Goal: Submit feedback/report problem: Submit feedback/report problem

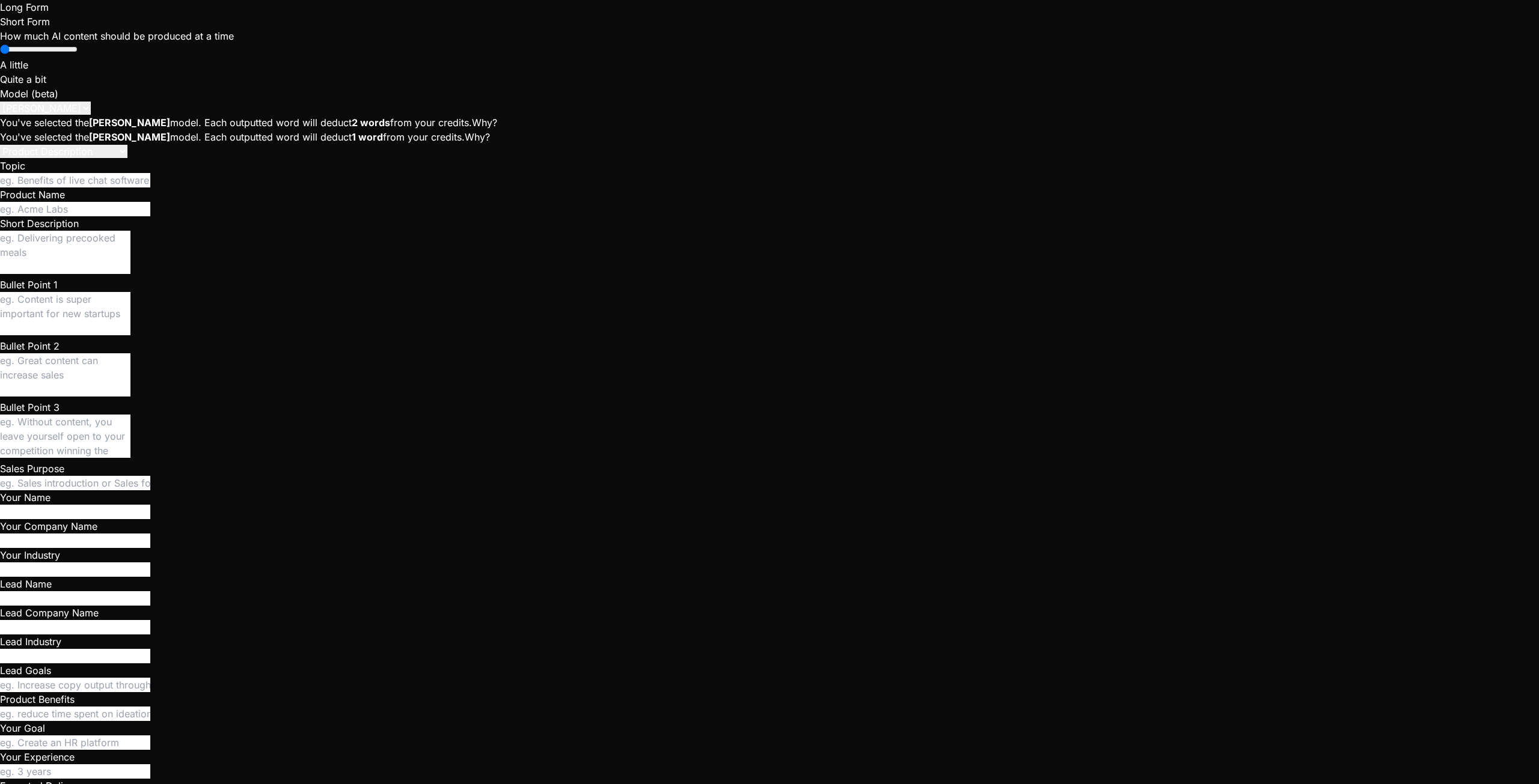
scroll to position [2467, 0]
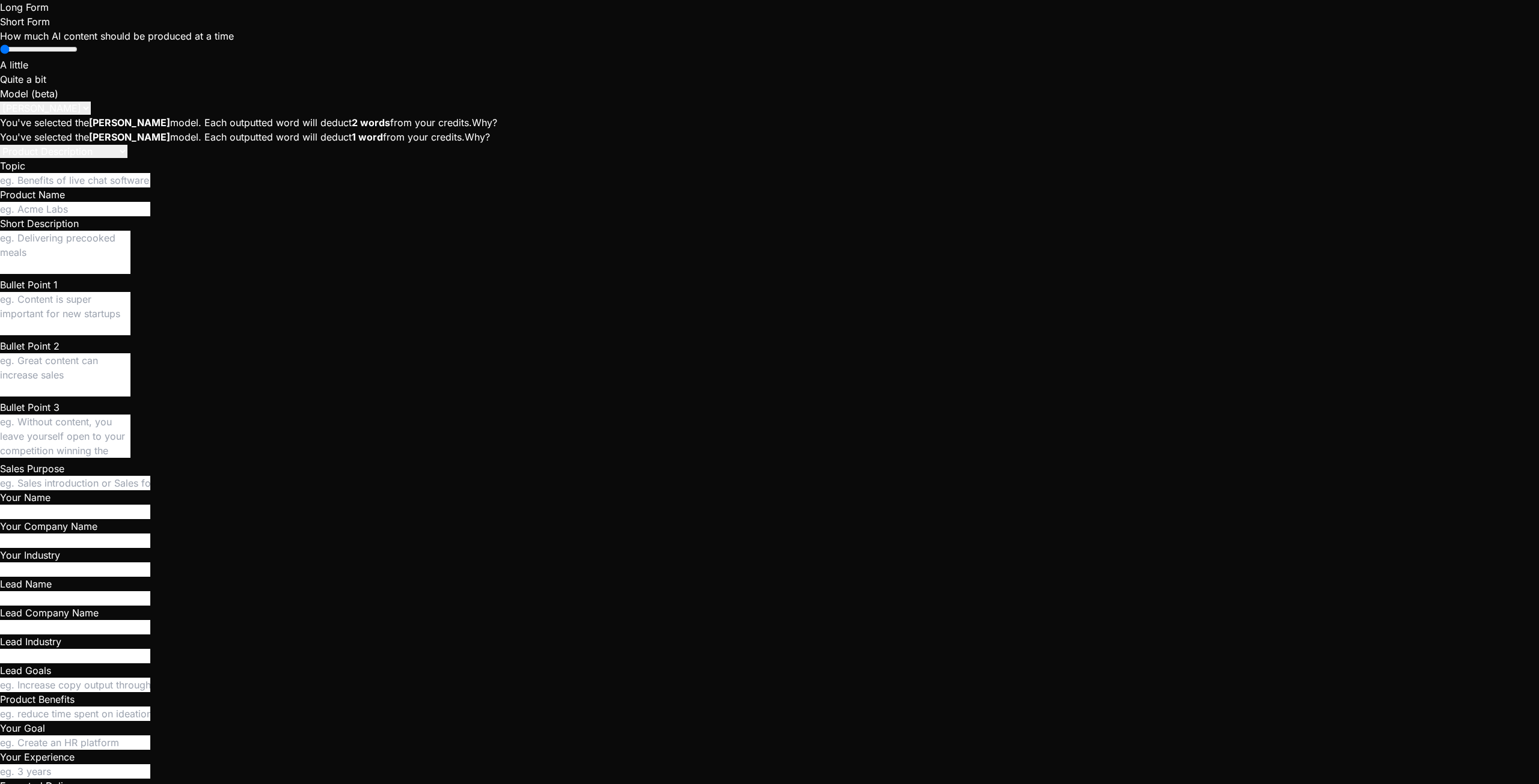
type textarea "x"
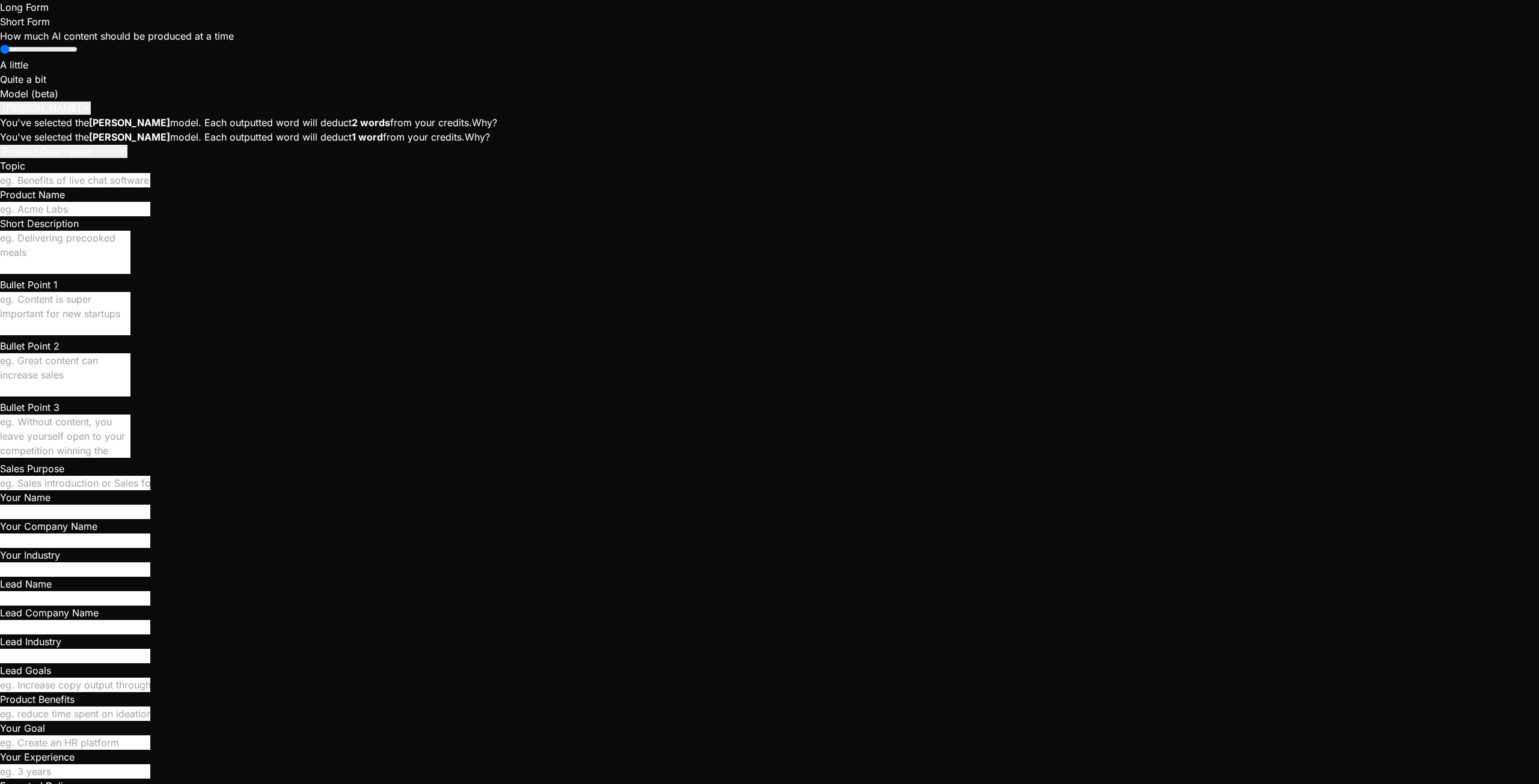
drag, startPoint x: 531, startPoint y: 407, endPoint x: 541, endPoint y: 395, distance: 15.6
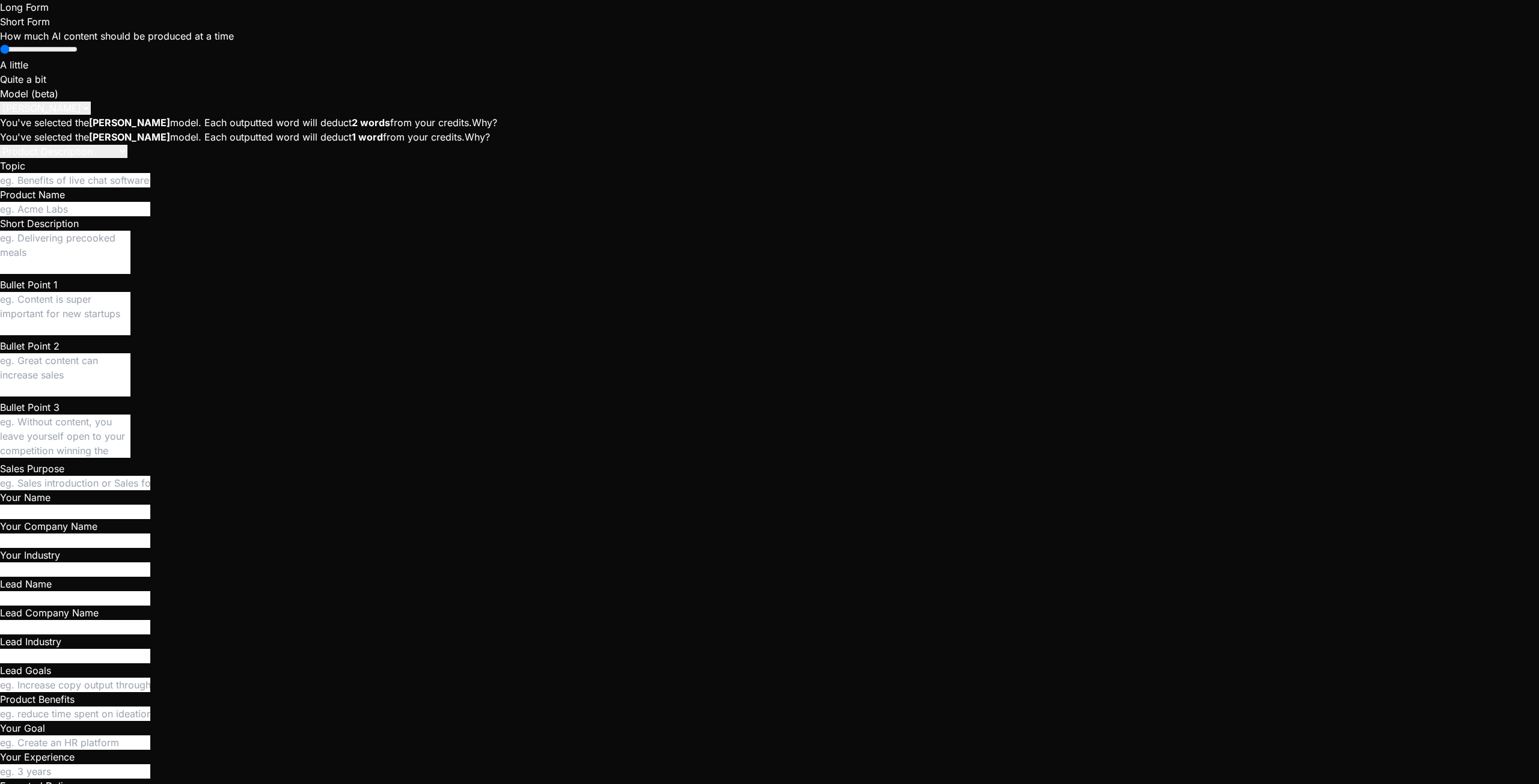
type textarea "-- Function to create a crew and add the leader as a member create or replace f…"
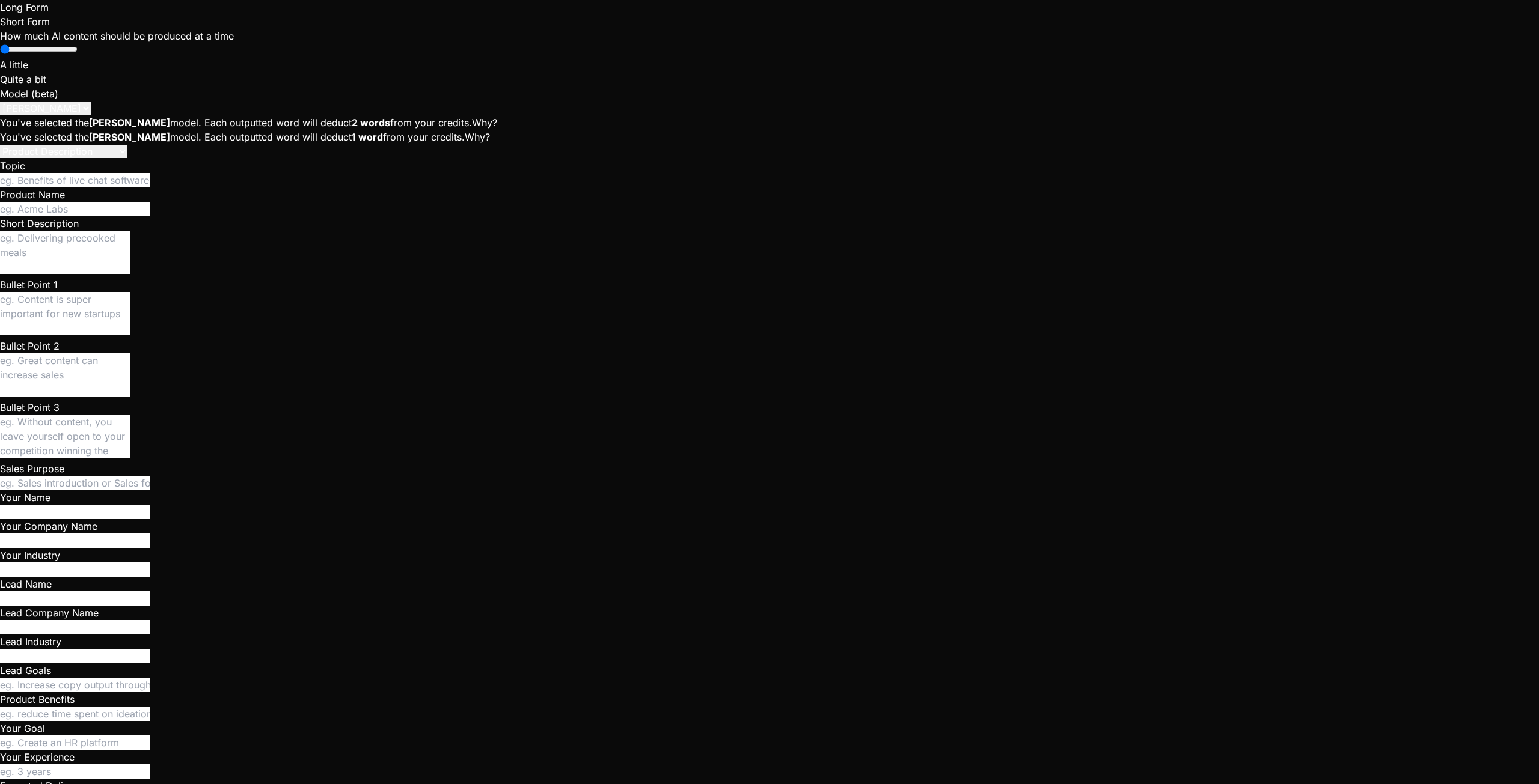
drag, startPoint x: 215, startPoint y: 705, endPoint x: 627, endPoint y: 767, distance: 416.6
type textarea "x"
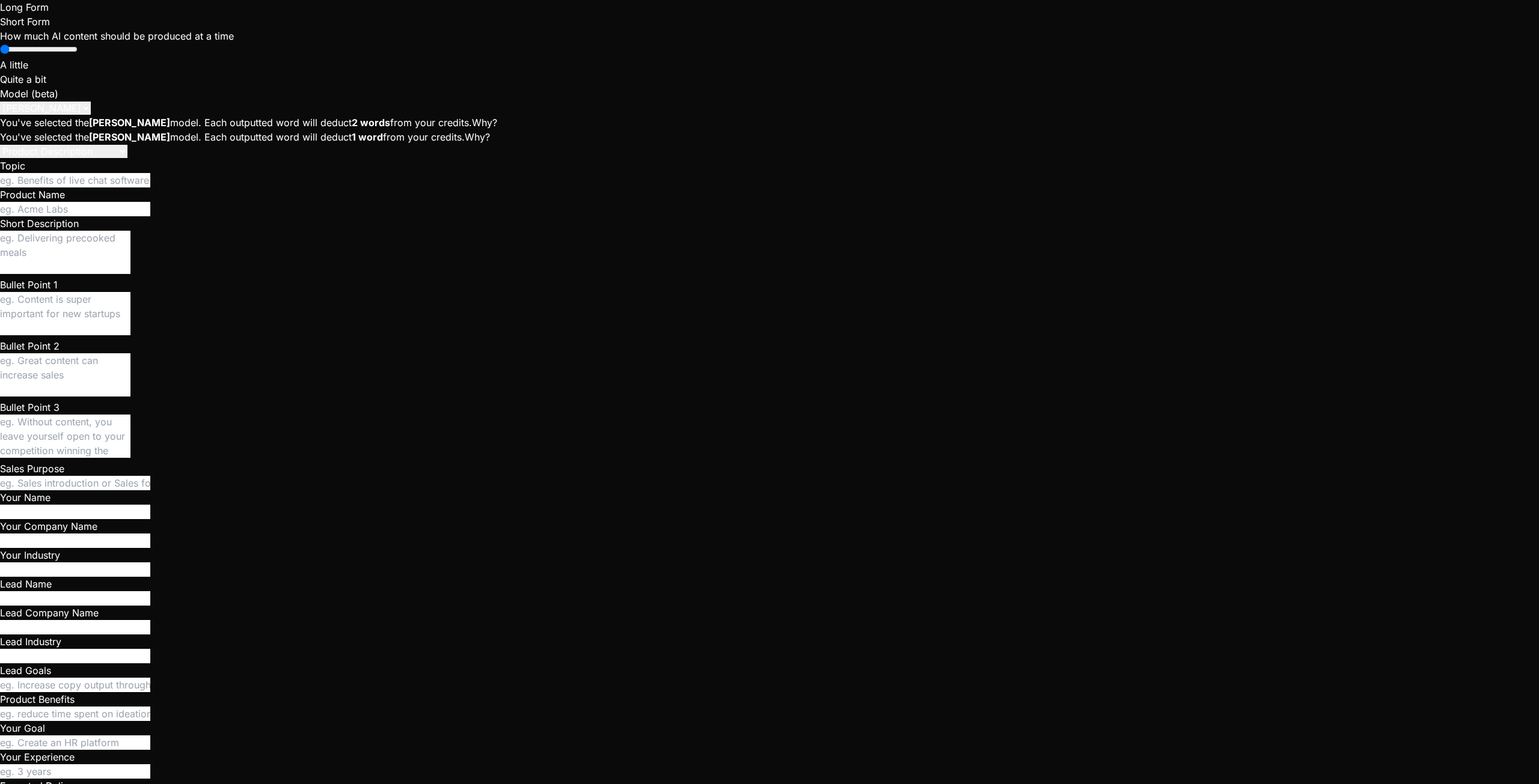
type textarea "I"
type textarea "x"
type textarea "I"
type textarea "x"
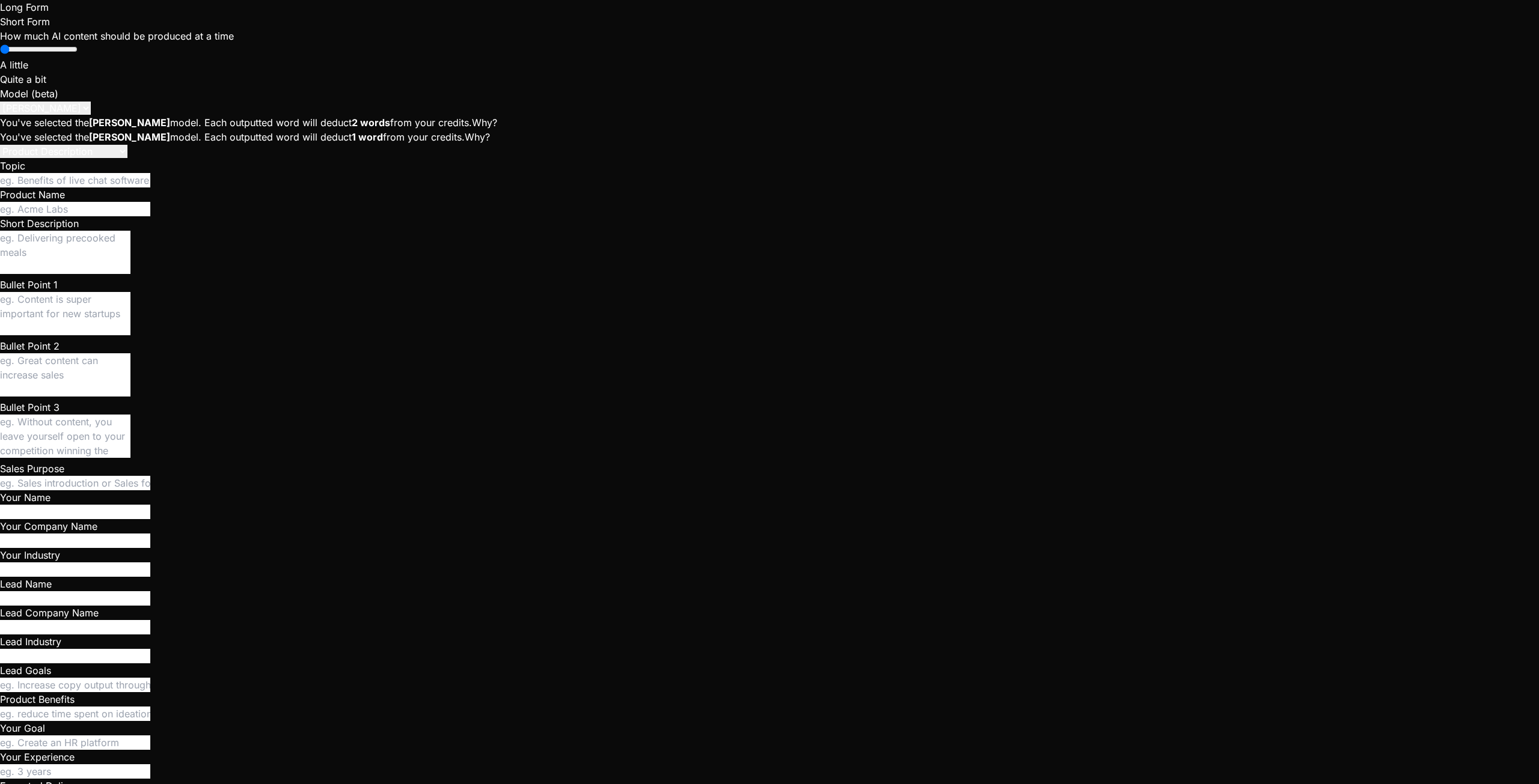
type textarea "I r"
type textarea "x"
type textarea "I ra"
type textarea "x"
type textarea "I ran"
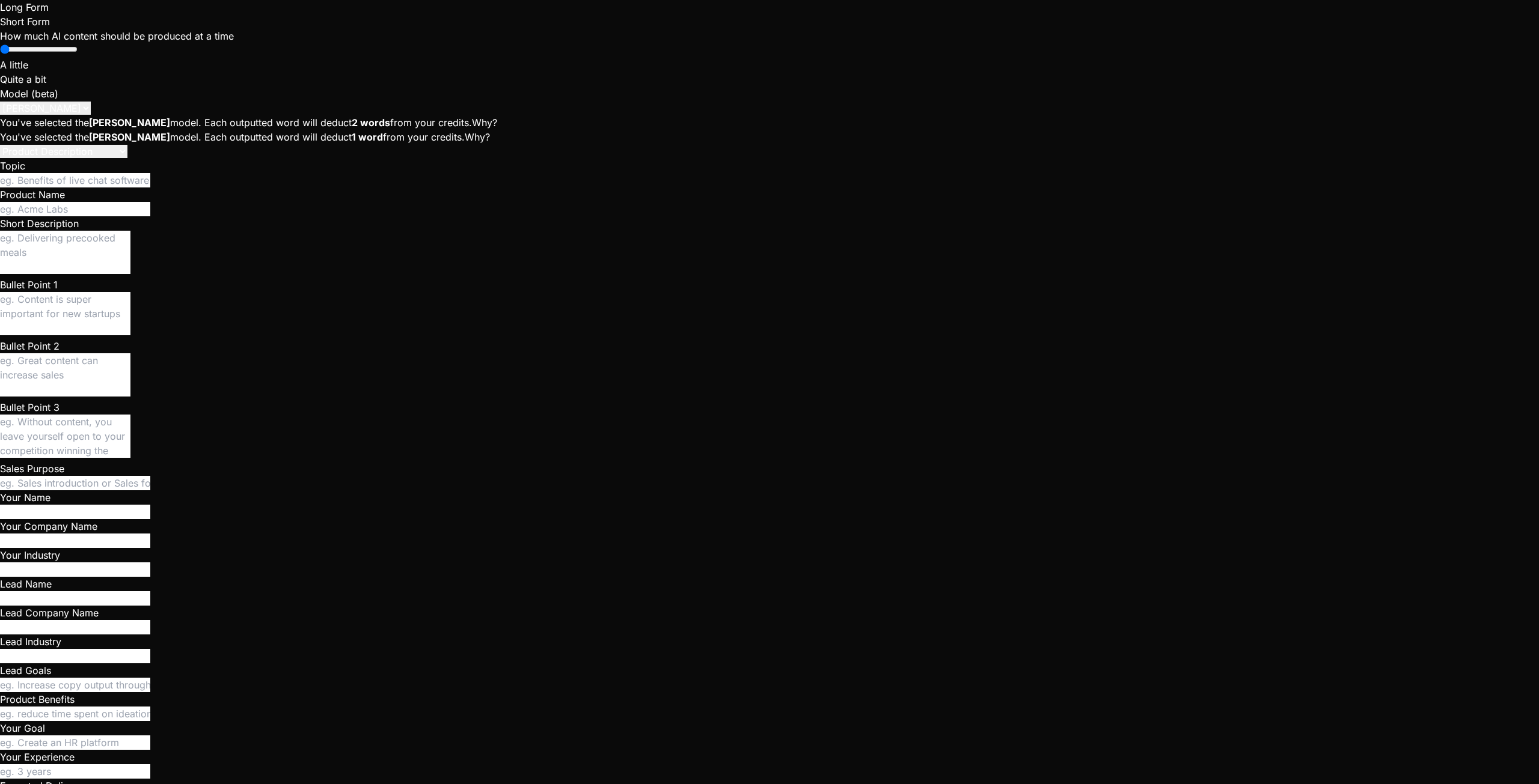
type textarea "x"
type textarea "I ran"
type textarea "x"
type textarea "I ran c"
type textarea "x"
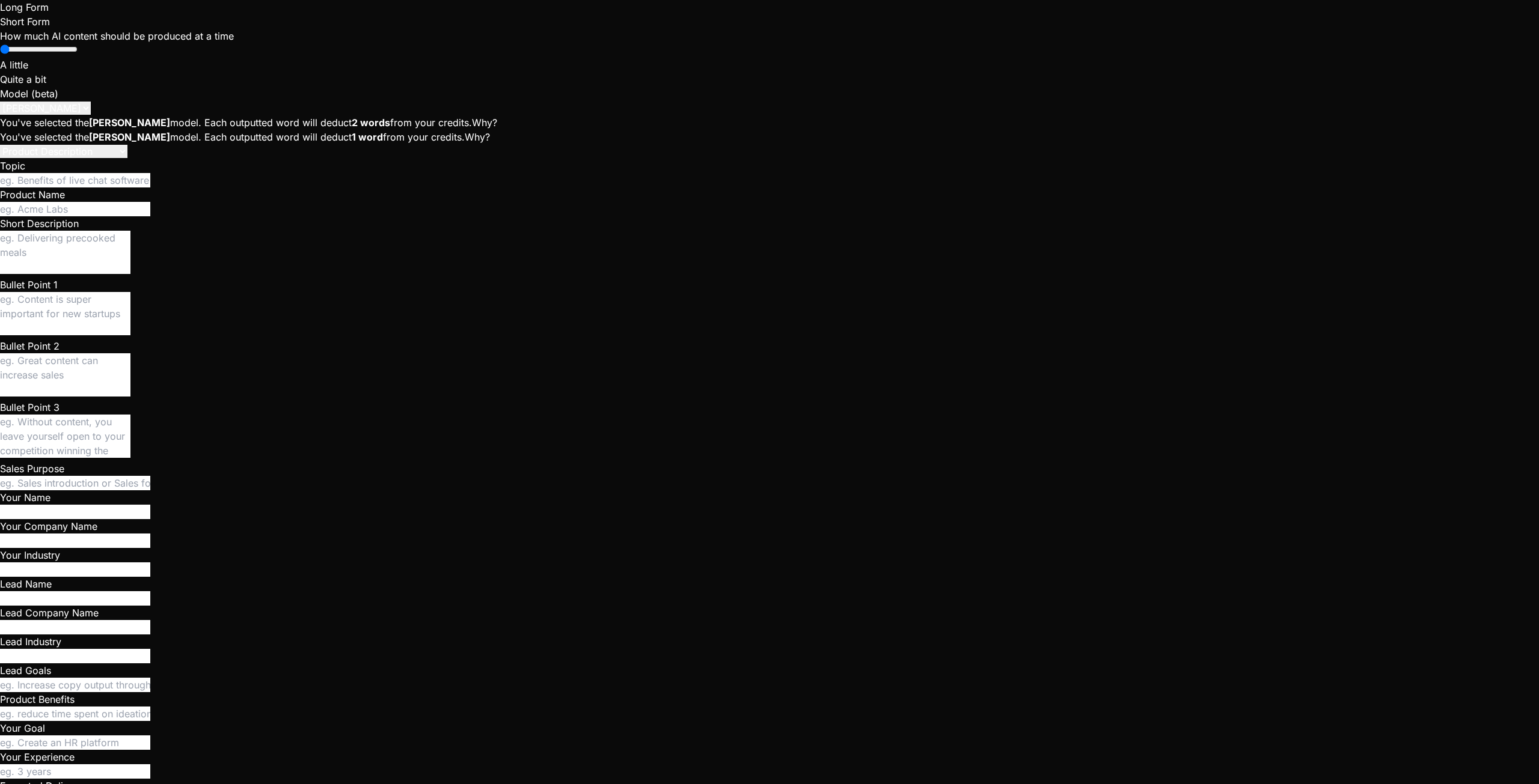
type textarea "I ran cr"
type textarea "x"
type textarea "I ran cre"
type textarea "x"
type textarea "I ran cret"
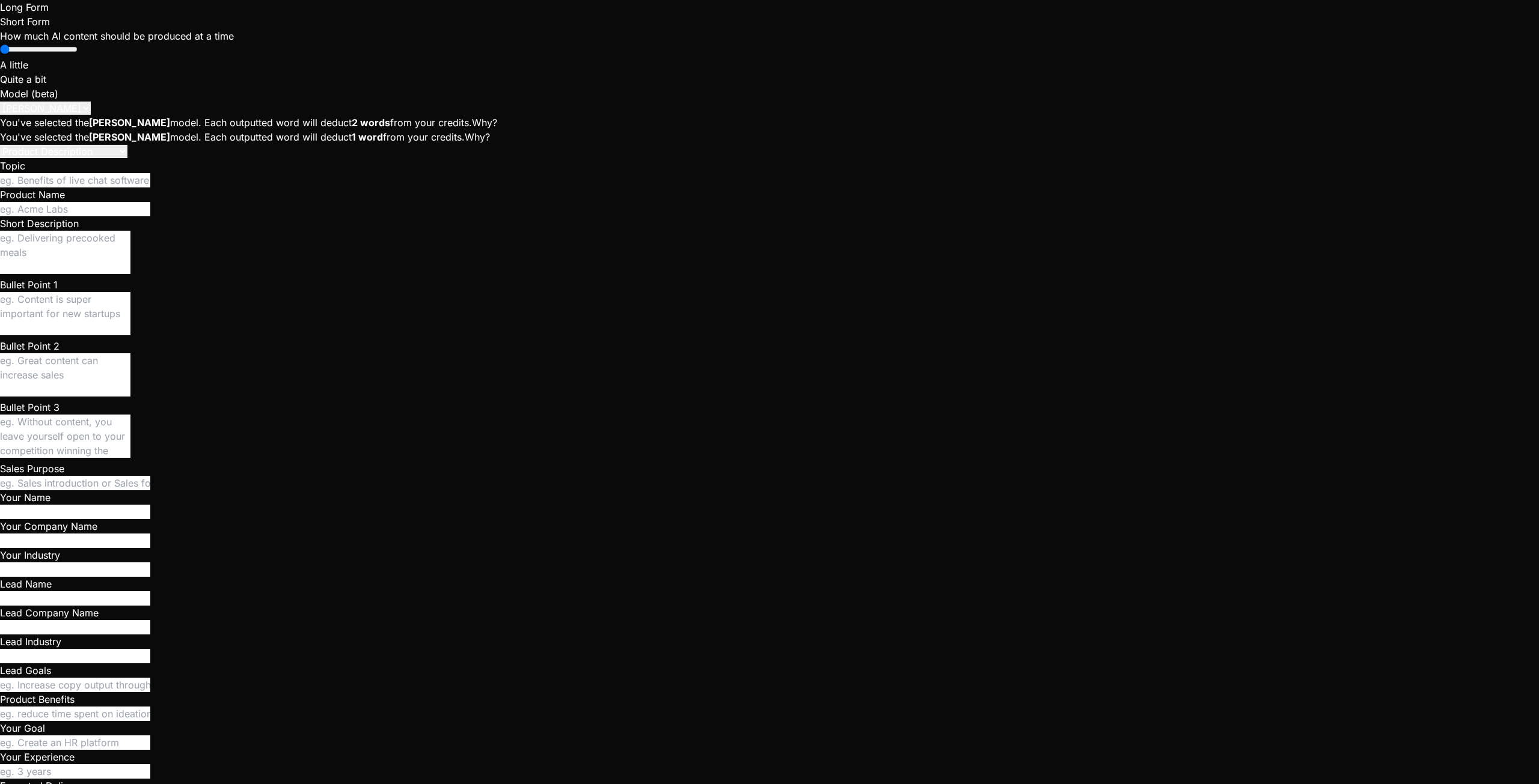
type textarea "x"
type textarea "I ran crete"
type textarea "x"
type textarea "I ran cret"
type textarea "x"
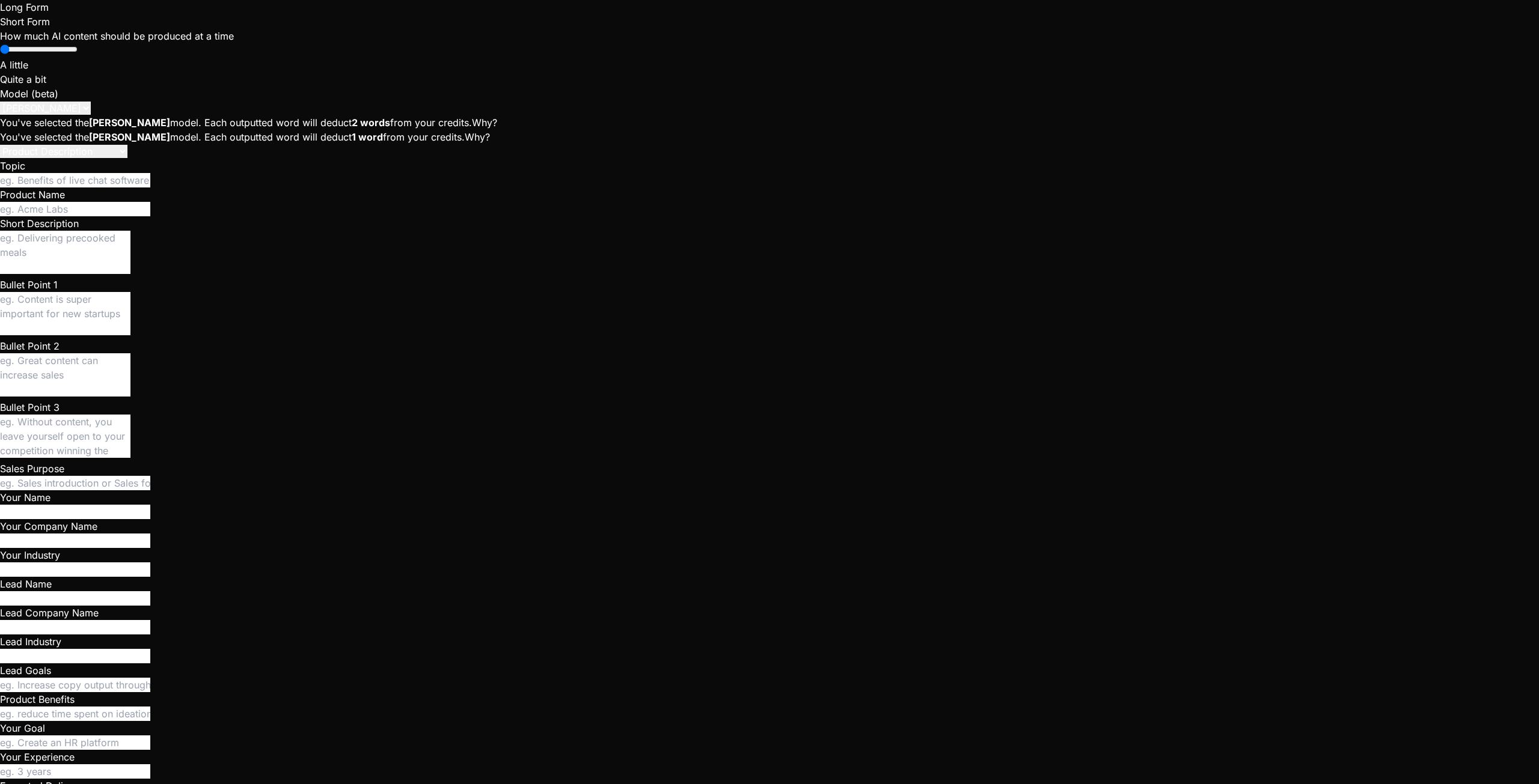
type textarea "I ran cre"
type textarea "x"
type textarea "I ran crea"
type textarea "x"
type textarea "I ran creat"
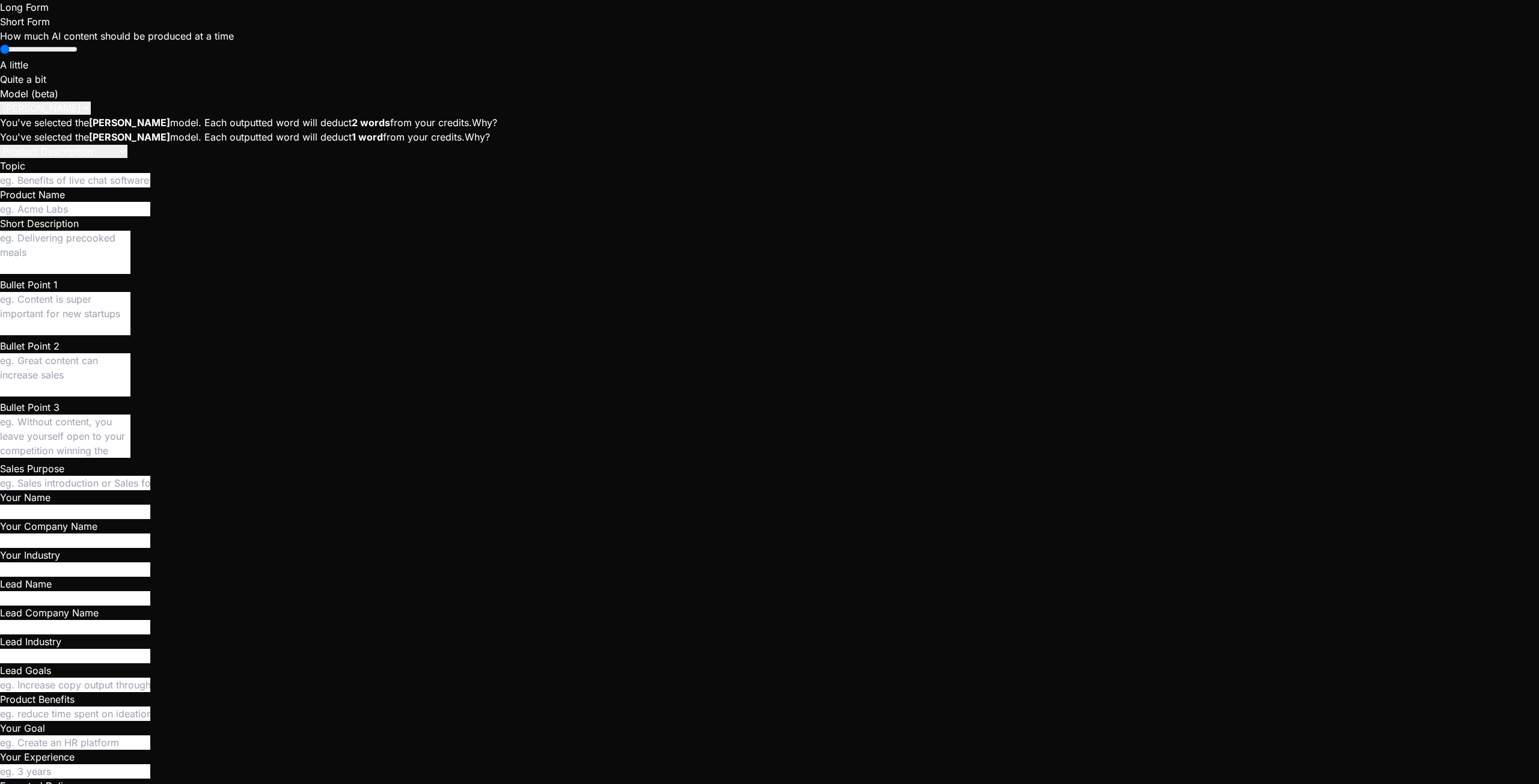
type textarea "x"
type textarea "I ran create"
type textarea "x"
type textarea "I ran create_"
type textarea "x"
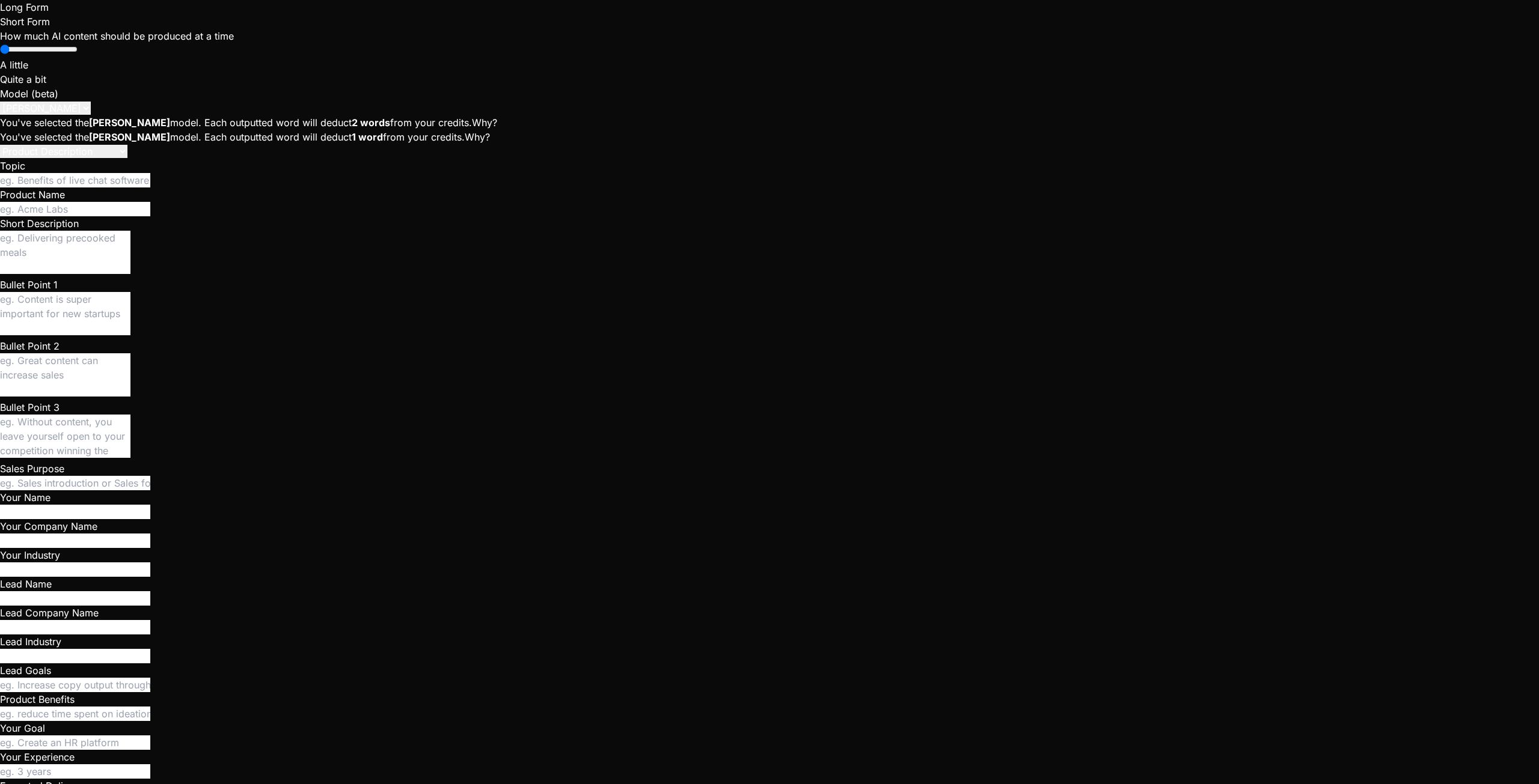
type textarea "I ran create_c"
type textarea "x"
type textarea "I ran create_cr"
type textarea "x"
type textarea "I ran create_cre"
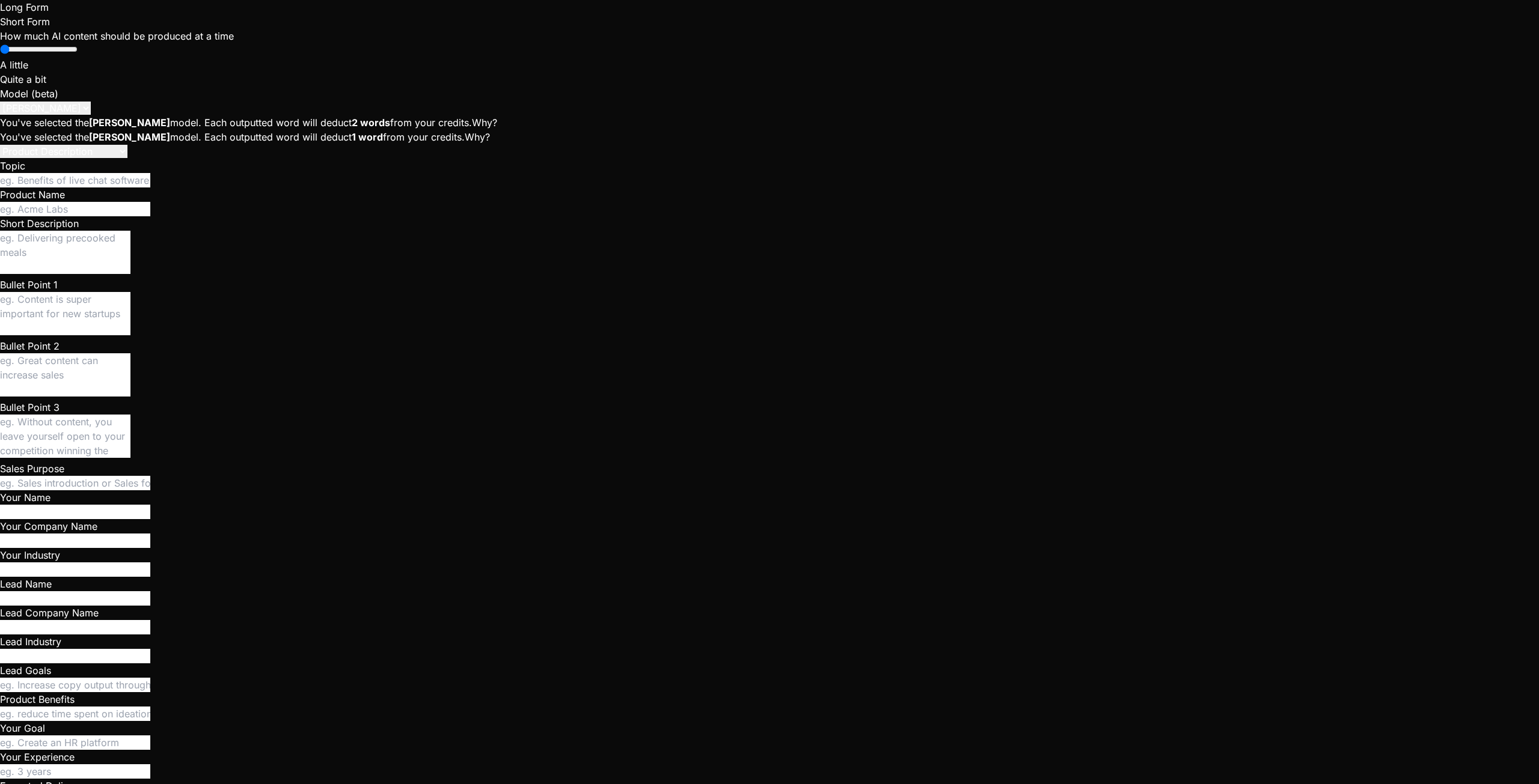
type textarea "x"
type textarea "I ran create_crew"
type textarea "x"
type textarea "I ran create_crew_"
type textarea "x"
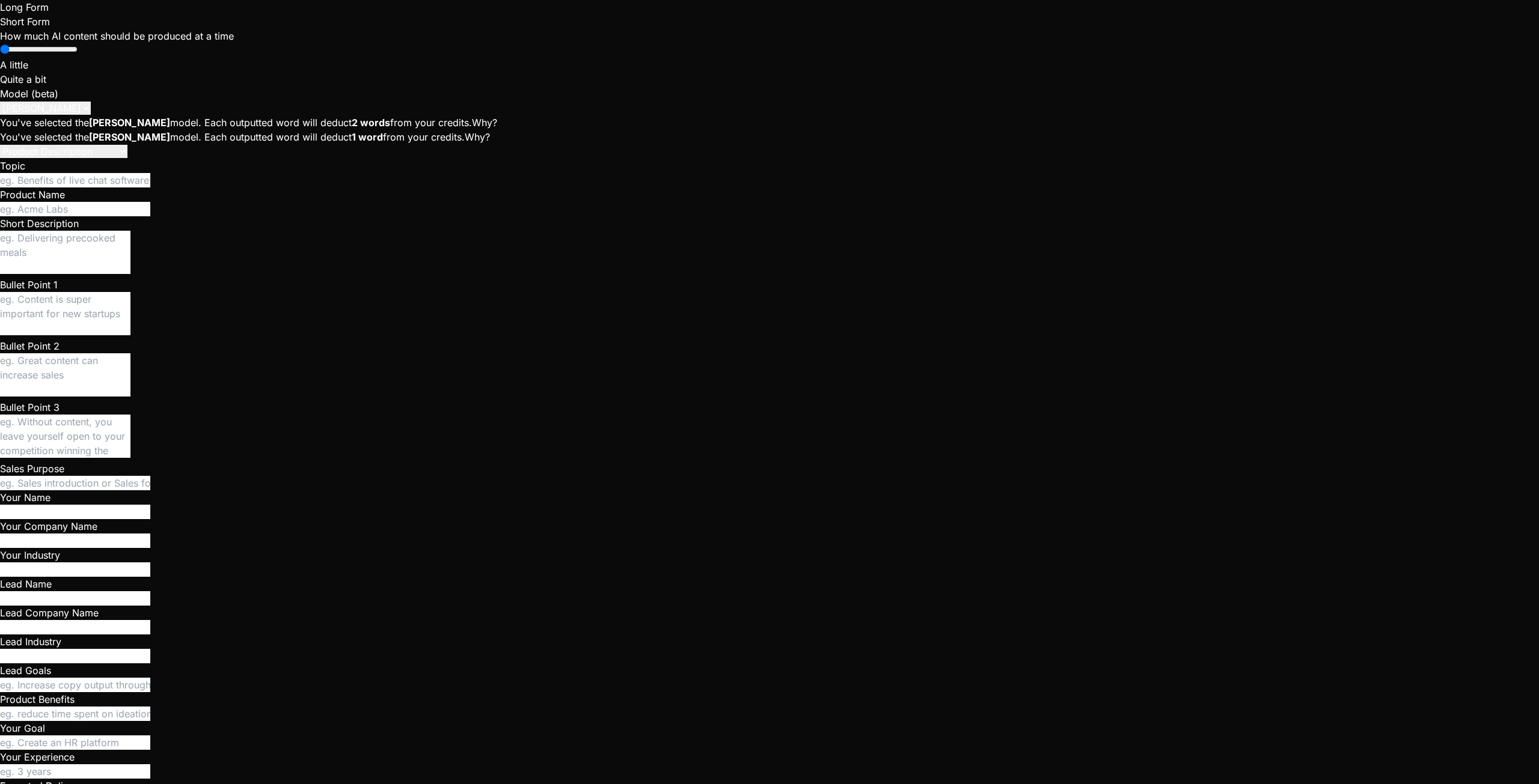
type textarea "I ran create_crew_a"
type textarea "x"
type textarea "I ran create_crew_an"
type textarea "x"
type textarea "I ran create_crew_and"
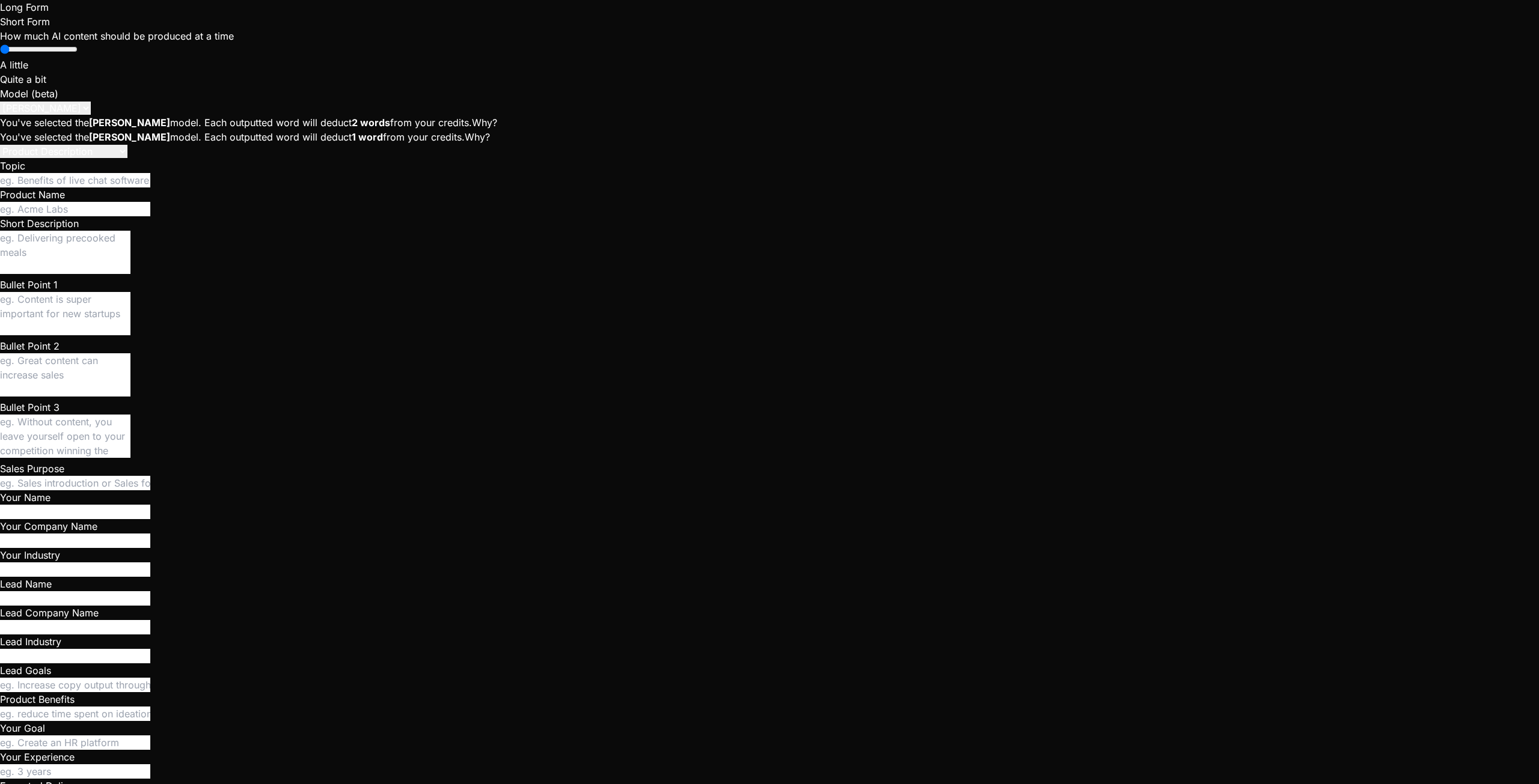
type textarea "x"
type textarea "I ran create_crew_and_"
type textarea "x"
type textarea "I ran create_crew_and_a"
type textarea "x"
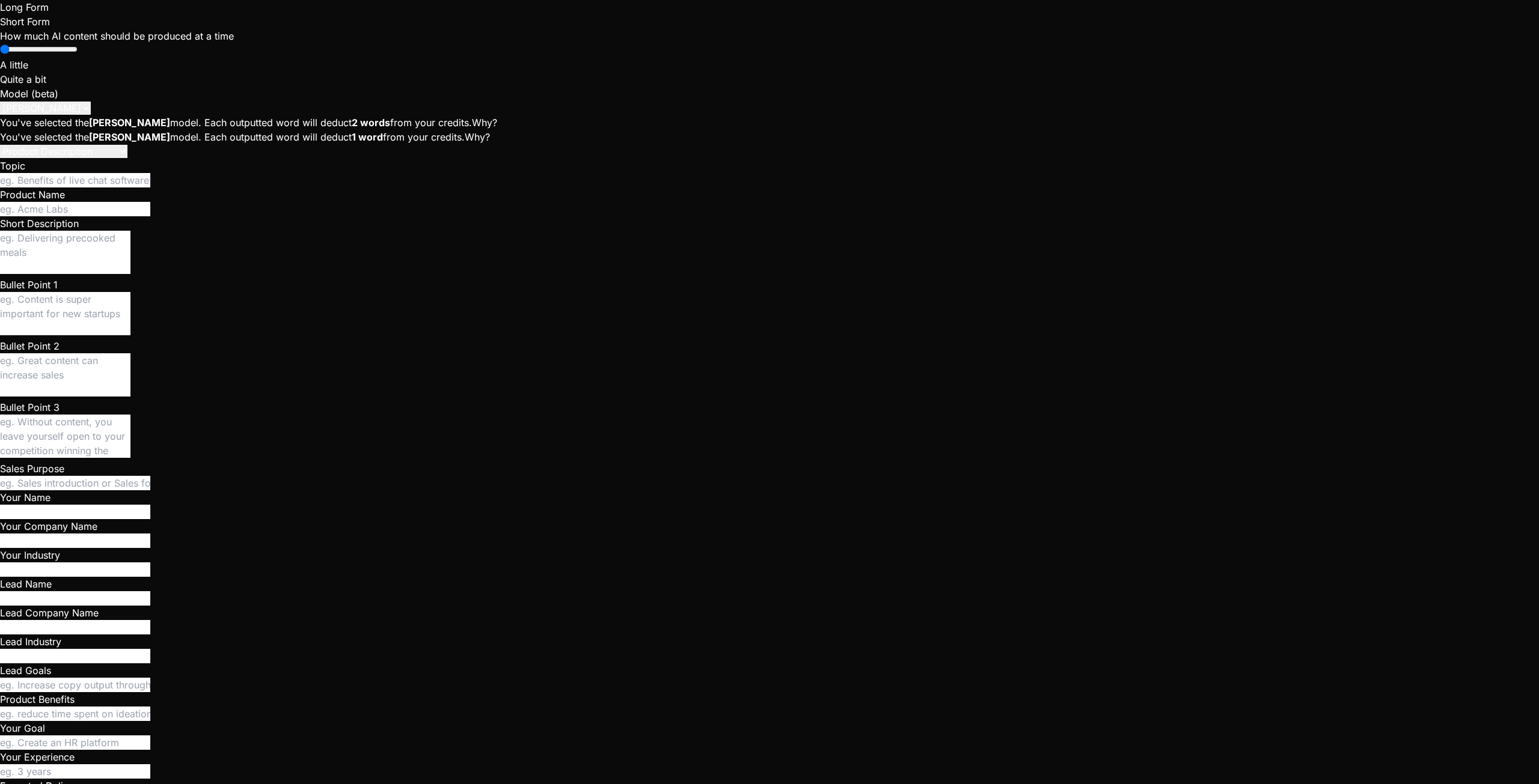
type textarea "I ran create_crew_and_ad"
type textarea "x"
type textarea "I ran create_crew_and_add"
type textarea "x"
type textarea "I ran create_crew_and_add_"
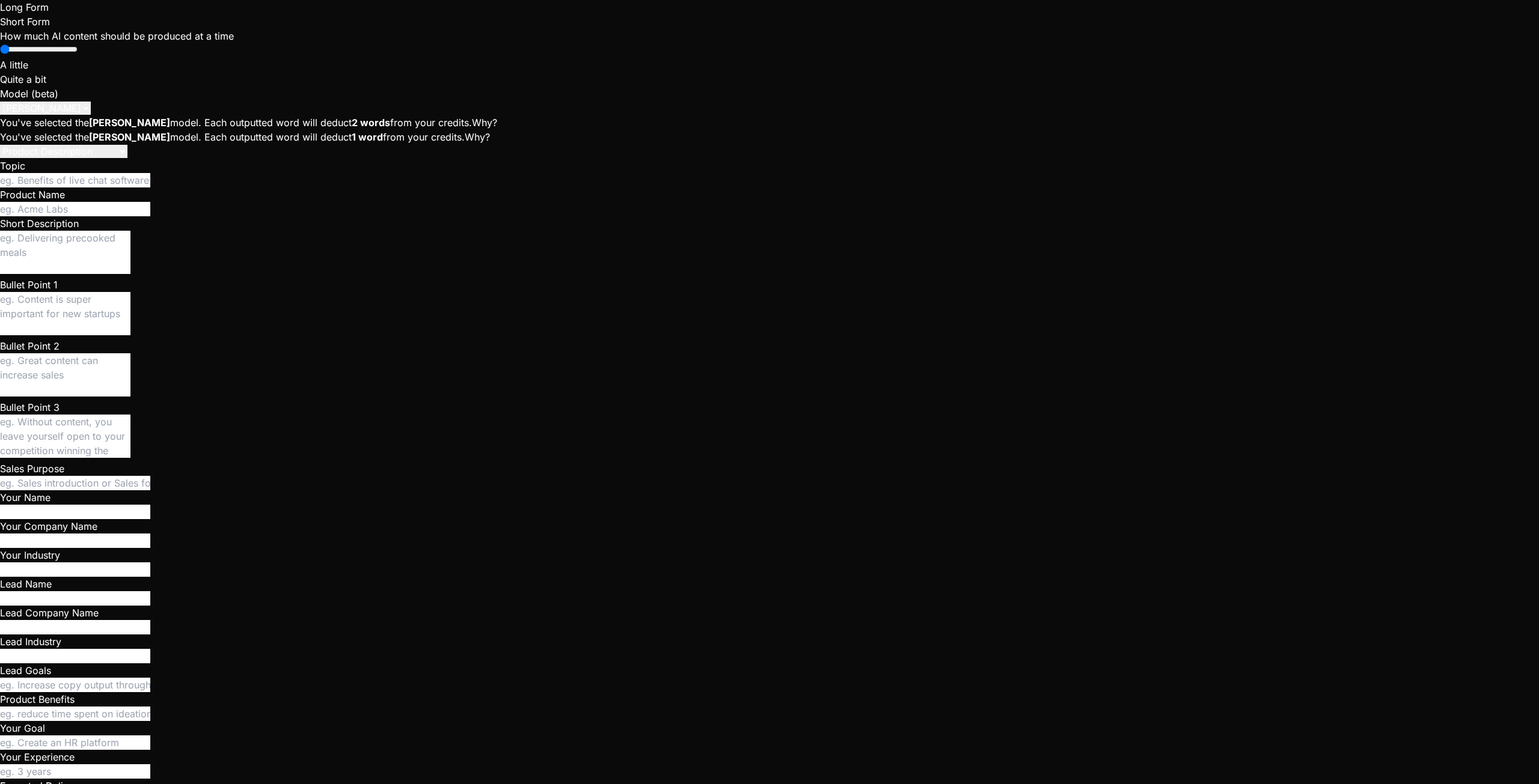
type textarea "x"
type textarea "I ran create_crew_and_add_l"
type textarea "x"
type textarea "I ran create_crew_and_add_la"
type textarea "x"
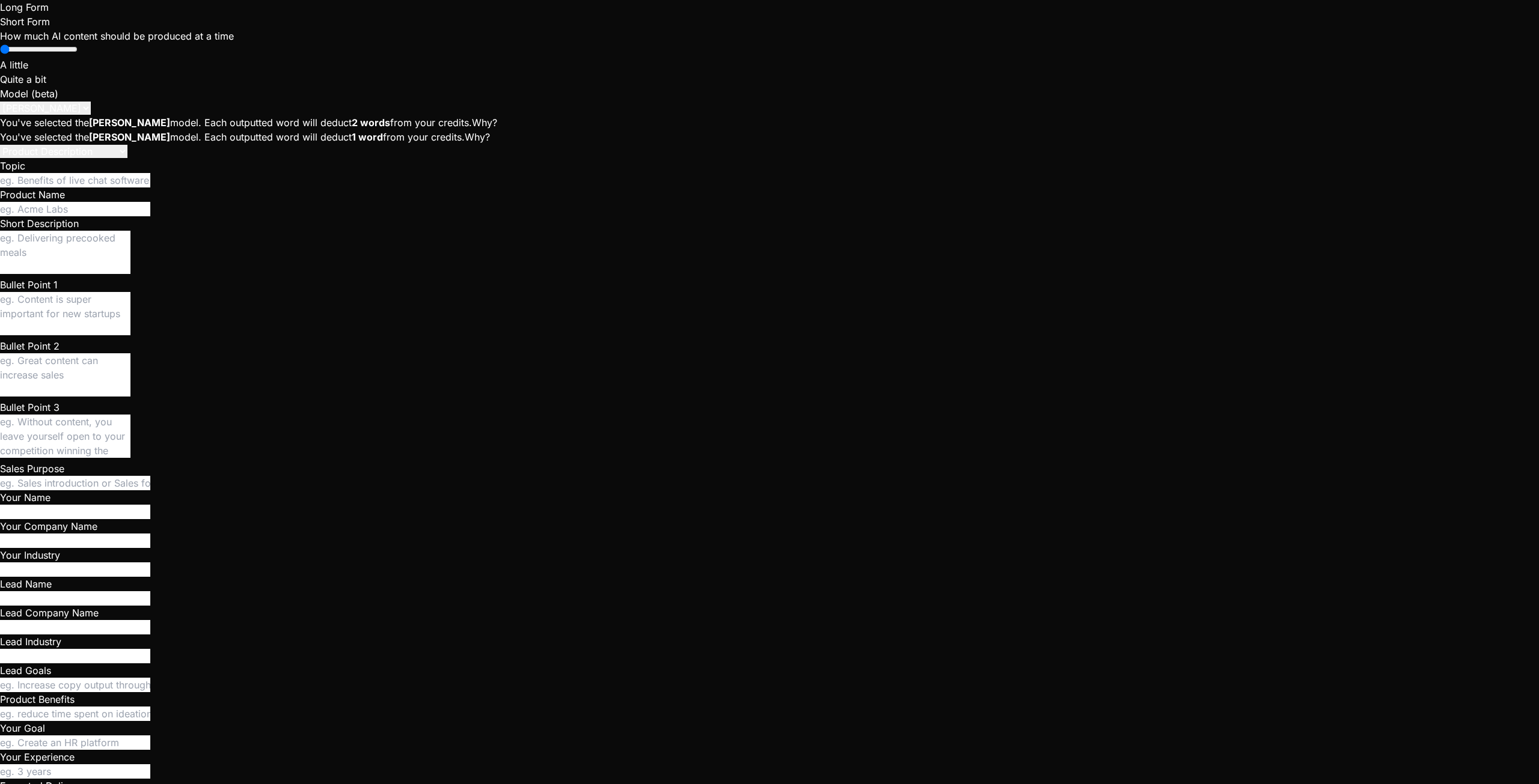
type textarea "I ran create_crew_and_add_l"
type textarea "x"
type textarea "I ran create_crew_and_add_le"
type textarea "x"
type textarea "I ran create_crew_and_add_lea"
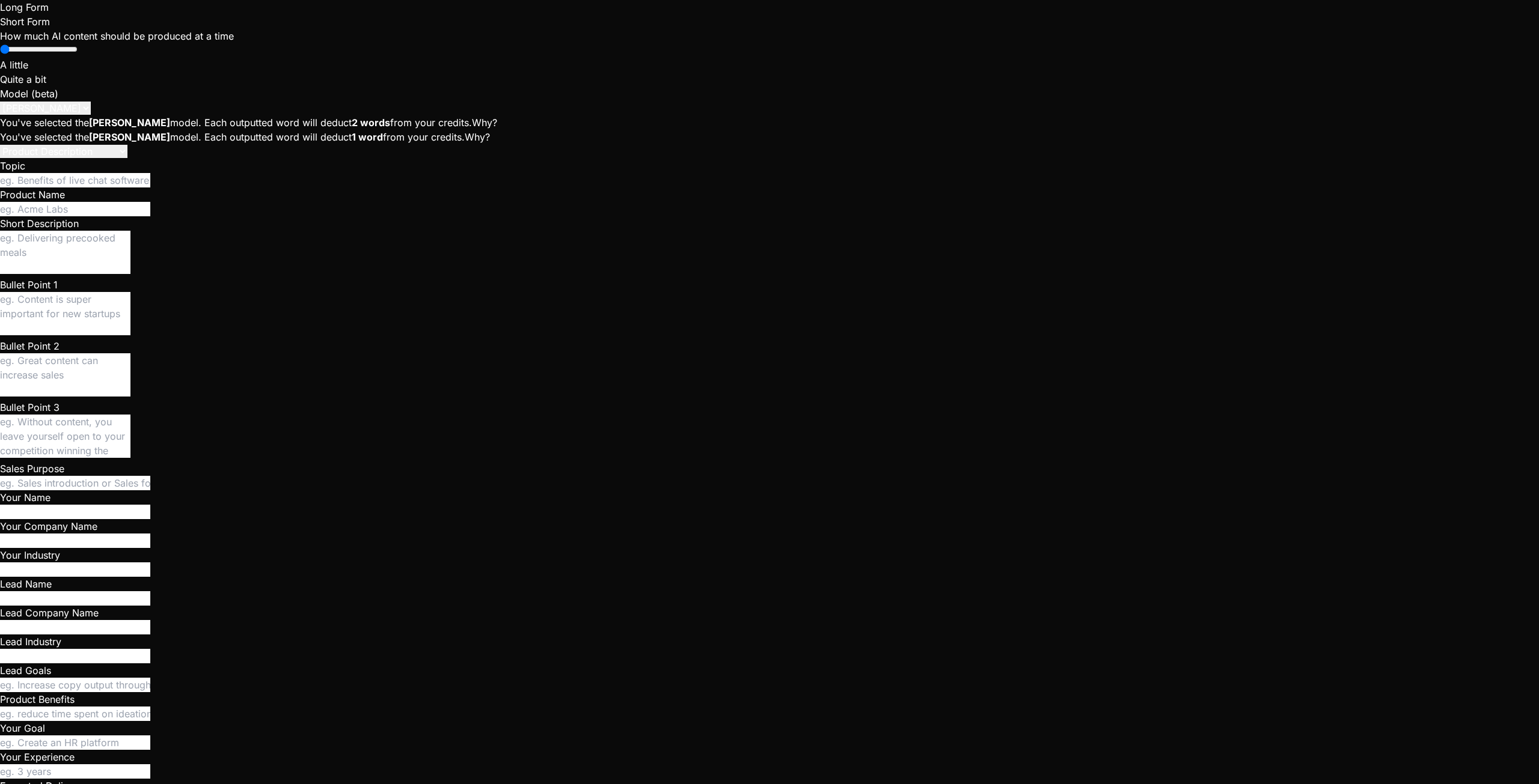
type textarea "x"
type textarea "I ran create_crew_and_add_lead"
type textarea "x"
type textarea "I ran create_crew_and_add_leade"
type textarea "x"
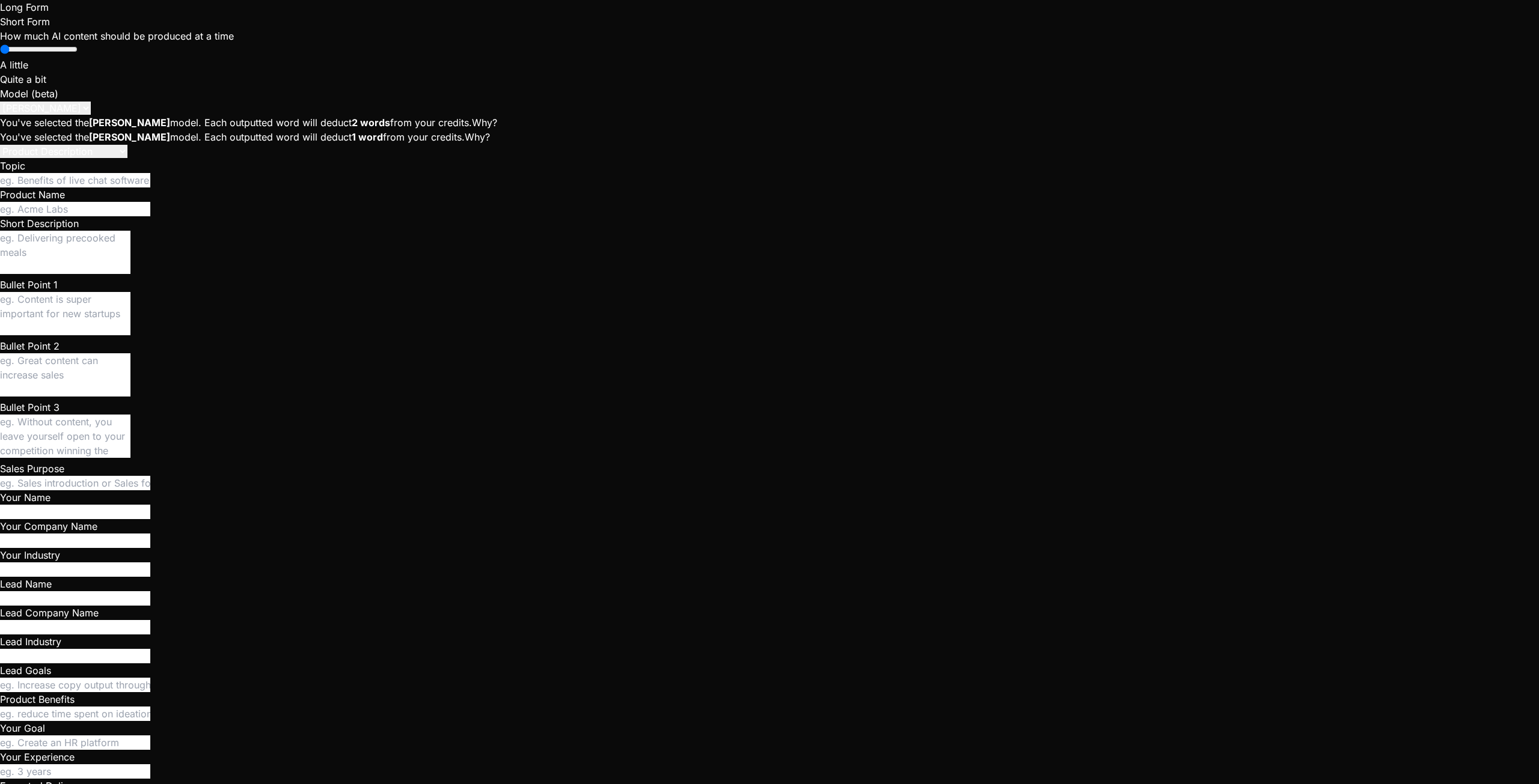
type textarea "I ran create_crew_and_add_leader"
type textarea "x"
type textarea "I ran create_crew_and_add_leader."
type textarea "x"
type textarea "I ran create_crew_and_add_leader.s"
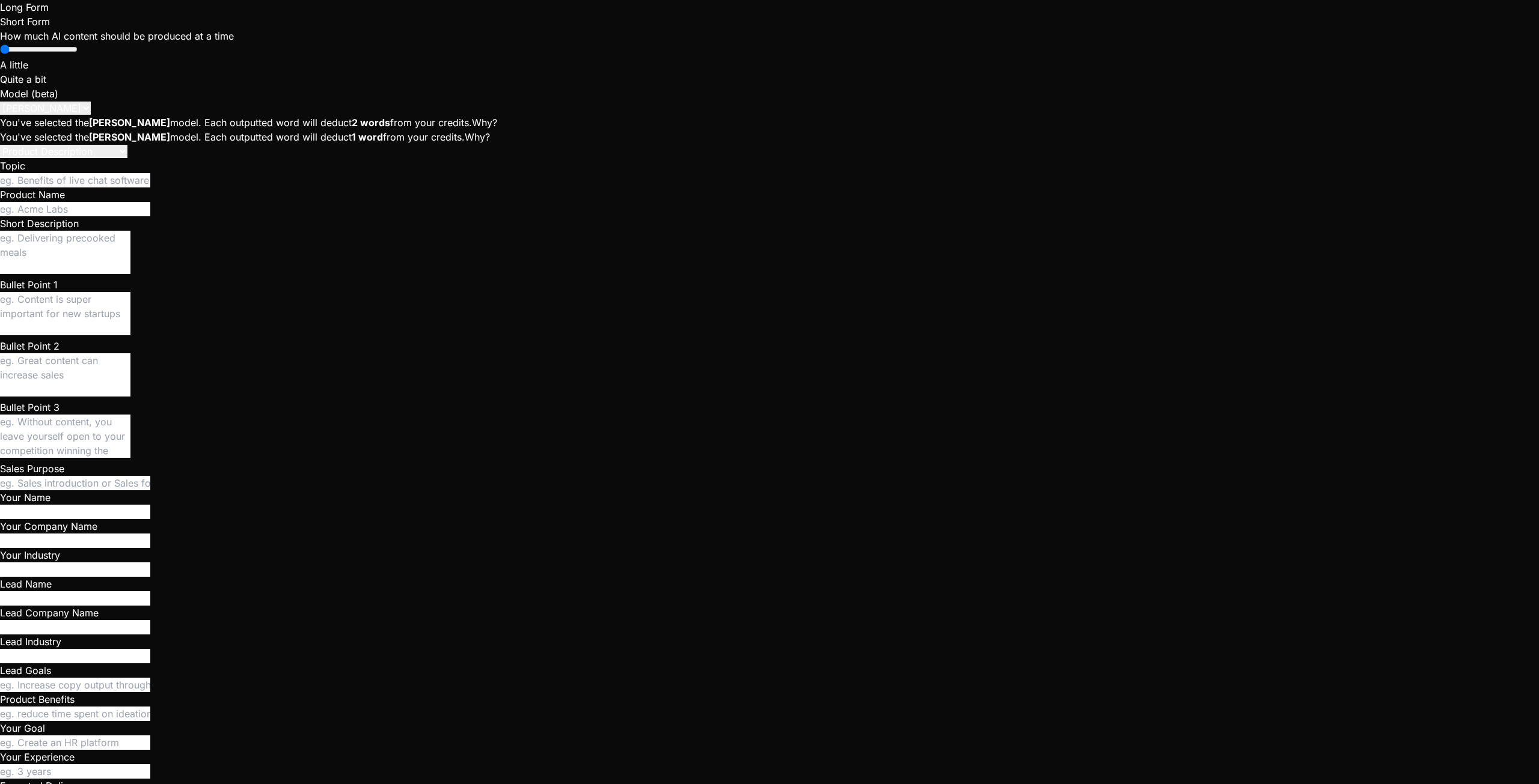
type textarea "x"
type textarea "I ran create_crew_and_add_leader.sq"
type textarea "x"
type textarea "I ran create_crew_and_add_leader.sql"
type textarea "x"
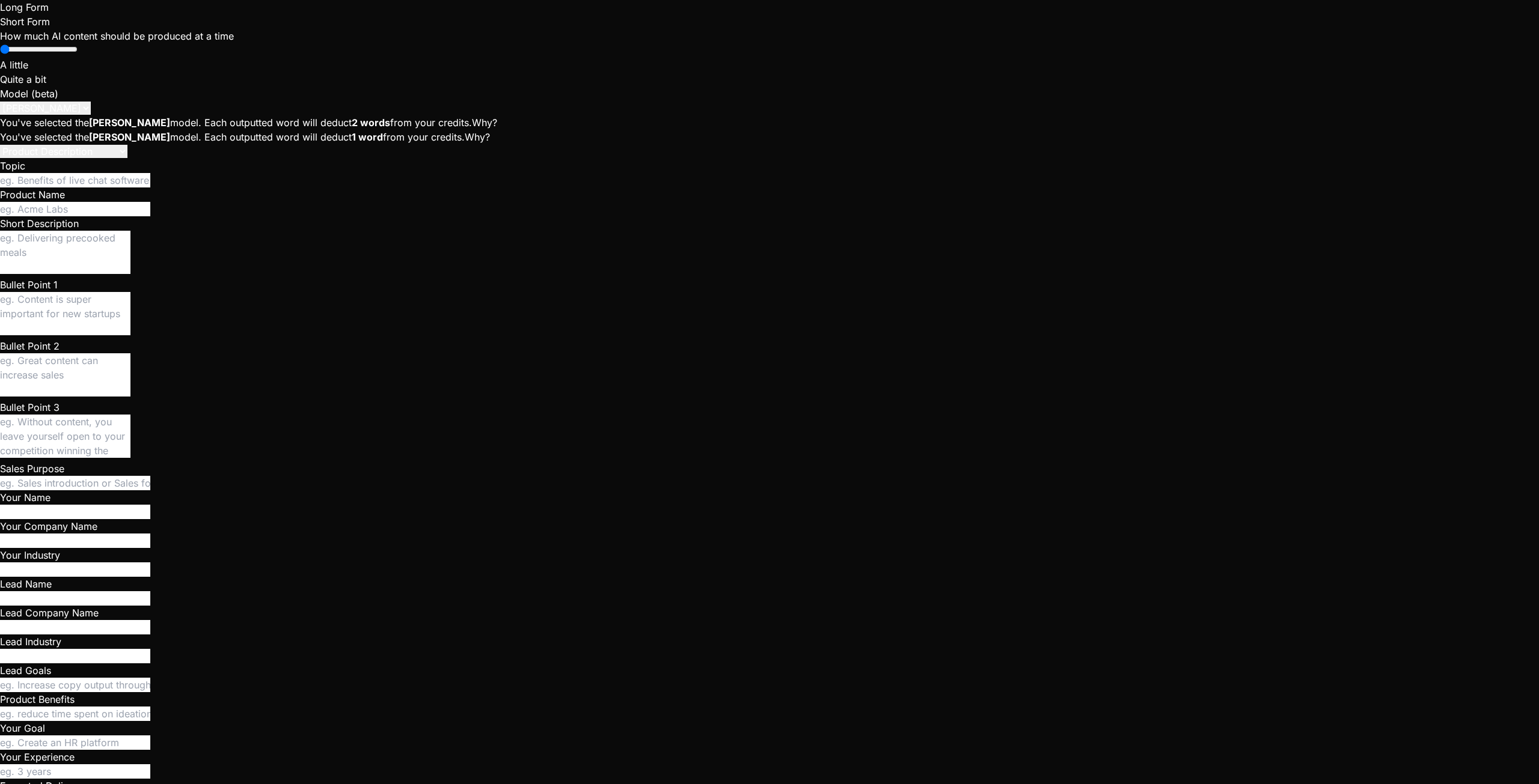
type textarea "I ran create_crew_and_add_leader.sql"
type textarea "x"
type textarea "I ran create_crew_and_add_leader.sql b"
type textarea "x"
type textarea "I ran create_crew_and_add_leader.sql bu"
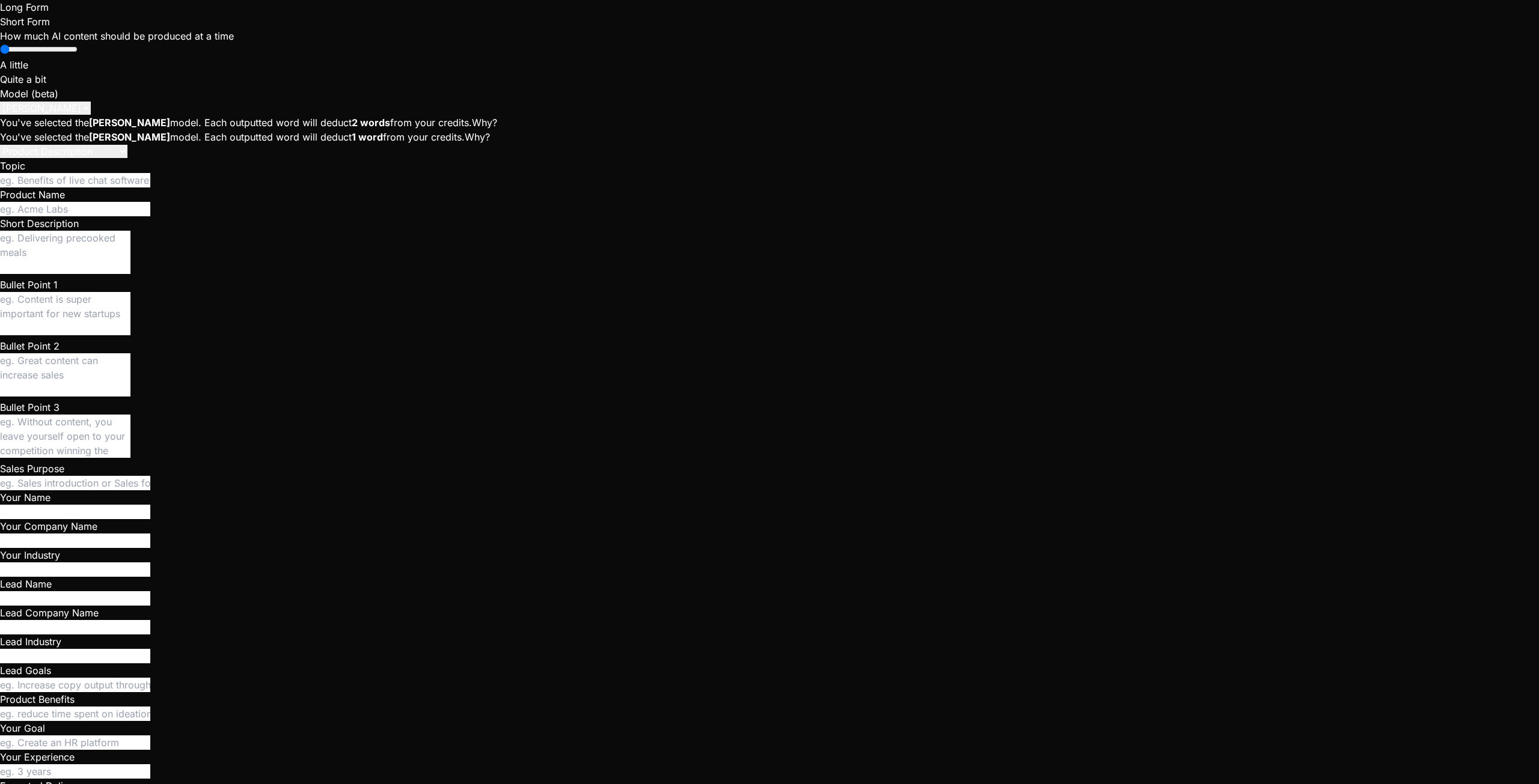
type textarea "x"
type textarea "I ran create_crew_and_add_leader.sql but"
type textarea "x"
type textarea "I ran create_crew_and_add_leader.sql but"
type textarea "x"
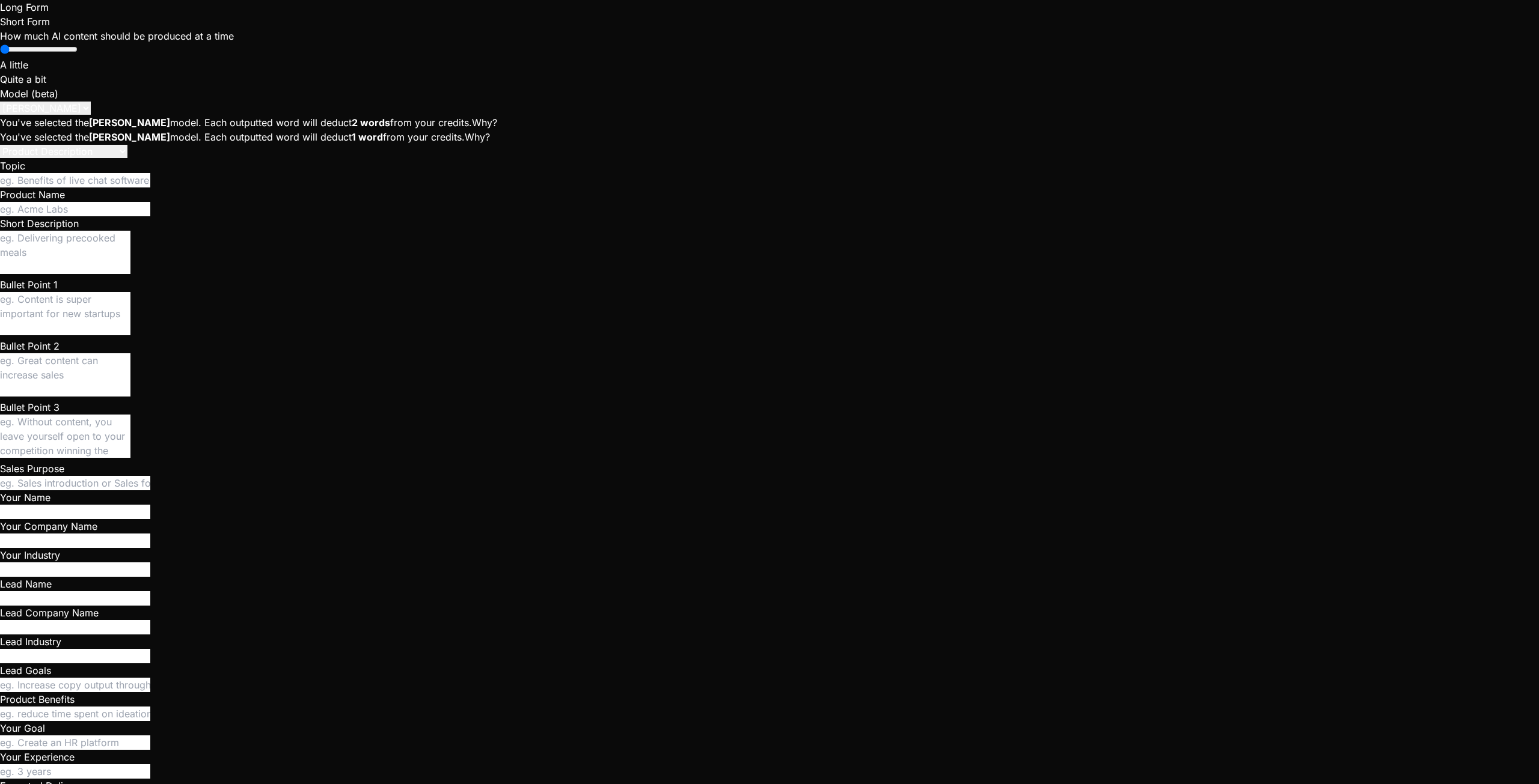
type textarea "I ran create_crew_and_add_leader.sql but g"
type textarea "x"
type textarea "I ran create_crew_and_add_leader.sql but go"
type textarea "x"
type textarea "I ran create_crew_and_add_leader.sql but got"
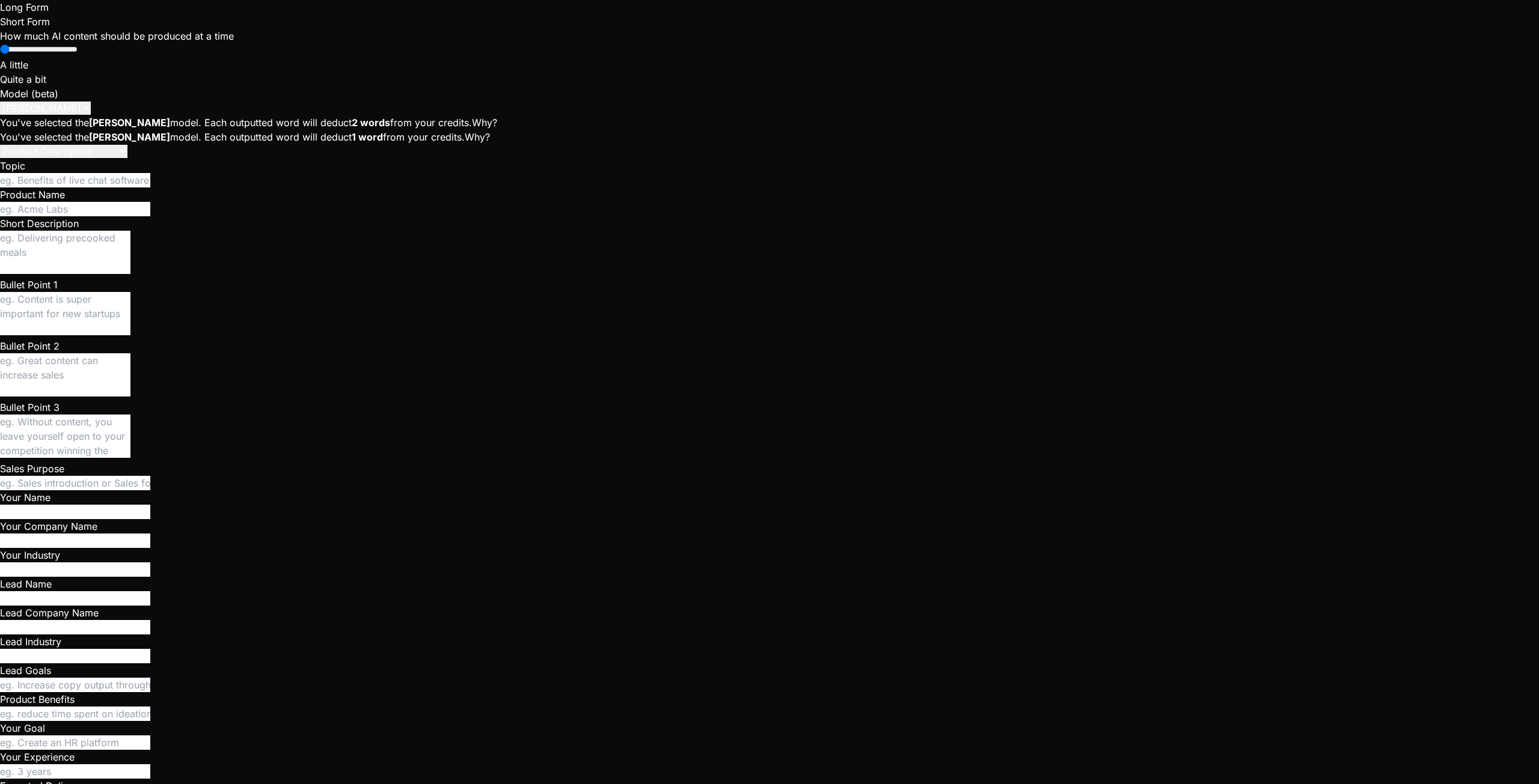
type textarea "x"
type textarea "I ran create_crew_and_add_leader.sql but got"
type textarea "x"
type textarea "I ran create_crew_and_add_leader.sql but got t"
type textarea "x"
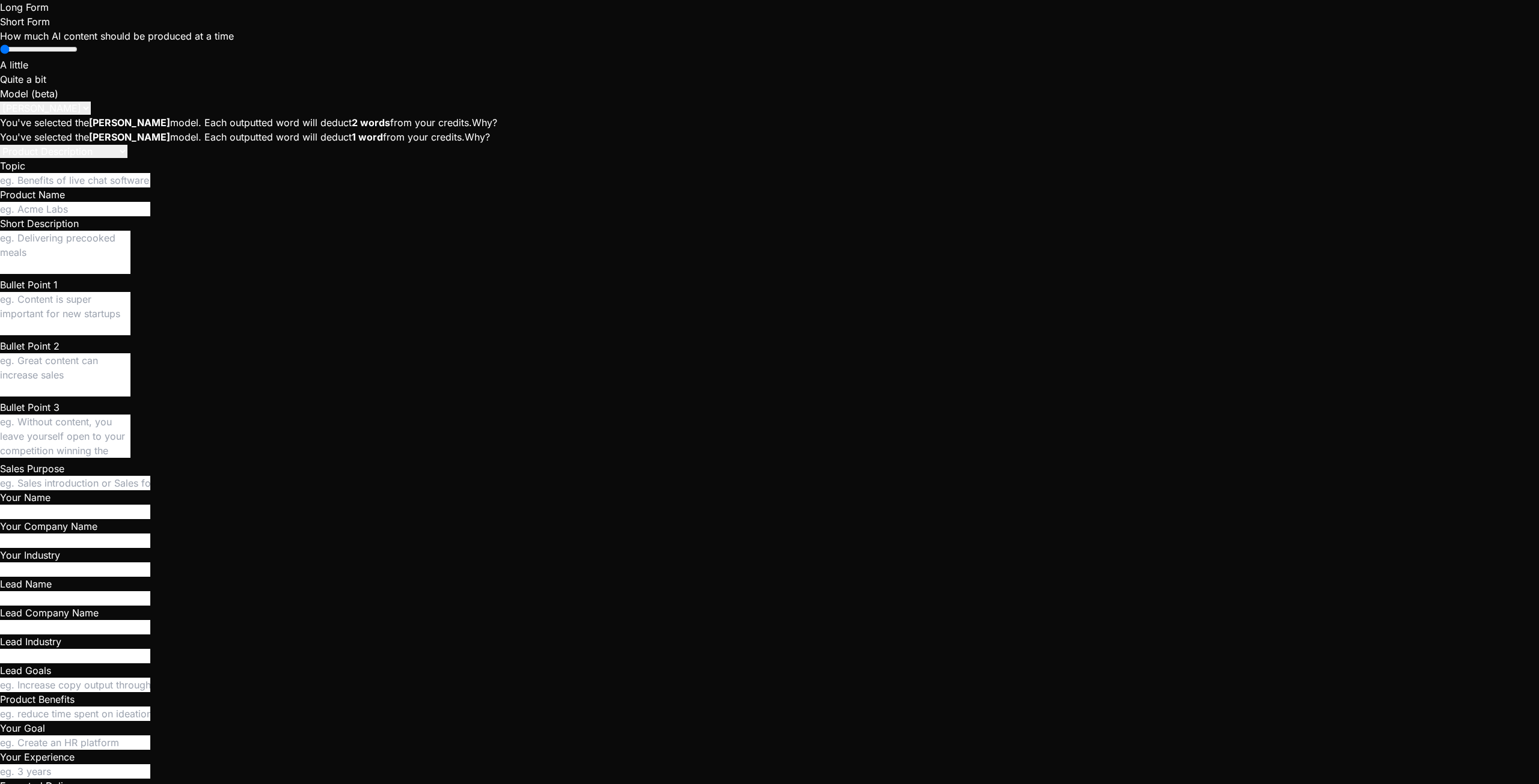
type textarea "I ran create_crew_and_add_leader.sql but got th"
type textarea "x"
type textarea "I ran create_crew_and_add_leader.sql but got thi"
type textarea "x"
type textarea "I ran create_crew_and_add_leader.sql but got this"
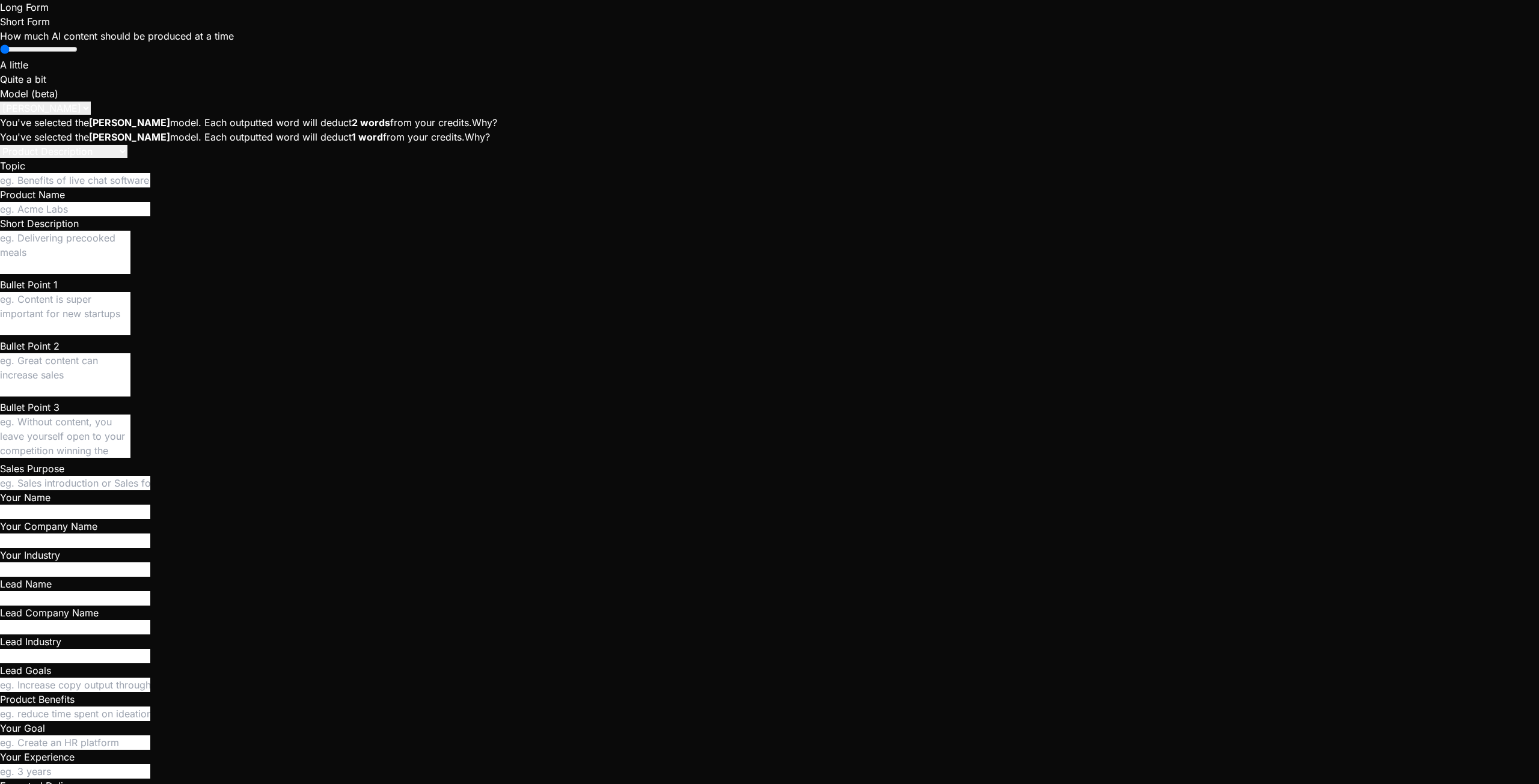
type textarea "x"
type textarea "I ran create_crew_and_add_leader.sql but got this"
type textarea "x"
type textarea "I ran create_crew_and_add_leader.sql but got this m"
type textarea "x"
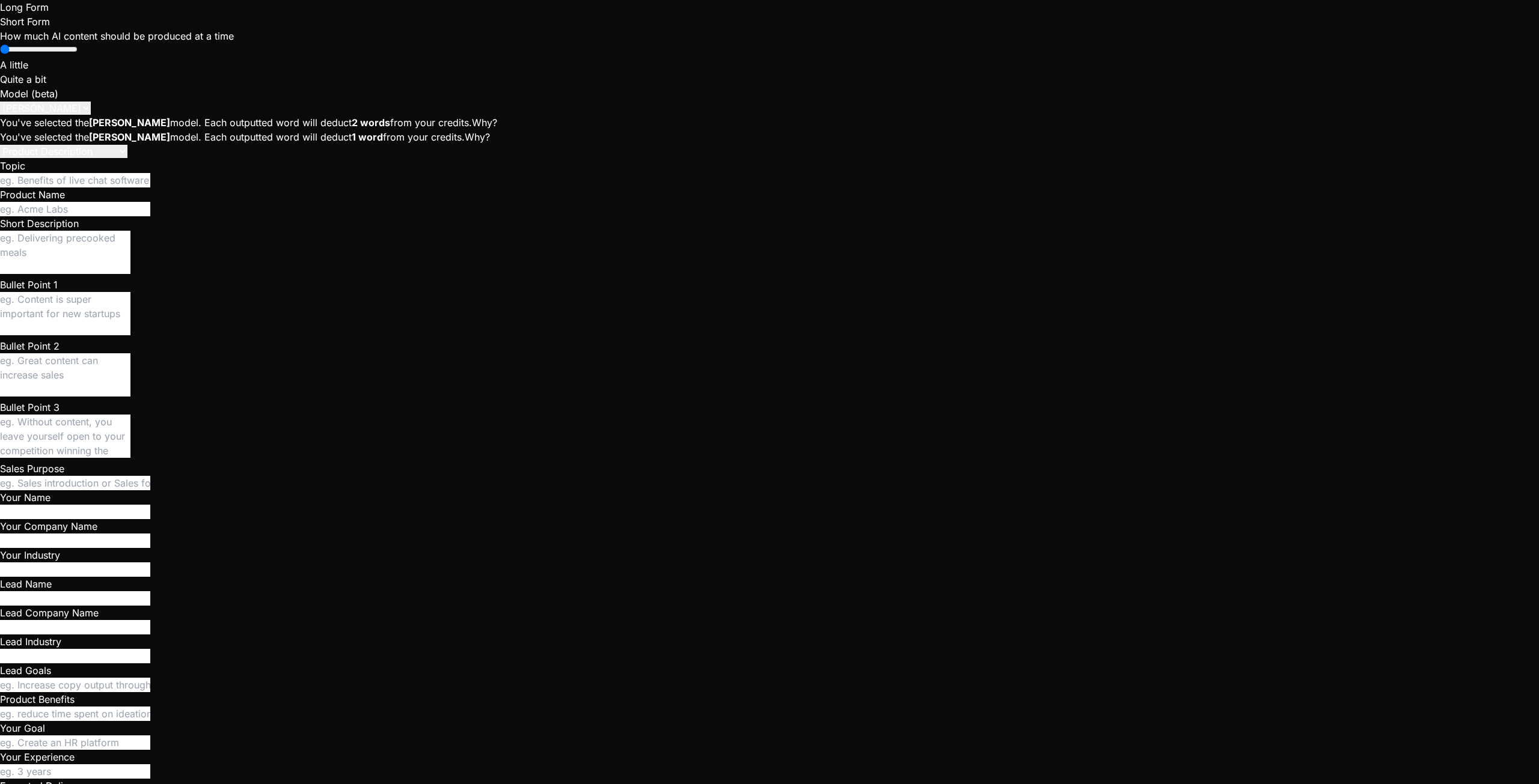
type textarea "I ran create_crew_and_add_leader.sql but got this me"
type textarea "x"
type textarea "I ran create_crew_and_add_leader.sql but got this mes"
type textarea "x"
type textarea "I ran create_crew_and_add_leader.sql but got this mess"
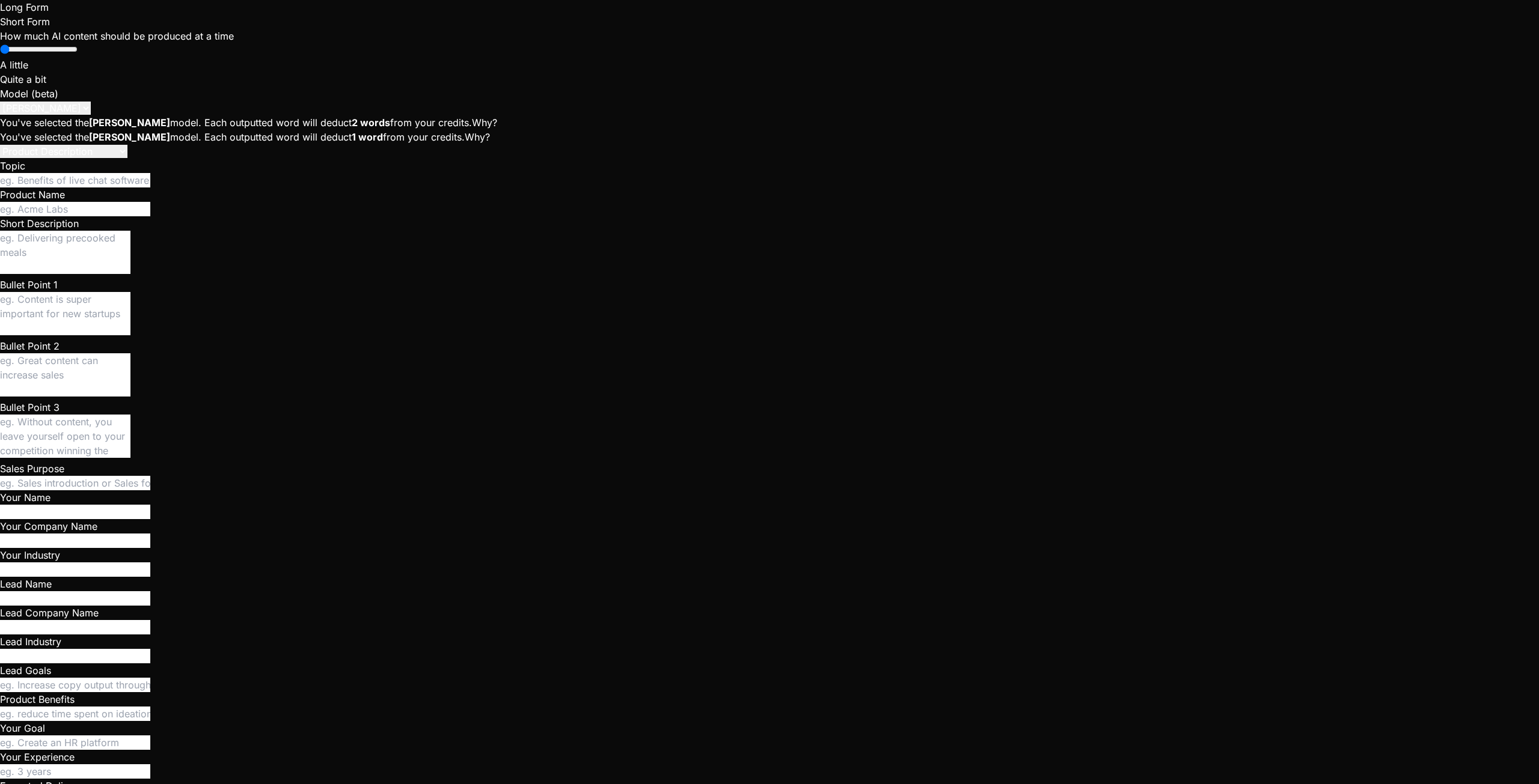
type textarea "x"
type textarea "I ran create_crew_and_add_leader.sql but got this messa"
type textarea "x"
type textarea "I ran create_crew_and_add_leader.sql but got this messag"
type textarea "x"
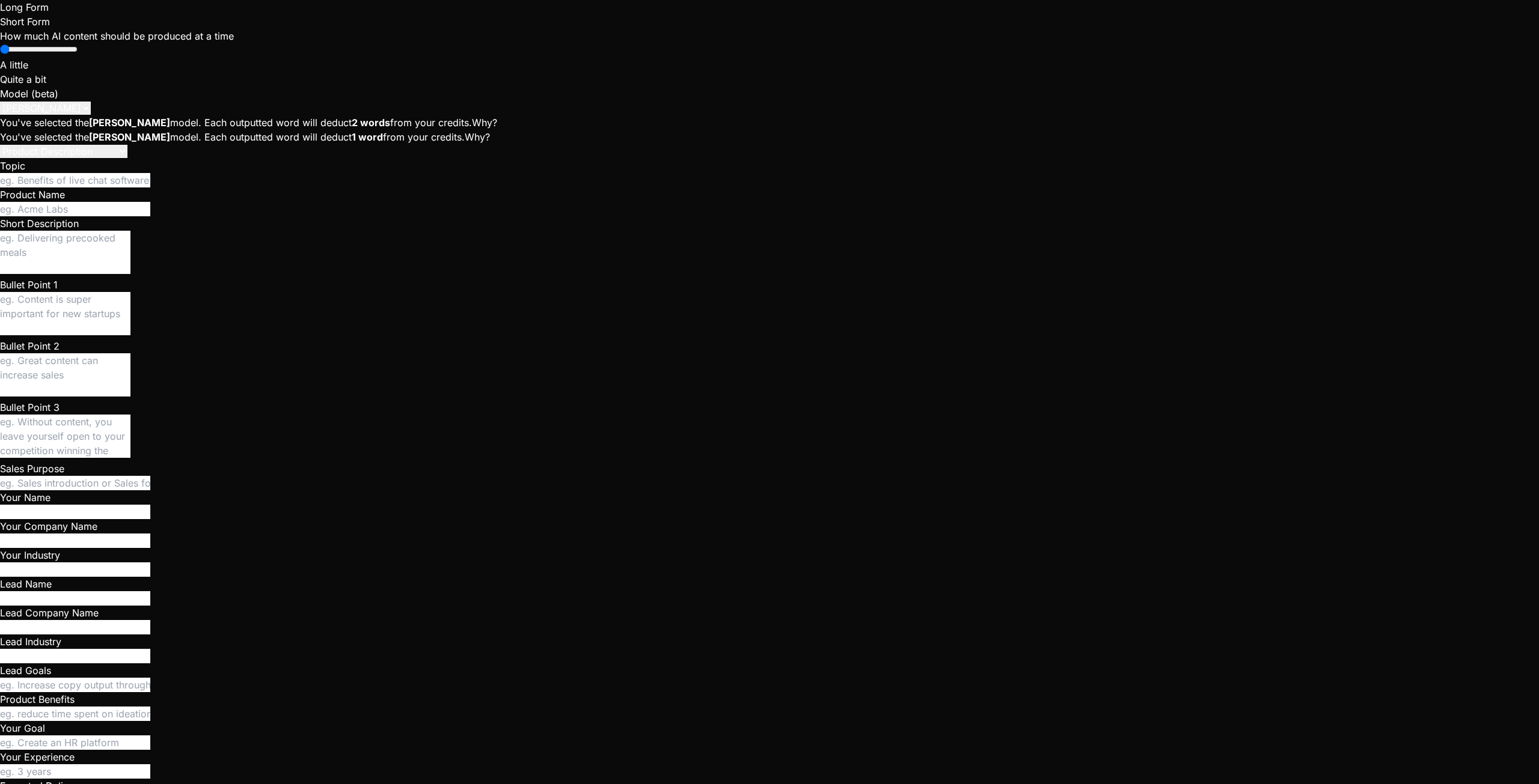
type textarea "I ran create_crew_and_add_leader.sql but got this message"
type textarea "x"
type textarea "I ran create_crew_and_add_leader.sql but got this message"
type textarea "x"
type textarea "I ran create_crew_and_add_leader.sql but got this message :"
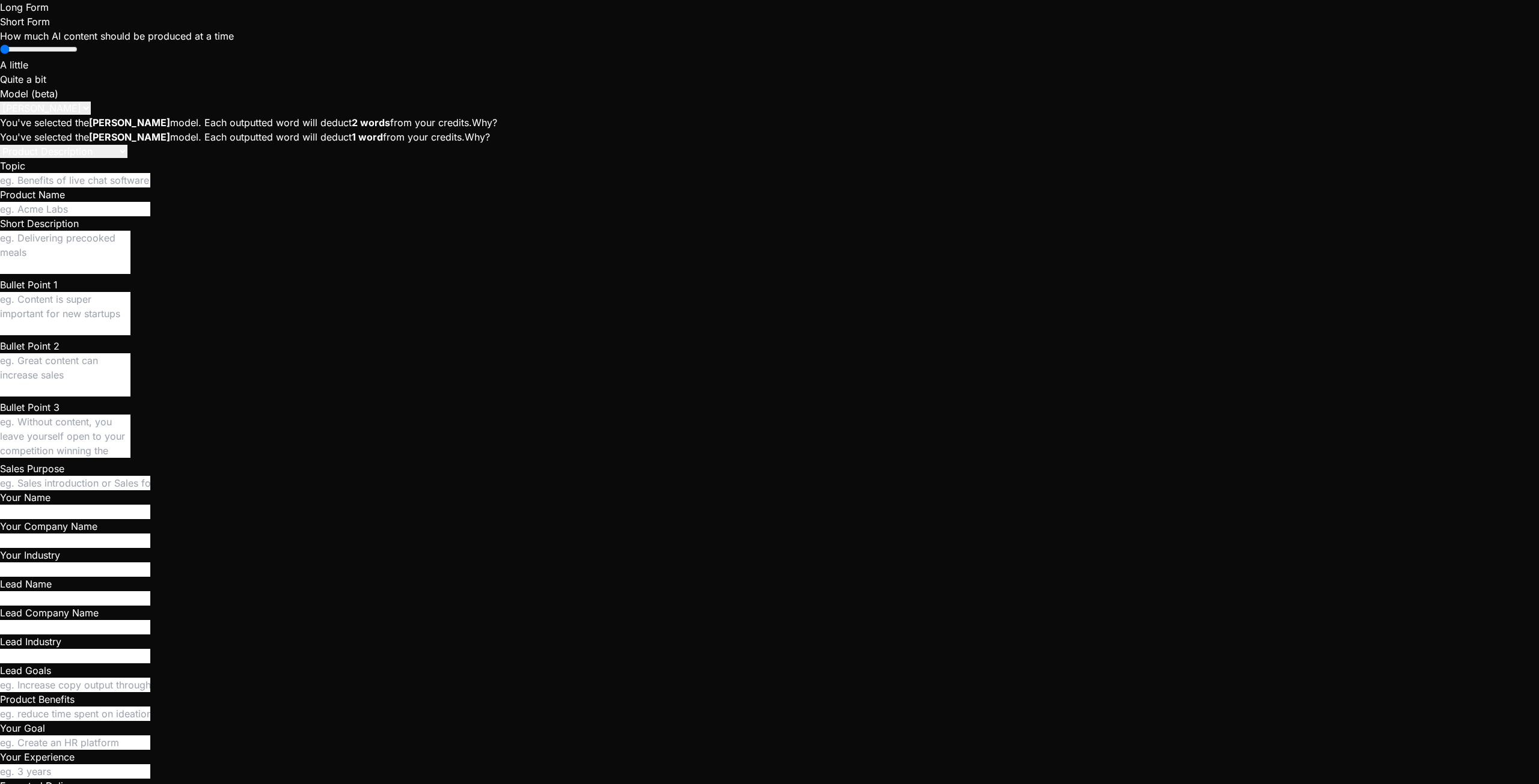
type textarea "x"
type textarea "I ran create_crew_and_add_leader.sql but got this message :"
type textarea "x"
paste textarea "ERROR: 42P13: input parameters after one with a default value must also have de…"
type textarea "I ran create_crew_and_add_leader.sql but got this message : ERROR: 42P13: input…"
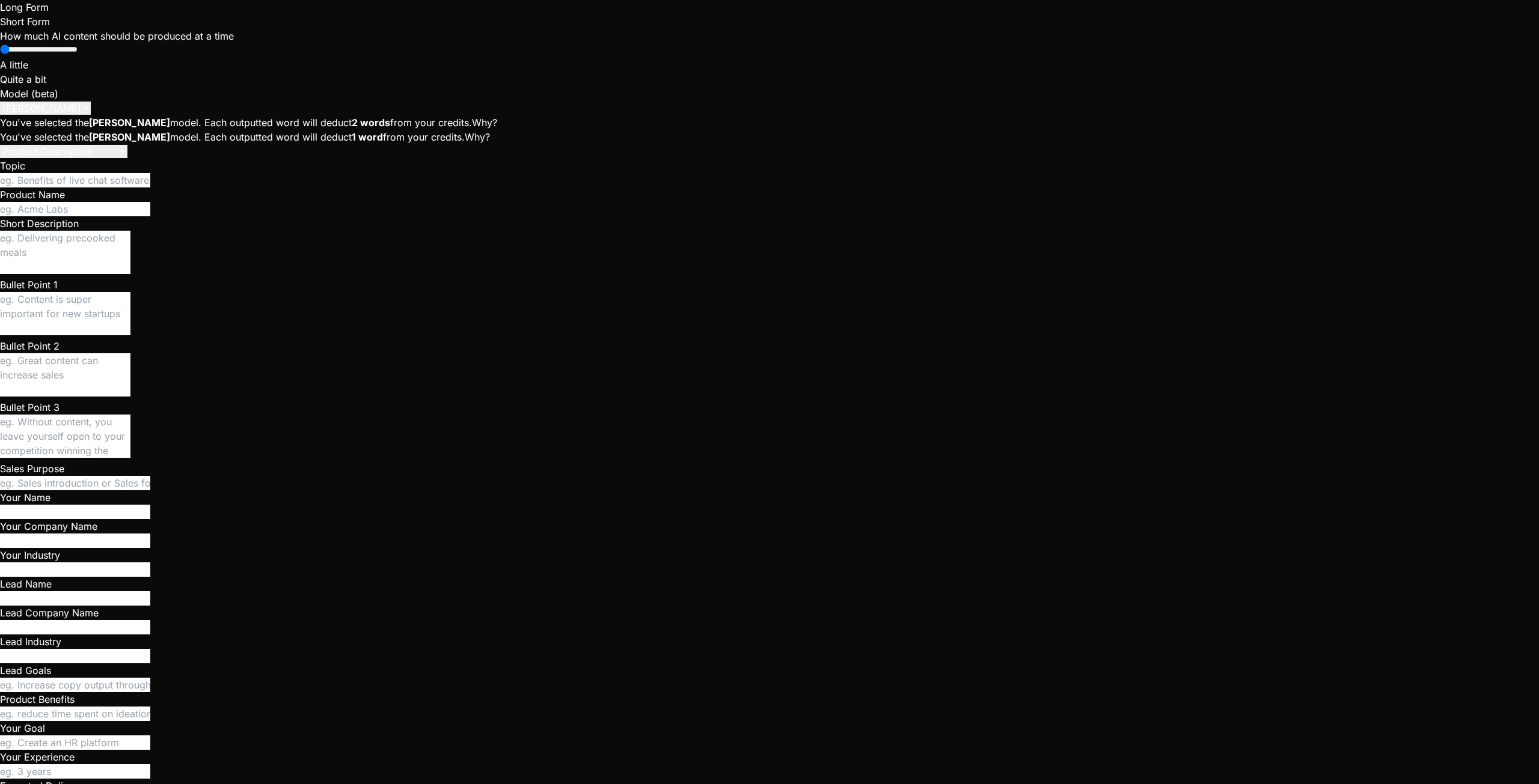
type textarea "x"
type textarea "end; $$; -- Grant execution to authenticated users grant execute on function pu…"
type textarea "x"
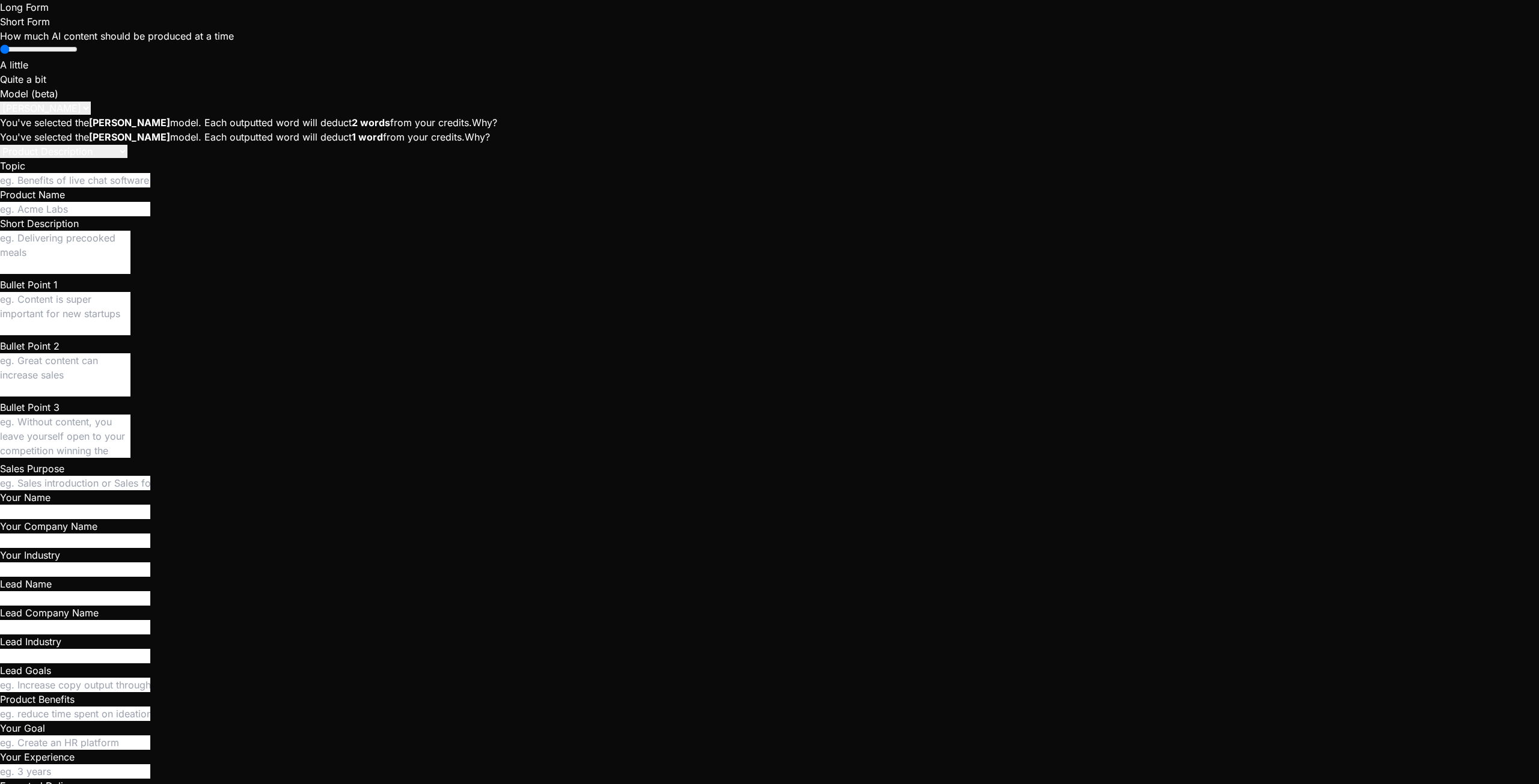
scroll to position [3174, 0]
type textarea "-- Function to create a crew and add the leader as a member create or replace f…"
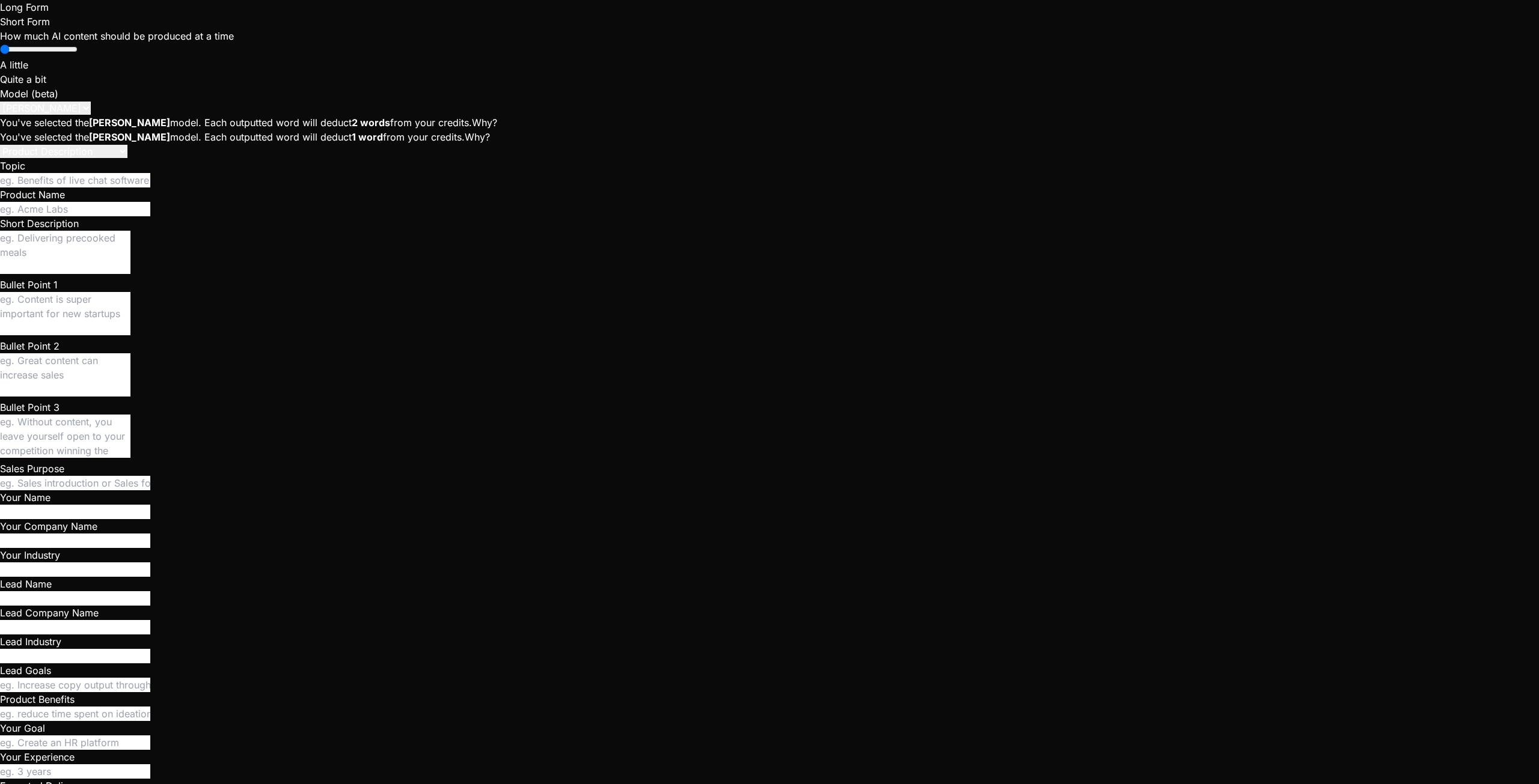
drag, startPoint x: 91, startPoint y: 608, endPoint x: 167, endPoint y: 629, distance: 78.8
copy li "Run command npm run dev"
paste textarea "Run command npm run dev"
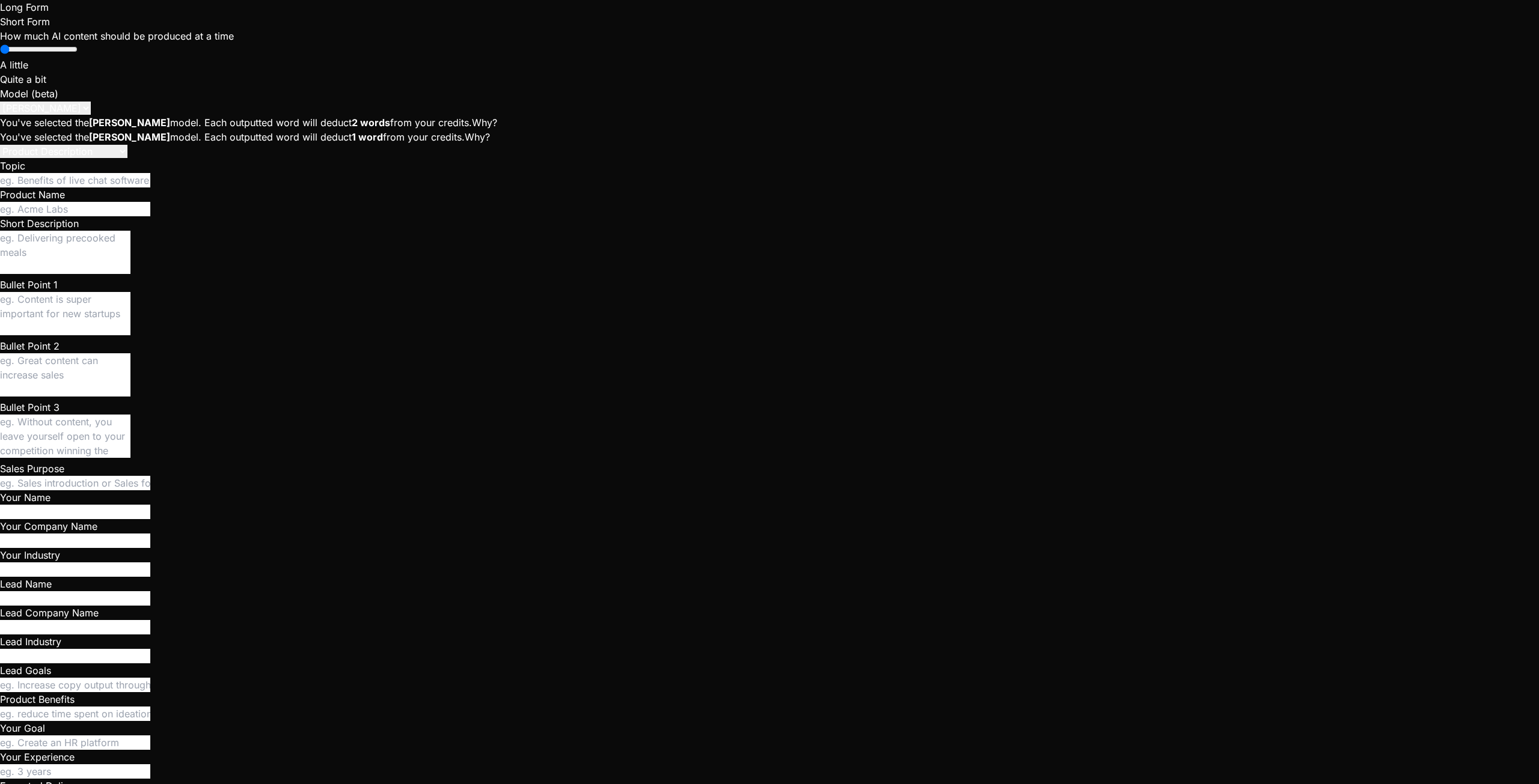
type textarea "Run command npm run dev"
type textarea "x"
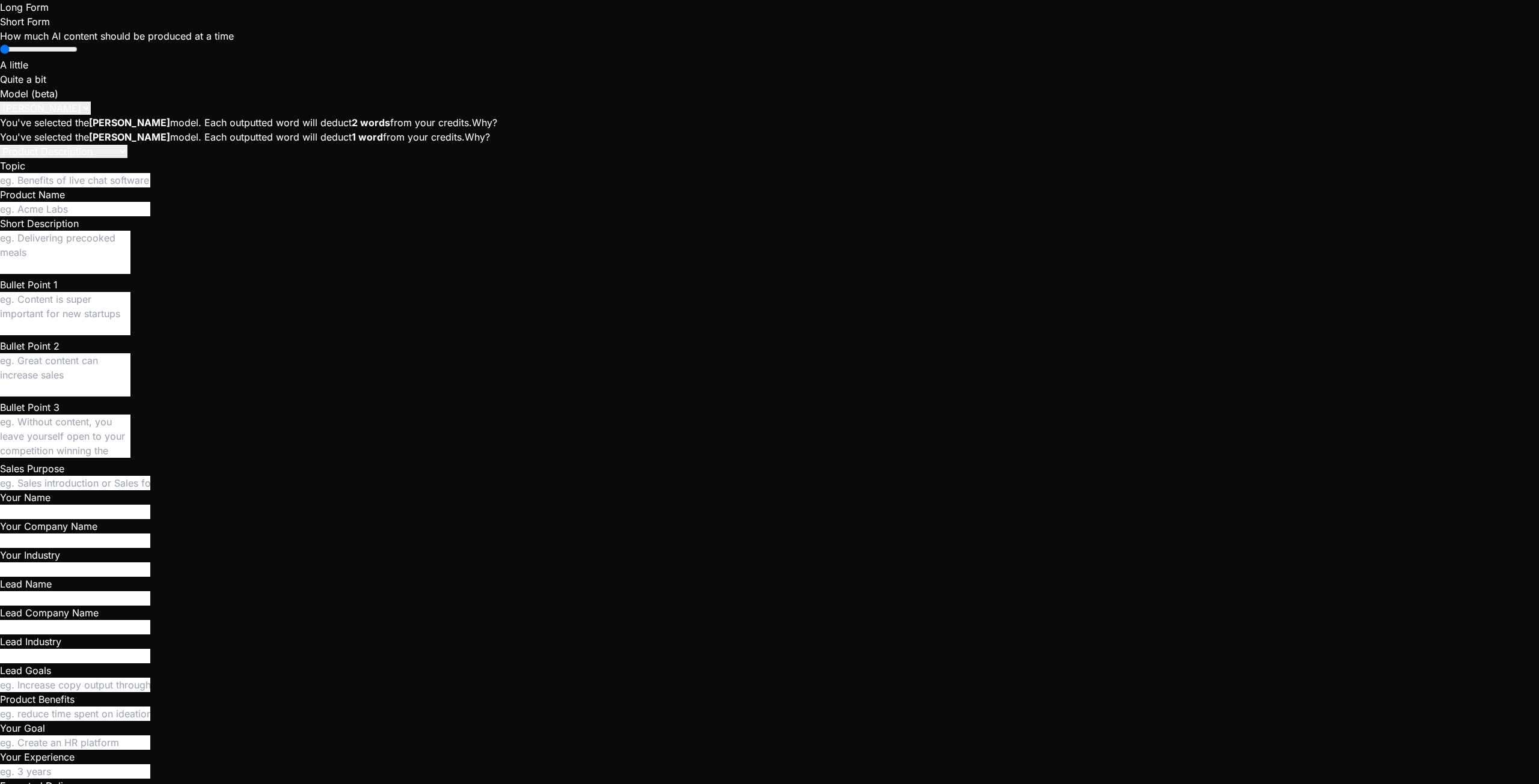
type textarea "U"
type textarea "x"
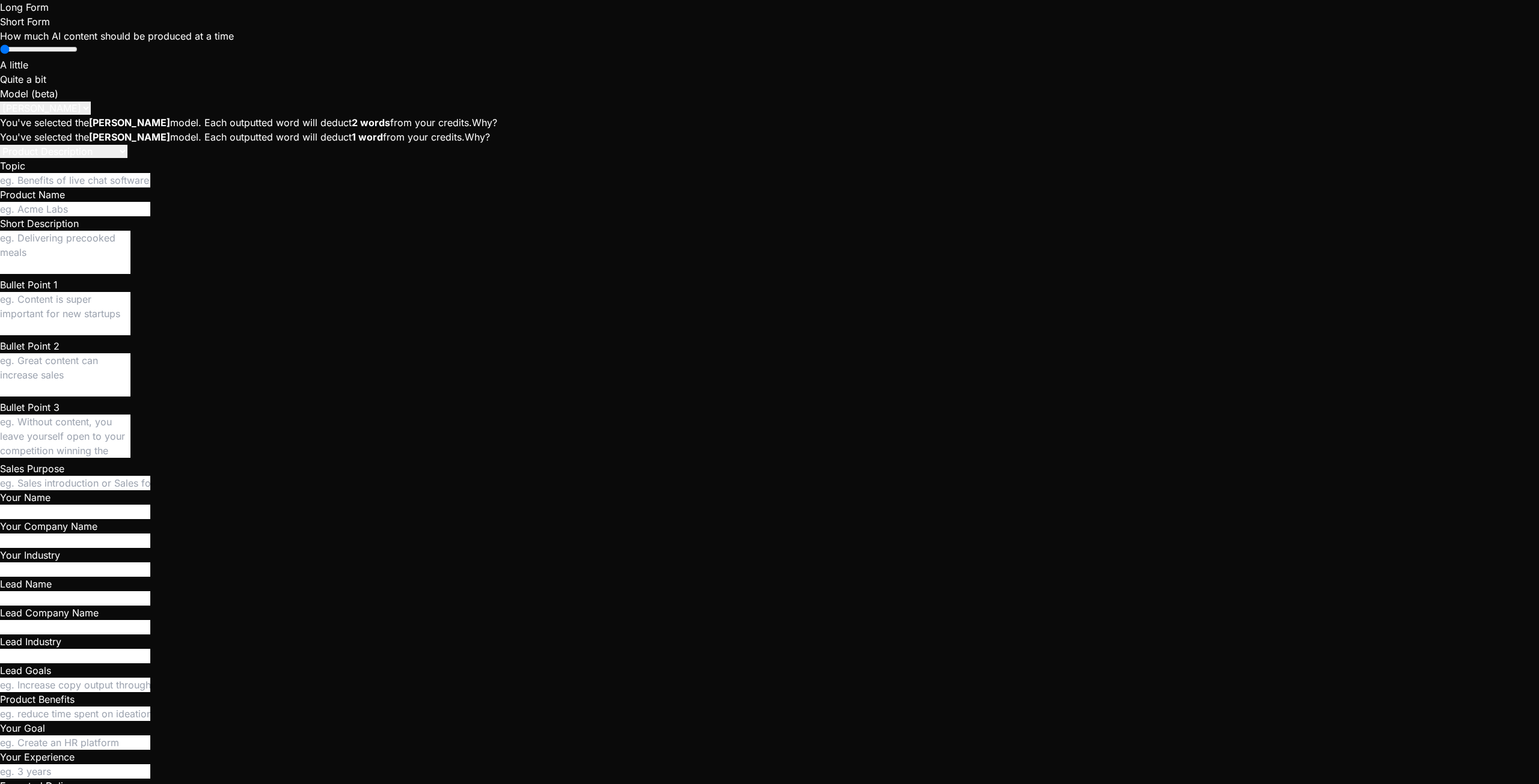
type textarea "Un"
type textarea "x"
type textarea "Und"
type textarea "x"
type textarea "Unde"
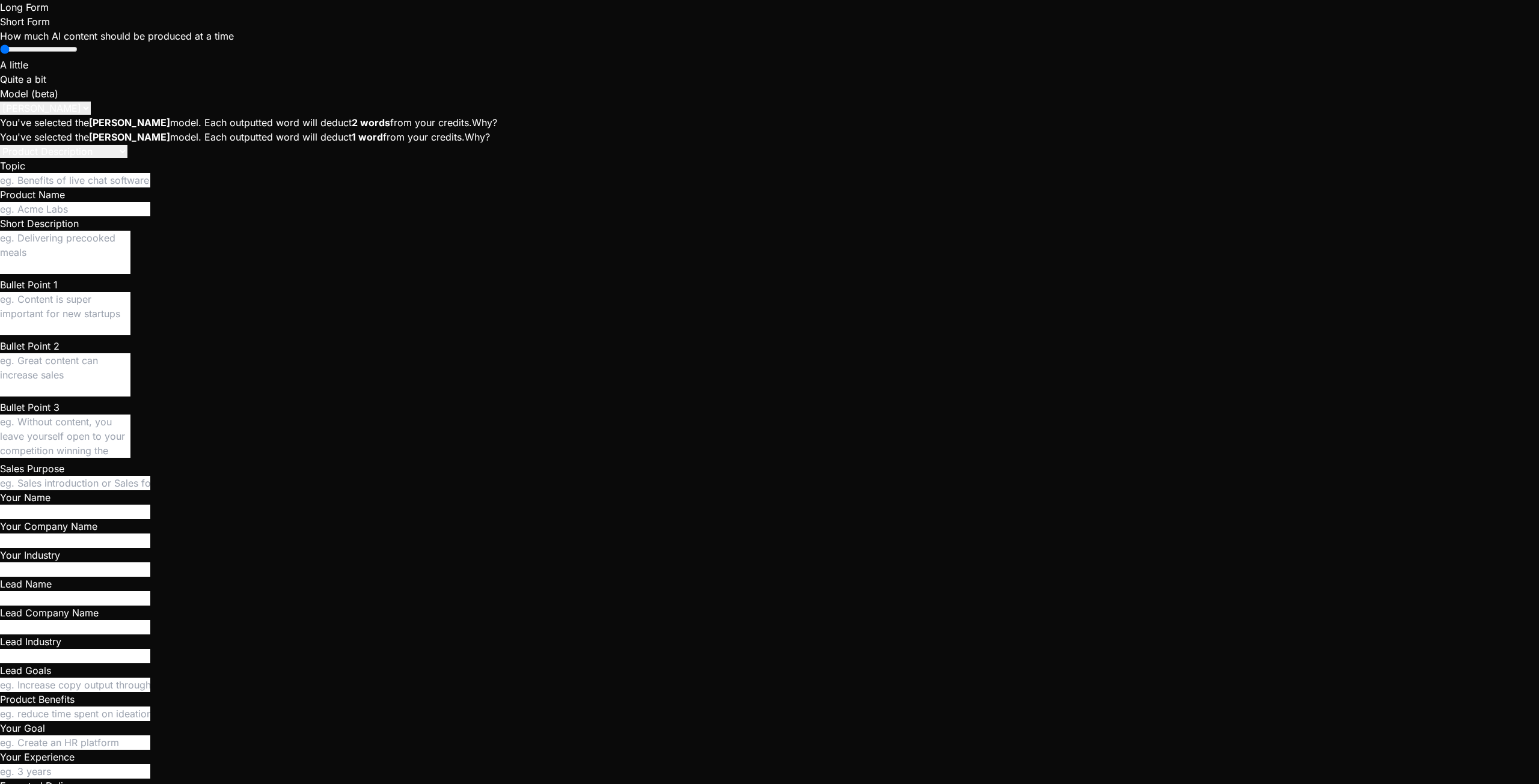
type textarea "x"
type textarea "Under"
type textarea "x"
type textarea "Under"
type textarea "x"
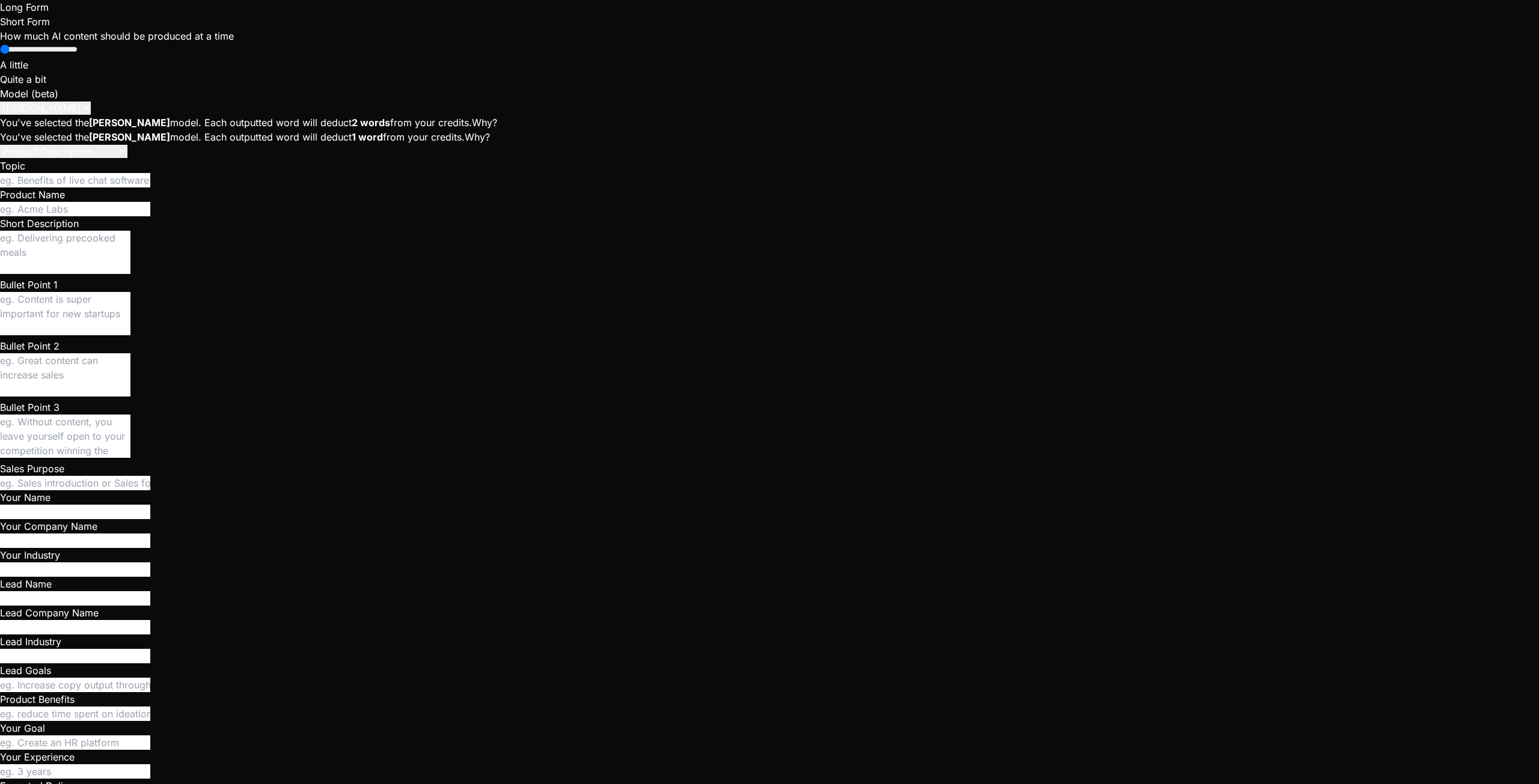
type textarea "Under C"
type textarea "x"
type textarea "Under Cr"
type textarea "x"
type textarea "Under Cre"
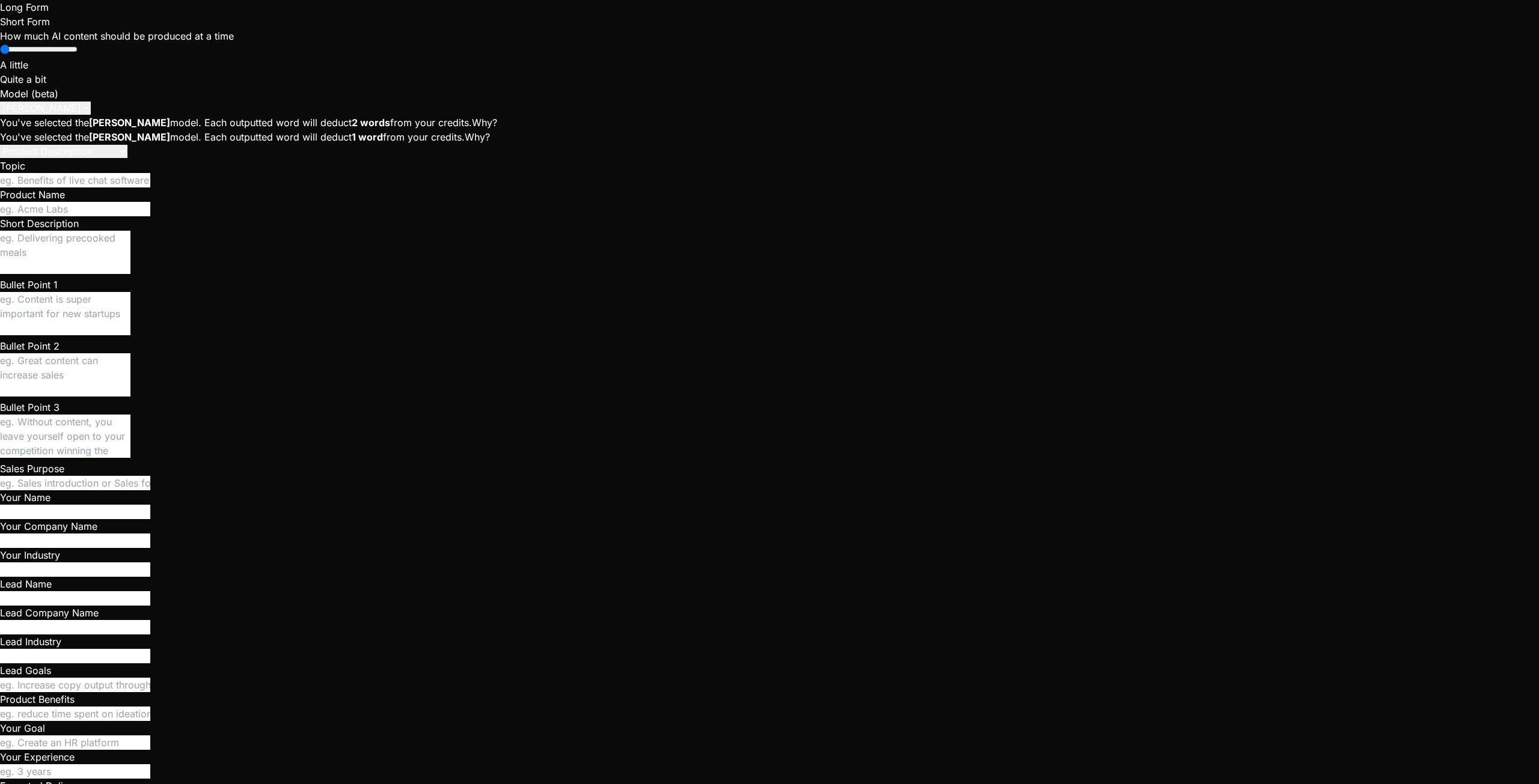
type textarea "x"
type textarea "Under Crew"
type textarea "x"
type textarea "Under Crews"
type textarea "x"
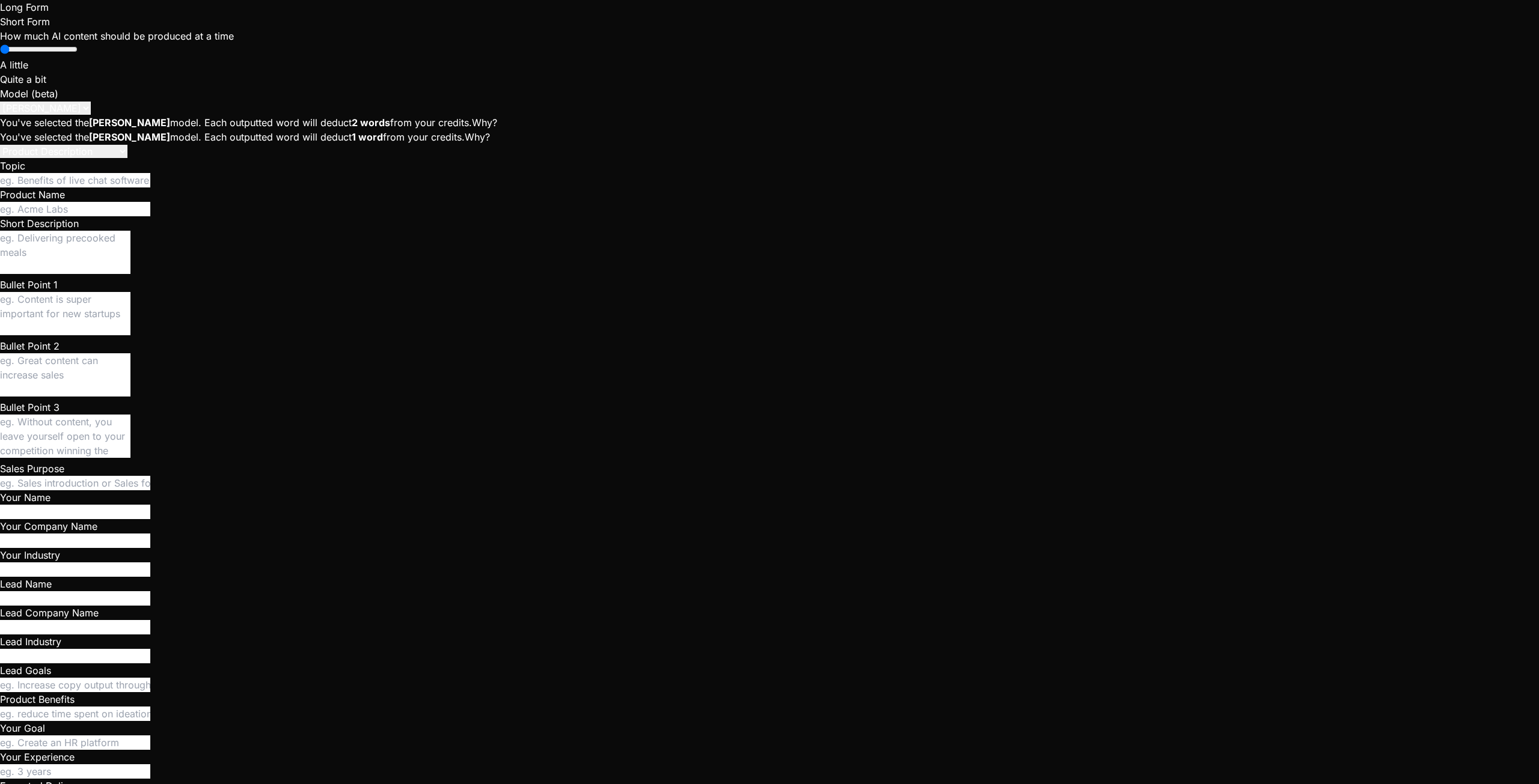
type textarea "Under Crews"
type textarea "x"
type textarea "Under Crews t"
type textarea "x"
type textarea "Under Crews ta"
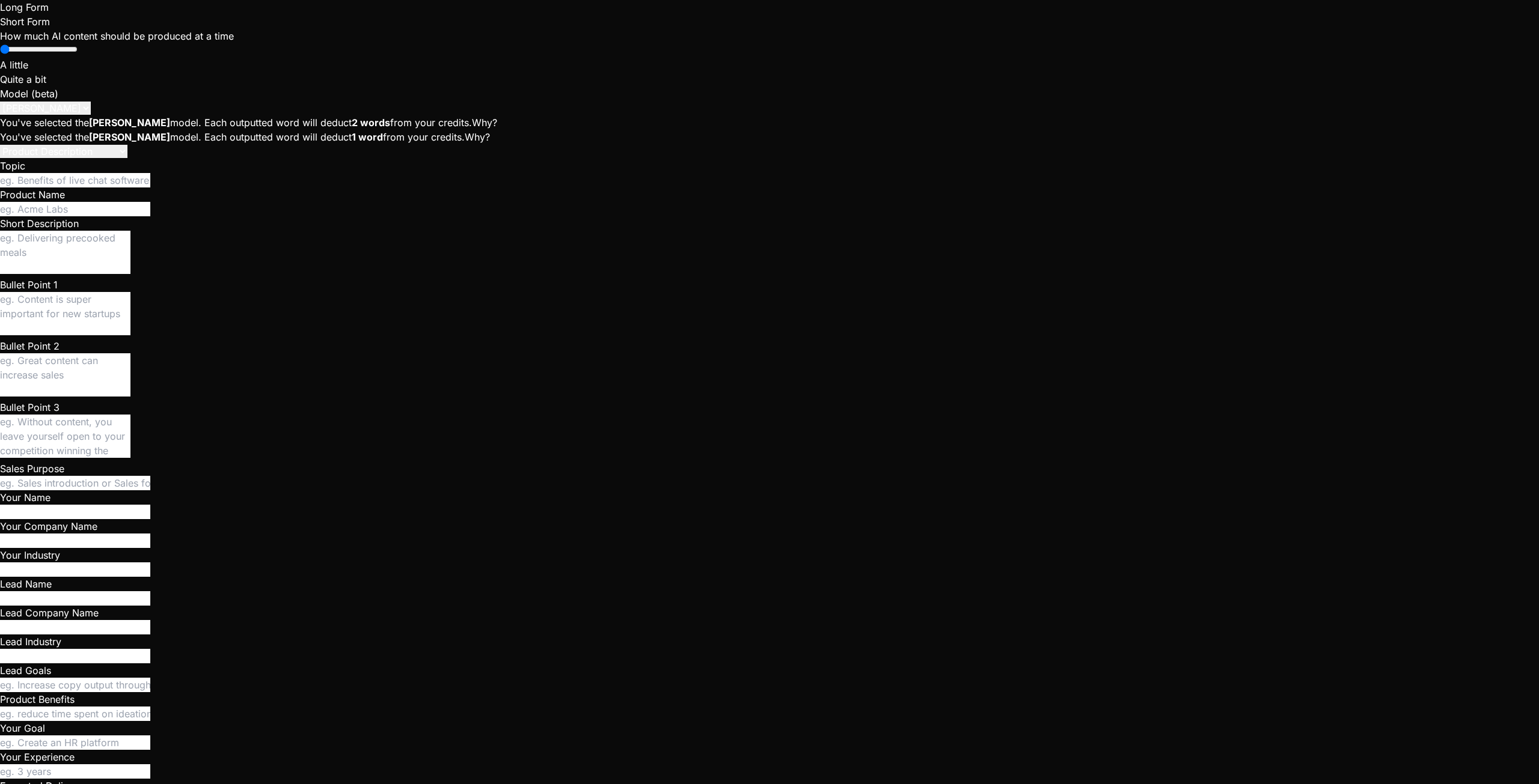
type textarea "x"
type textarea "Under Crews tab"
type textarea "x"
type textarea "Under Crews tab,"
type textarea "x"
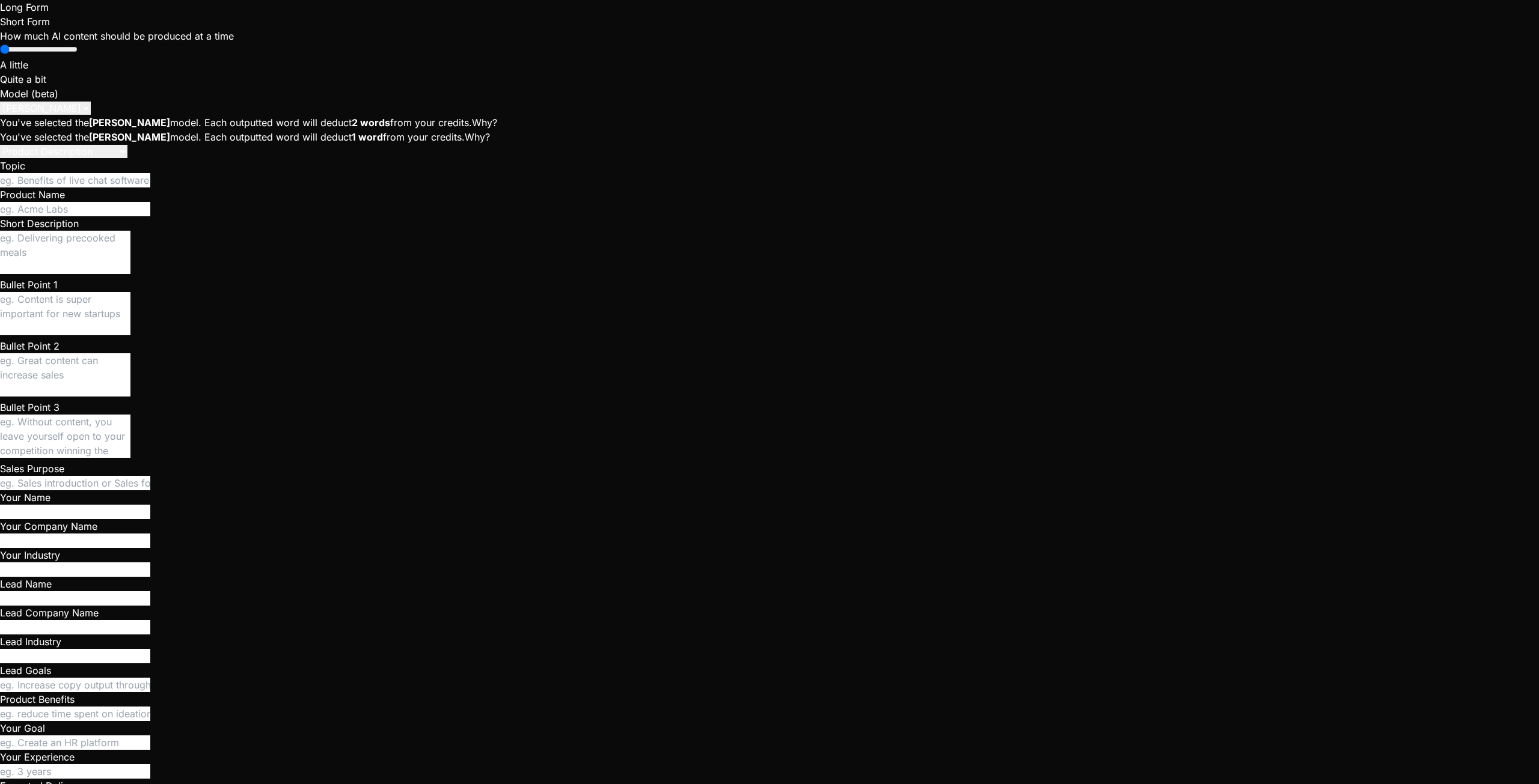
type textarea "Under Crews tab,"
type textarea "x"
type textarea "Under Crews tab, I"
type textarea "x"
type textarea "Under Crews tab, I"
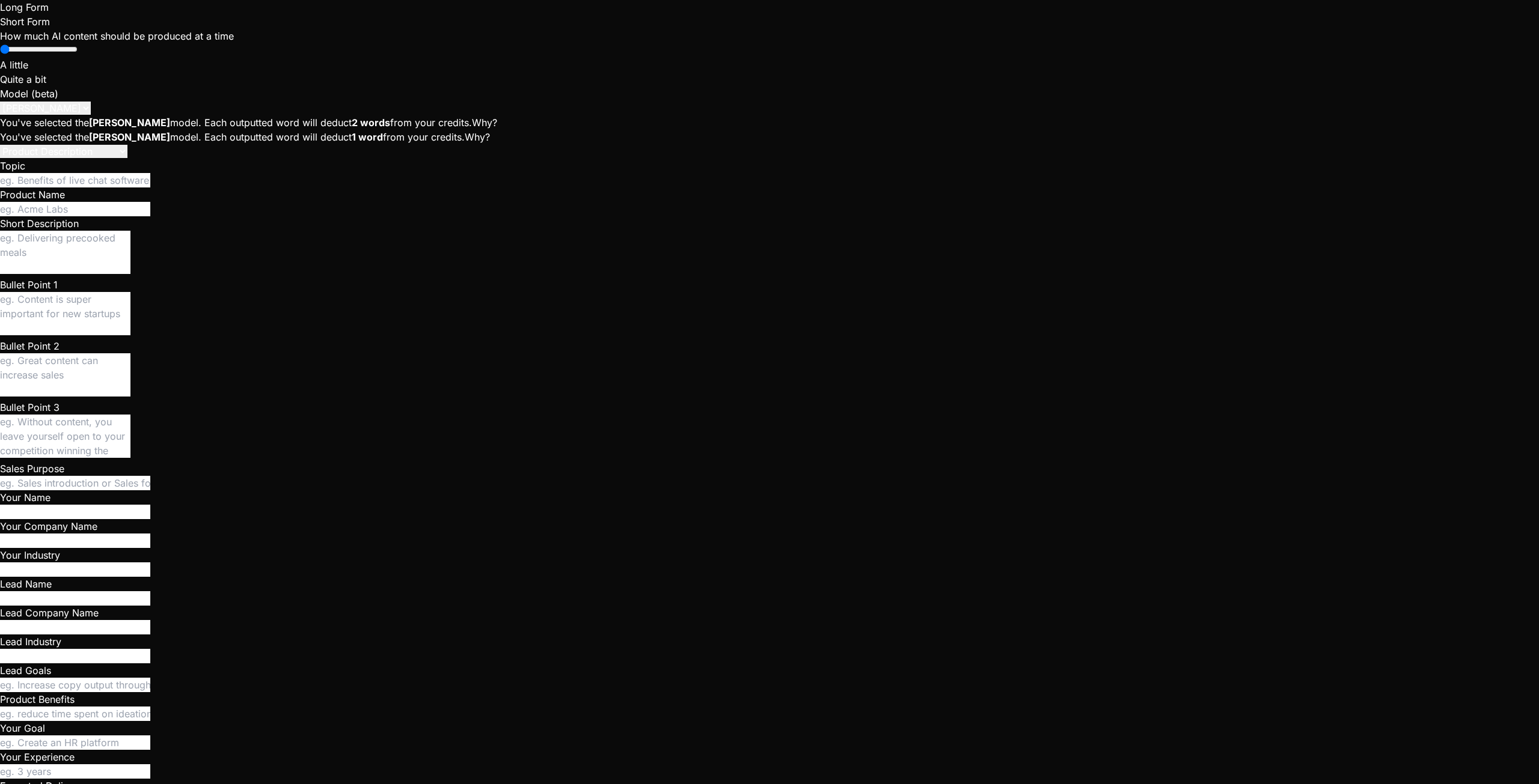
type textarea "x"
type textarea "Under Crews tab, I c"
type textarea "x"
type textarea "Under Crews tab, I ca"
type textarea "x"
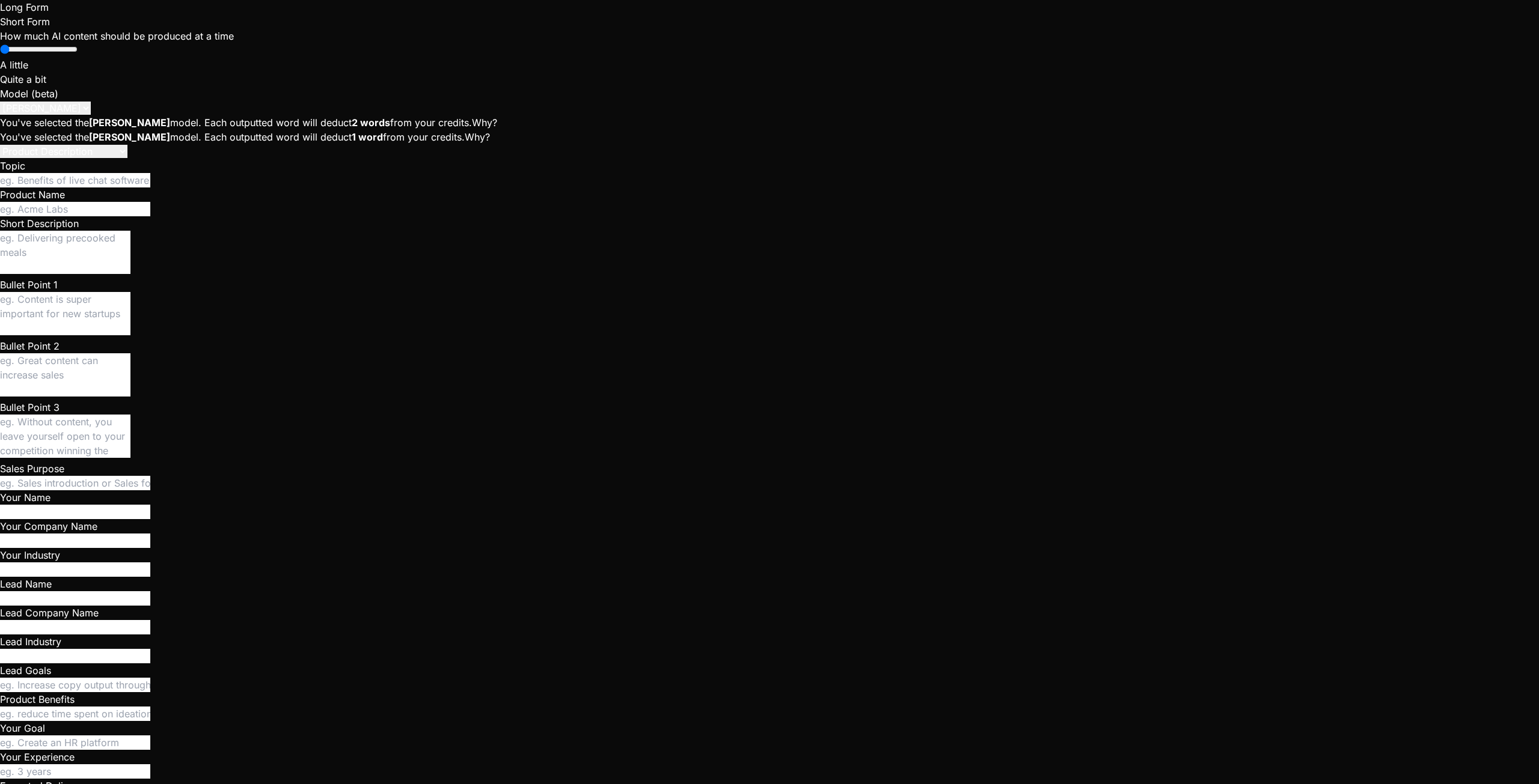
type textarea "Under Crews tab, I can"
type textarea "x"
type textarea "Under Crews tab, I can"
type textarea "x"
type textarea "Under Crews tab, I can s"
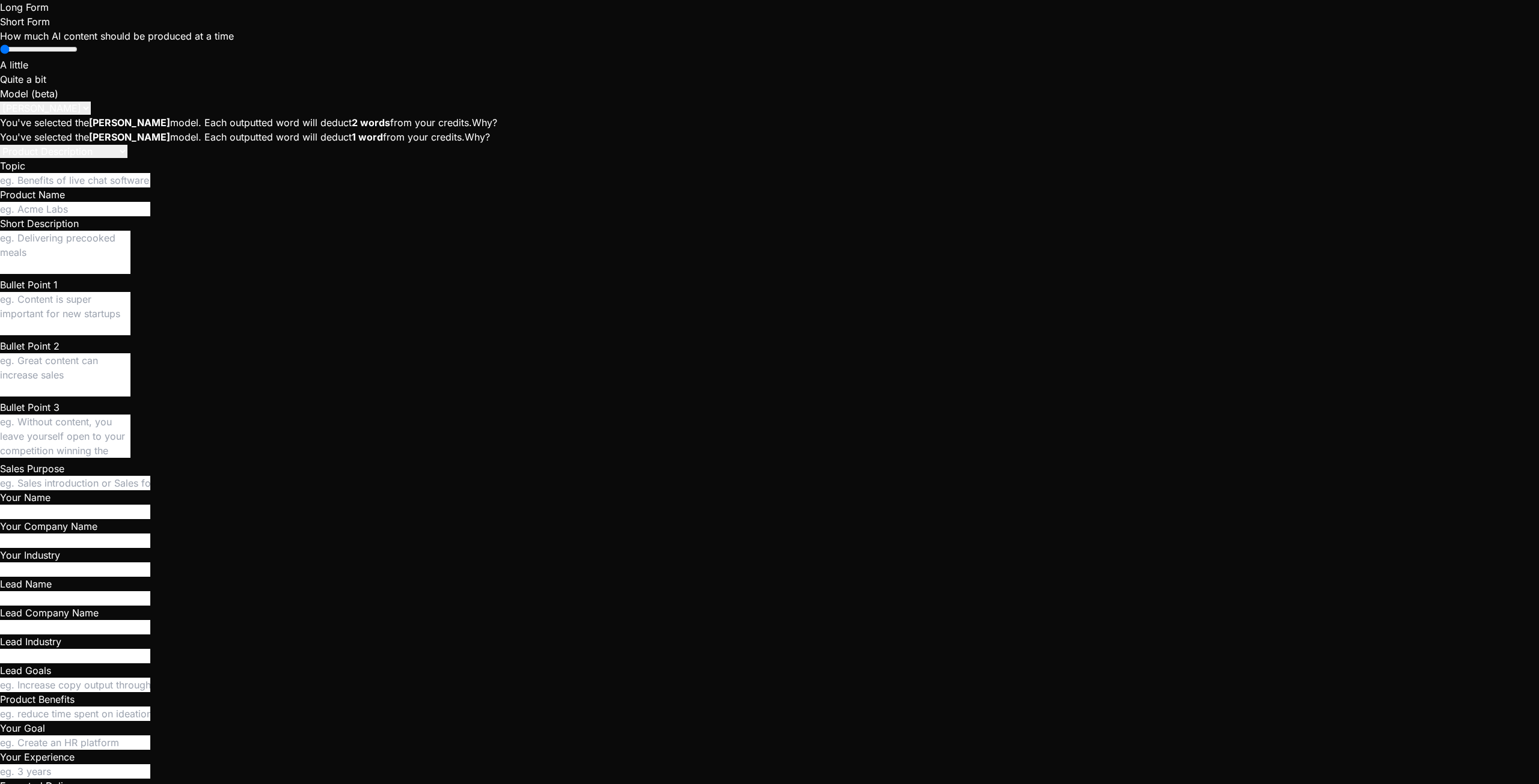
type textarea "x"
type textarea "Under Crews tab, I can se"
type textarea "x"
type textarea "Under Crews tab, I can see"
type textarea "x"
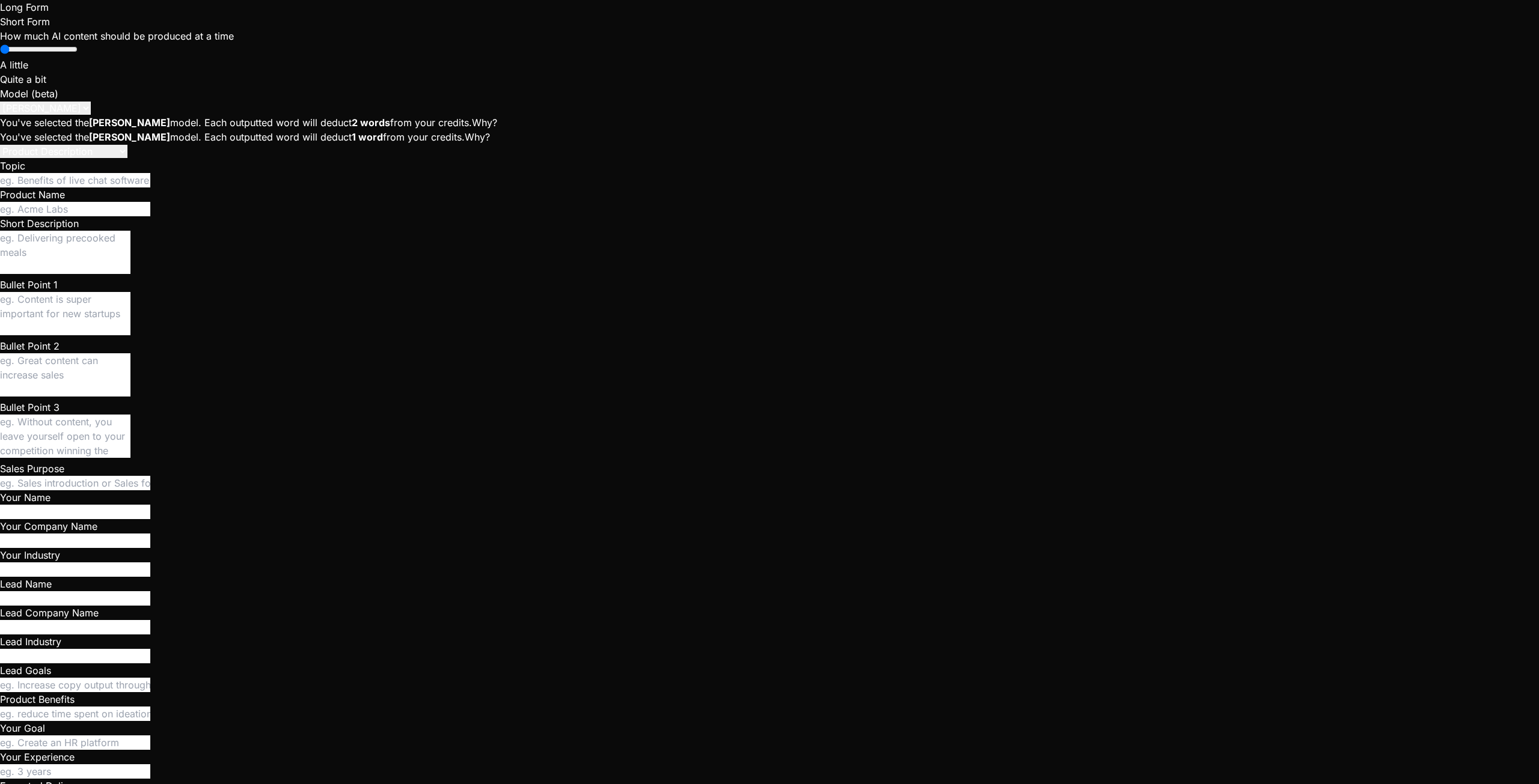
type textarea "Under Crews tab, I can see"
type textarea "x"
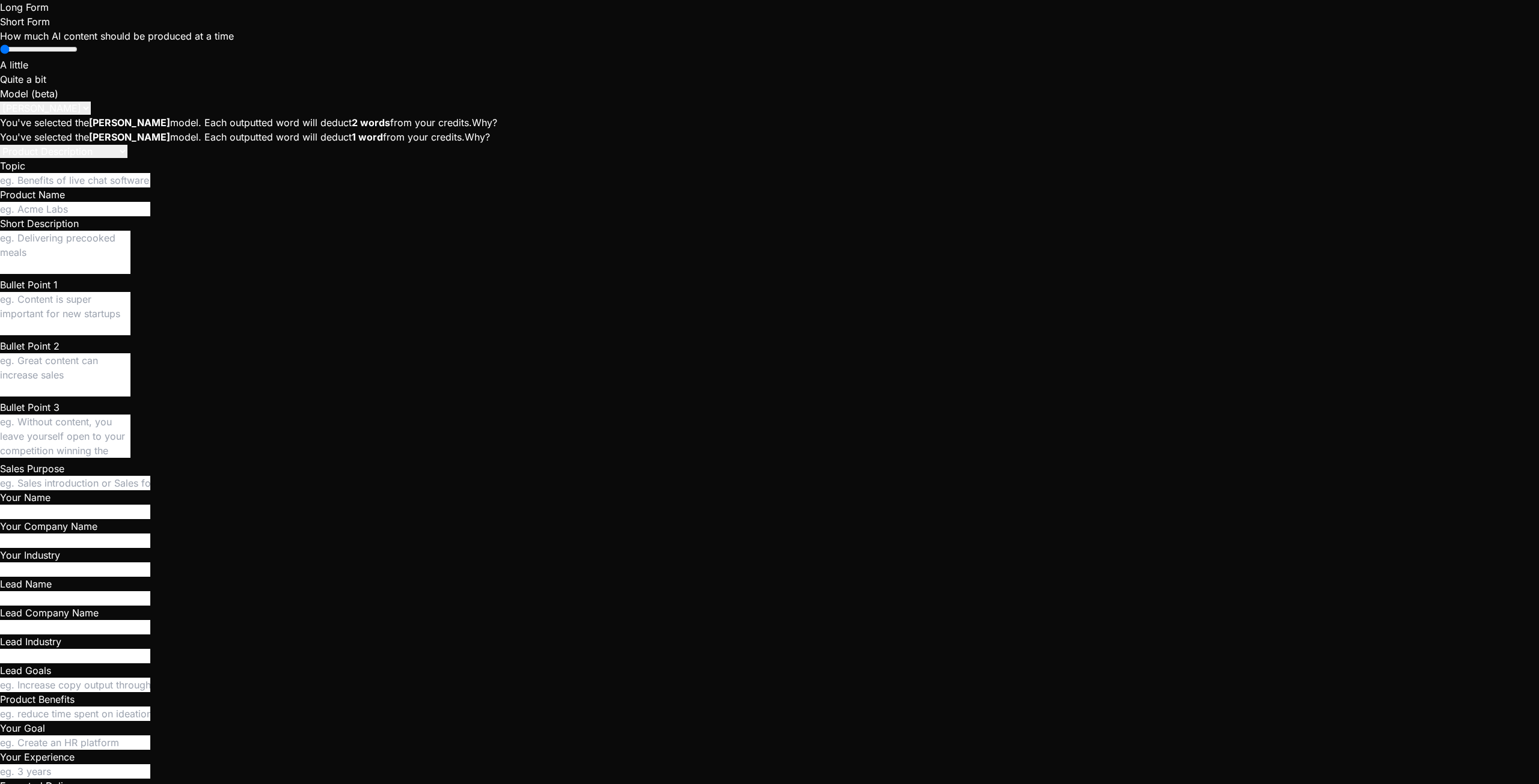
scroll to position [4231, 0]
copy p "814a8c0e"
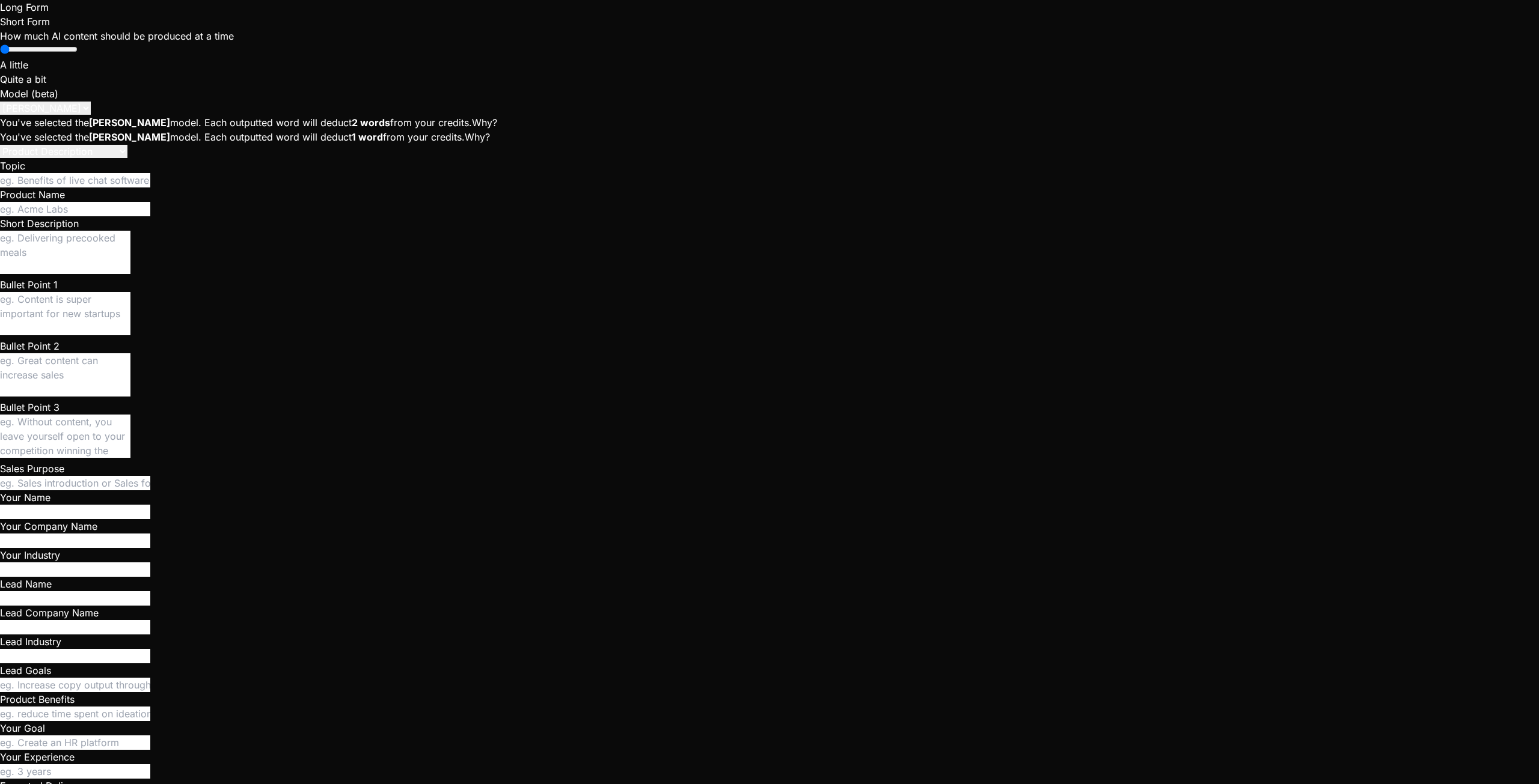
scroll to position [4387, 0]
drag, startPoint x: 90, startPoint y: 633, endPoint x: 201, endPoint y: 655, distance: 113.2
copy li "Run command npm run dev"
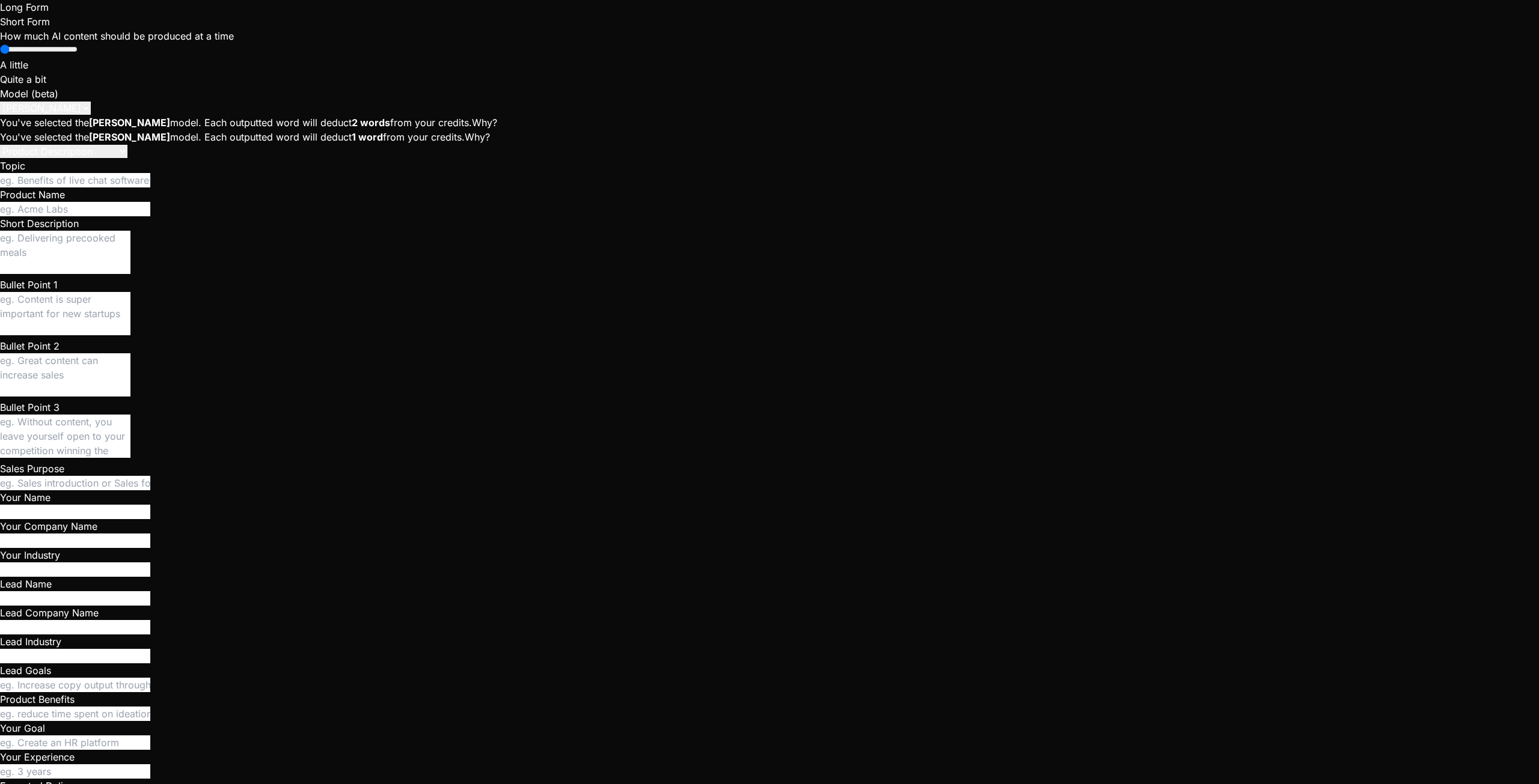
paste textarea "Run command npm run dev"
copy p "814a8c0e"
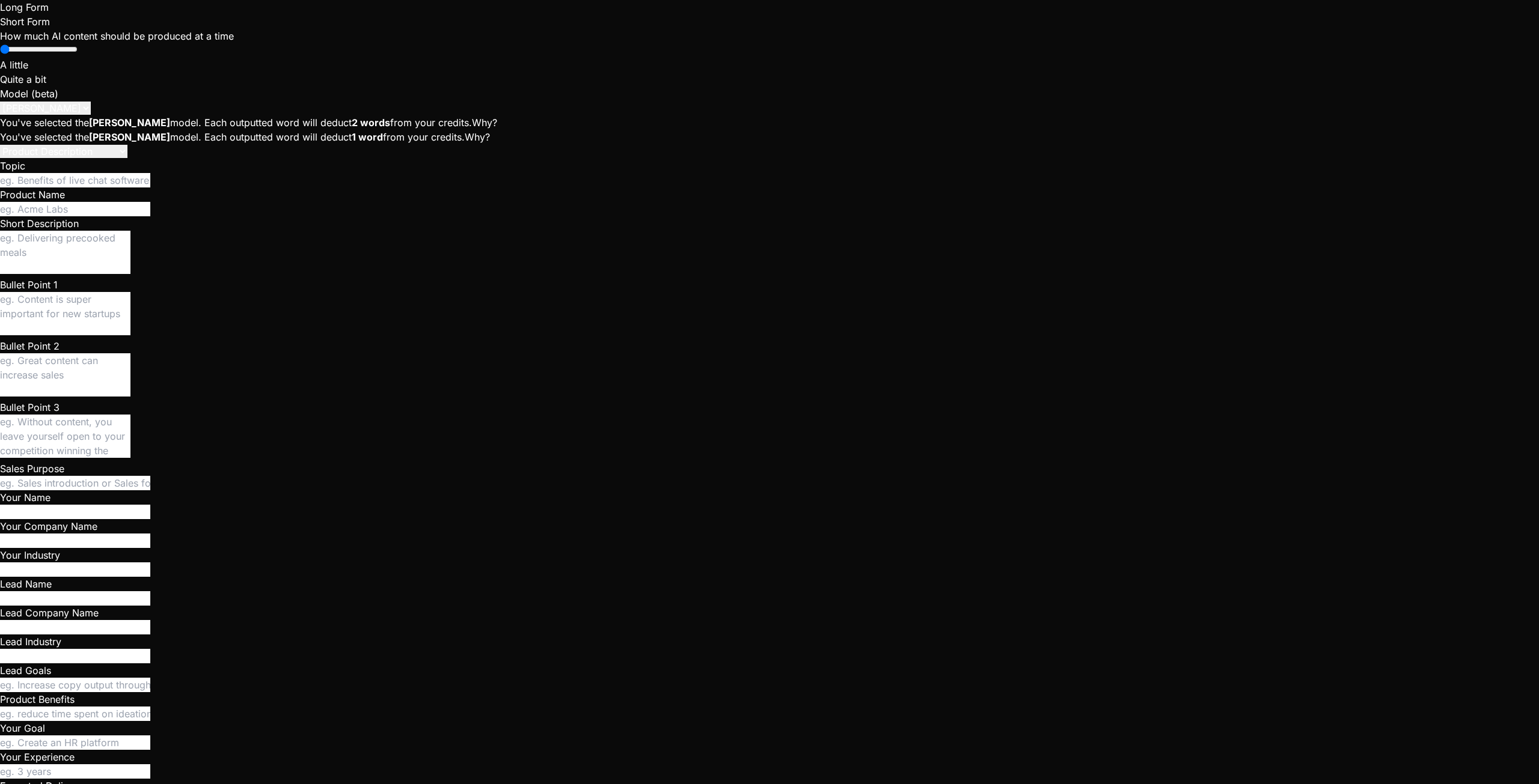
scroll to position [4322, 0]
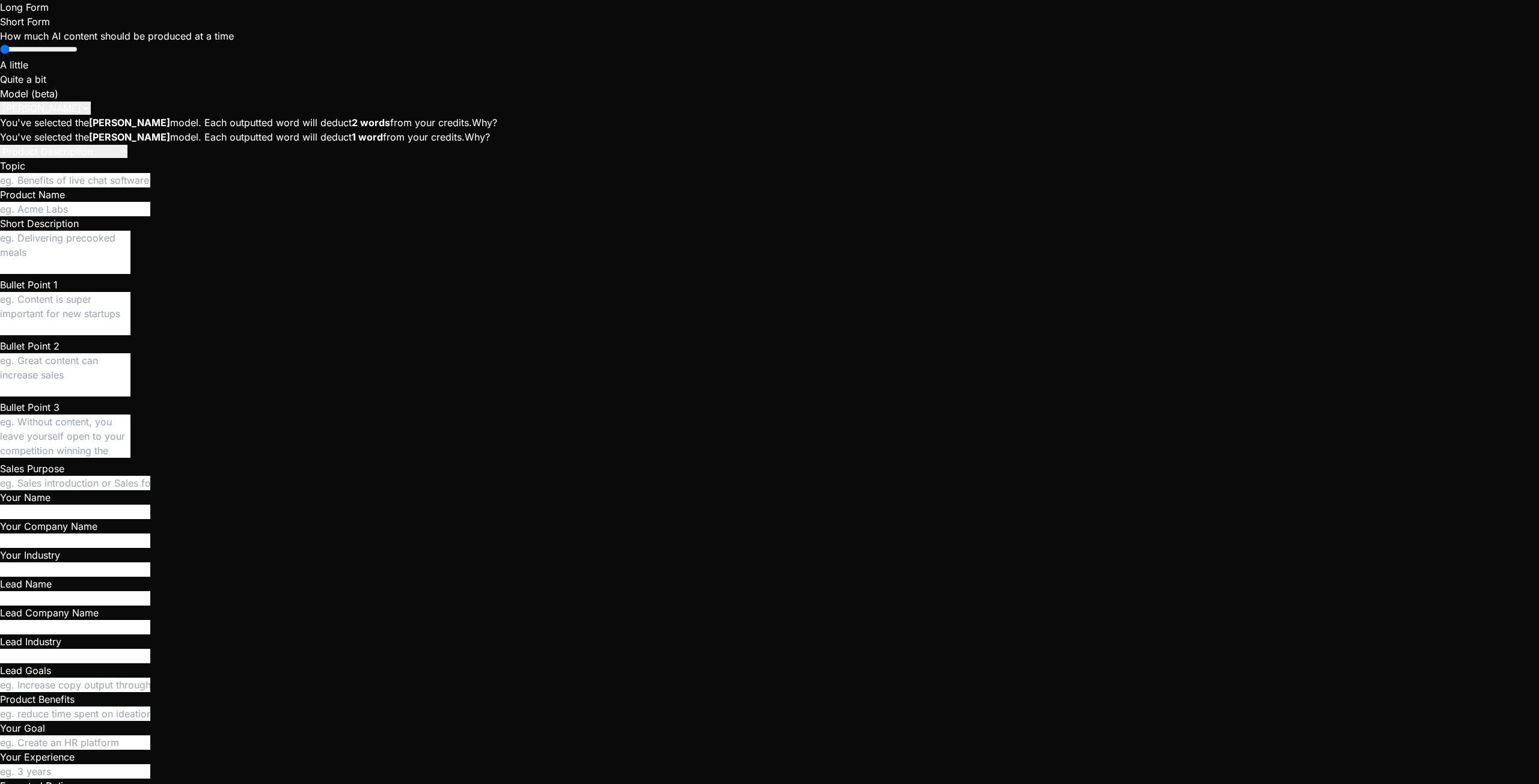
paste textarea "ERROR: 22P02: invalid input syntax for type uuid: "814a8c0e" LINE 12: cm.crew_i…"
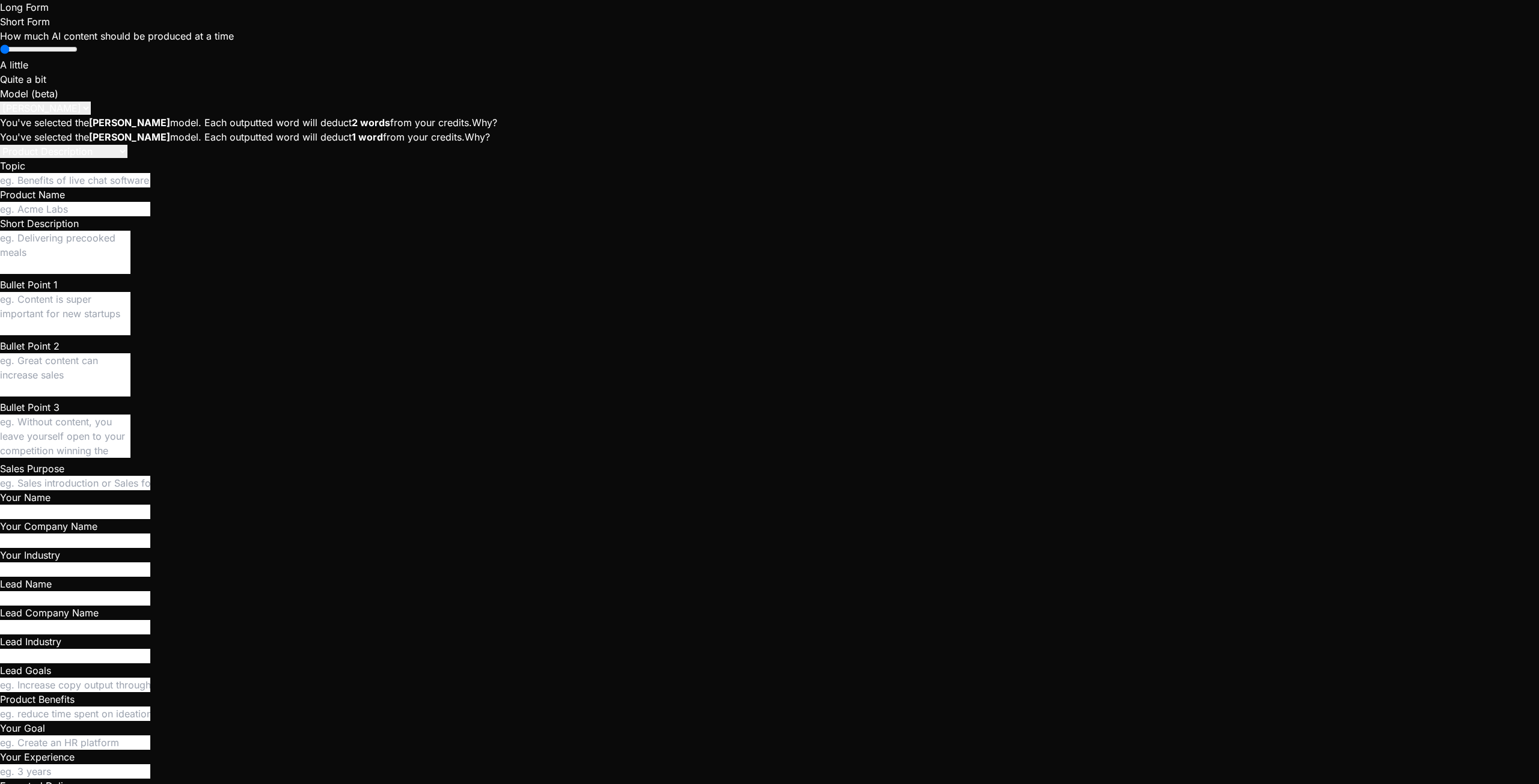
scroll to position [0, 0]
paste textarea "| user_id | display_name | sc_handle | role | created_at | at_main_menu | in_pu…"
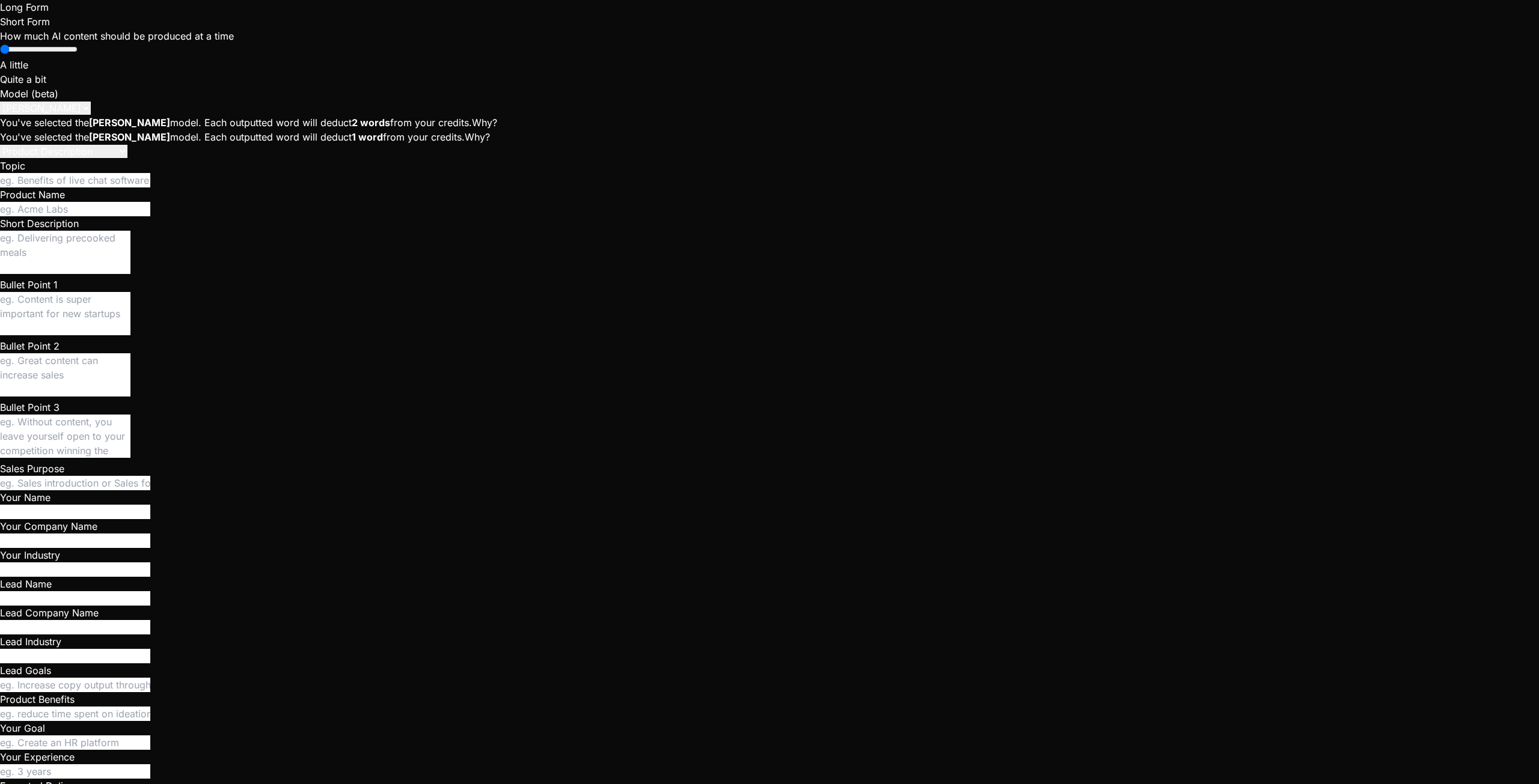
scroll to position [5795, 0]
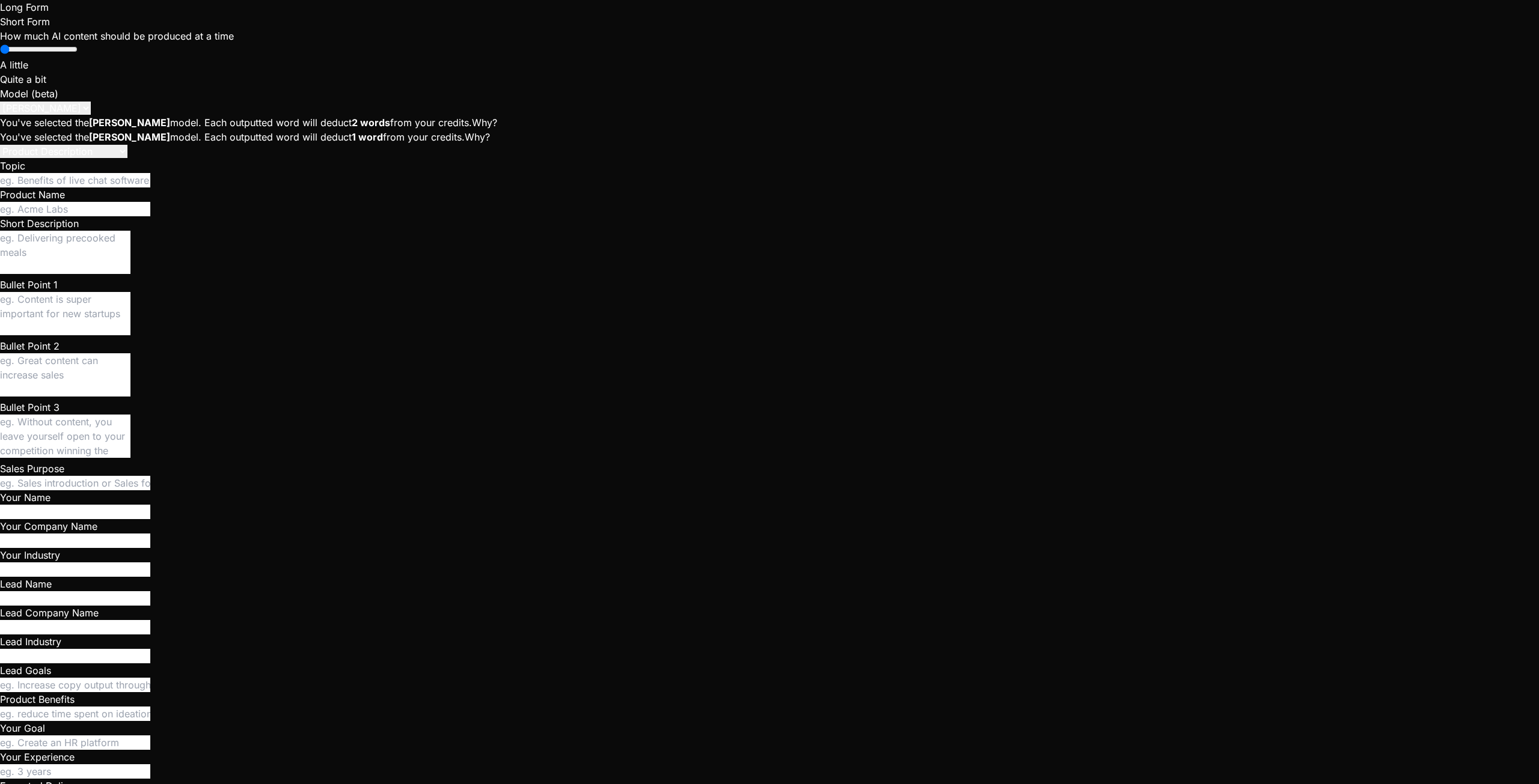
paste textarea "Success. No rows returned"
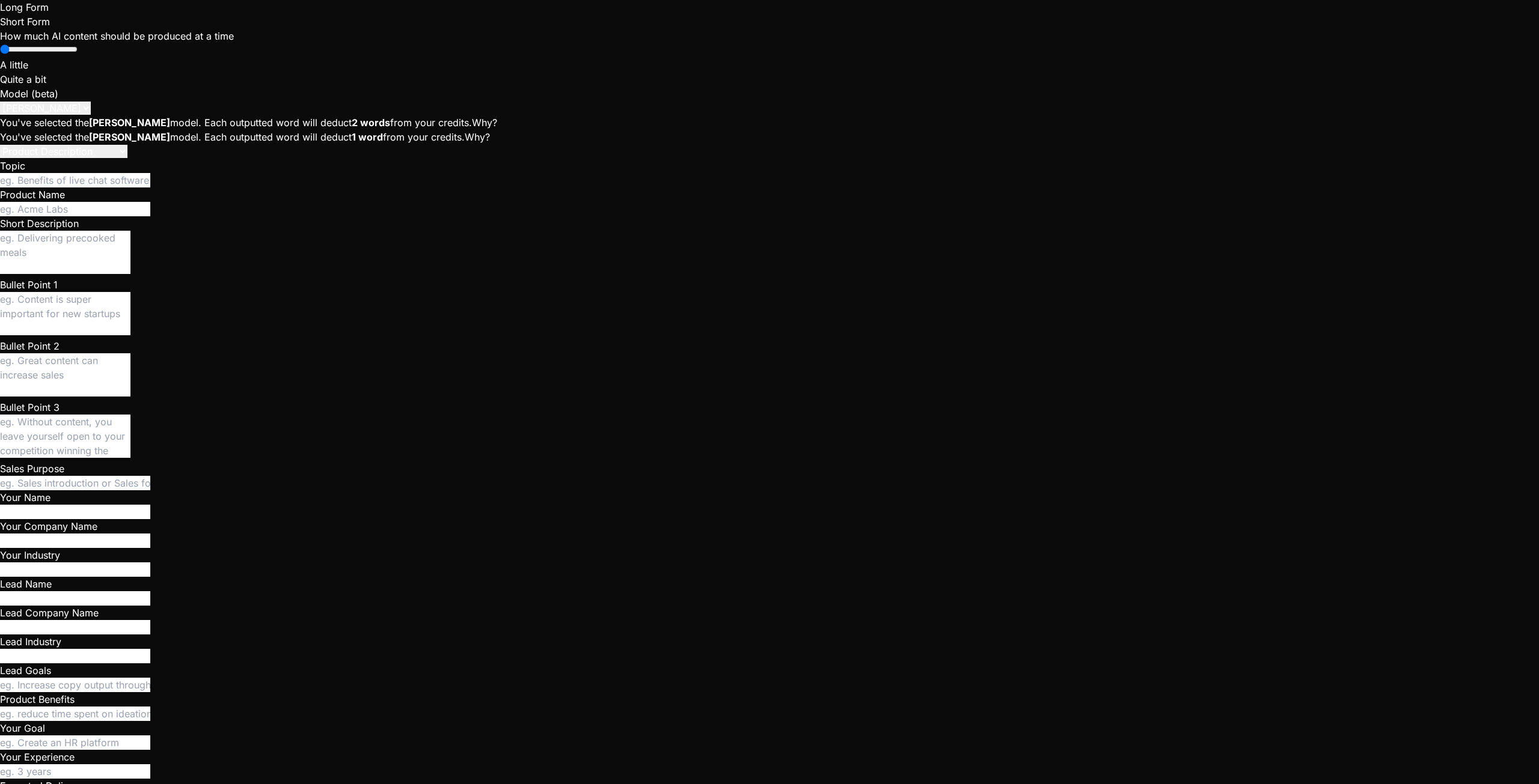
paste textarea "Success. No rows returned"
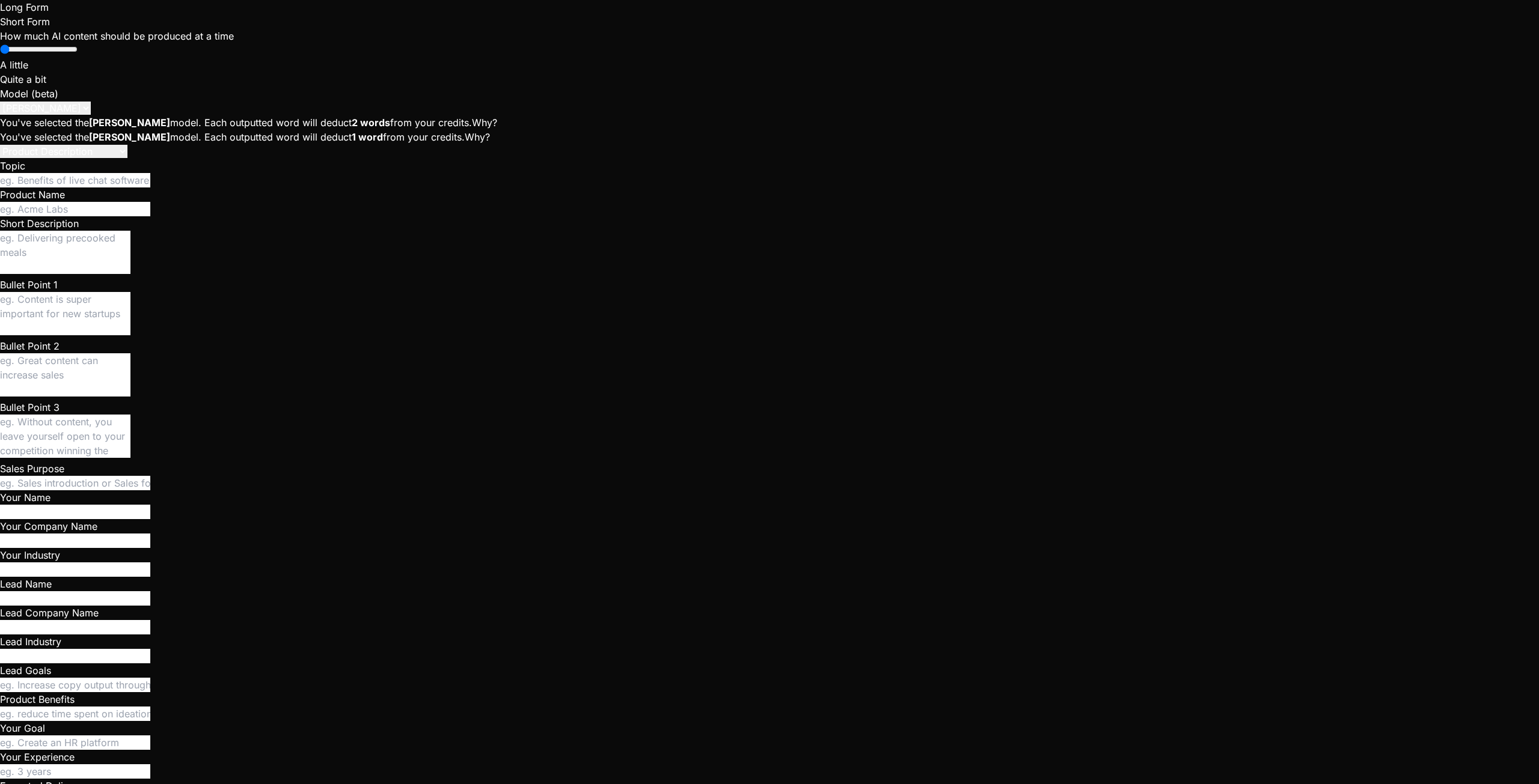
paste textarea "| id | display_name | sc_handle | email | is_verified | created_at | updated_at…"
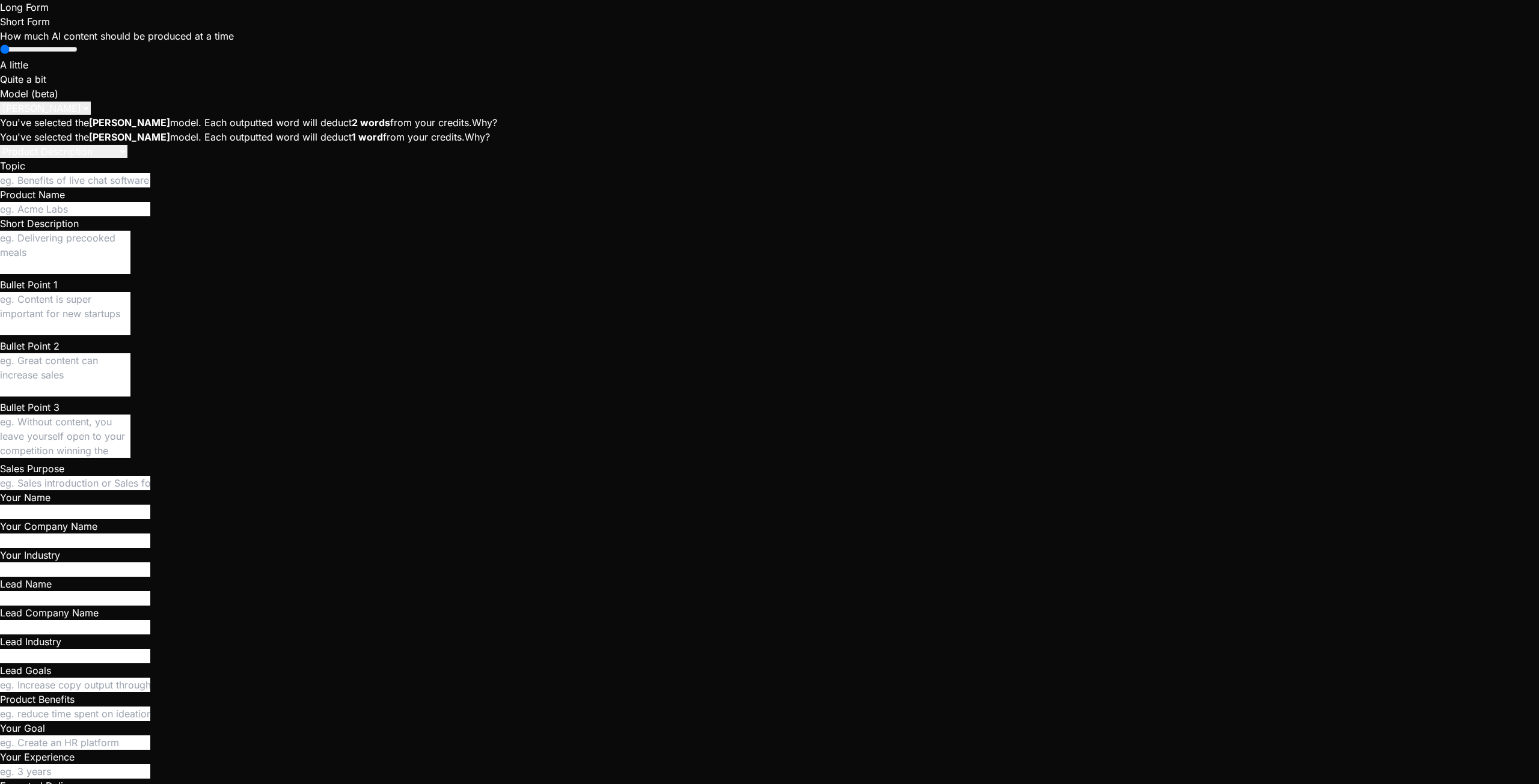
paste textarea "| id | request_id | responder_id | responder_display_name | responder_sc_handle…"
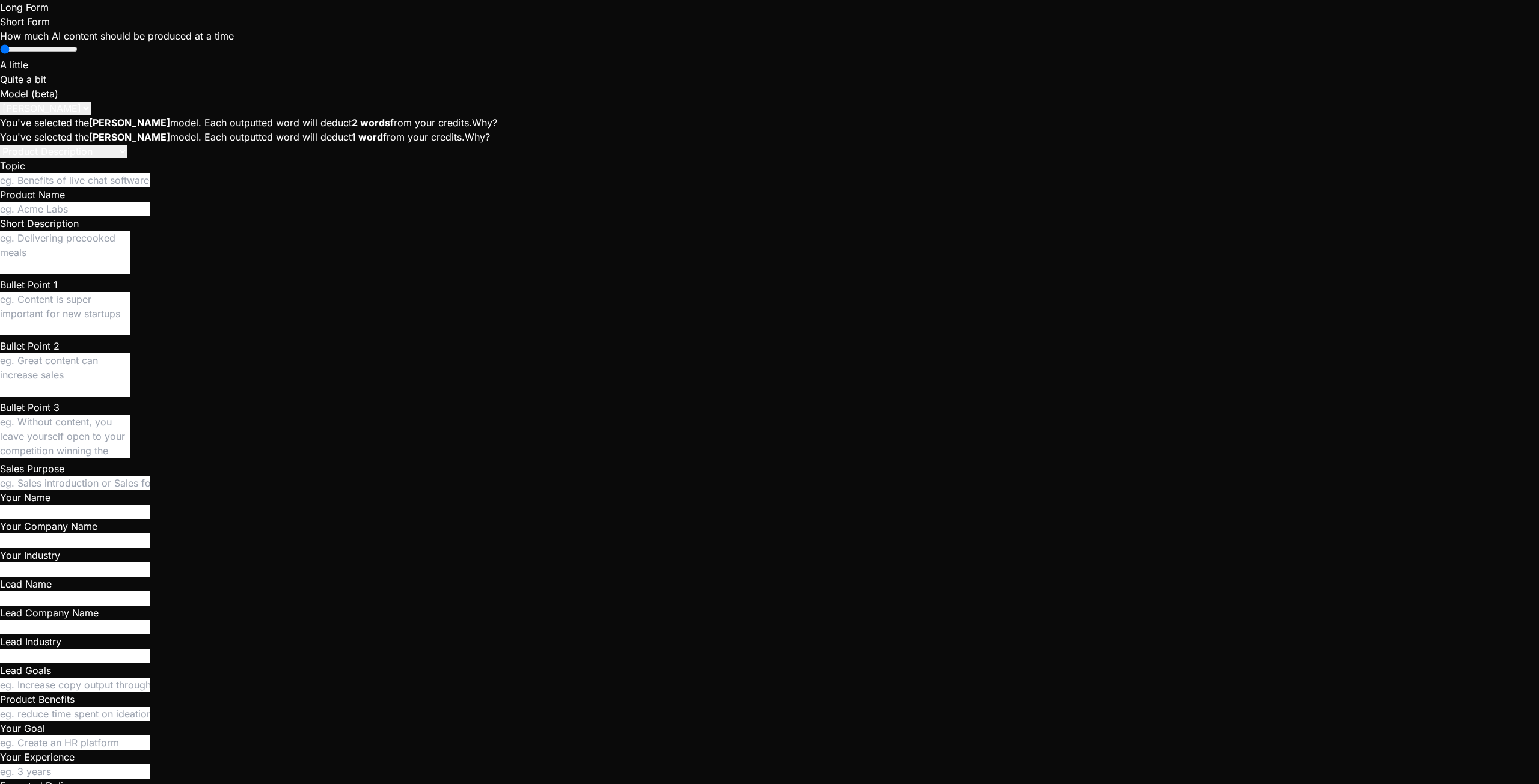
paste textarea "[plugin:vite:react-babel] /home/u3uk0f35zsjjbn9cprh6fq9h0p4tm2-wnxx/src/compone…"
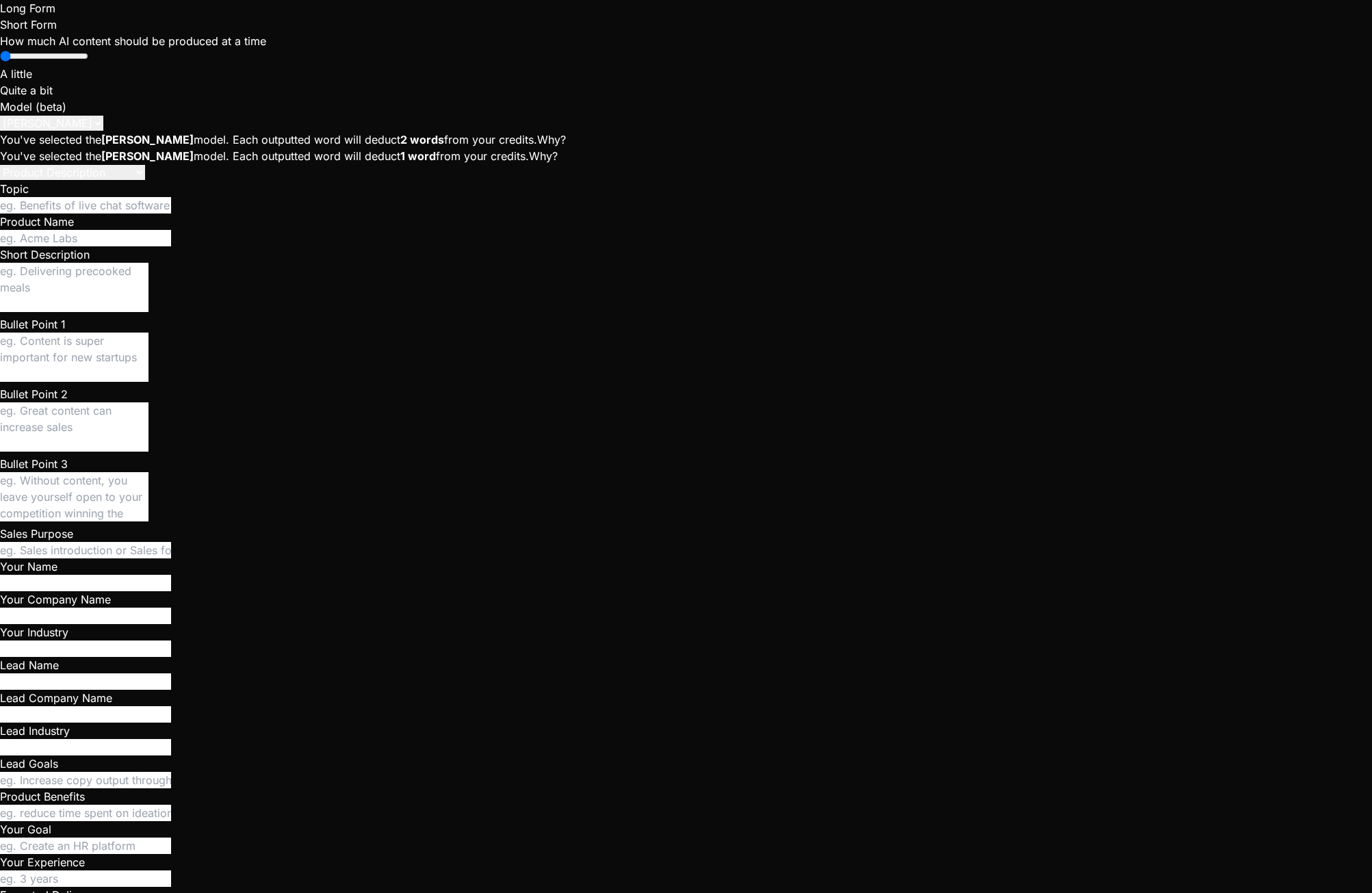
scroll to position [11112, 0]
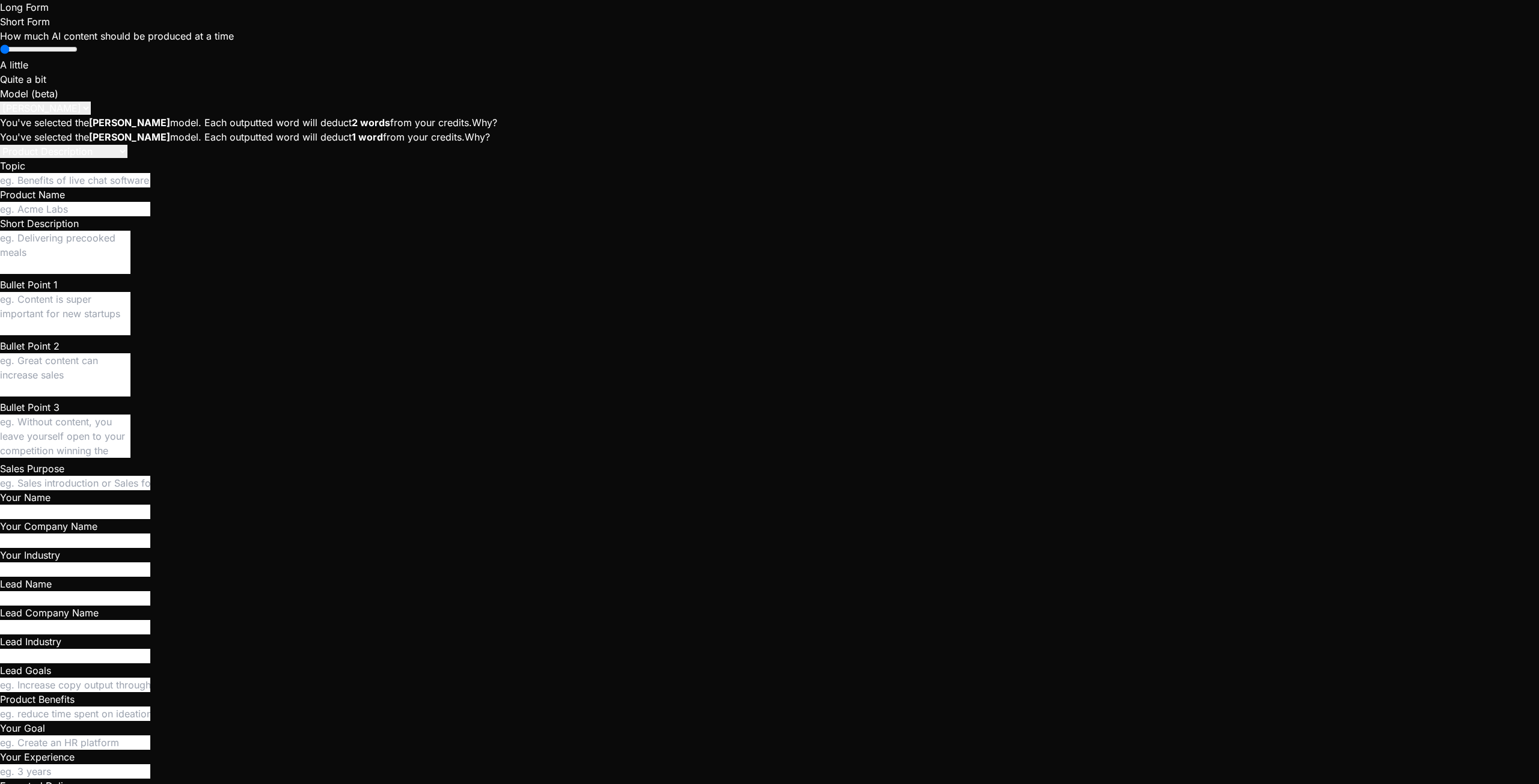
scroll to position [229, 0]
type textarea "x"
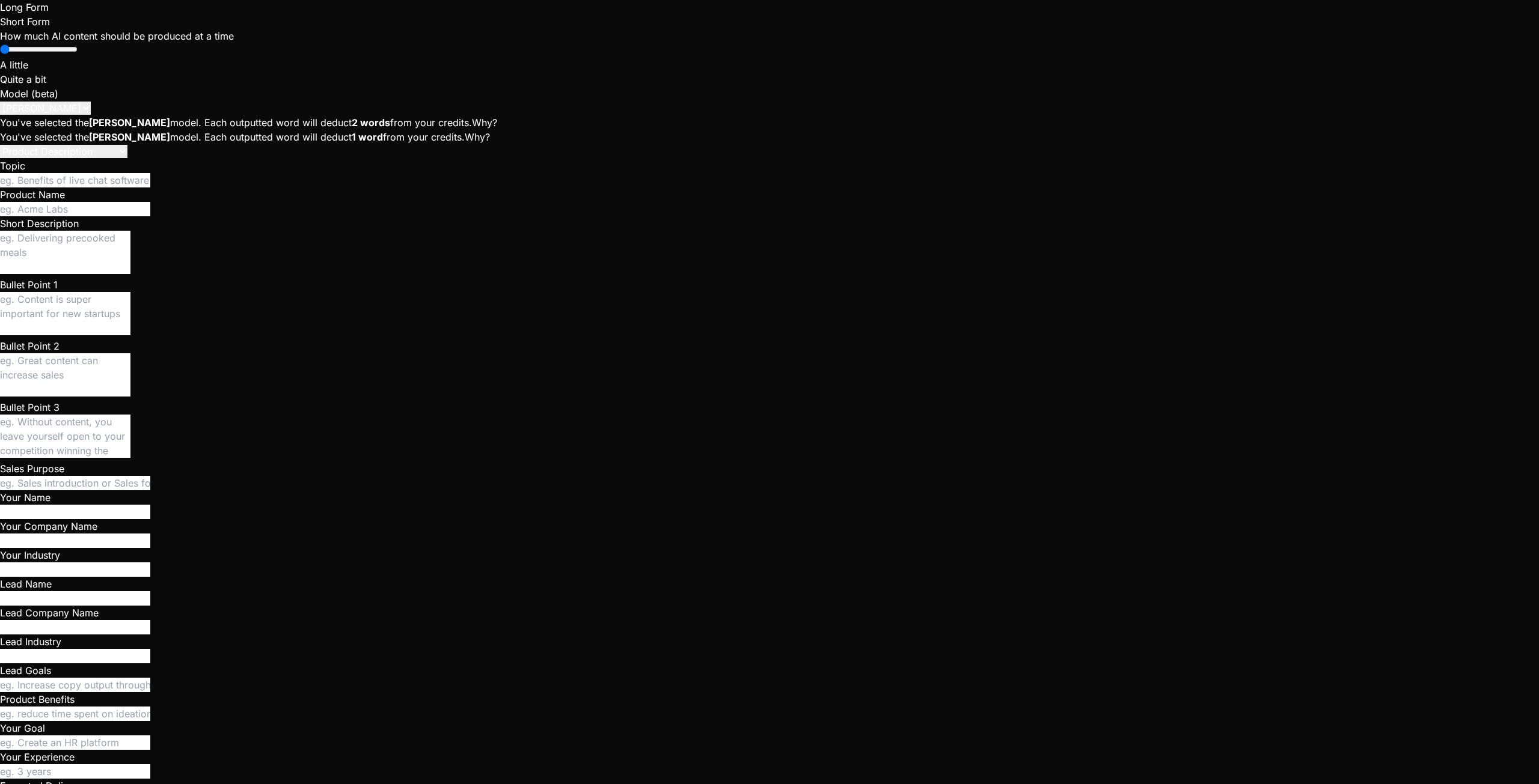
paste textarea "Run command npm run dev"
type textarea "Run command npm run dev"
type textarea "x"
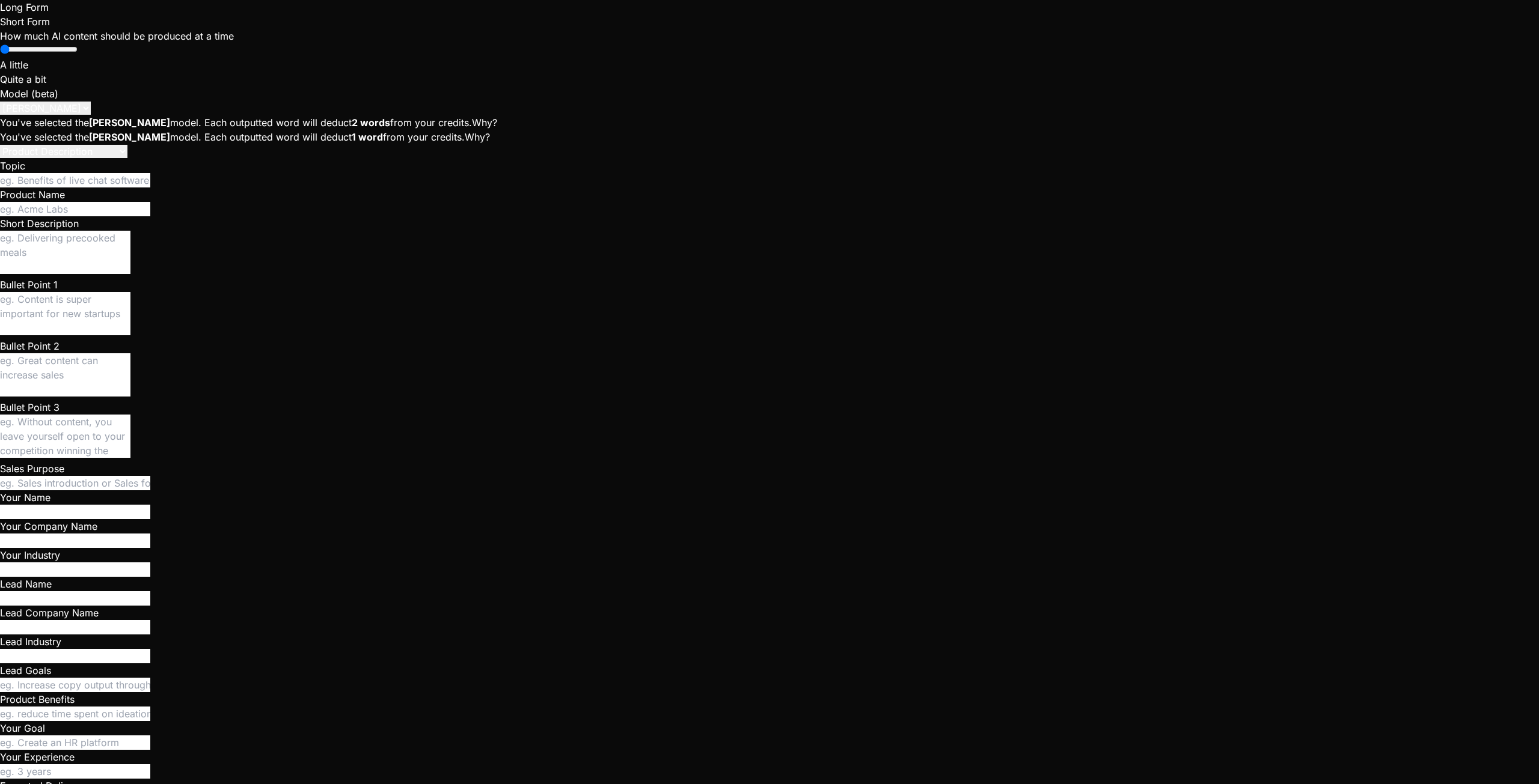
scroll to position [2822, 0]
type textarea "x"
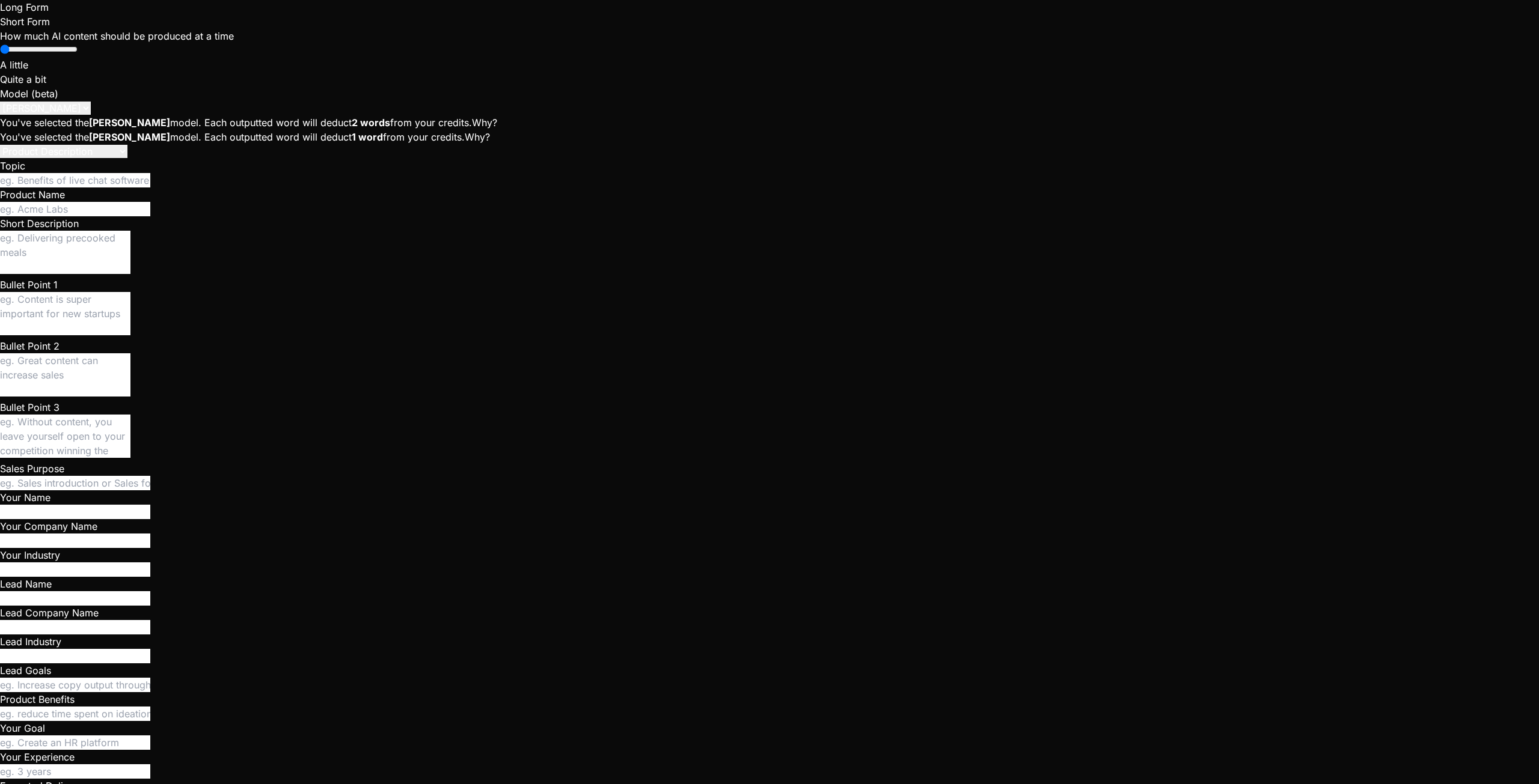
type textarea "x"
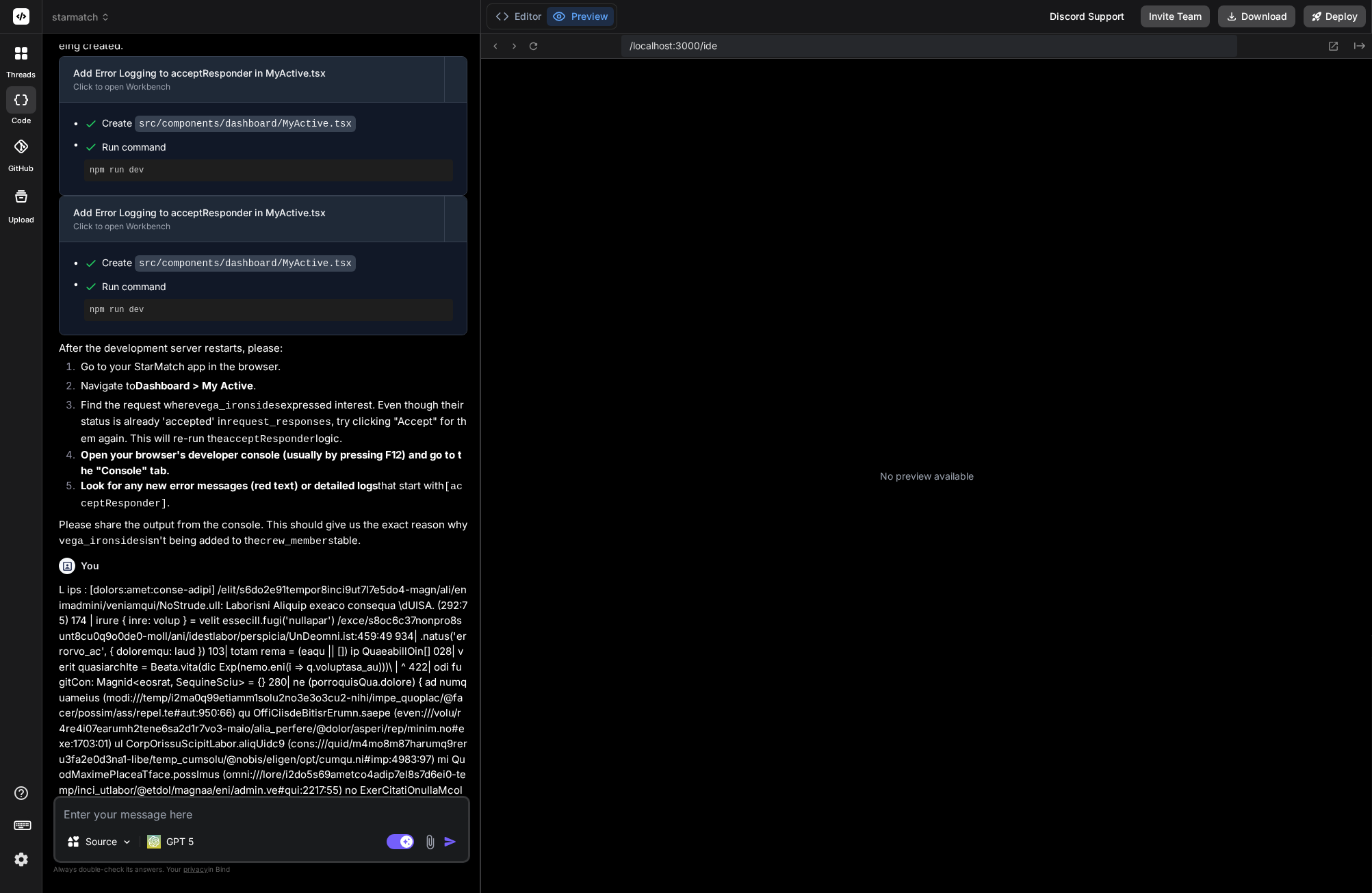
scroll to position [52, 0]
type textarea "x"
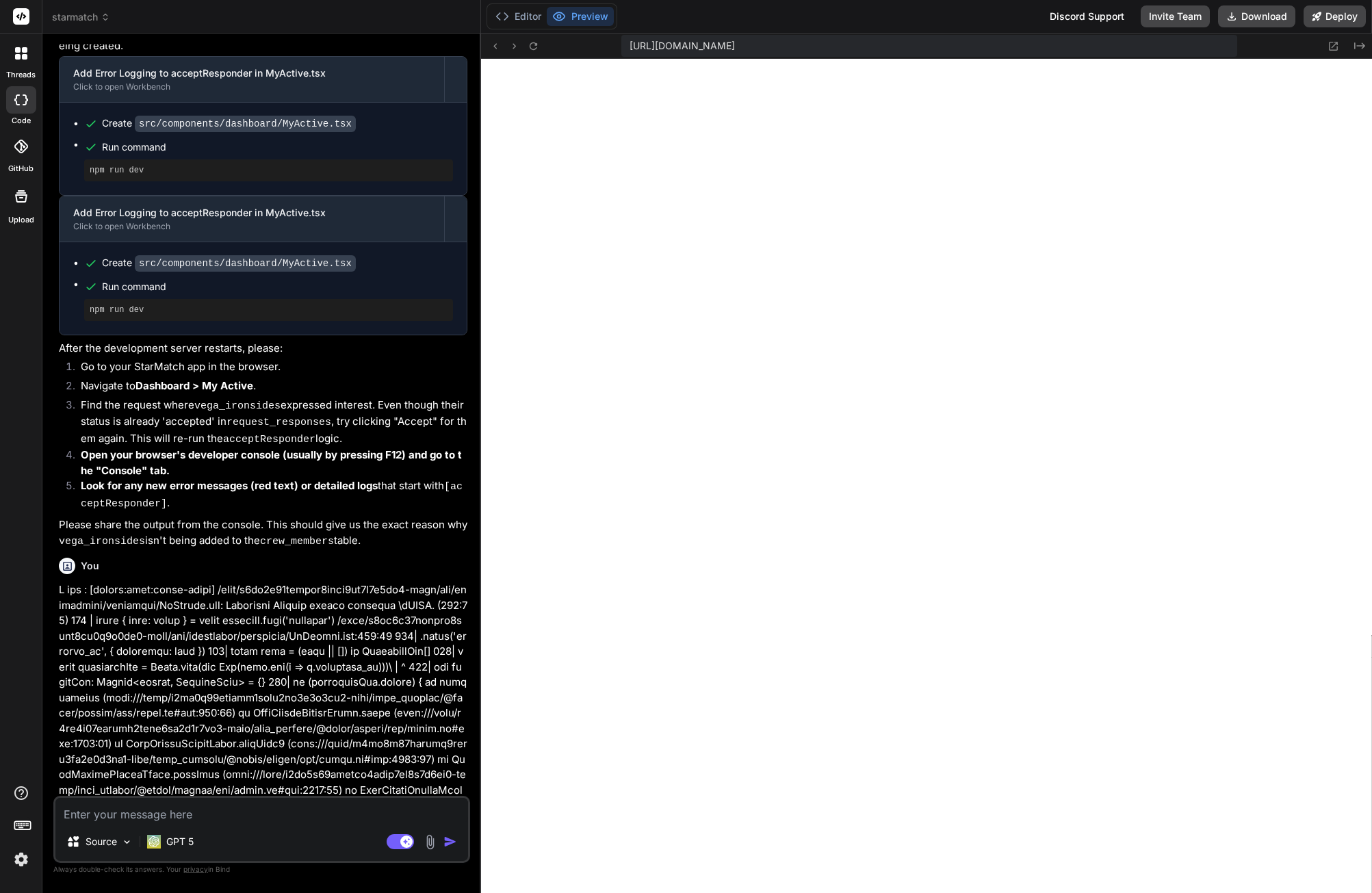
scroll to position [261, 0]
click at [167, 803] on textarea at bounding box center [261, 791] width 412 height 25
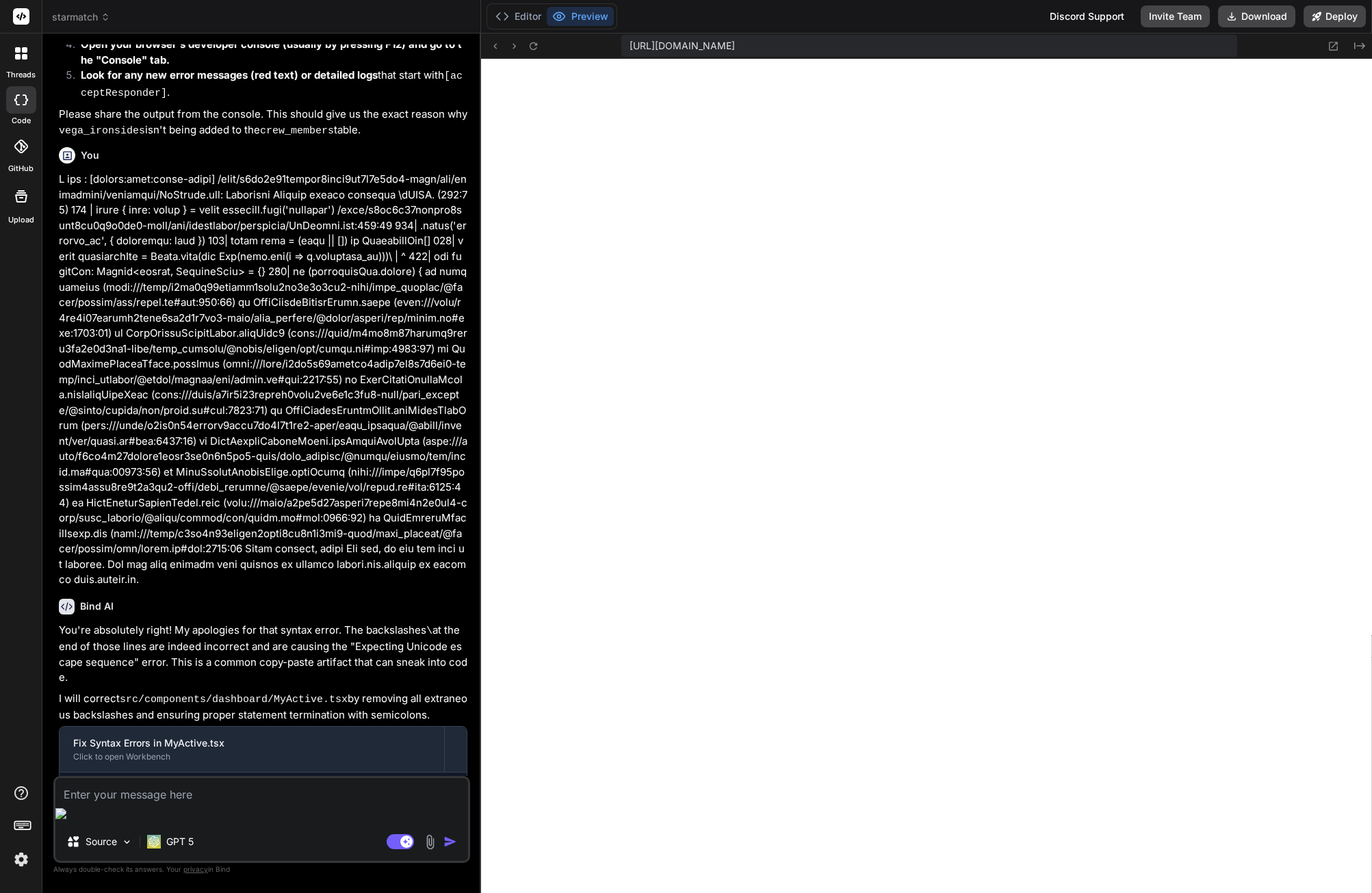
scroll to position [3569, 0]
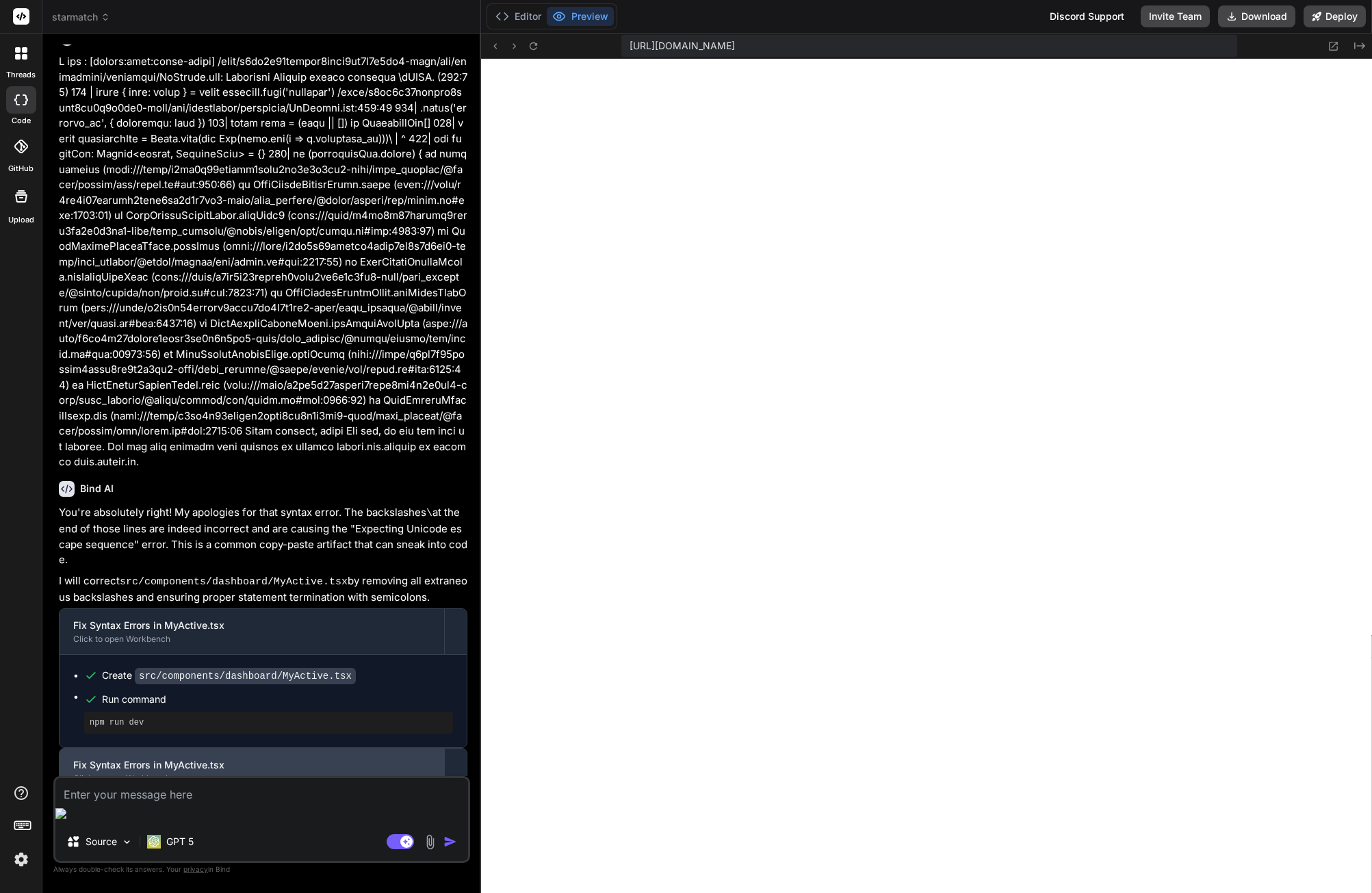
type textarea "I"
type textarea "x"
type textarea "I'"
type textarea "x"
type textarea "I'v"
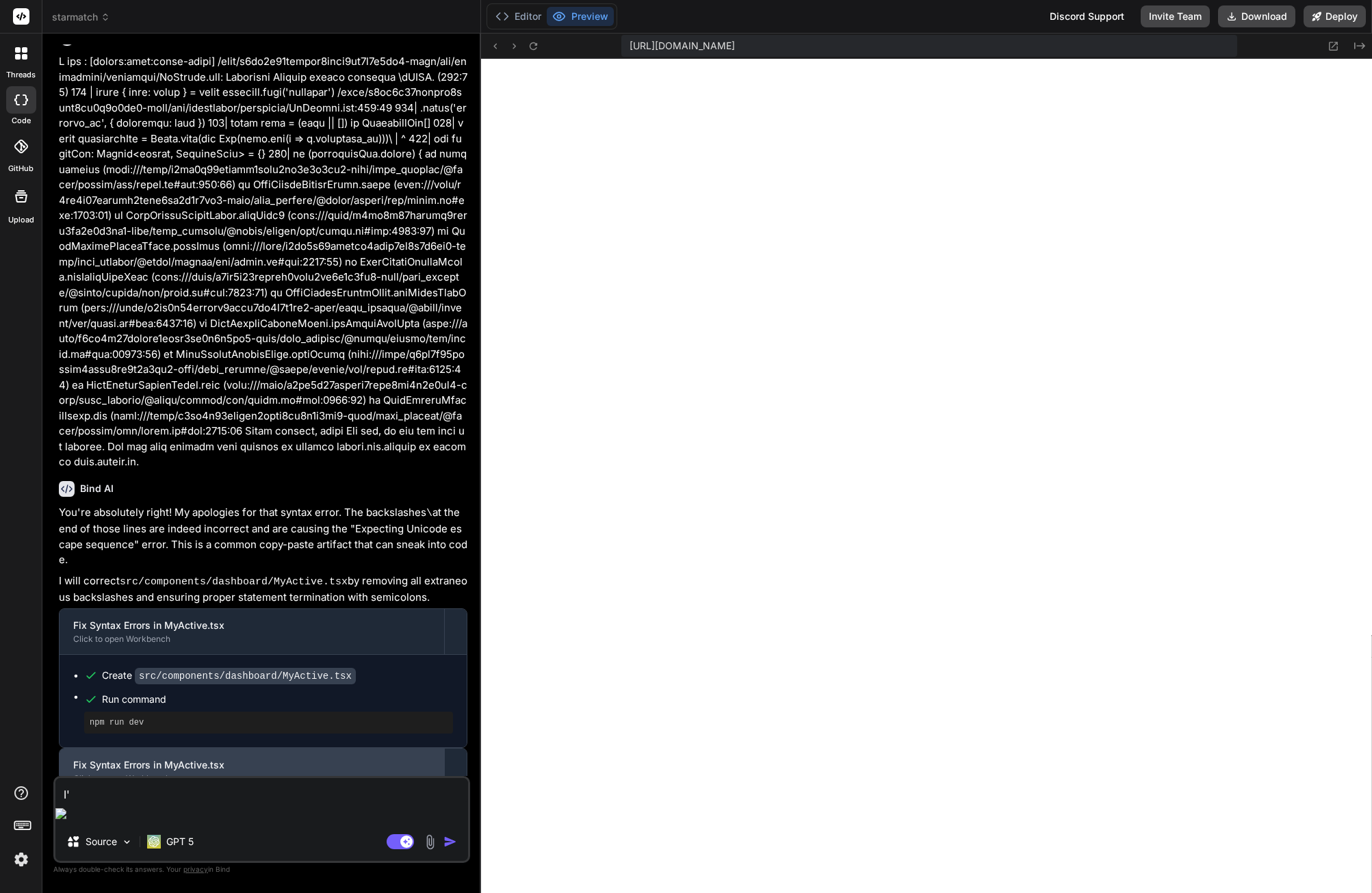
type textarea "x"
type textarea "I've"
type textarea "x"
type textarea "I've"
type textarea "x"
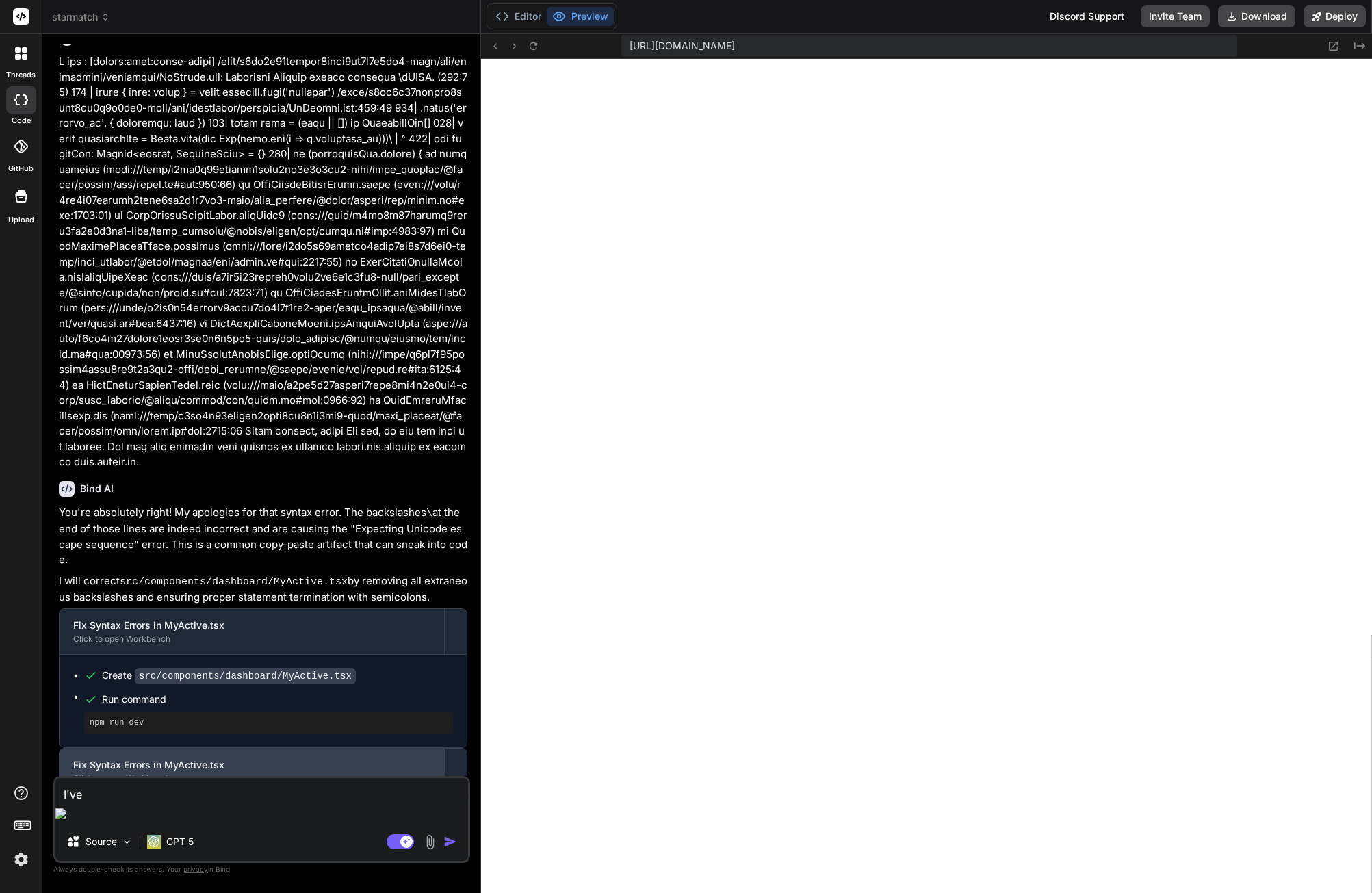
type textarea "I've c"
type textarea "x"
type textarea "I've cl"
type textarea "x"
type textarea "I've cli"
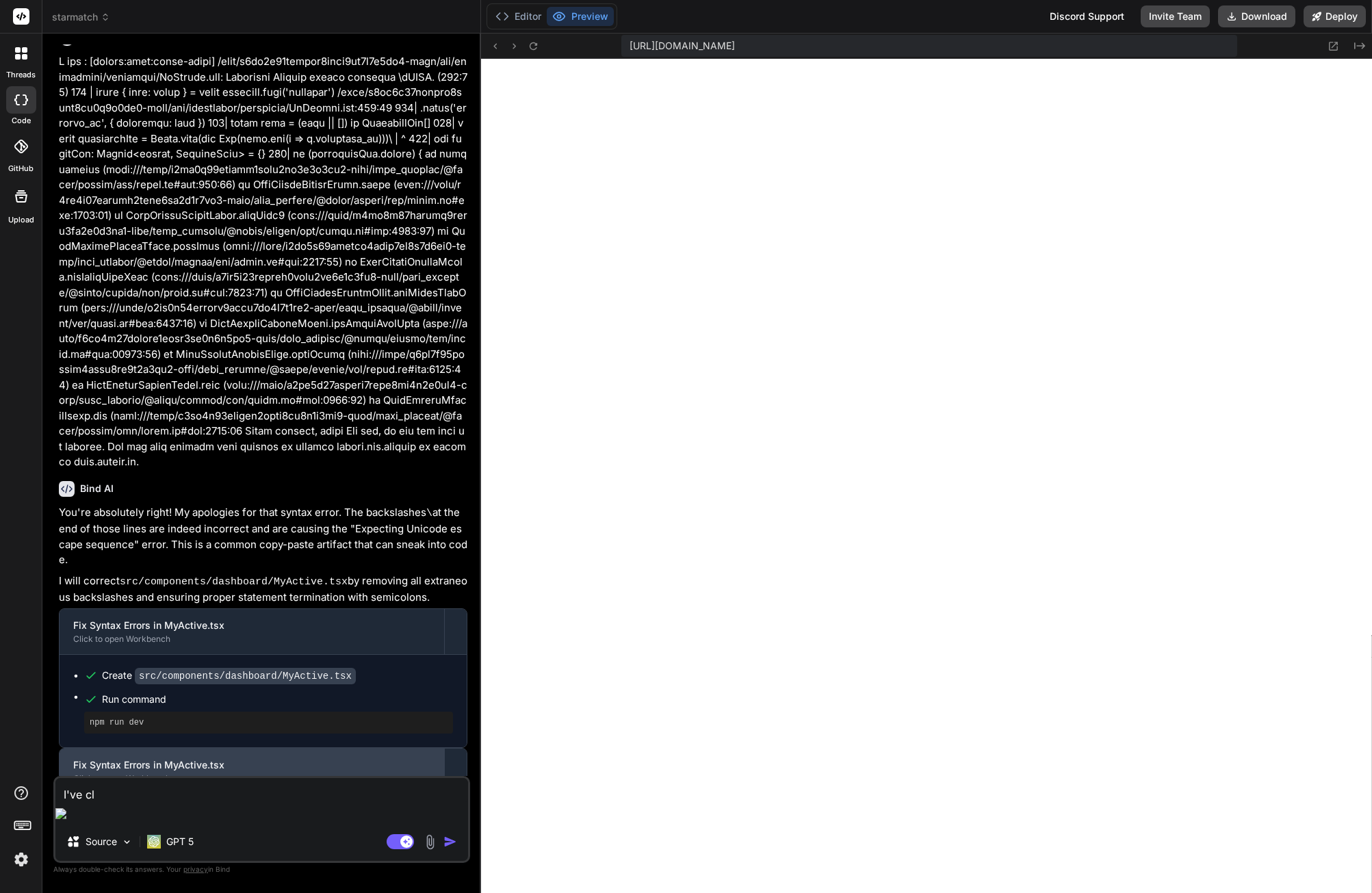
type textarea "x"
type textarea "I've clic"
type textarea "x"
type textarea "I've click"
type textarea "x"
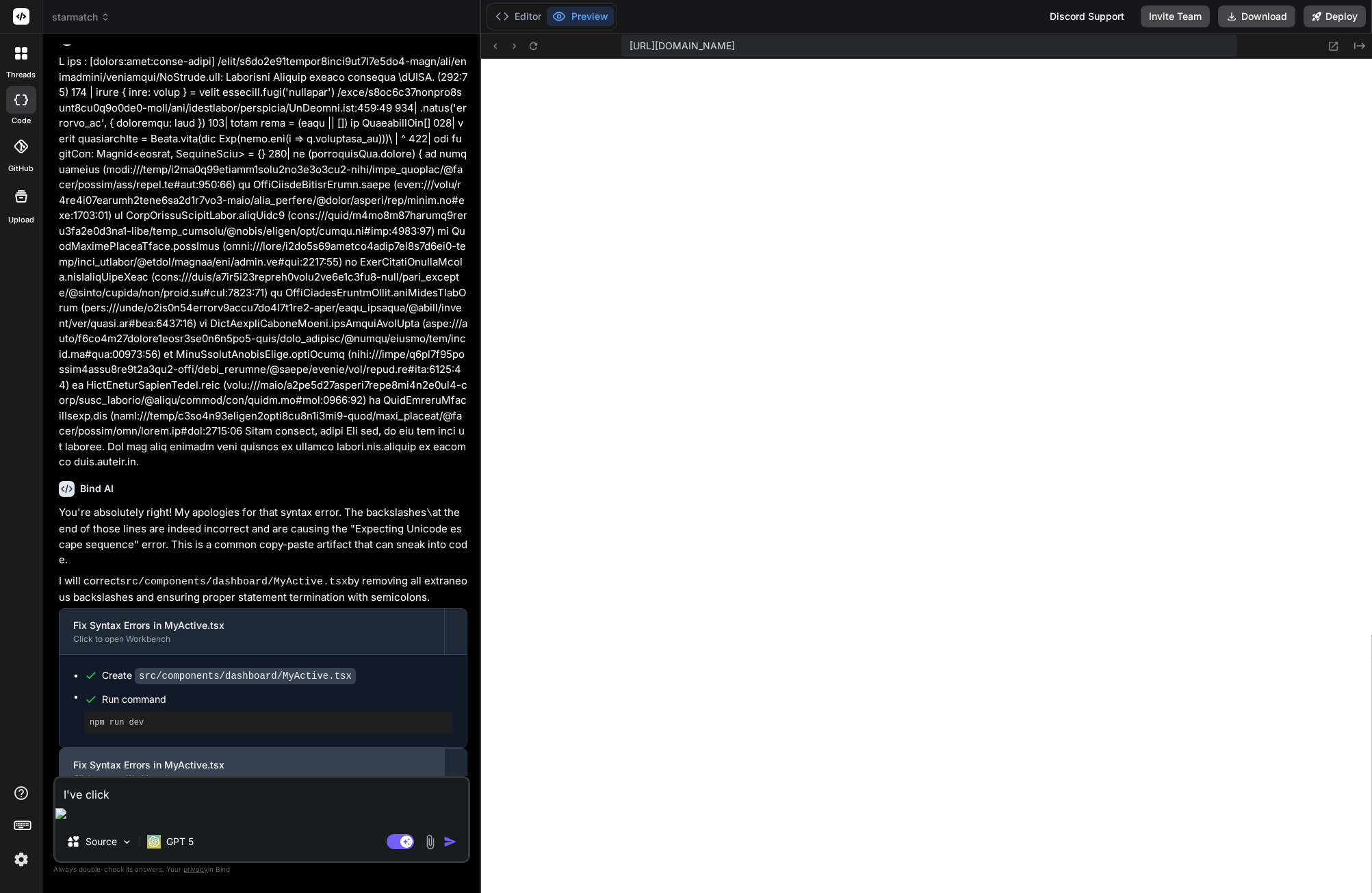
type textarea "I've clicke"
type textarea "x"
type textarea "I've clicked"
type textarea "x"
type textarea "I've clicked"
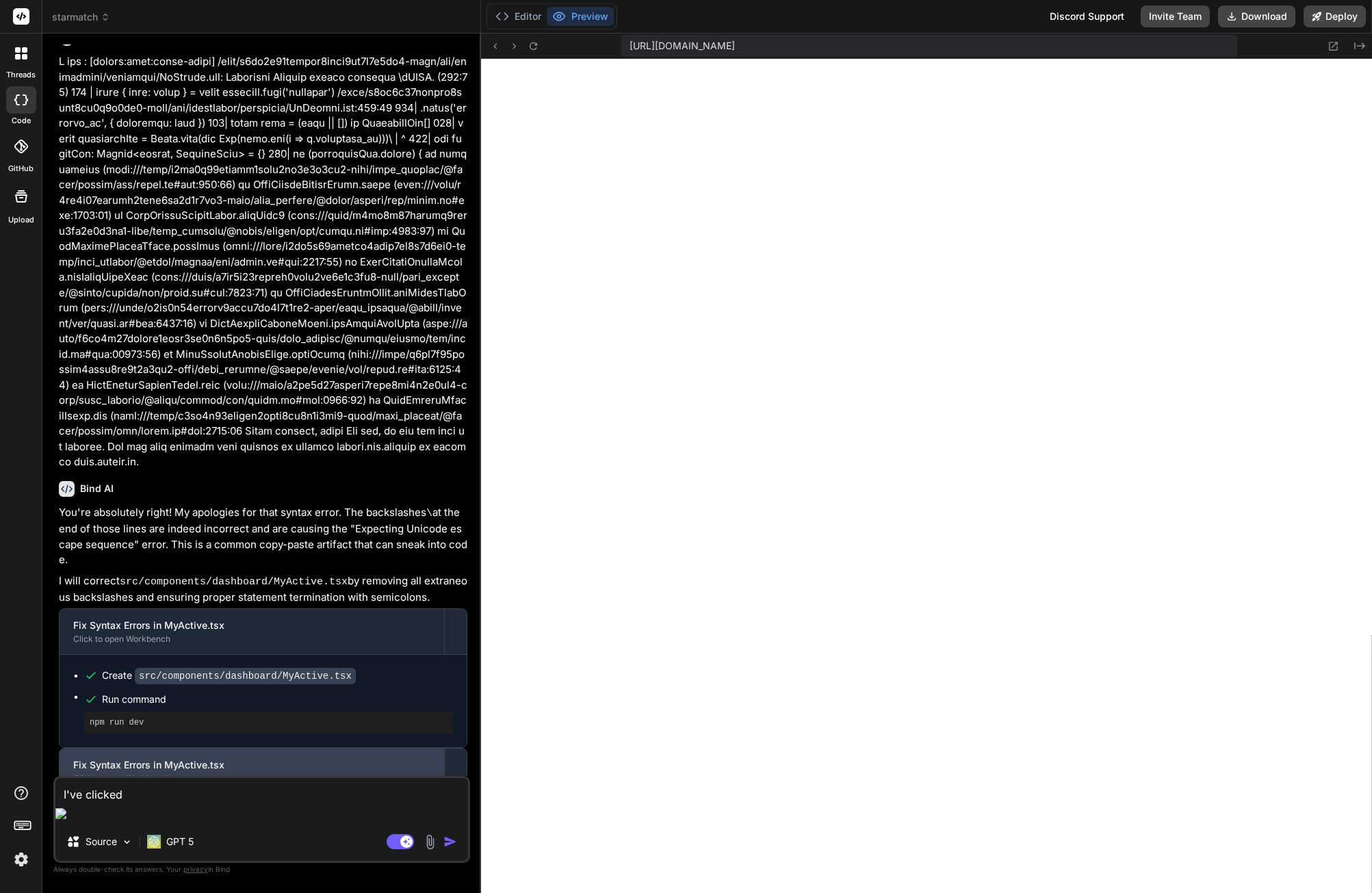
type textarea "x"
type textarea "I've clicked ""
type textarea "x"
type textarea "I've clicked "a"
type textarea "x"
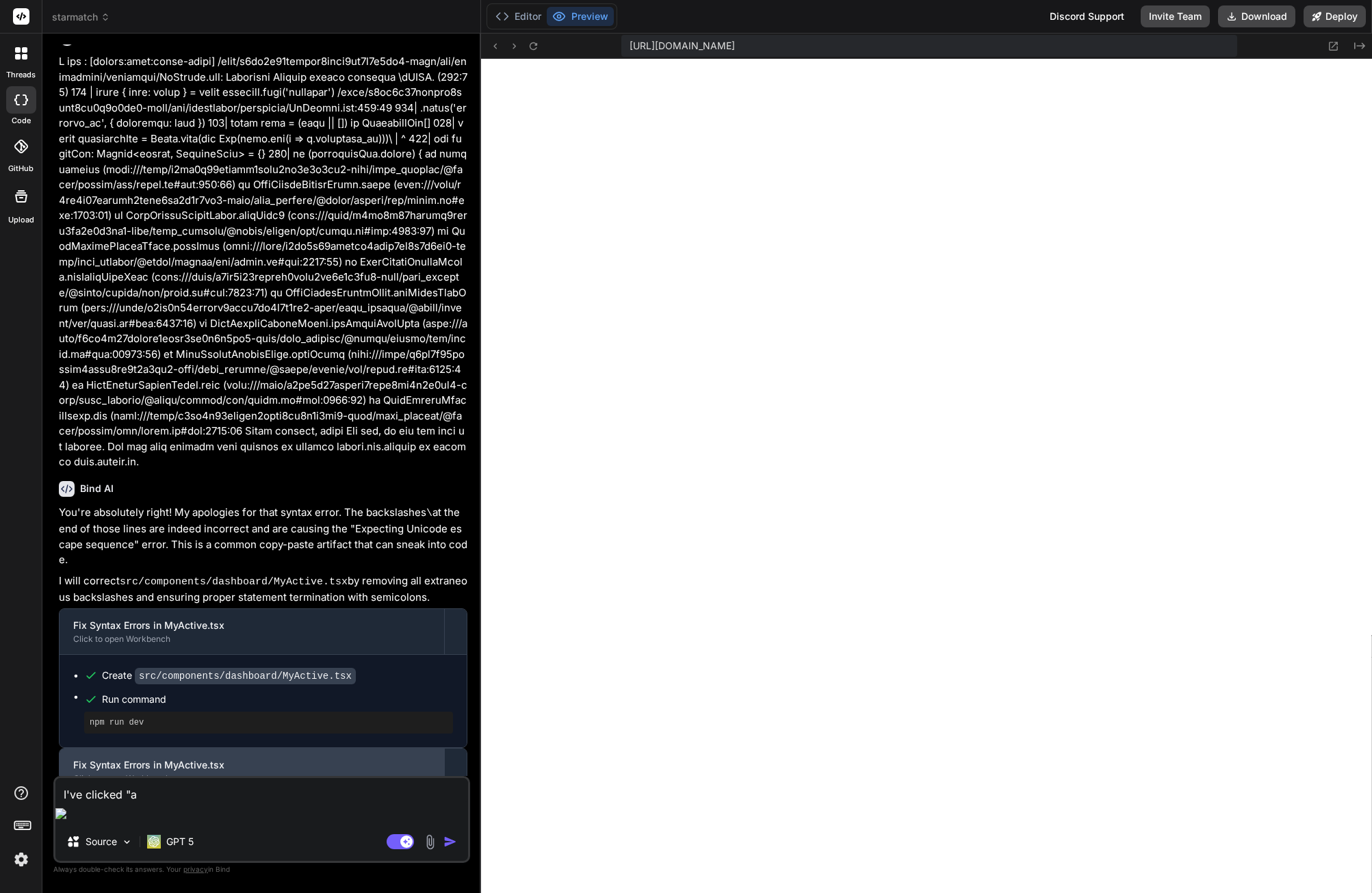
type textarea "I've clicked "ac"
type textarea "x"
type textarea "I've clicked "acc"
type textarea "x"
type textarea "I've clicked "acce"
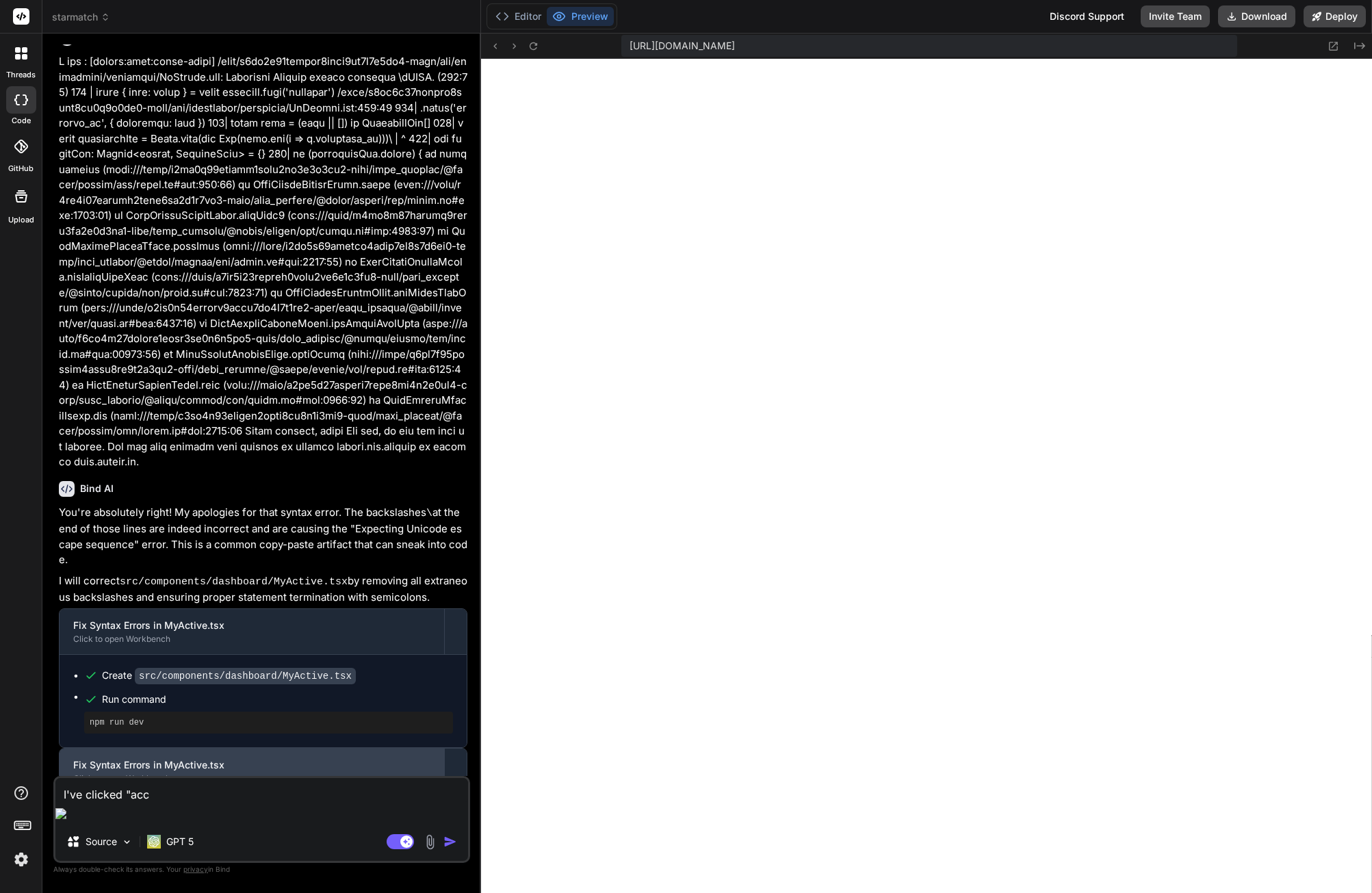
type textarea "x"
type textarea "I've clicked "accep"
type textarea "x"
type textarea "I've clicked "accept"
type textarea "x"
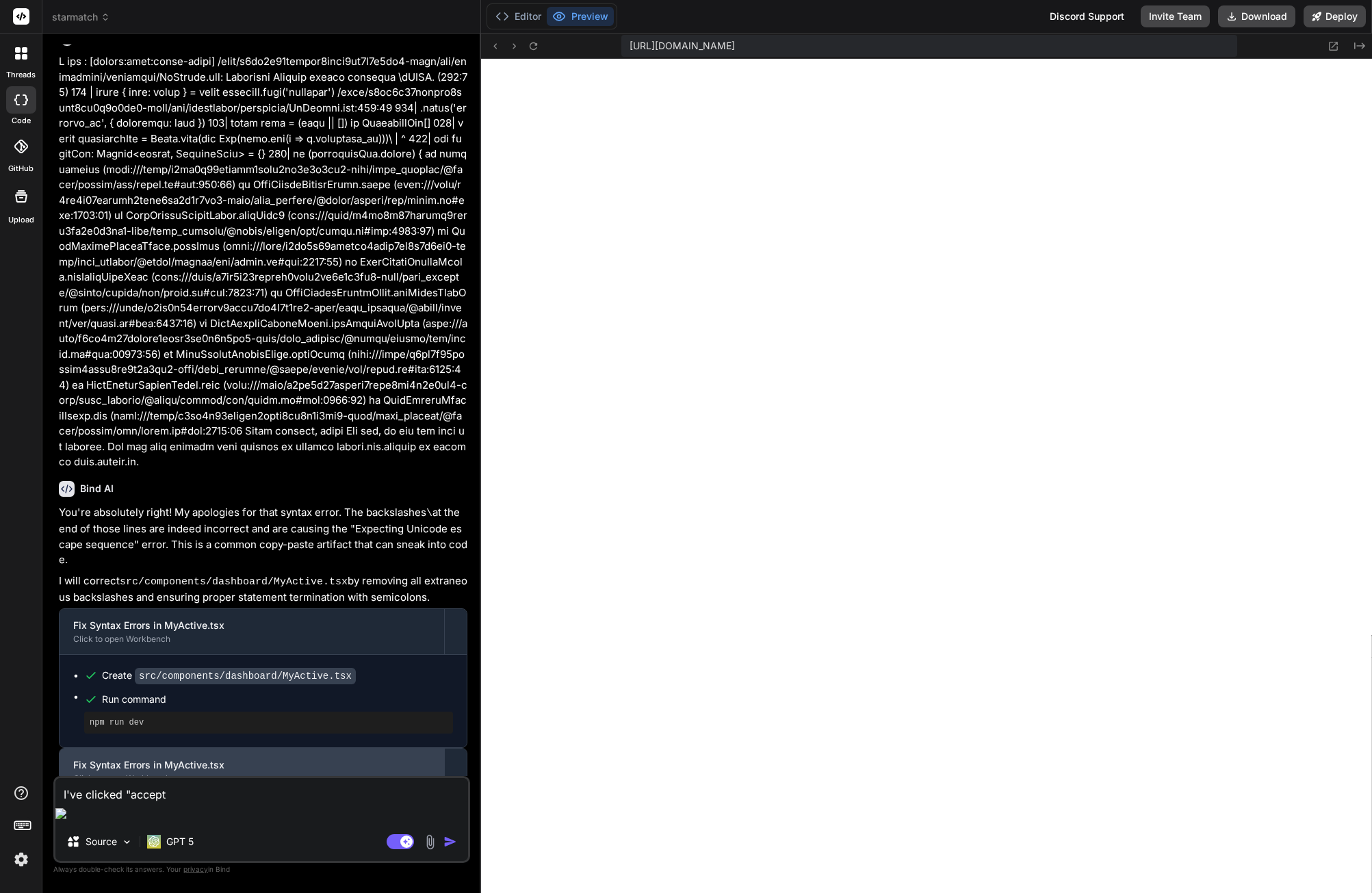
type textarea "I've clicked "accept""
type textarea "x"
type textarea "I've clicked "accept""
type textarea "x"
type textarea "I've clicked "accept" a"
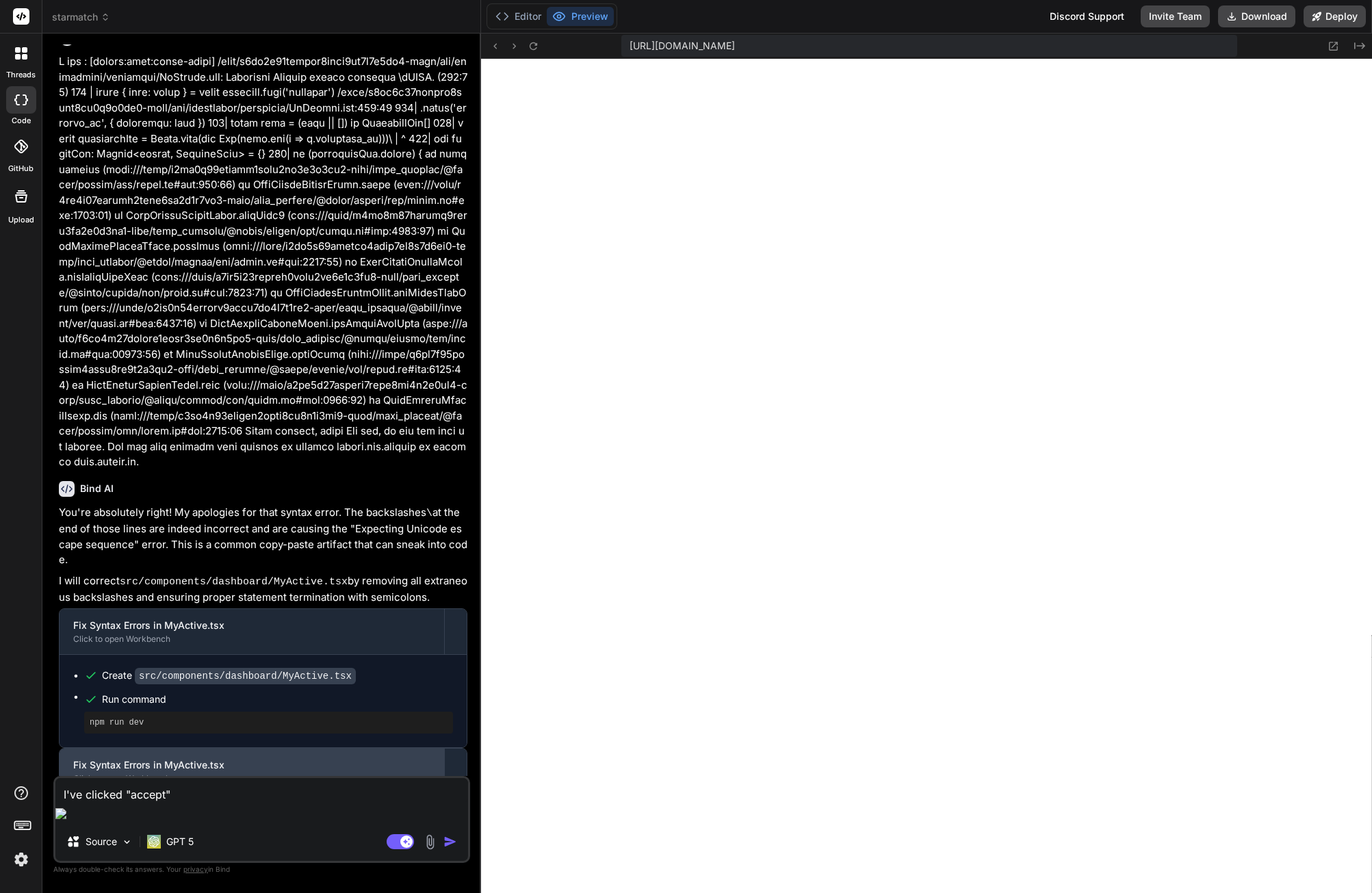
type textarea "x"
type textarea "I've clicked "accept" an"
type textarea "x"
type textarea "I've clicked "accept" and"
type textarea "x"
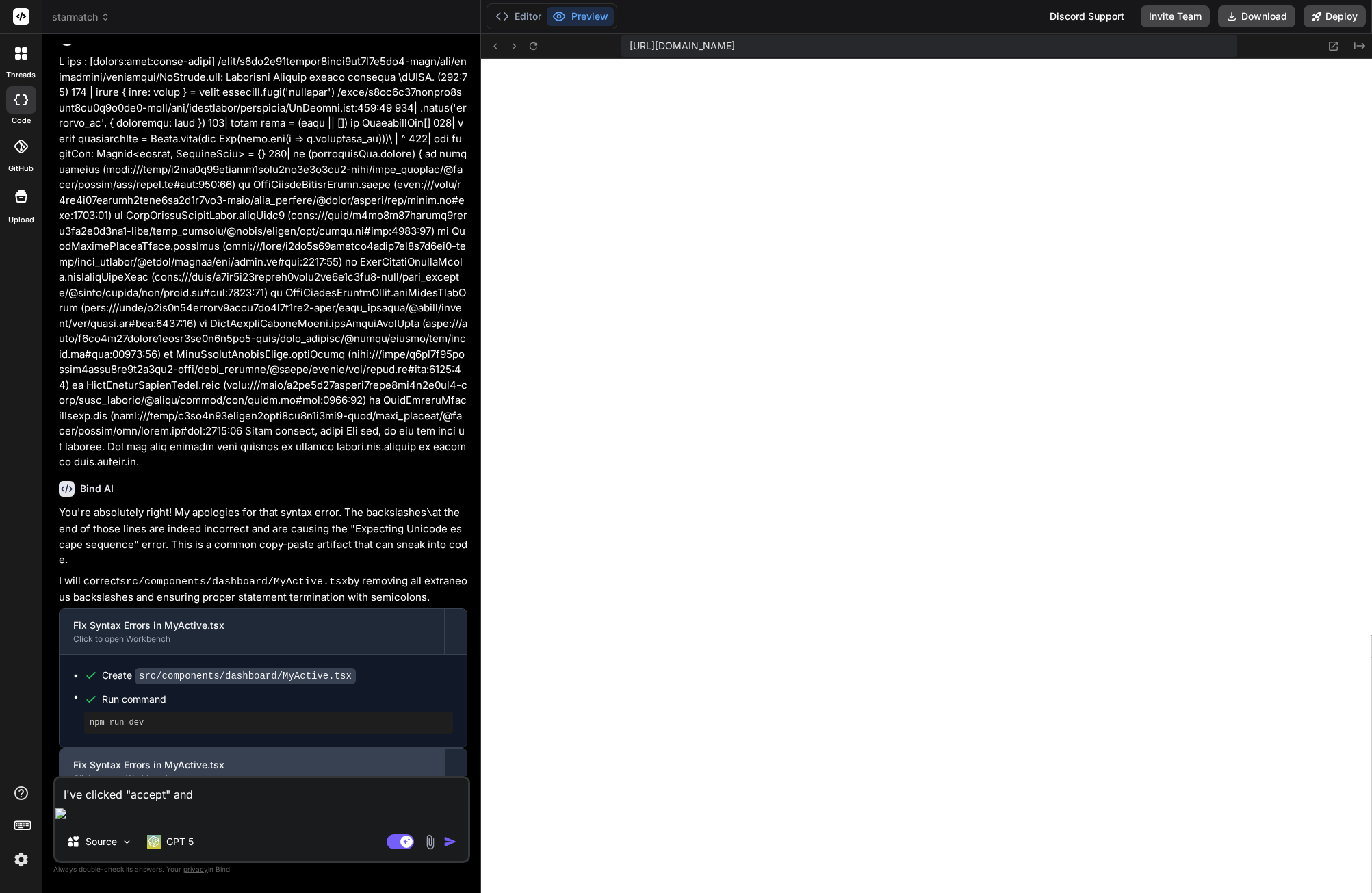
type textarea "I've clicked "accept" and"
type textarea "x"
type textarea "I've clicked "accept" and g"
type textarea "x"
type textarea "I've clicked "accept" and go"
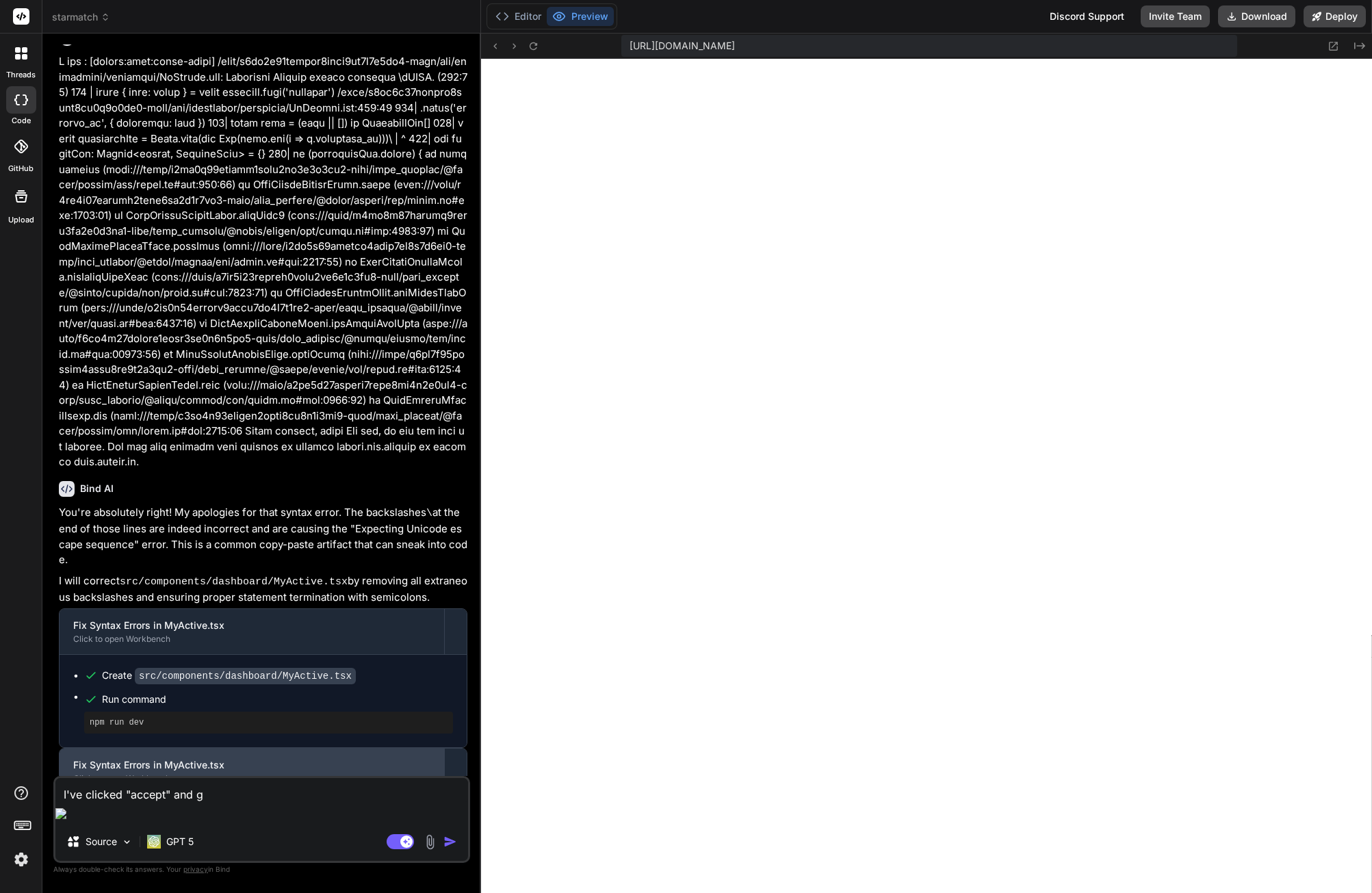
type textarea "x"
type textarea "I've clicked "accept" and got"
type textarea "x"
type textarea "I've clicked "accept" and got"
type textarea "x"
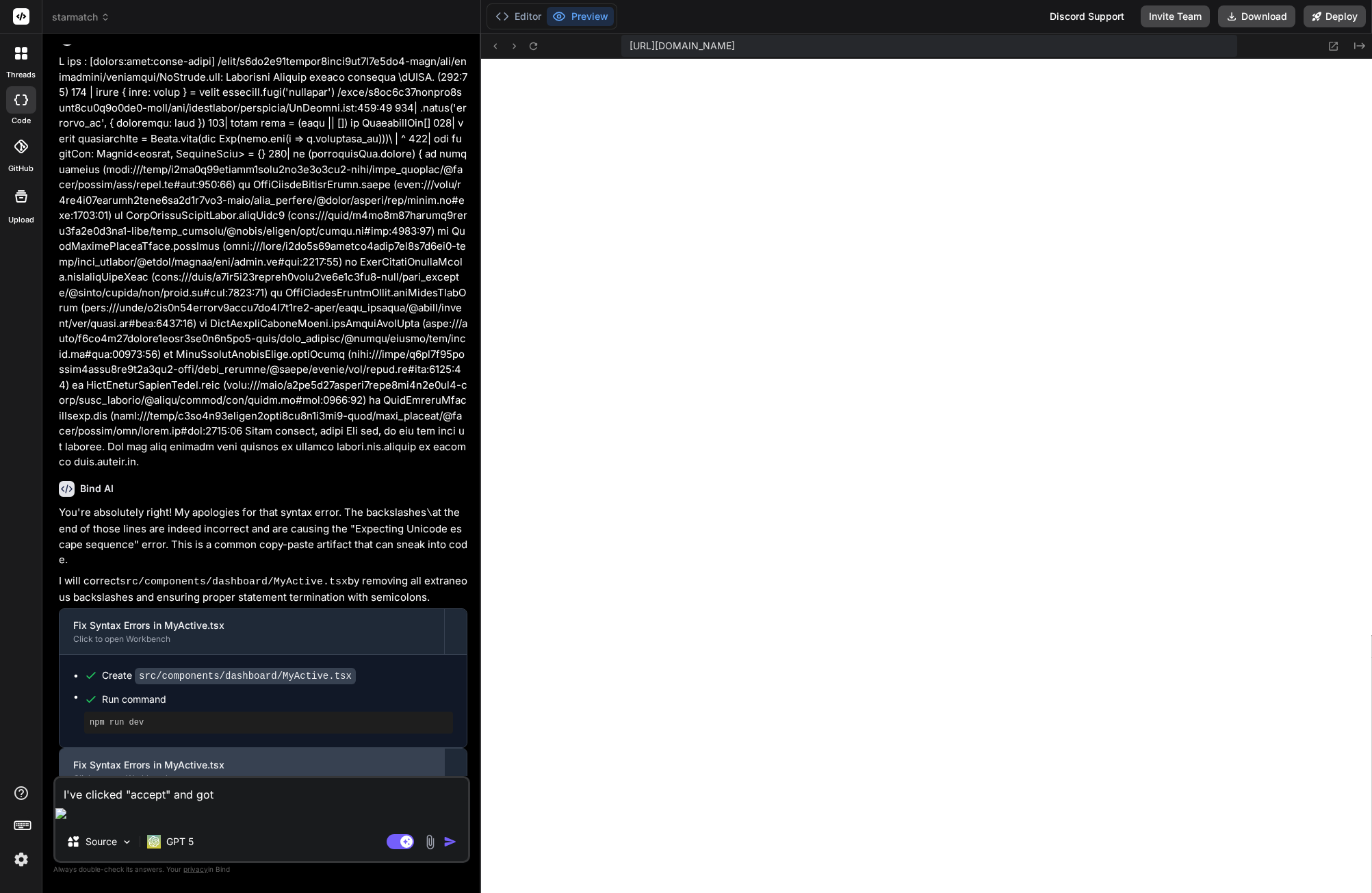
type textarea "I've clicked "accept" and got t"
type textarea "x"
type textarea "I've clicked "accept" and got th"
type textarea "x"
type textarea "I've clicked "accept" and got thi"
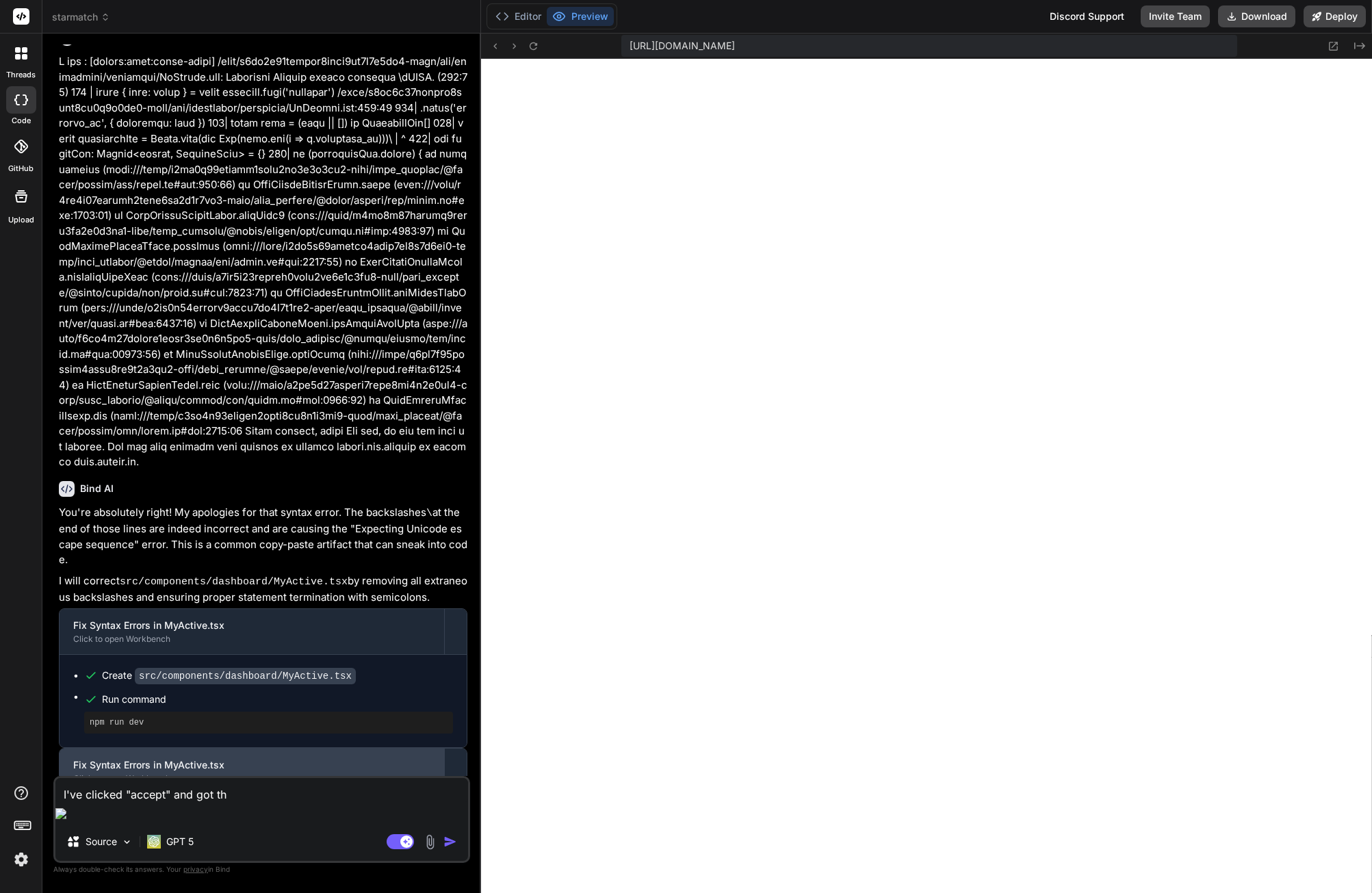
type textarea "x"
type textarea "I've clicked "accept" and got this"
type textarea "x"
type textarea "I've clicked "accept" and got this"
type textarea "x"
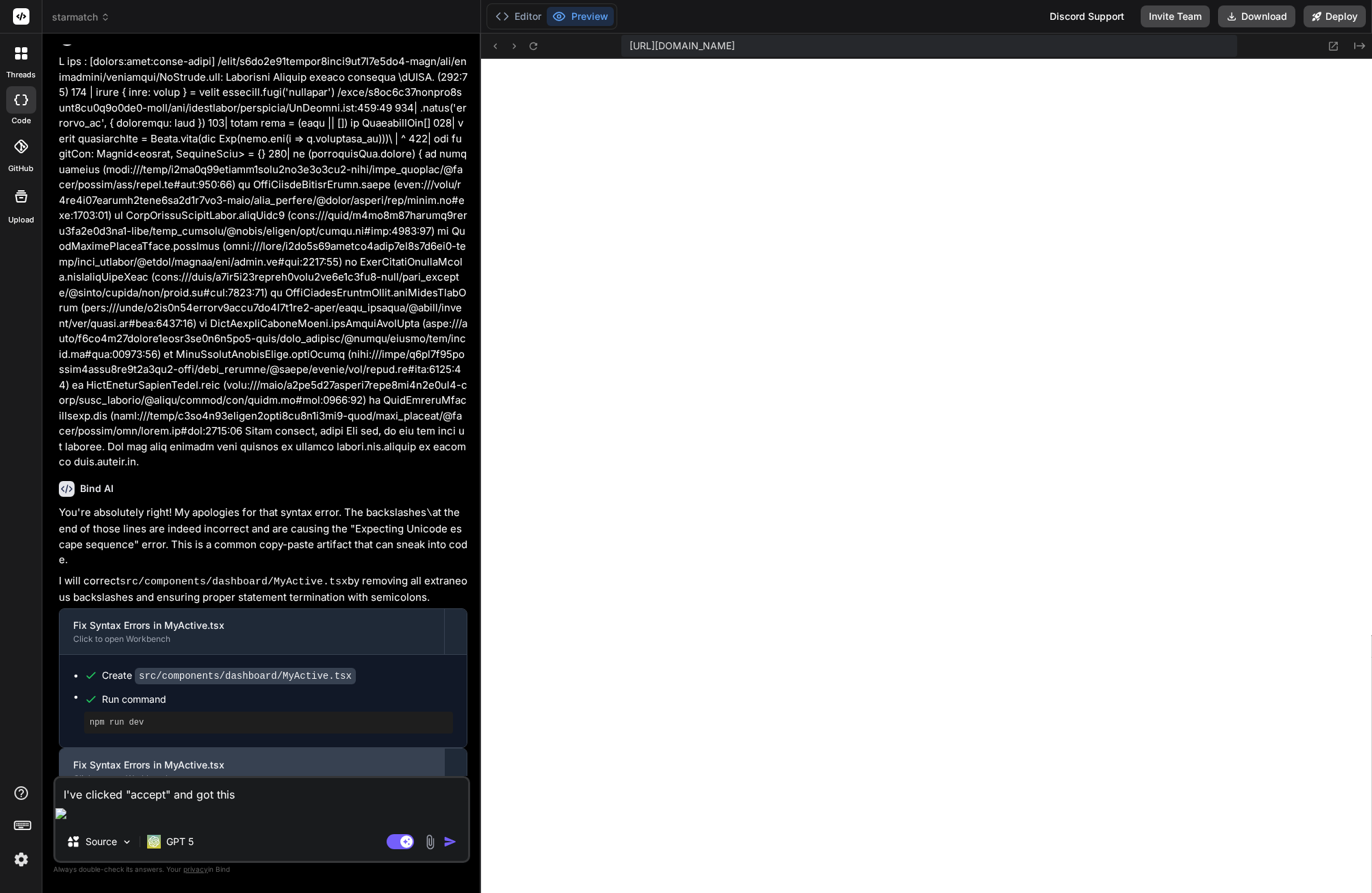
type textarea "I've clicked "accept" and got this e"
type textarea "x"
type textarea "I've clicked "accept" and got this er"
type textarea "x"
type textarea "I've clicked "accept" and got this err"
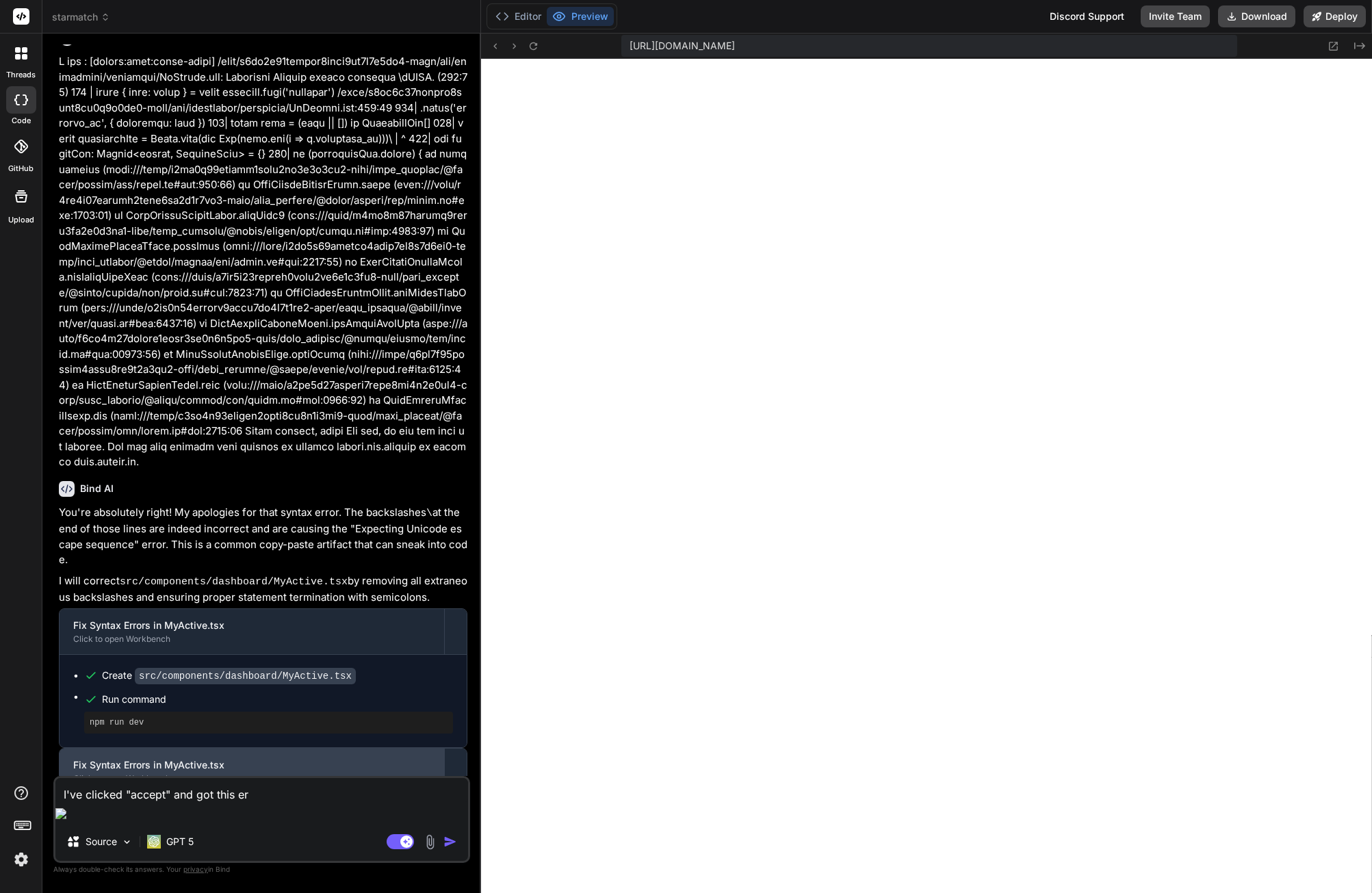
type textarea "x"
type textarea "I've clicked "accept" and got this erro"
type textarea "x"
type textarea "I've clicked "accept" and got this error"
type textarea "x"
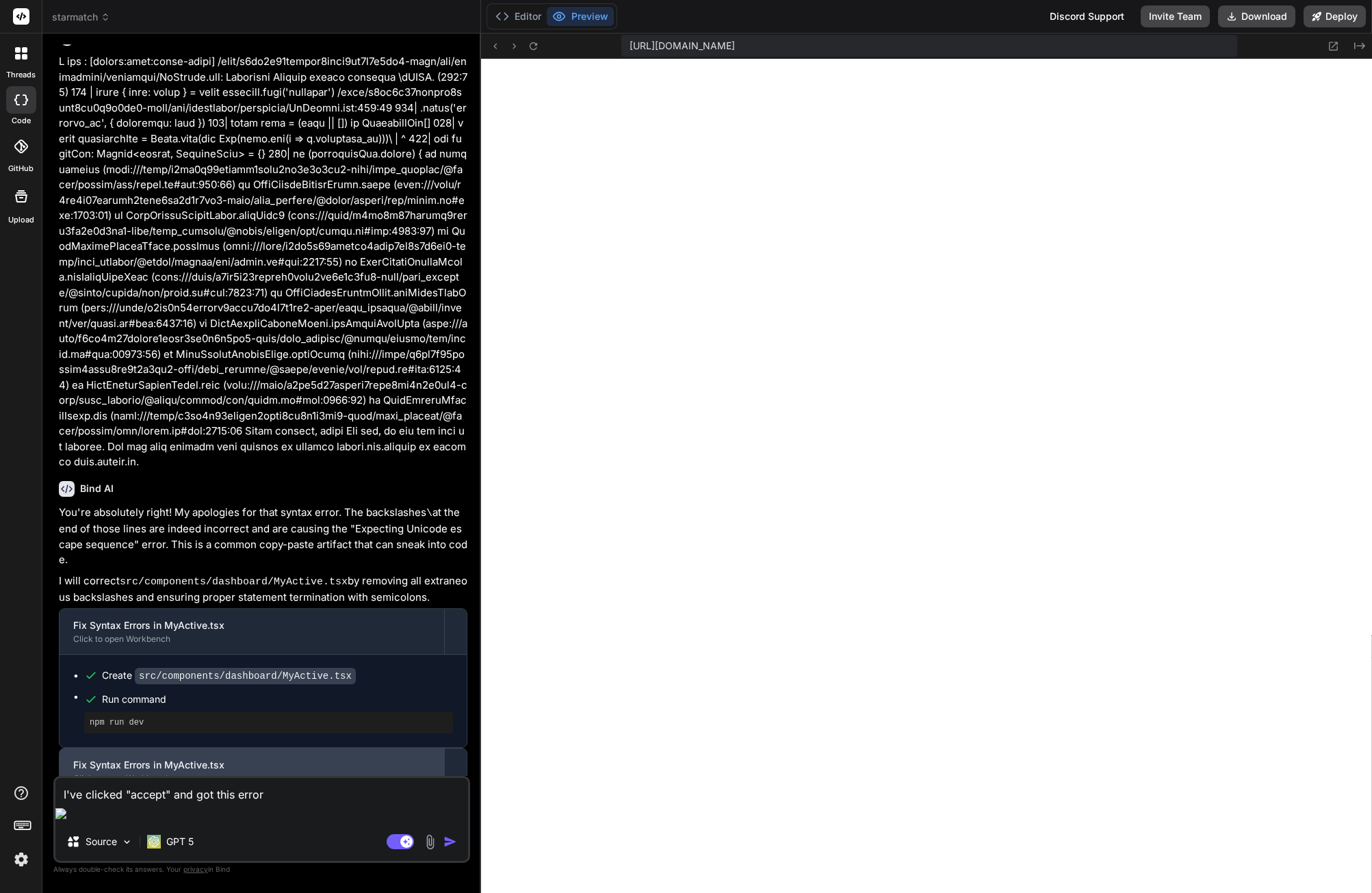
type textarea "I've clicked "accept" and got this error"
type textarea "x"
type textarea "I've clicked "accept" and got this error :"
type textarea "x"
type textarea "I've clicked "accept" and got this error :"
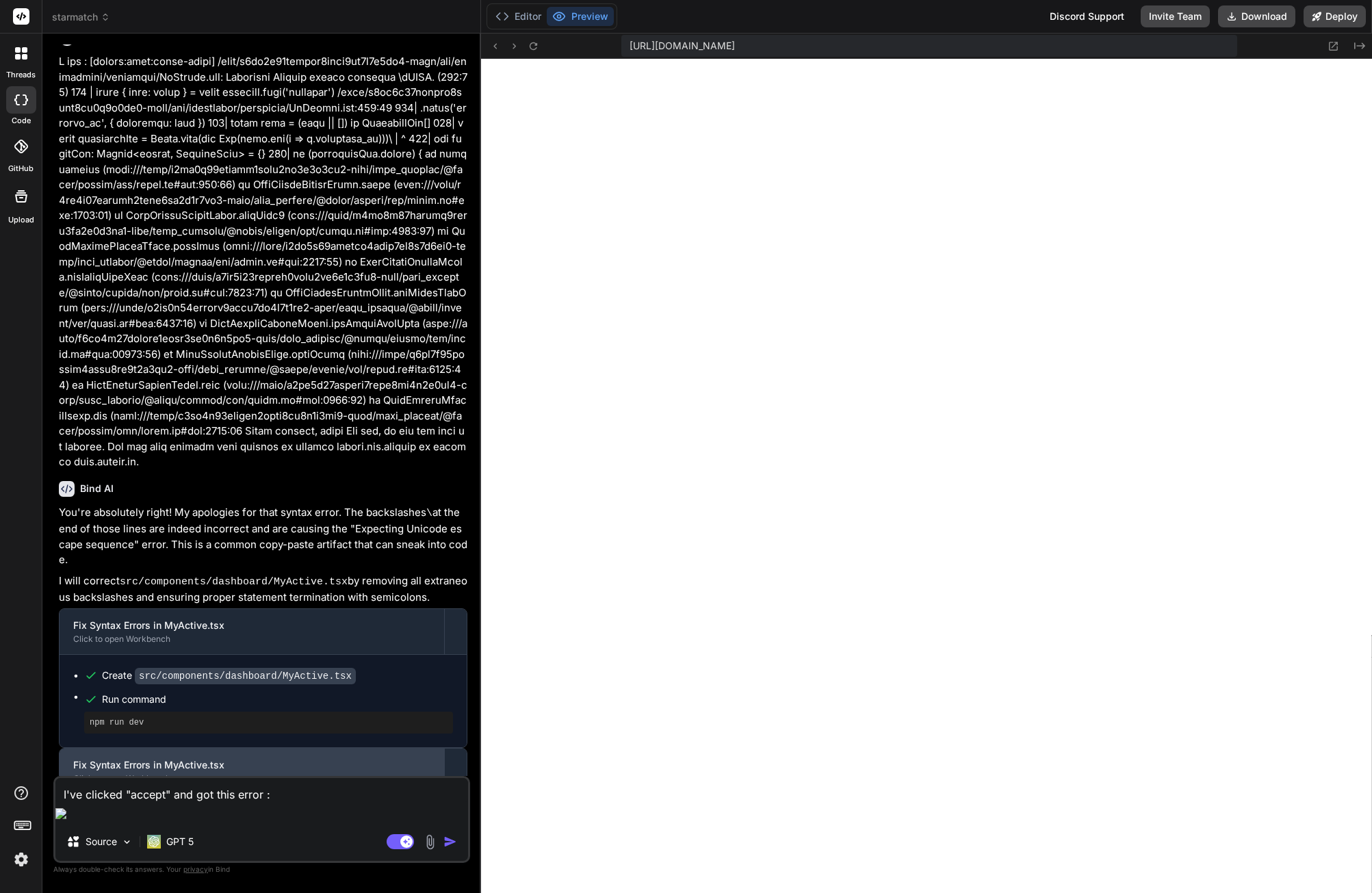
type textarea "x"
type textarea "I've clicked "accept" and got this error : ""
type textarea "x"
paste textarea "Could not choose the best candidate function between: public.create_crew_and_ad…"
type textarea "I've clicked "accept" and got this error : "Could not choose the best candidate…"
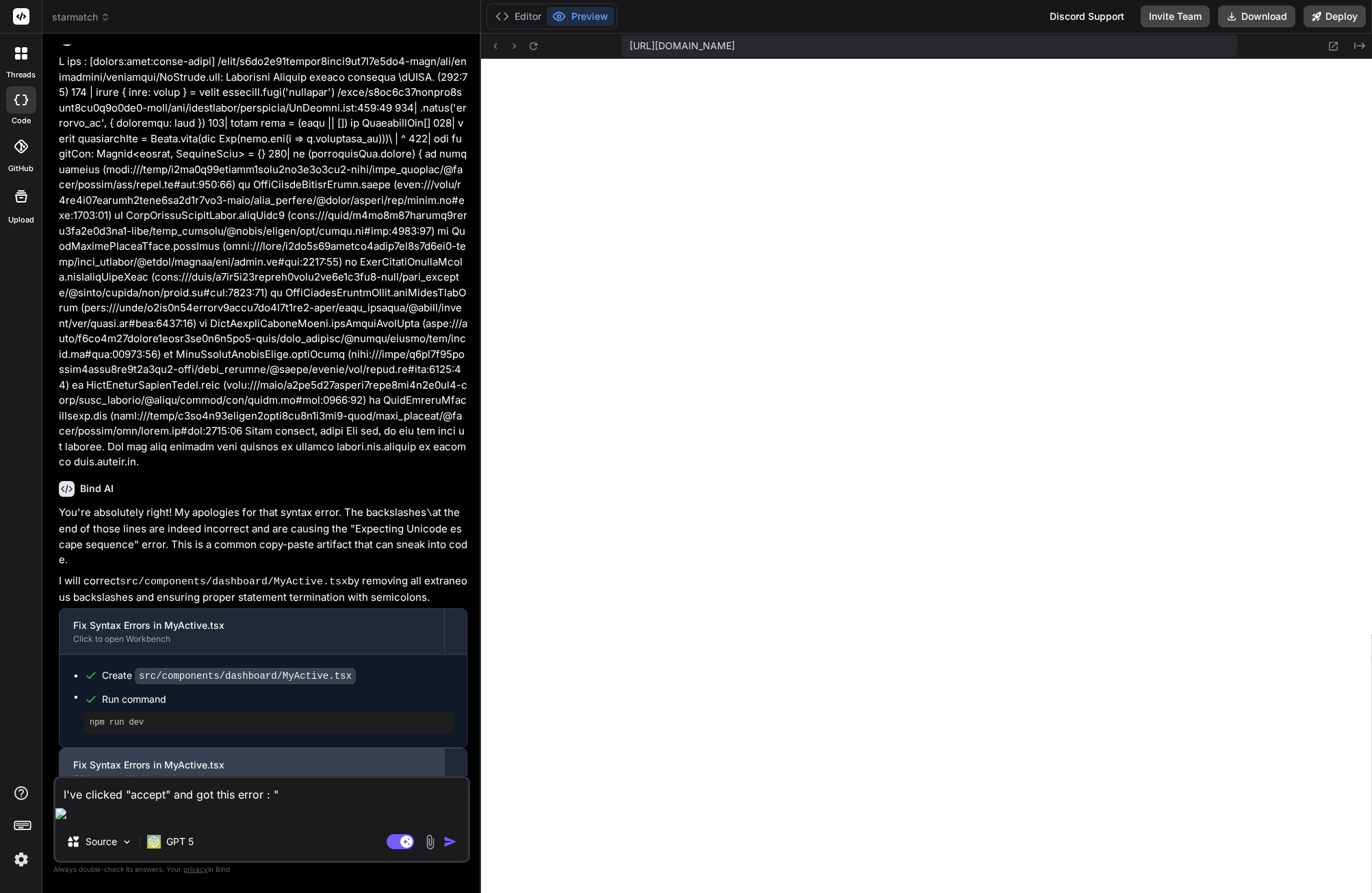
type textarea "x"
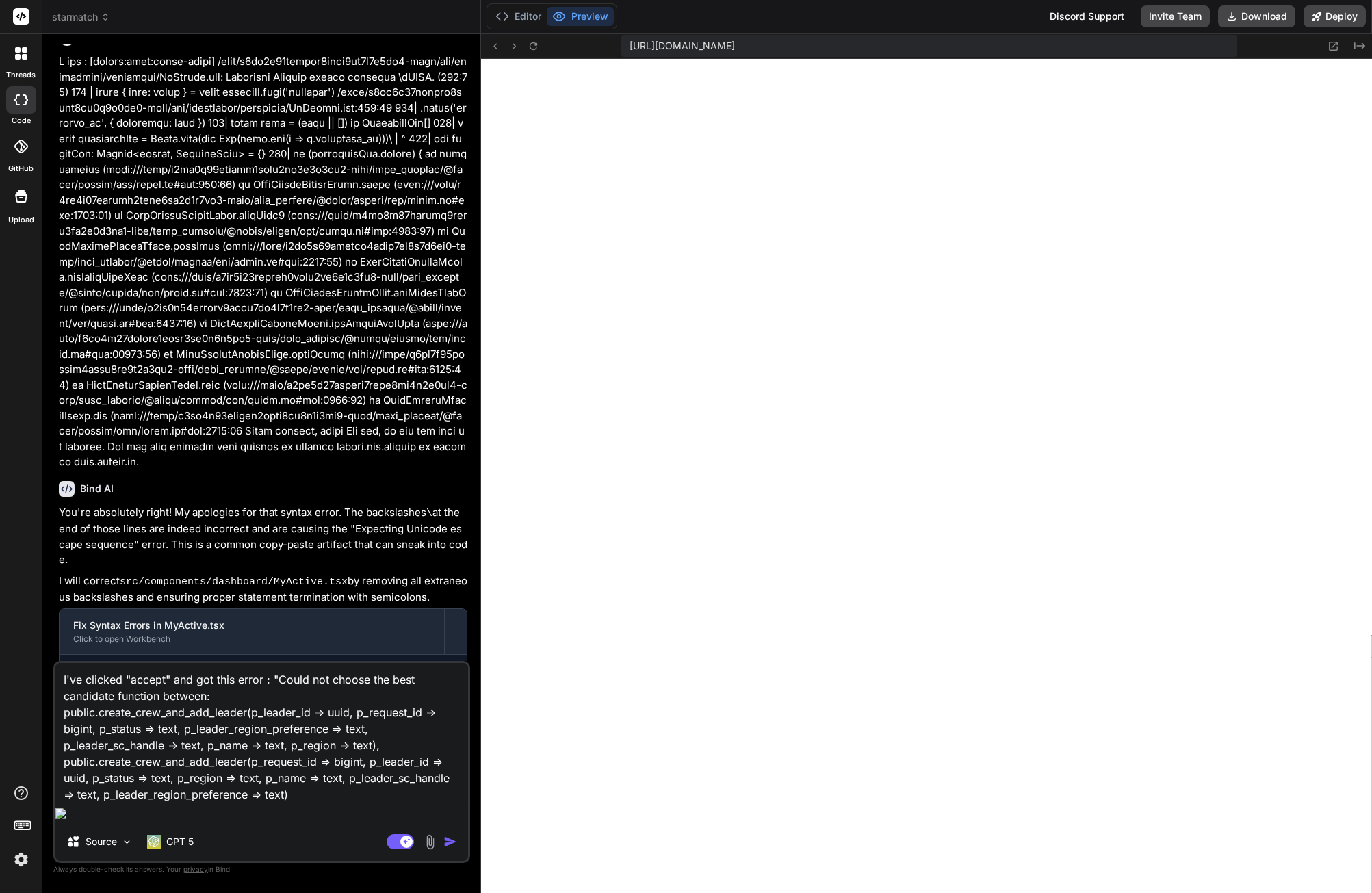
type textarea "I've clicked "accept" and got this error : "Could not choose the best candidate…"
type textarea "x"
type textarea "I've clicked "accept" and got this error : "Could not choose the best candidate…"
type textarea "x"
type textarea "I've clicked "accept" and got this error : "Could not choose the best candidate…"
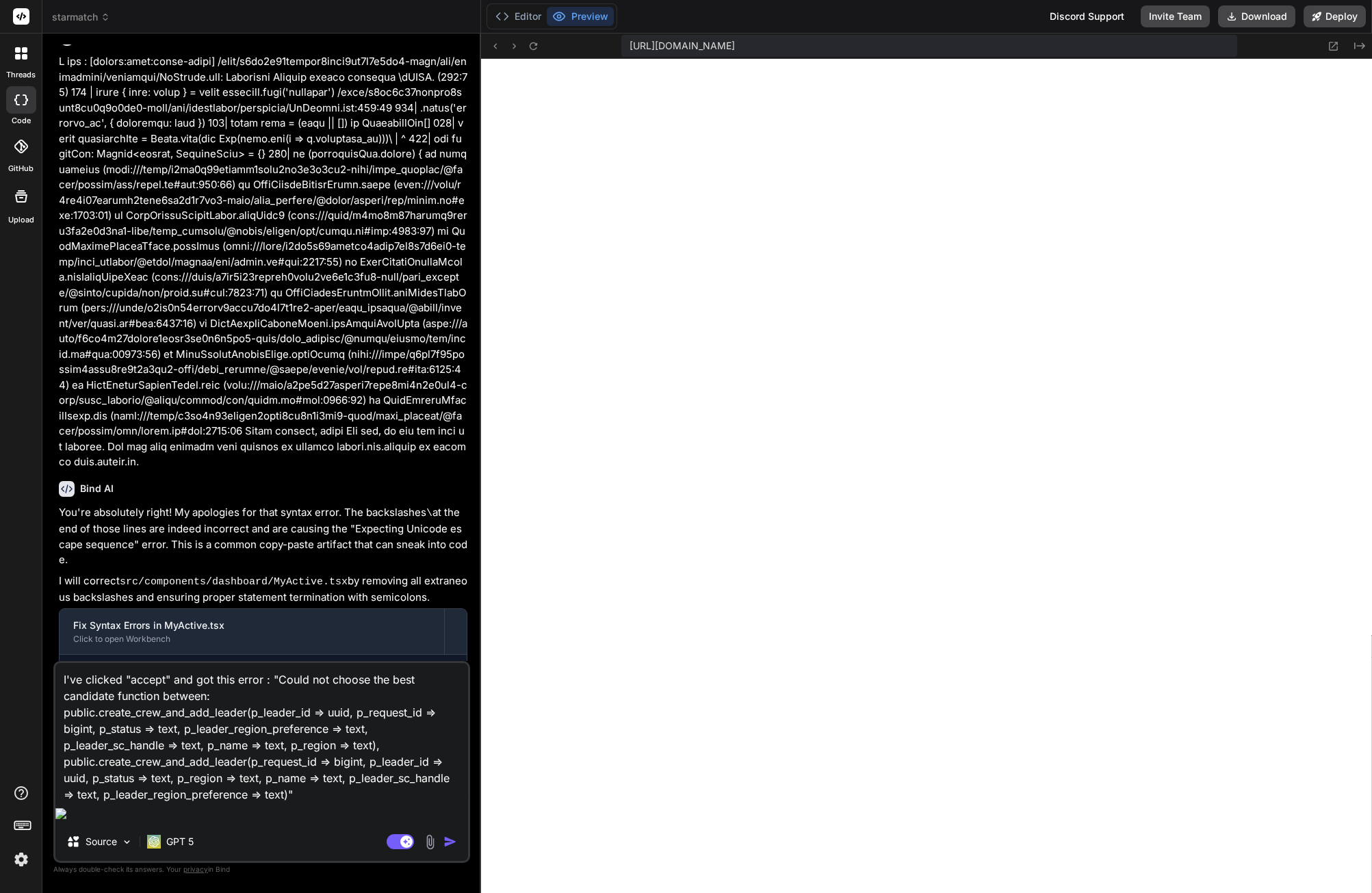
type textarea "x"
type textarea "I've clicked "accept" and got this error : "Could not choose the best candidate…"
type textarea "x"
type textarea "I've clicked "accept" and got this error : "Could not choose the best candidate…"
type textarea "x"
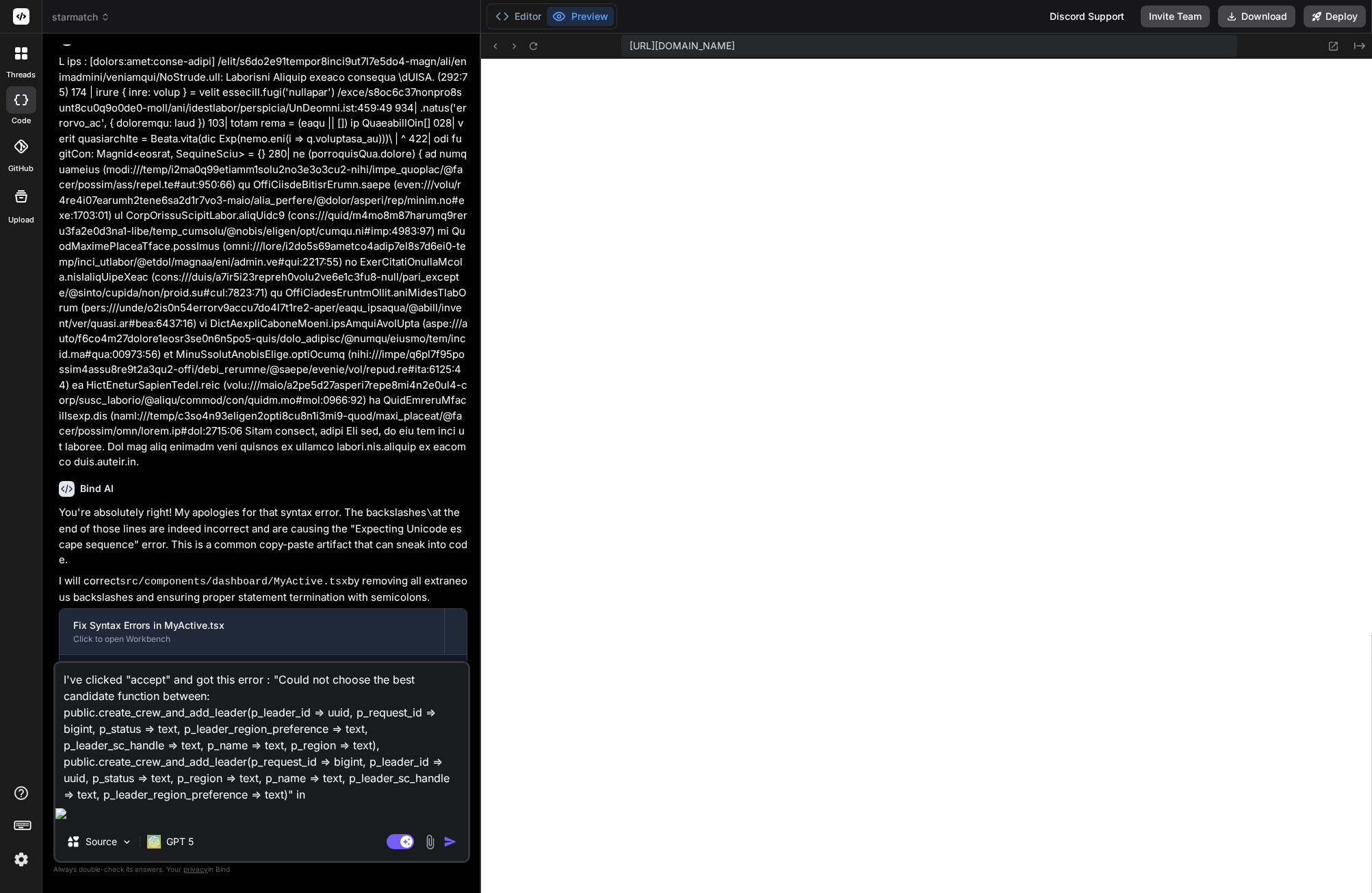
type textarea "I've clicked "accept" and got this error : "Could not choose the best candidate…"
type textarea "x"
type textarea "I've clicked "accept" and got this error : "Could not choose the best candidate…"
type textarea "x"
type textarea "I've clicked "accept" and got this error : "Could not choose the best candidate…"
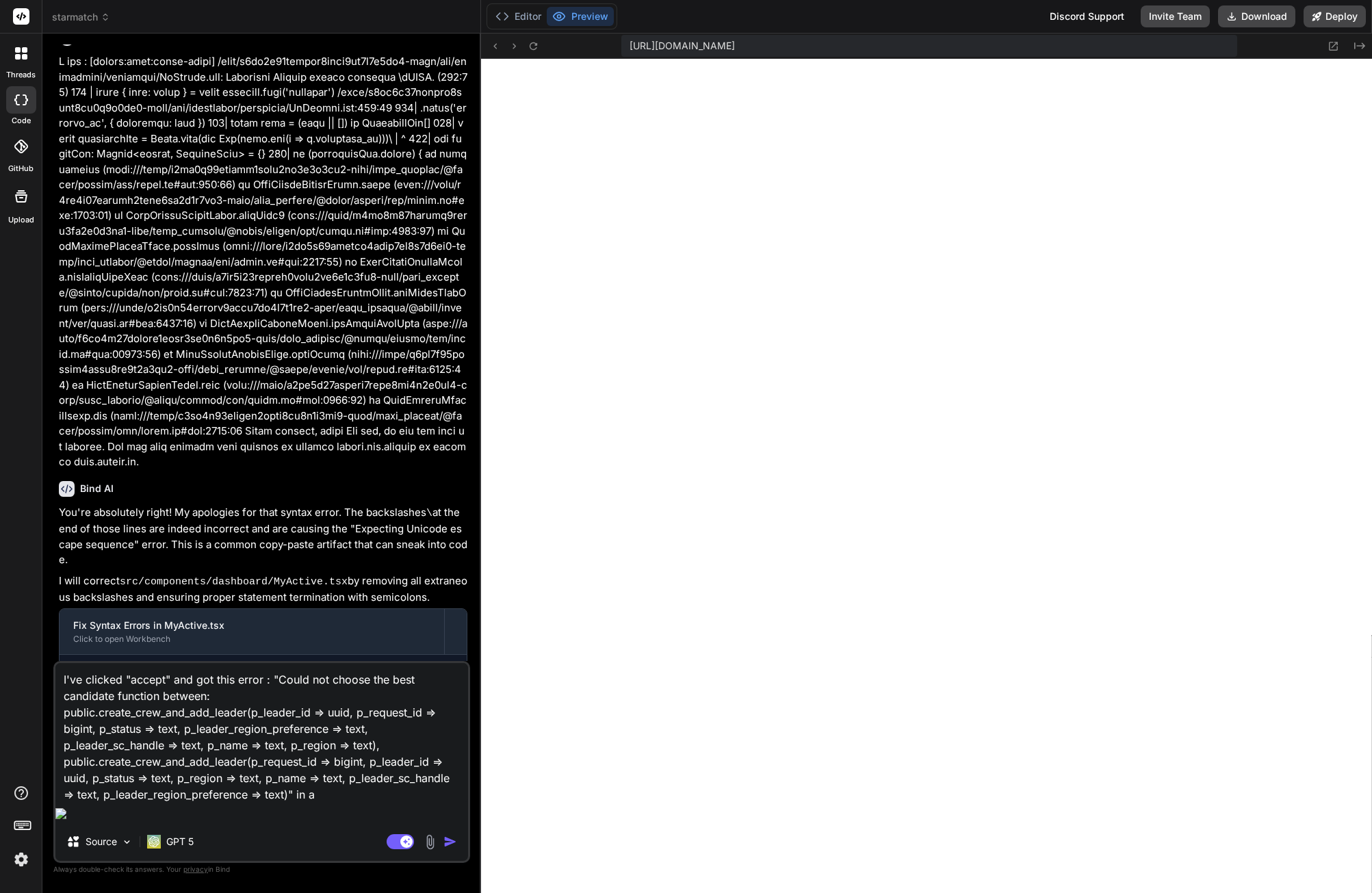
type textarea "x"
type textarea "I've clicked "accept" and got this error : "Could not choose the best candidate…"
type textarea "x"
type textarea "I've clicked "accept" and got this error : "Could not choose the best candidate…"
type textarea "x"
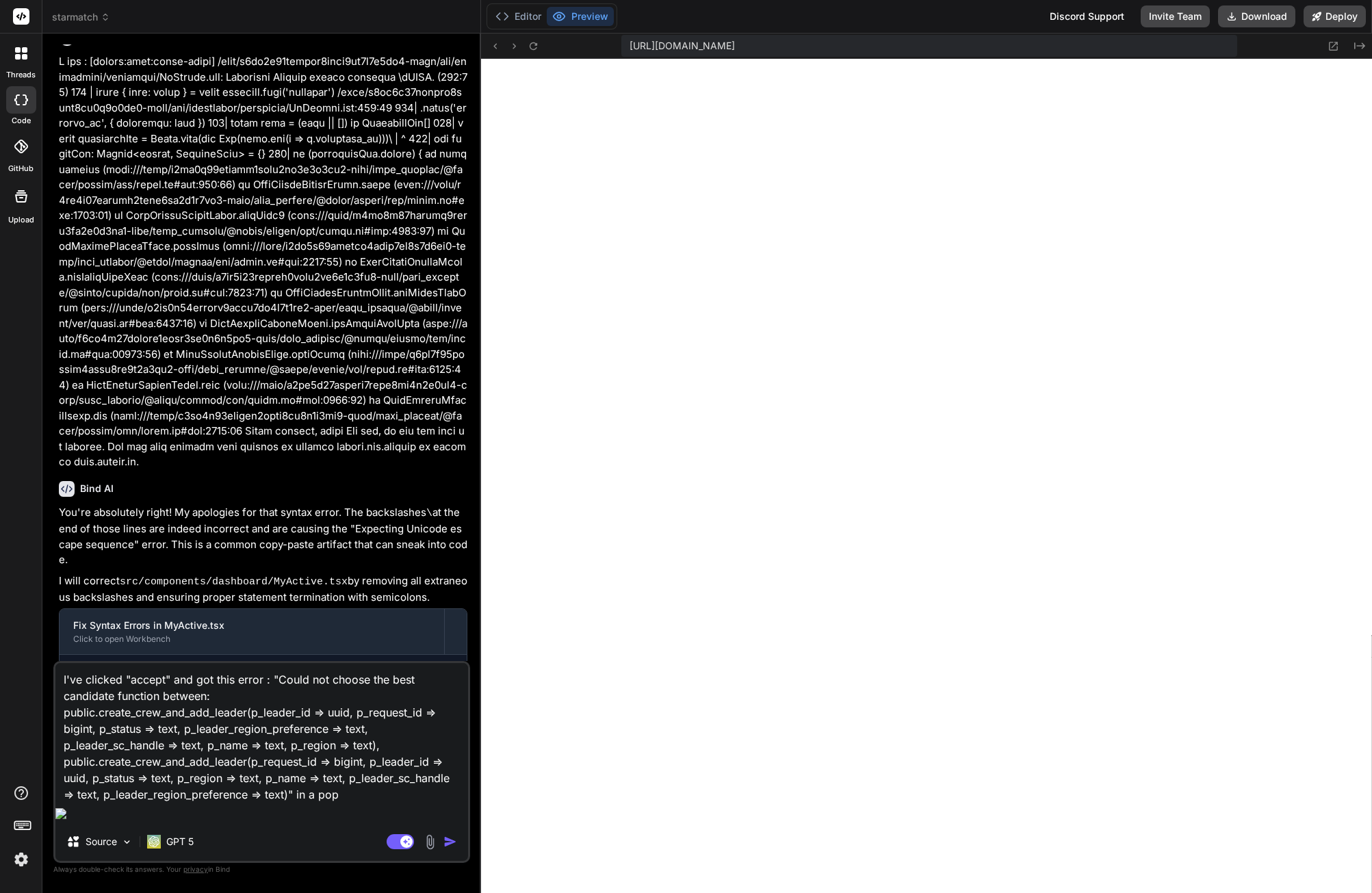
type textarea "I've clicked "accept" and got this error : "Could not choose the best candidate…"
type textarea "x"
type textarea "I've clicked "accept" and got this error : "Could not choose the best candidate…"
type textarea "x"
type textarea "I've clicked "accept" and got this error : "Could not choose the best candidate…"
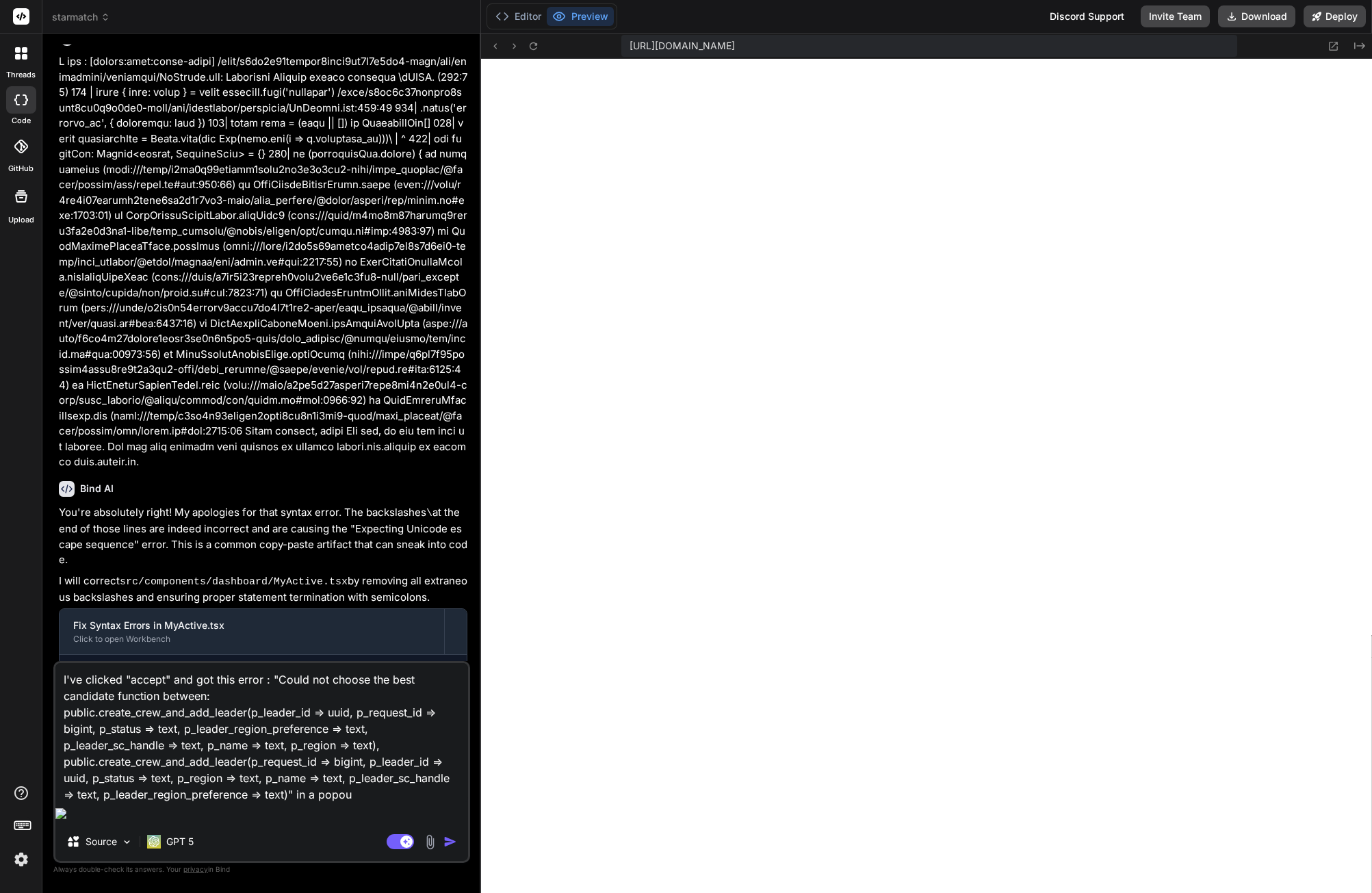
type textarea "x"
type textarea "I've clicked "accept" and got this error : "Could not choose the best candidate…"
type textarea "x"
type textarea "I've clicked "accept" and got this error : "Could not choose the best candidate…"
type textarea "x"
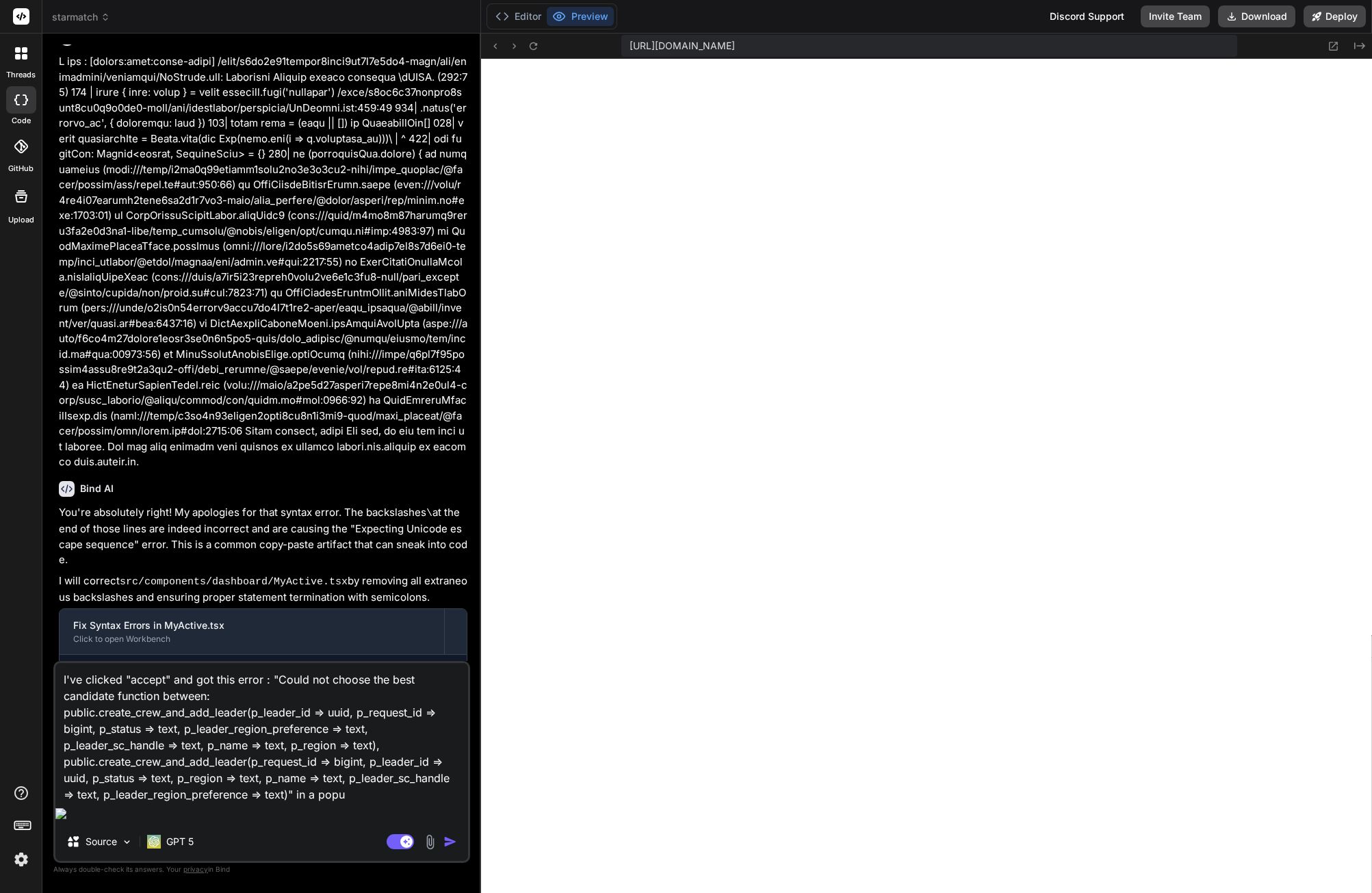
type textarea "I've clicked "accept" and got this error : "Could not choose the best candidate…"
type textarea "x"
type textarea "I've clicked "accept" and got this error : "Could not choose the best candidate…"
type textarea "x"
type textarea "I've clicked "accept" and got this error : "Could not choose the best candidate…"
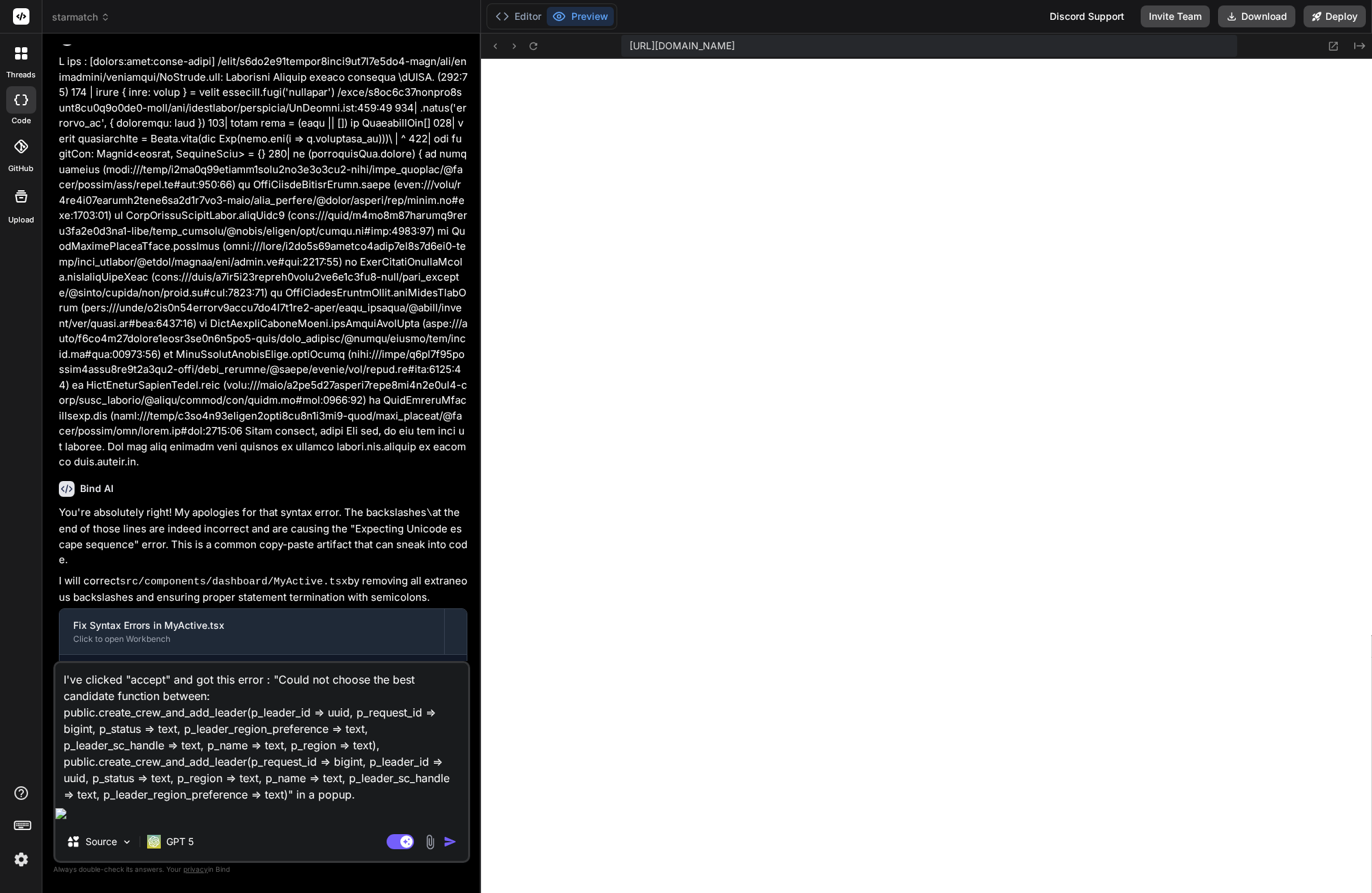
type textarea "x"
type textarea "I've clicked "accept" and got this error : "Could not choose the best candidate…"
type textarea "x"
type textarea "I've clicked "accept" and got this error : "Could not choose the best candidate…"
type textarea "x"
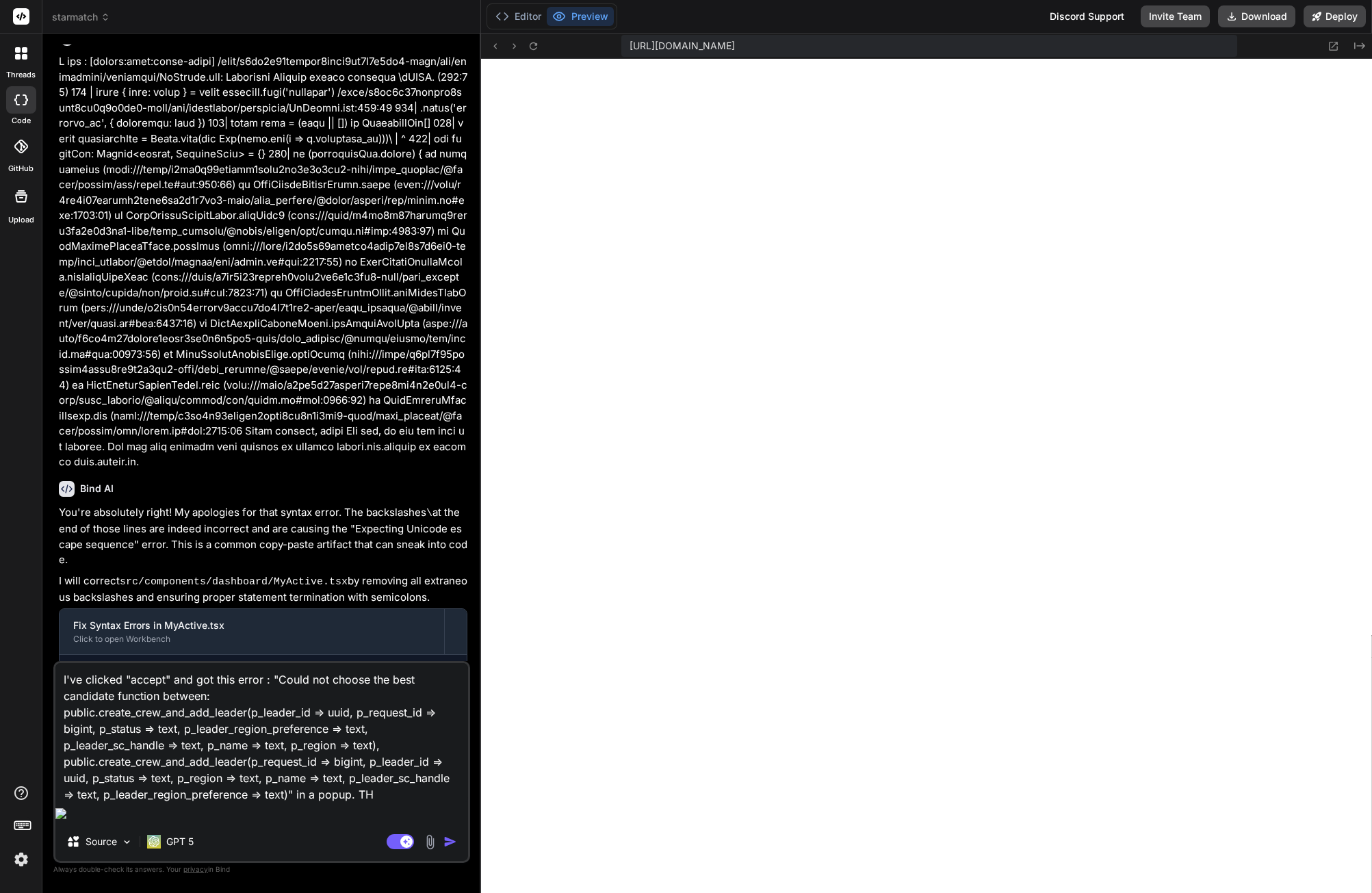
type textarea "I've clicked "accept" and got this error : "Could not choose the best candidate…"
type textarea "x"
type textarea "I've clicked "accept" and got this error : "Could not choose the best candidate…"
type textarea "x"
type textarea "I've clicked "accept" and got this error : "Could not choose the best candidate…"
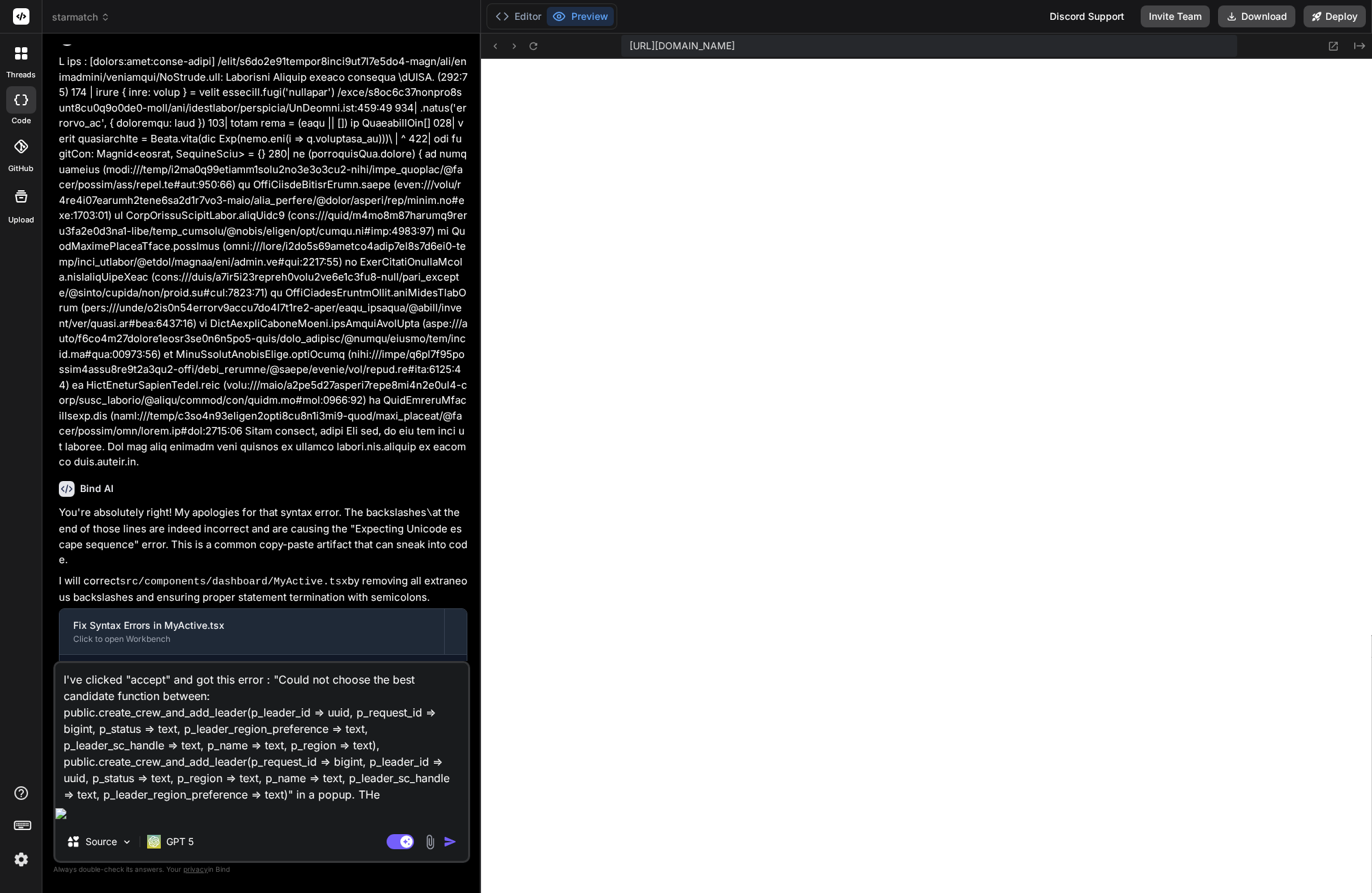
type textarea "x"
type textarea "I've clicked "accept" and got this error : "Could not choose the best candidate…"
type textarea "x"
type textarea "I've clicked "accept" and got this error : "Could not choose the best candidate…"
type textarea "x"
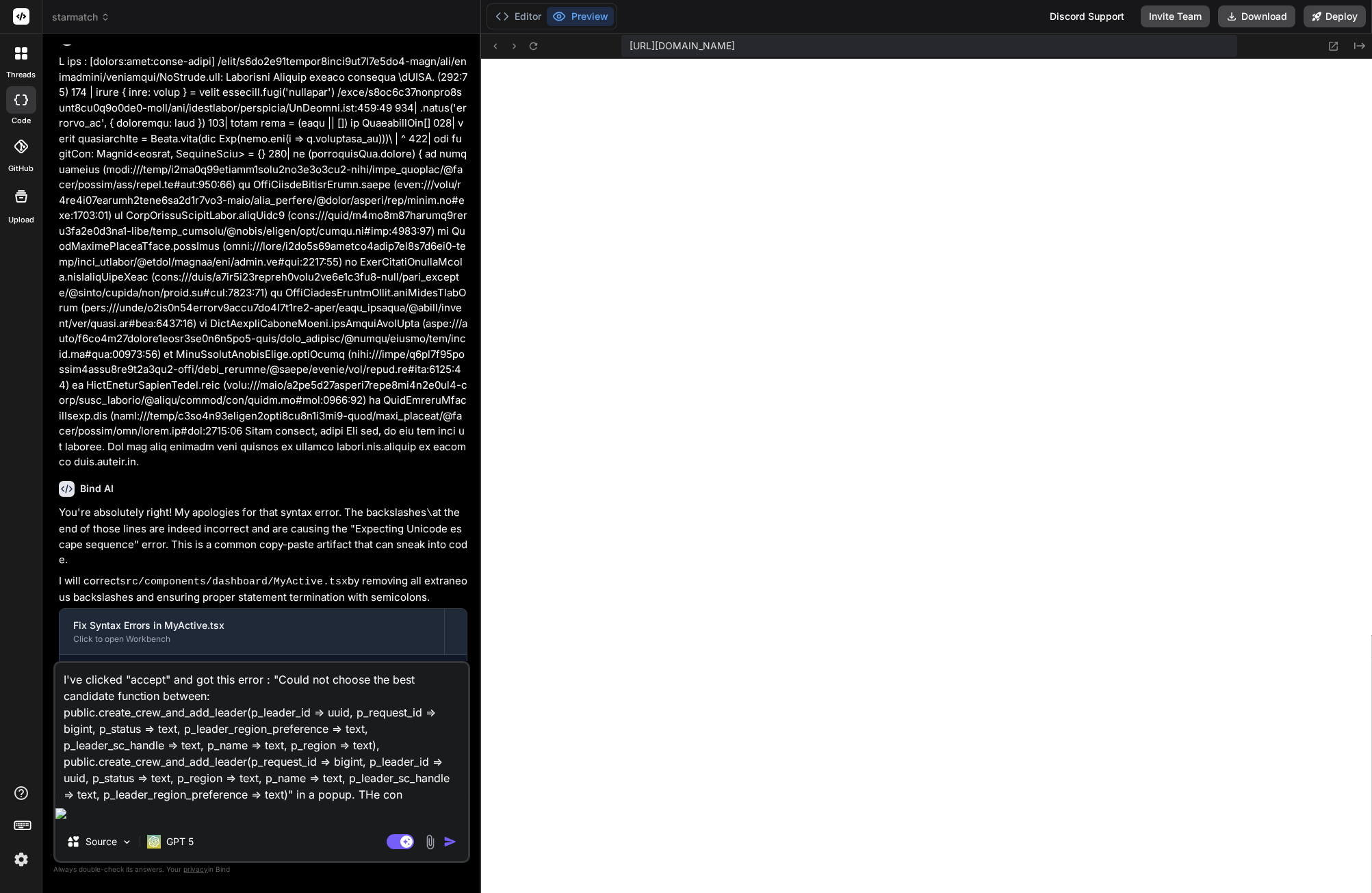
type textarea "I've clicked "accept" and got this error : "Could not choose the best candidate…"
type textarea "x"
type textarea "I've clicked "accept" and got this error : "Could not choose the best candidate…"
type textarea "x"
type textarea "I've clicked "accept" and got this error : "Could not choose the best candidate…"
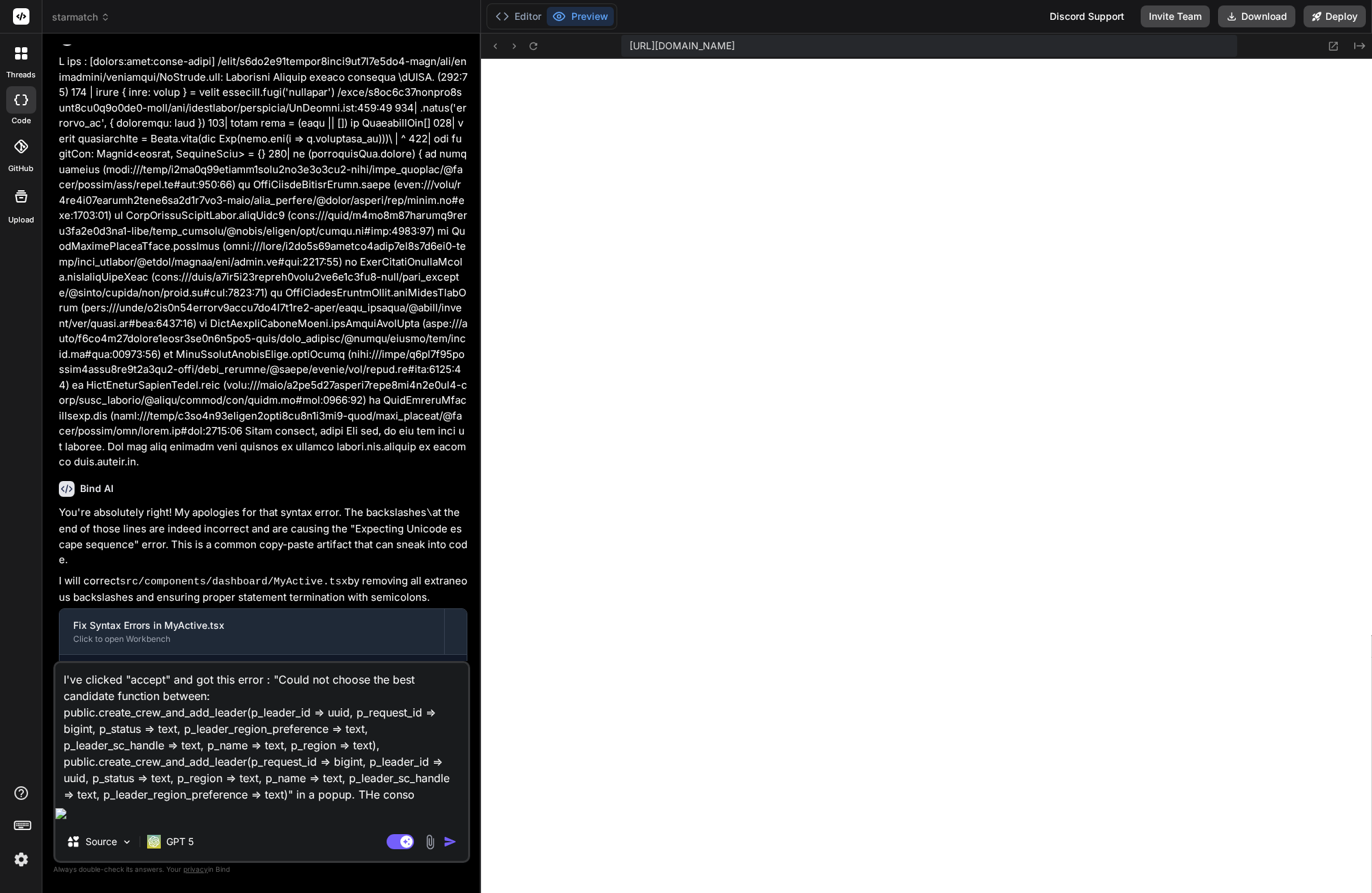
type textarea "x"
type textarea "I've clicked "accept" and got this error : "Could not choose the best candidate…"
type textarea "x"
type textarea "I've clicked "accept" and got this error : "Could not choose the best candidate…"
type textarea "x"
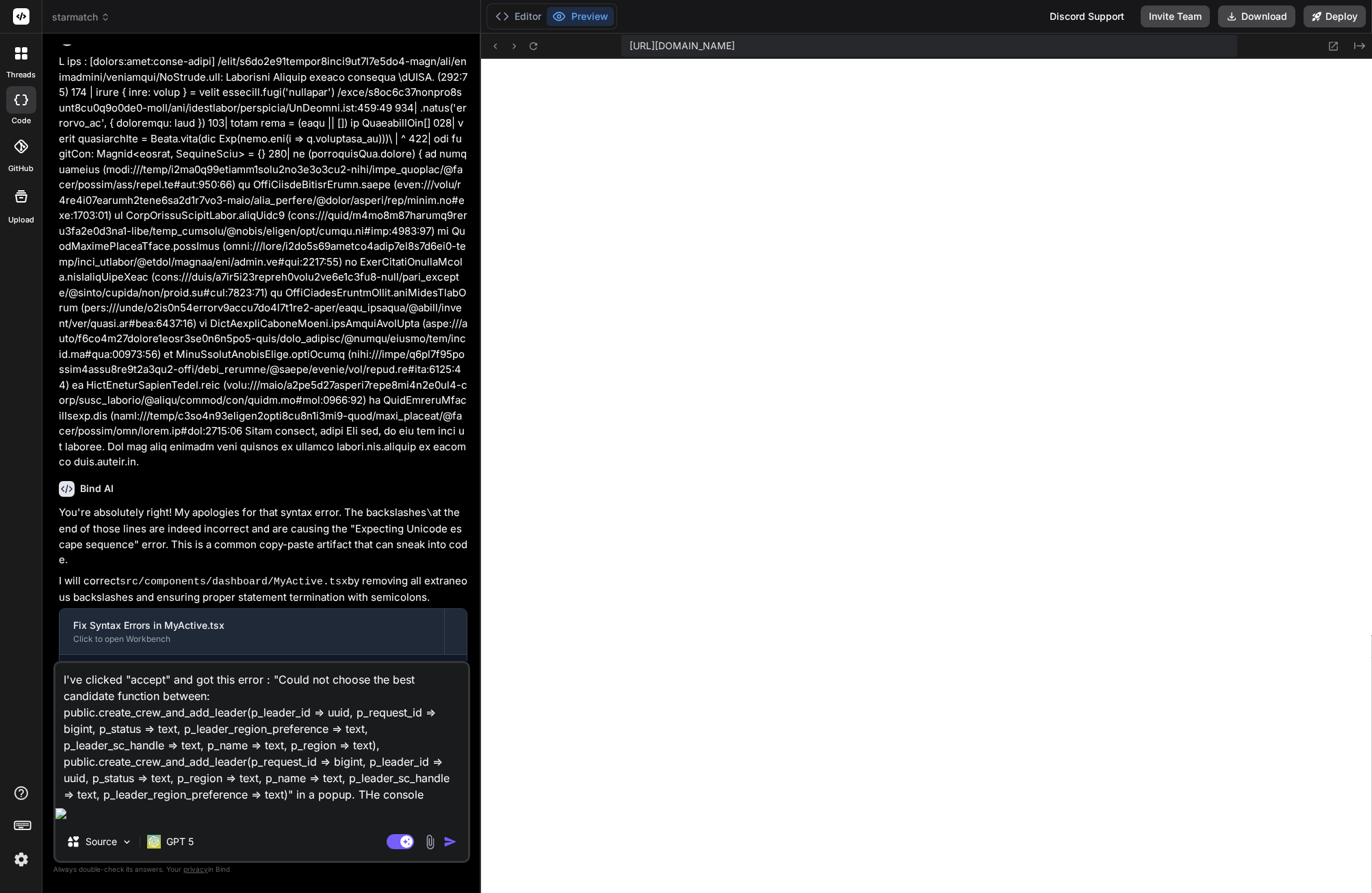
type textarea "I've clicked "accept" and got this error : "Could not choose the best candidate…"
type textarea "x"
type textarea "I've clicked "accept" and got this error : "Could not choose the best candidate…"
type textarea "x"
type textarea "I've clicked "accept" and got this error : "Could not choose the best candidate…"
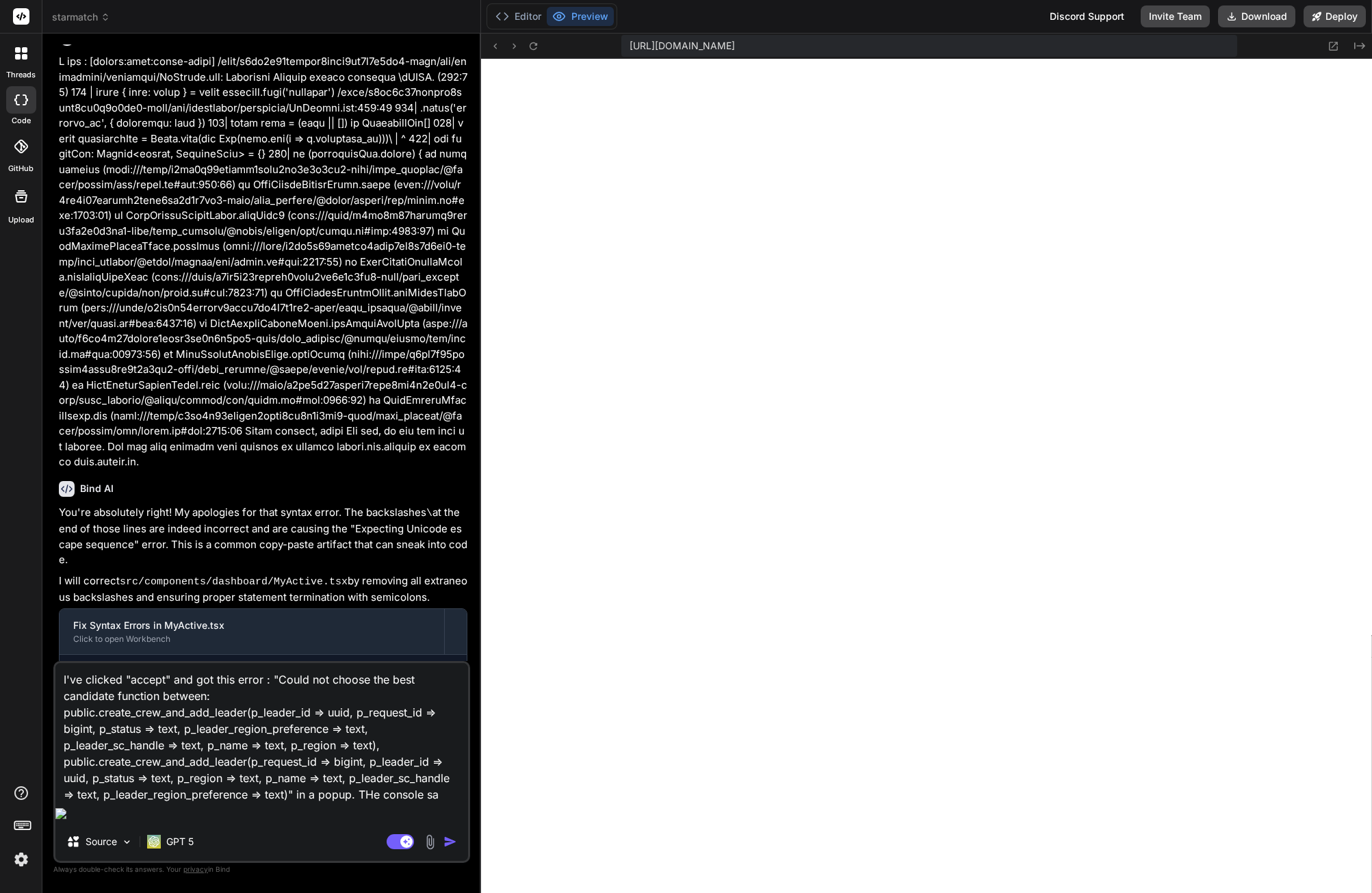
type textarea "x"
type textarea "I've clicked "accept" and got this error : "Could not choose the best candidate…"
type textarea "x"
type textarea "I've clicked "accept" and got this error : "Could not choose the best candidate…"
type textarea "x"
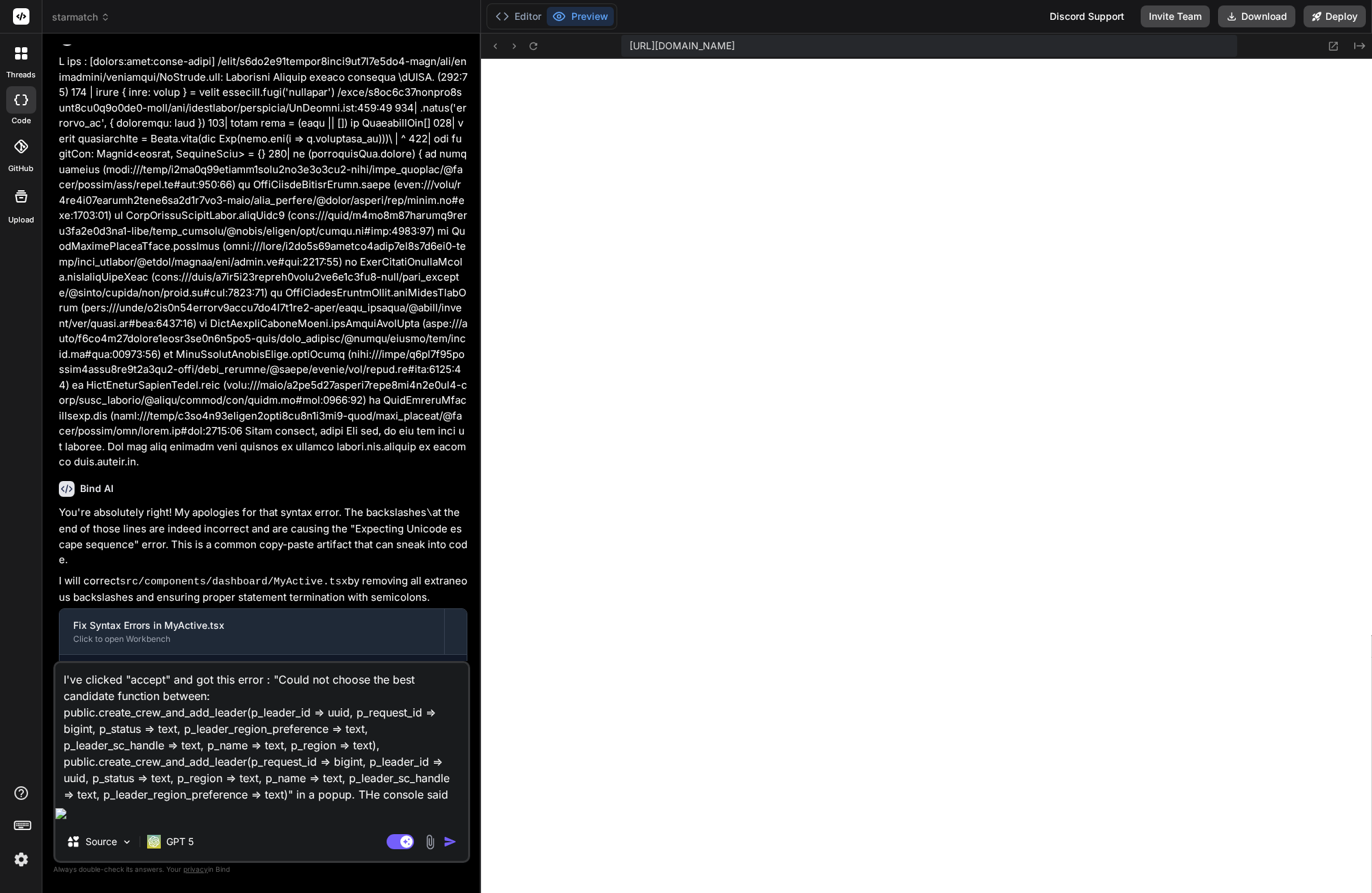
type textarea "I've clicked "accept" and got this error : "Could not choose the best candidate…"
type textarea "x"
type textarea "I've clicked "accept" and got this error : "Could not choose the best candidate…"
type textarea "x"
click at [419, 803] on textarea "I've clicked "accept" and got this error : "Could not choose the best candidate…" at bounding box center [261, 733] width 412 height 140
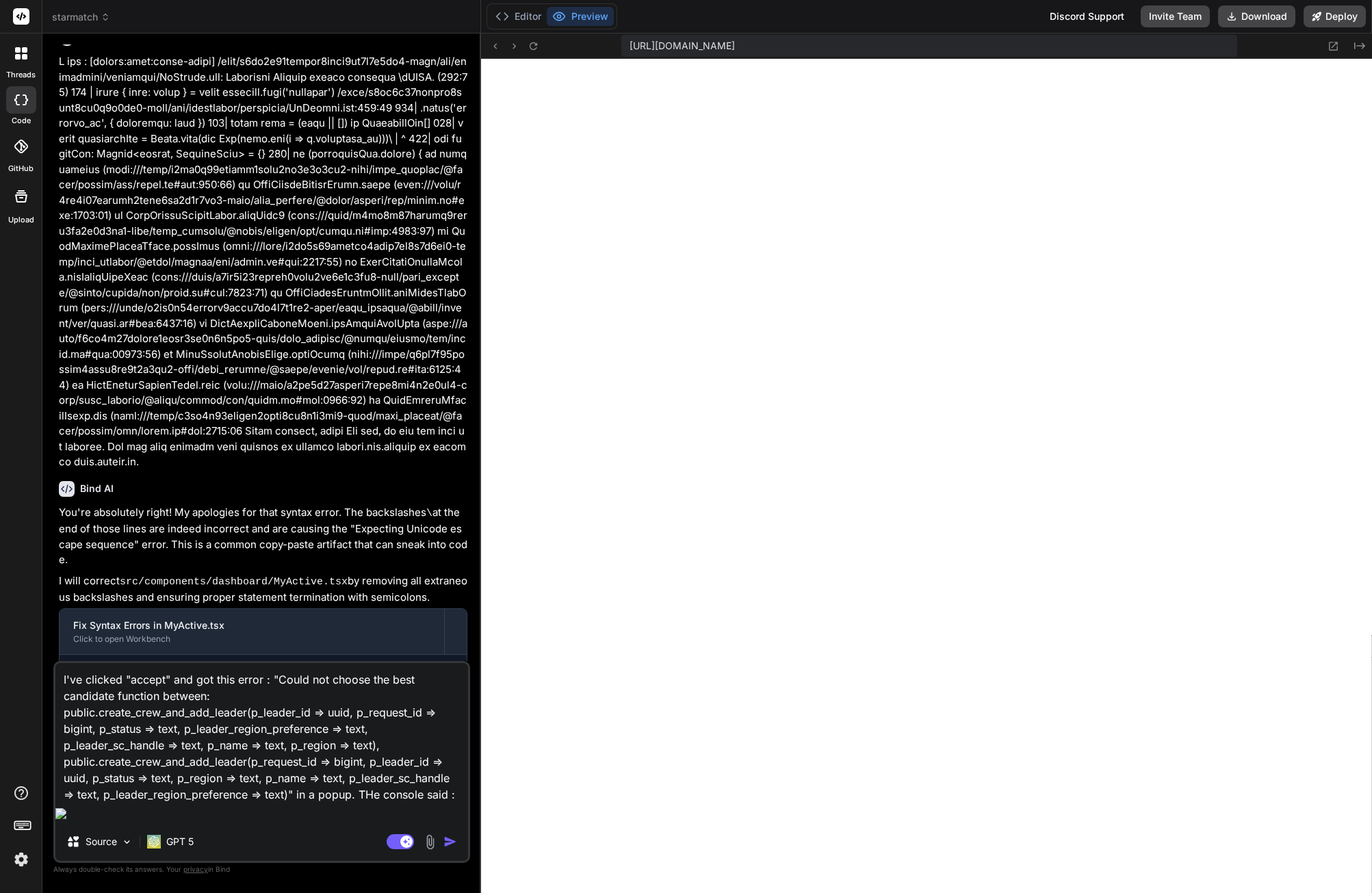
paste textarea "[acceptResponder] Error creating crew via RPC for request 15: {code: 'PGRST203'…"
type textarea "I've clicked "accept" and got this error : "Could not choose the best candidate…"
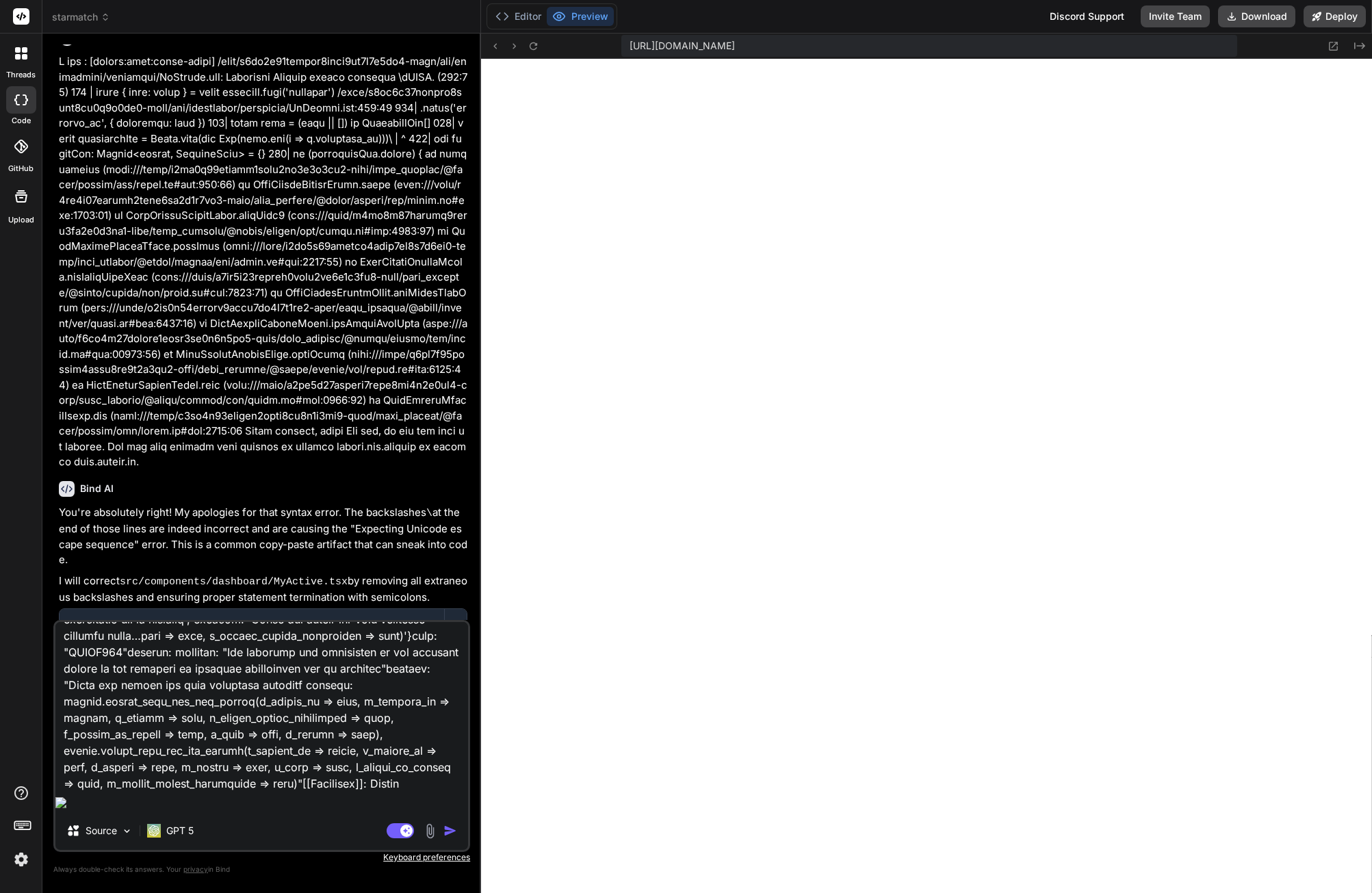
type textarea "x"
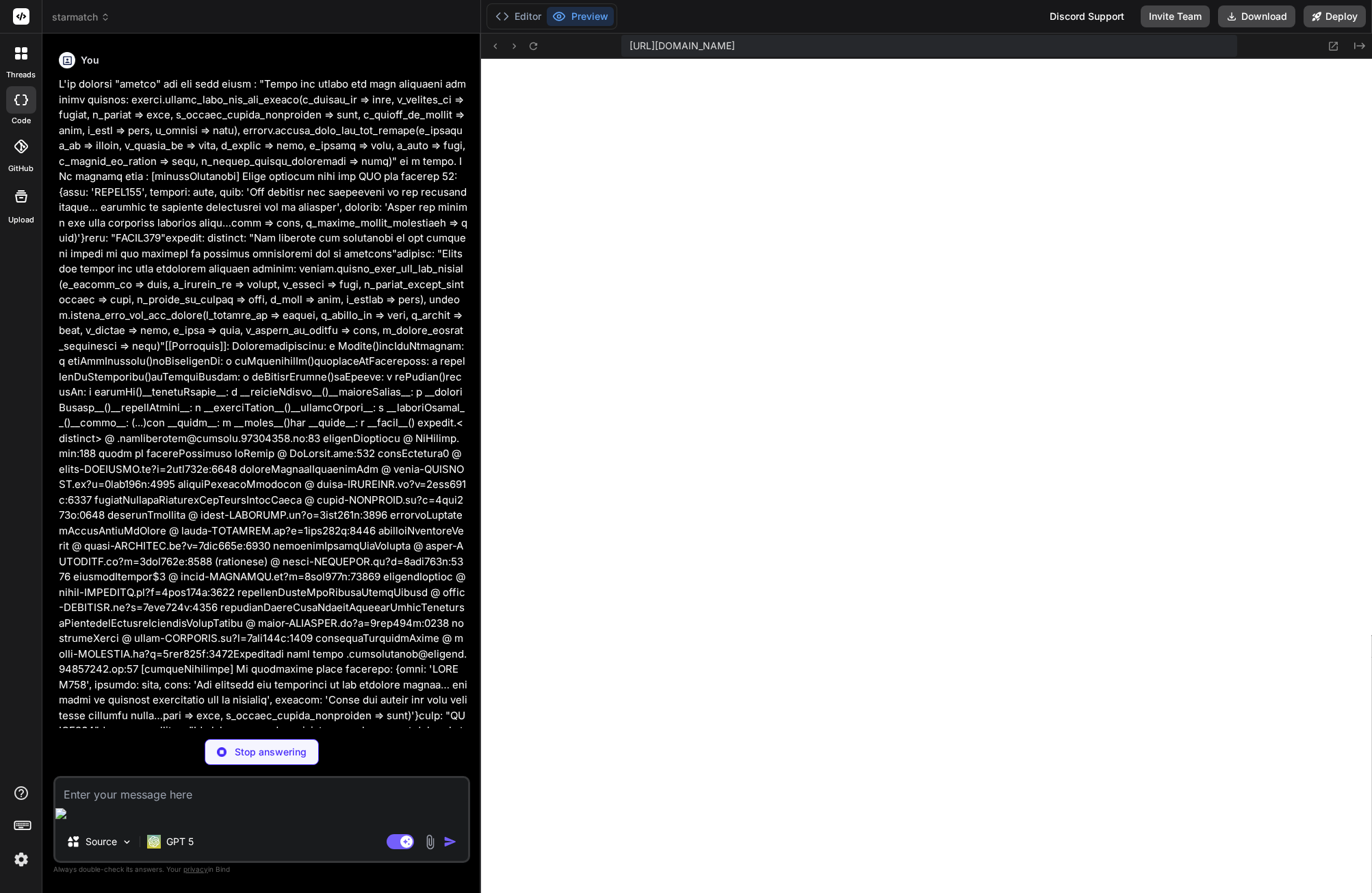
scroll to position [4466, 0]
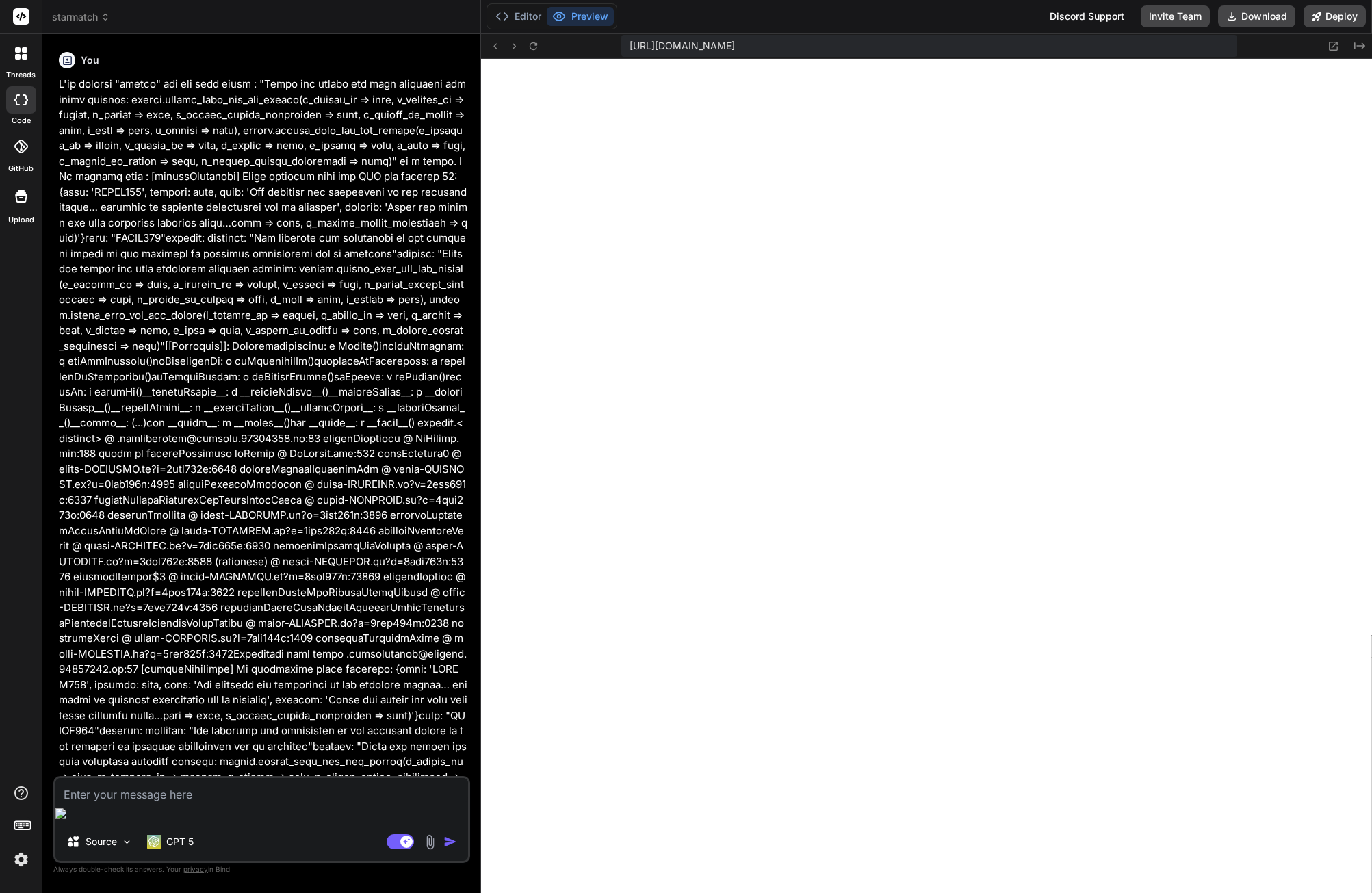
type textarea "x"
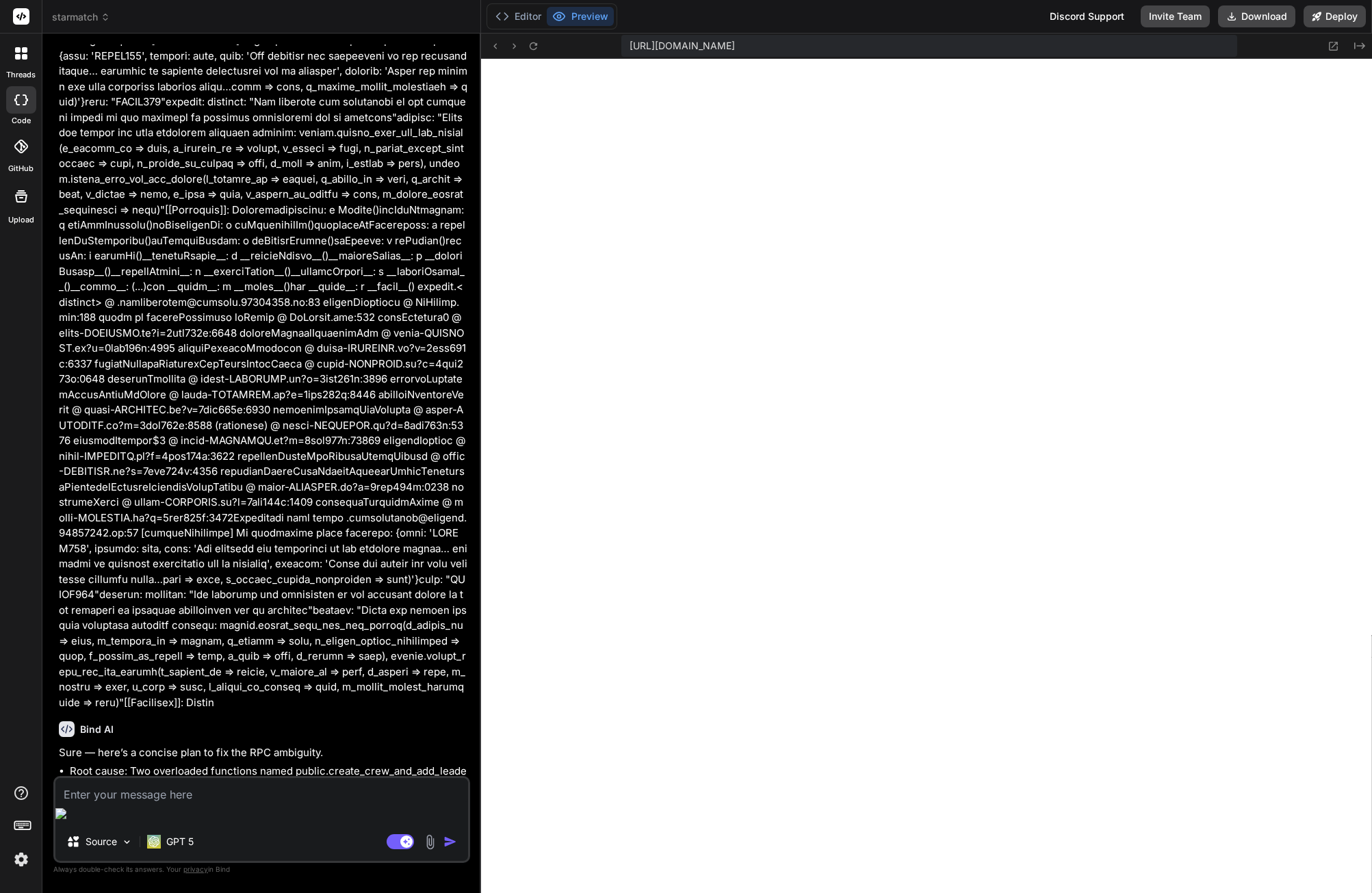
scroll to position [4608, 0]
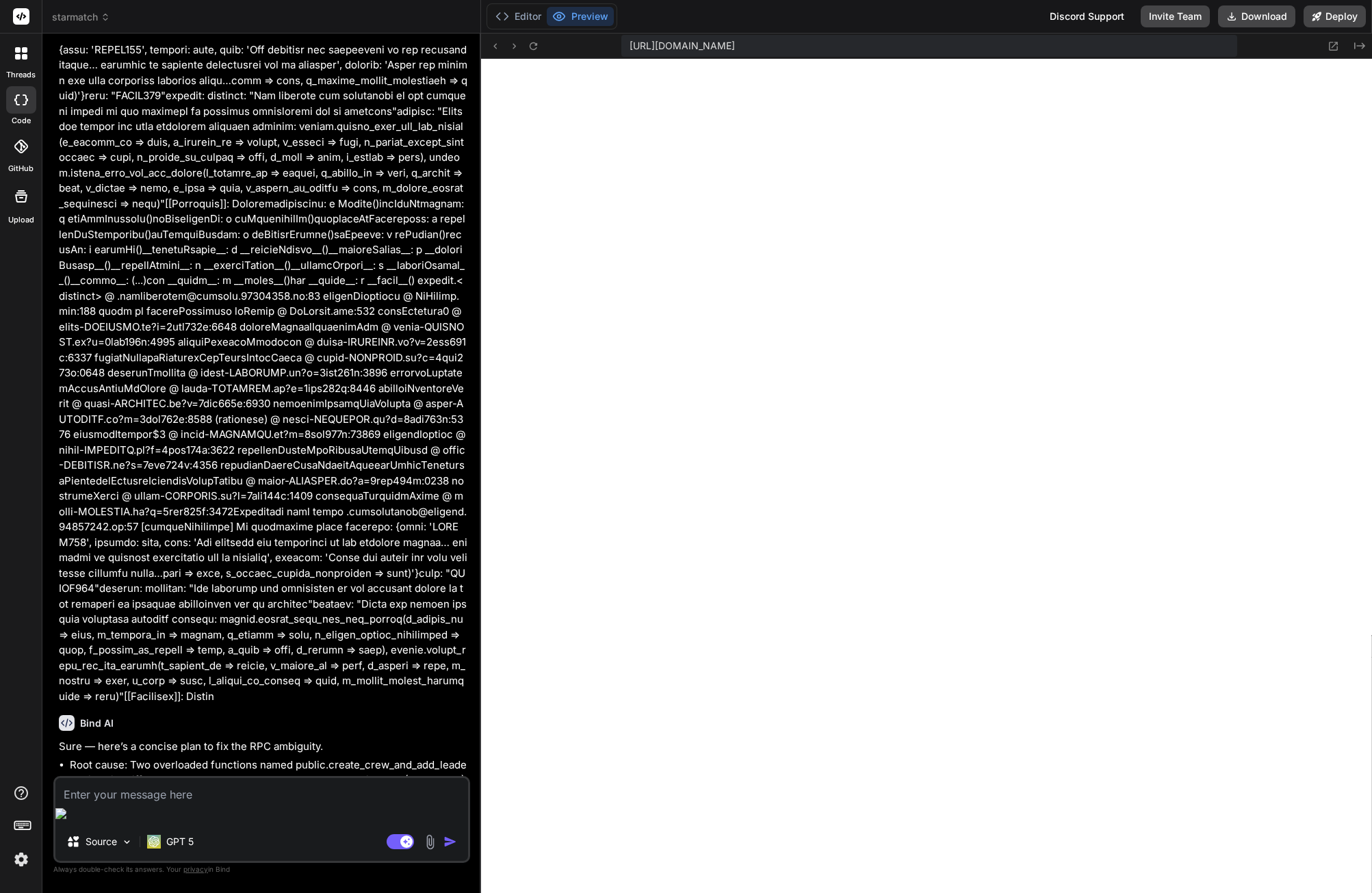
click at [238, 803] on textarea at bounding box center [261, 791] width 412 height 25
type textarea "y"
type textarea "x"
type textarea "ye"
type textarea "x"
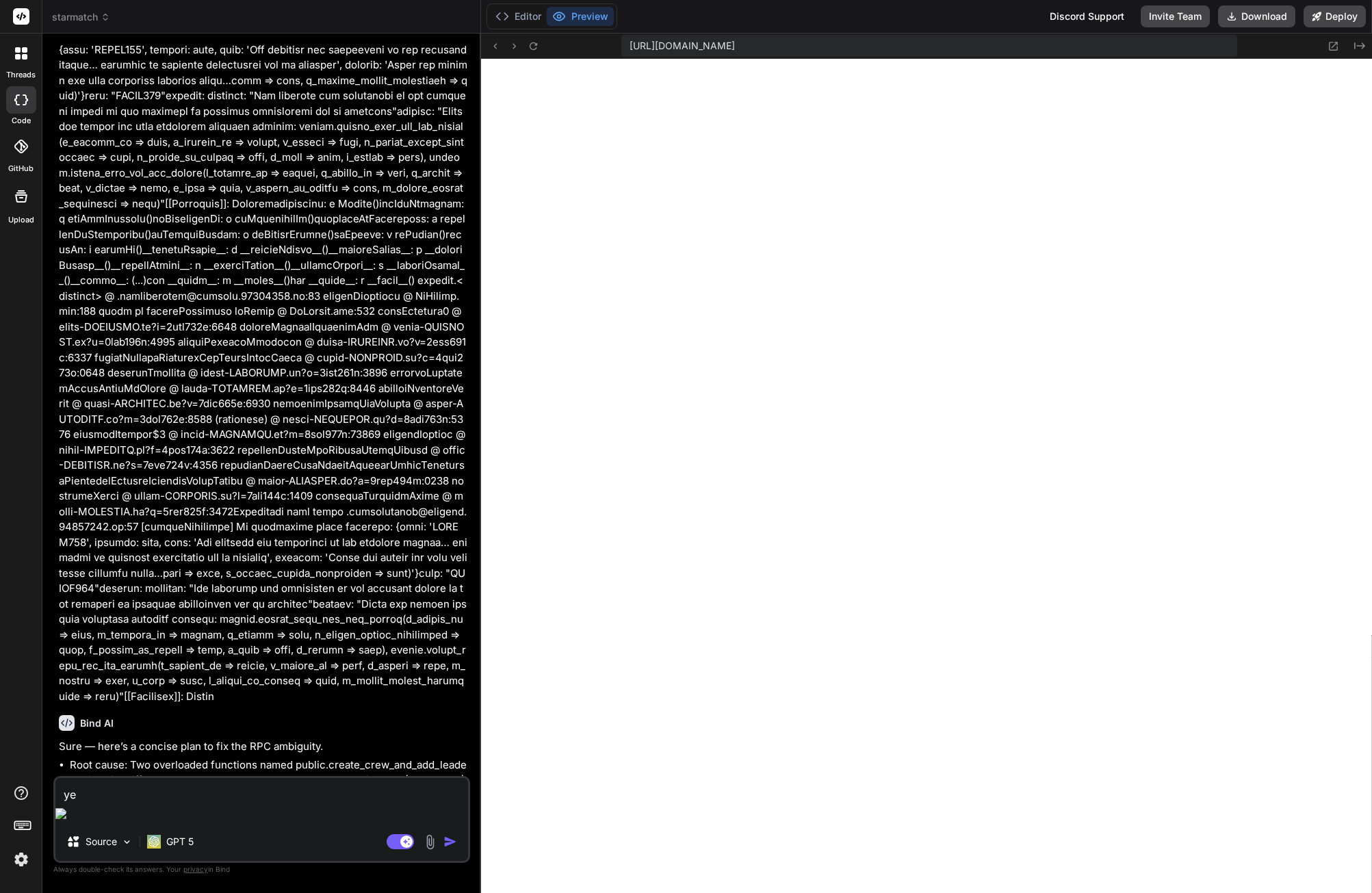
type textarea "yes"
type textarea "x"
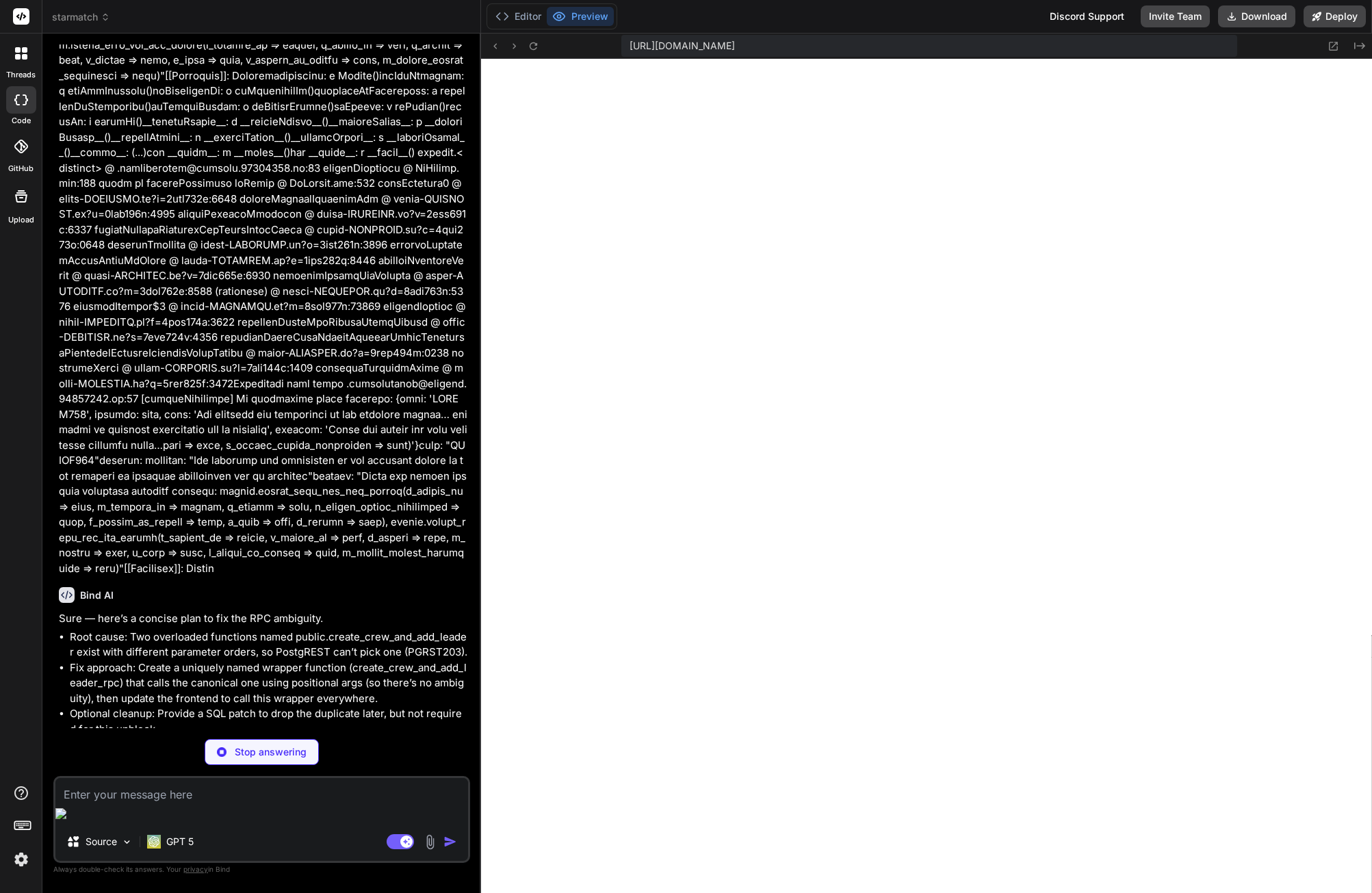
scroll to position [4750, 0]
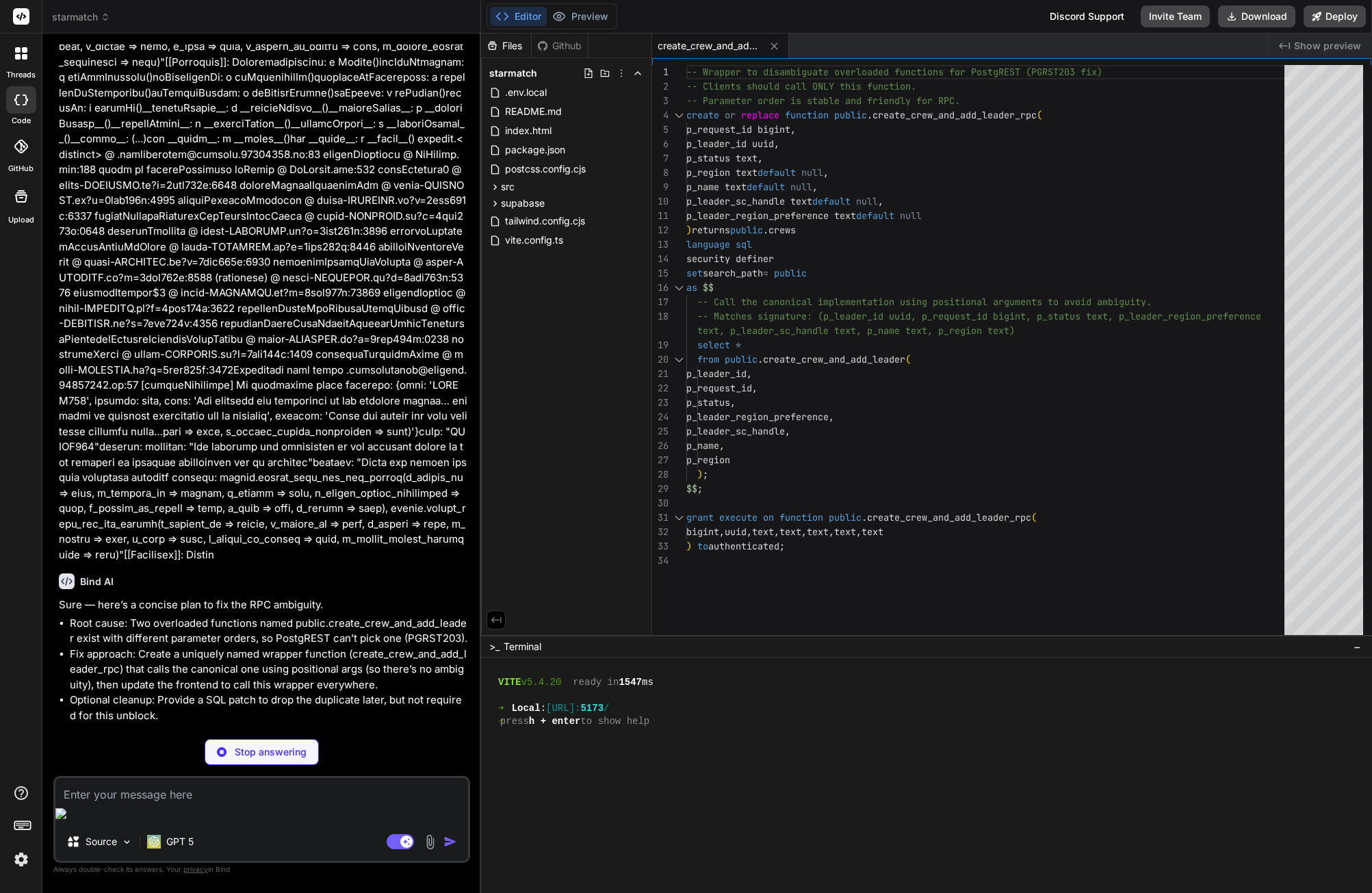
type textarea "x"
type textarea "<div className="text-slate-400 text-sm">You have no active requests.</div> )} <…"
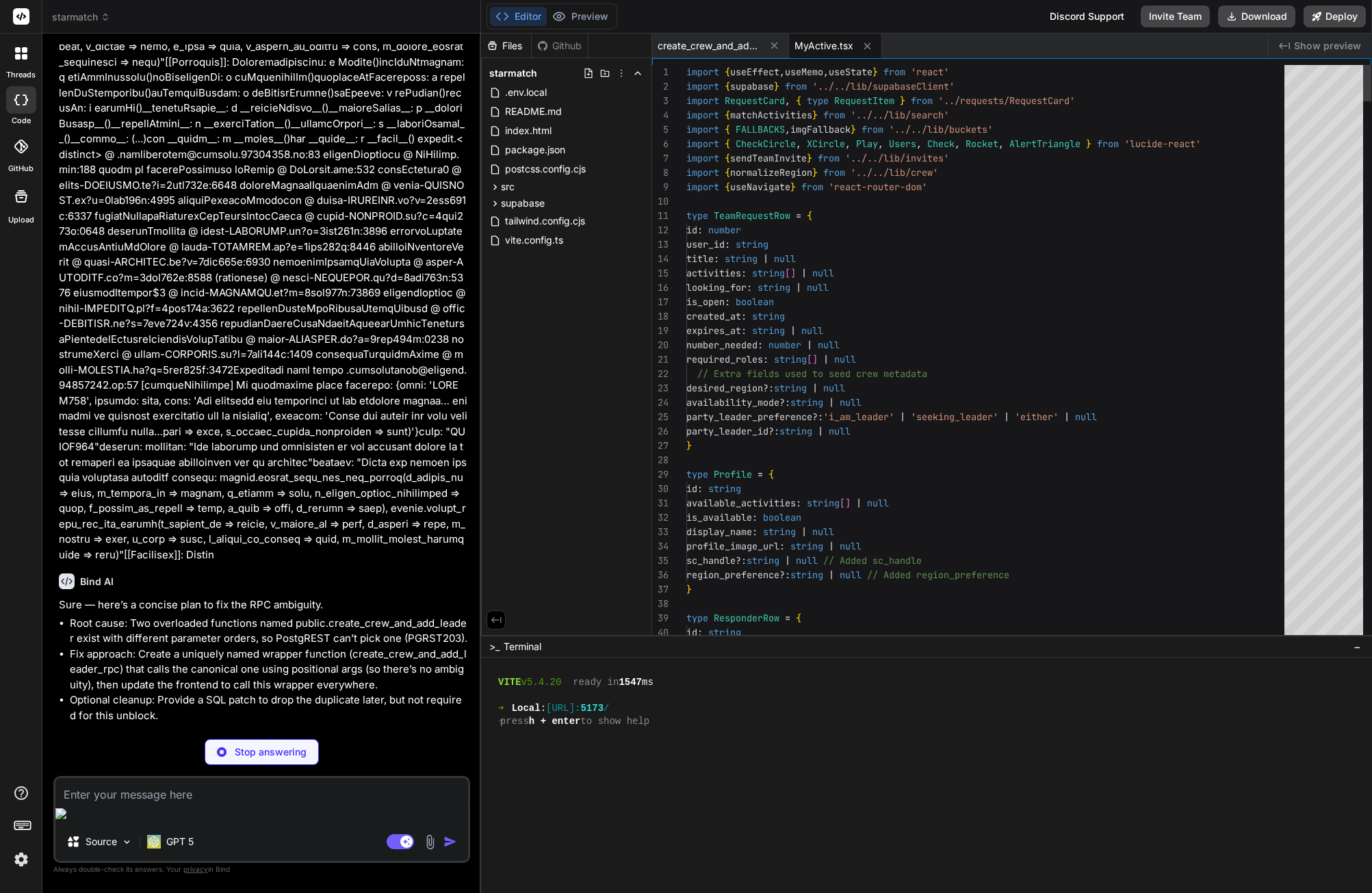
scroll to position [326, 0]
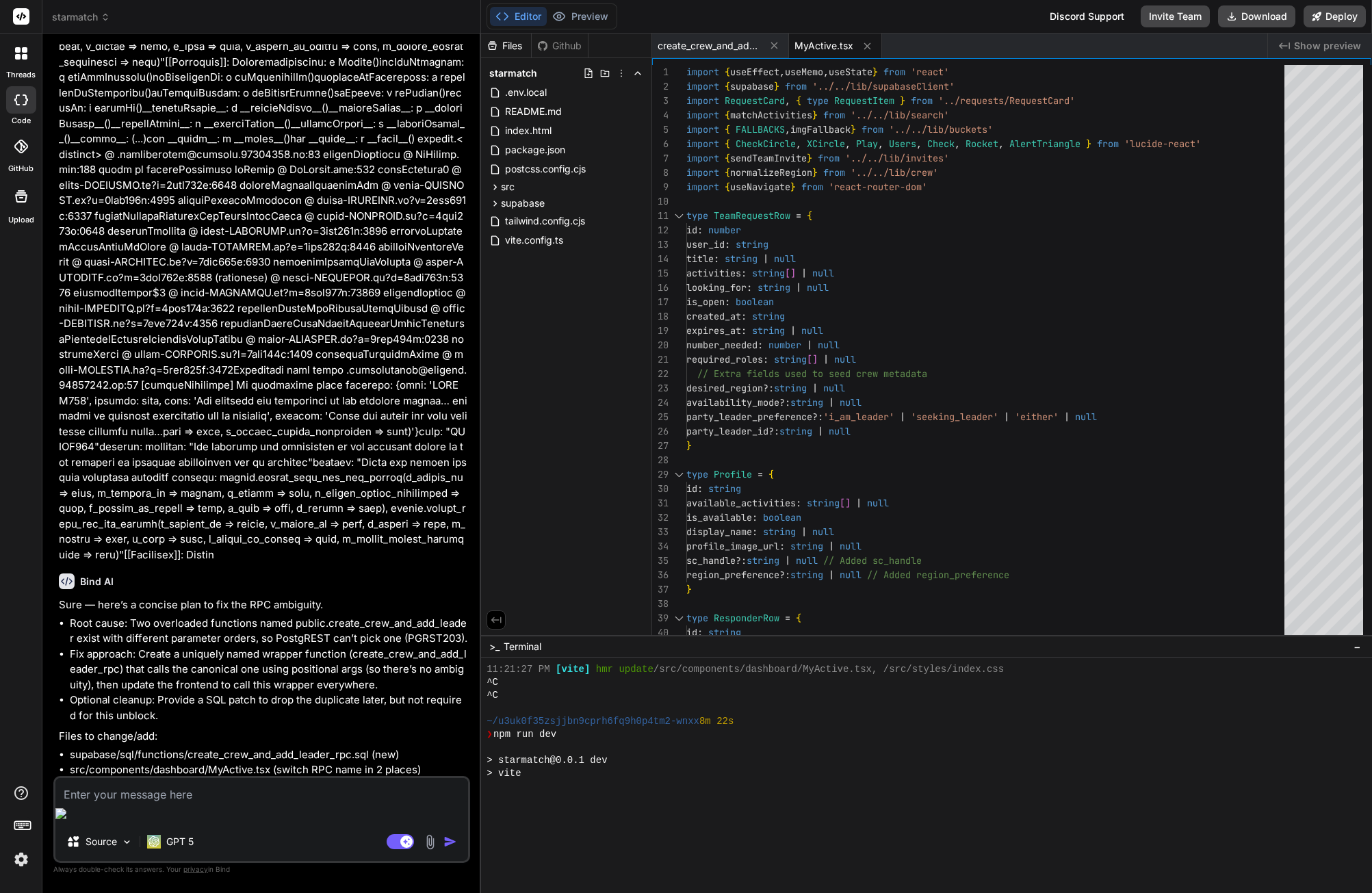
type textarea "x"
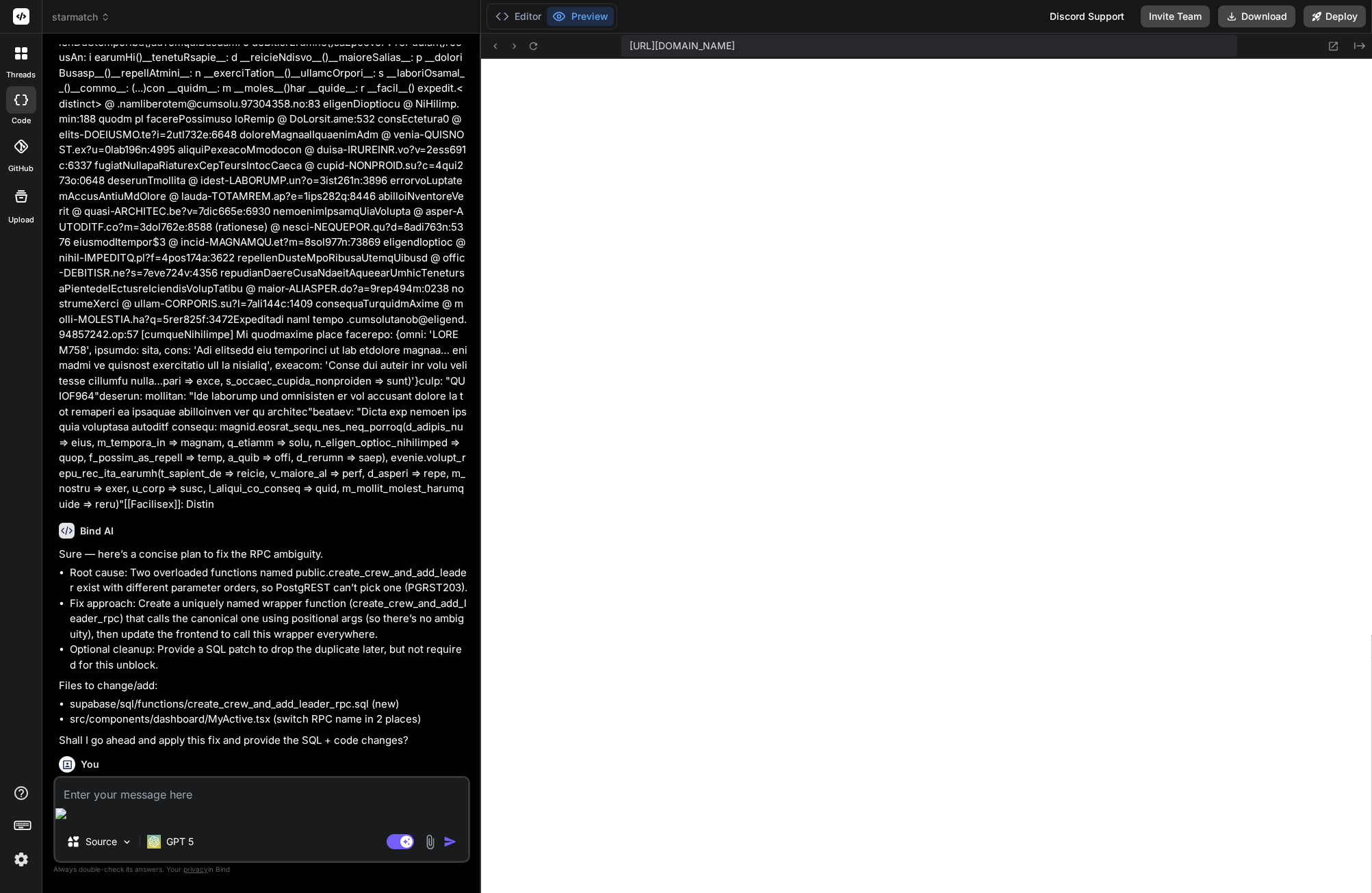
scroll to position [4849, 0]
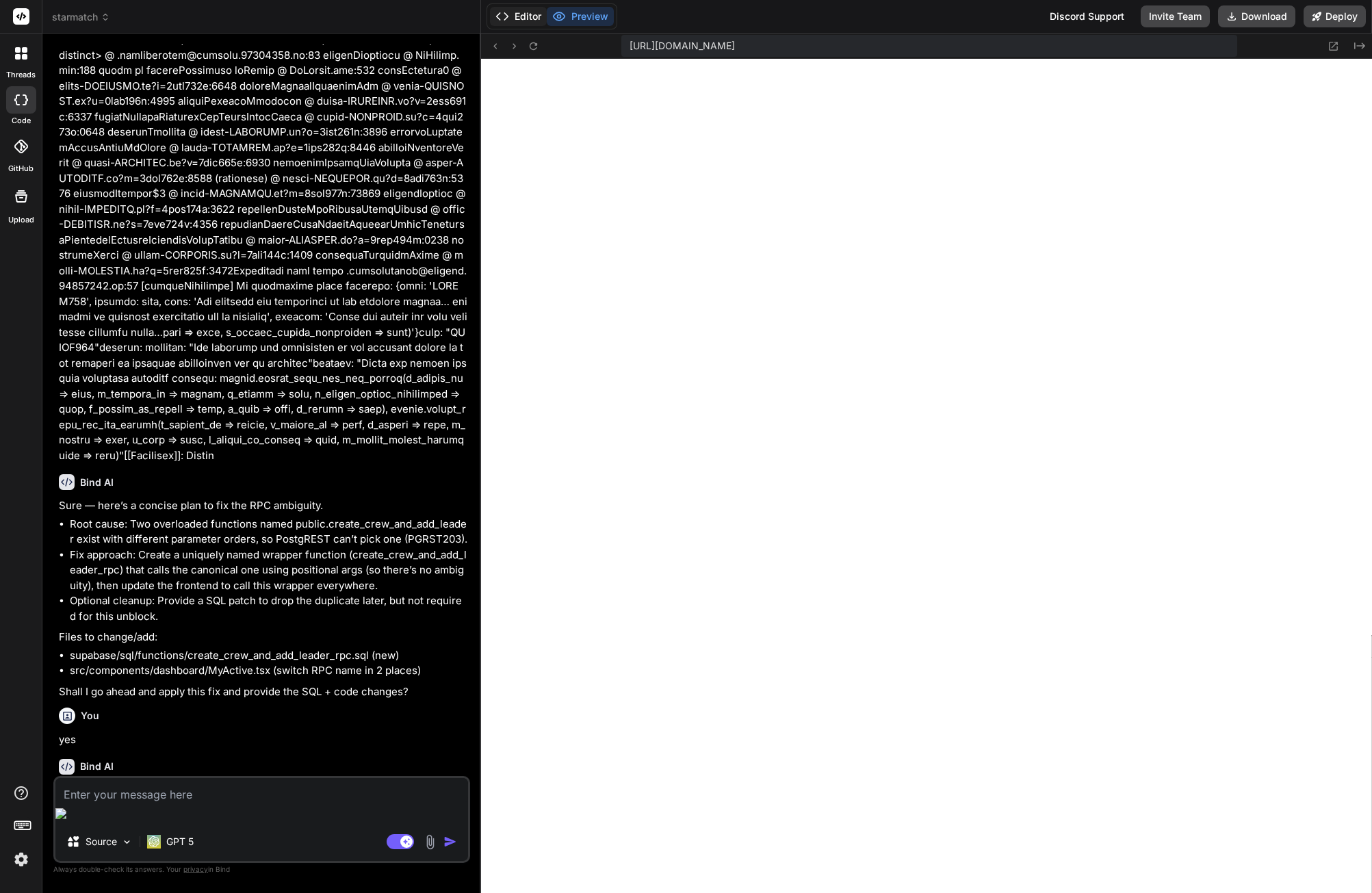
click at [512, 9] on button "Editor" at bounding box center [518, 16] width 57 height 19
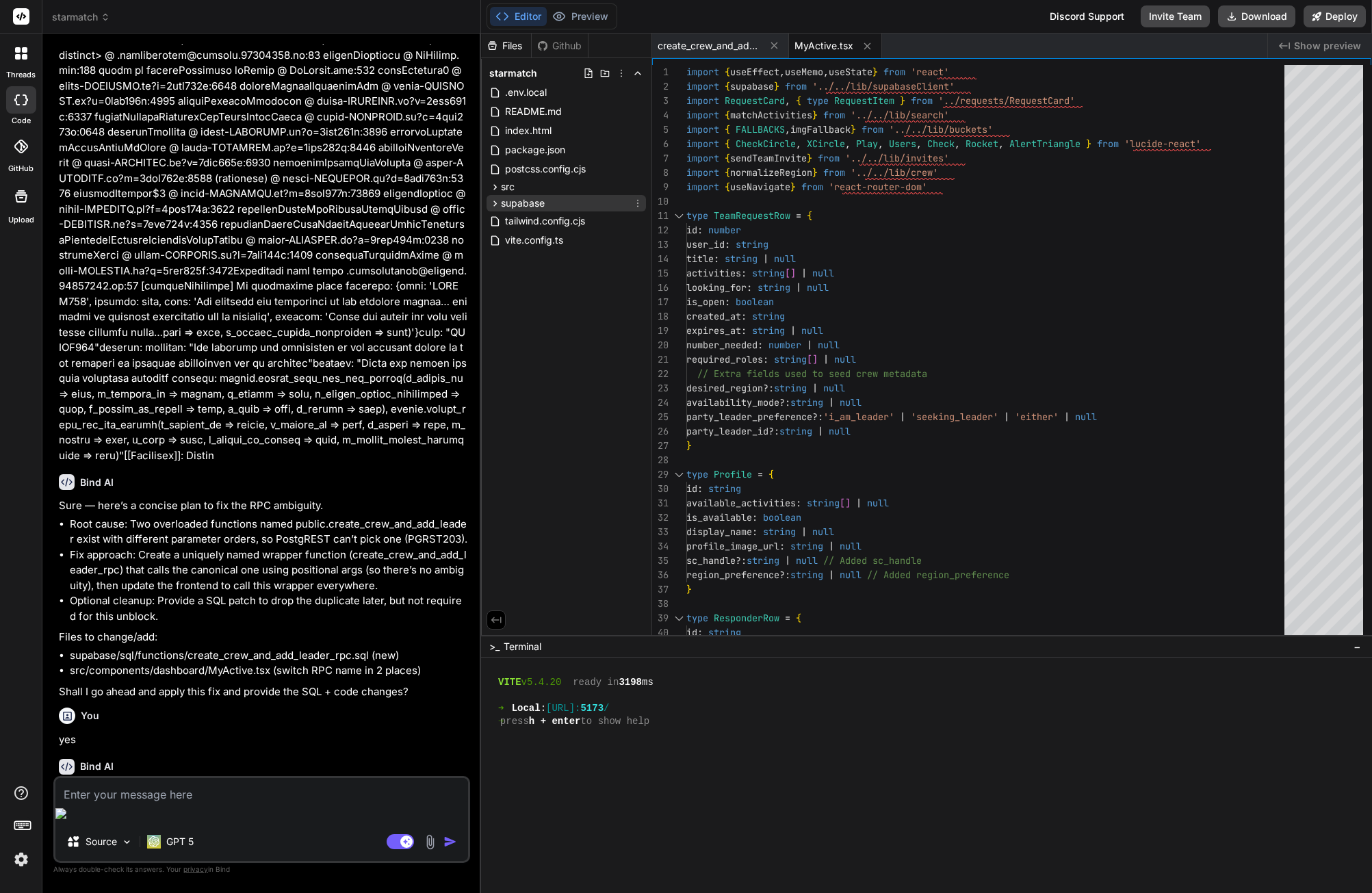
click at [525, 203] on span "supabase" at bounding box center [523, 203] width 43 height 14
click at [549, 219] on span "edge-functions" at bounding box center [546, 221] width 69 height 14
click at [541, 284] on div "sql" at bounding box center [572, 289] width 148 height 16
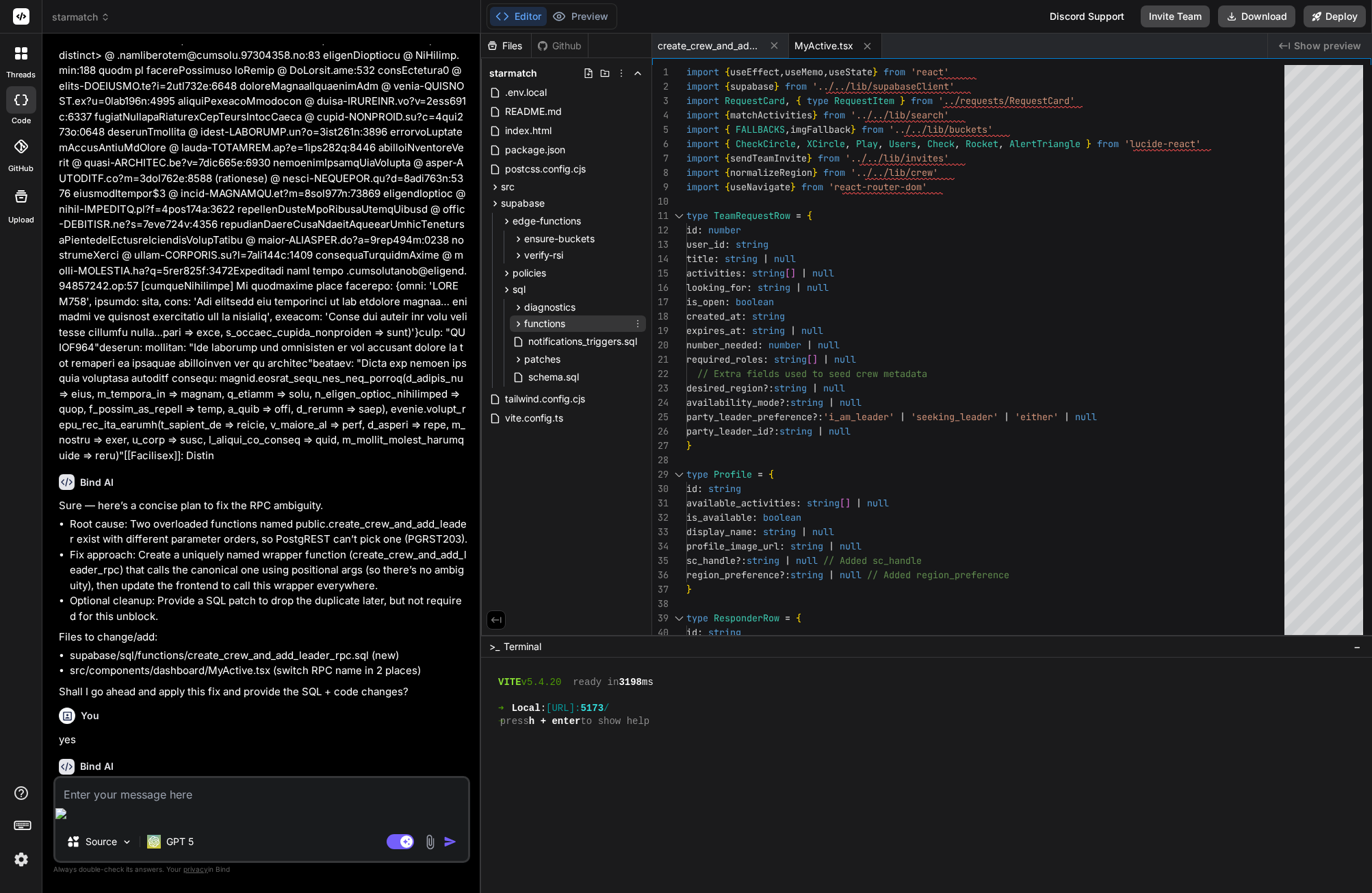
click at [561, 319] on span "functions" at bounding box center [545, 324] width 42 height 14
click at [597, 362] on span "create_crew_and_add_leader_rpc.sql" at bounding box center [623, 362] width 168 height 16
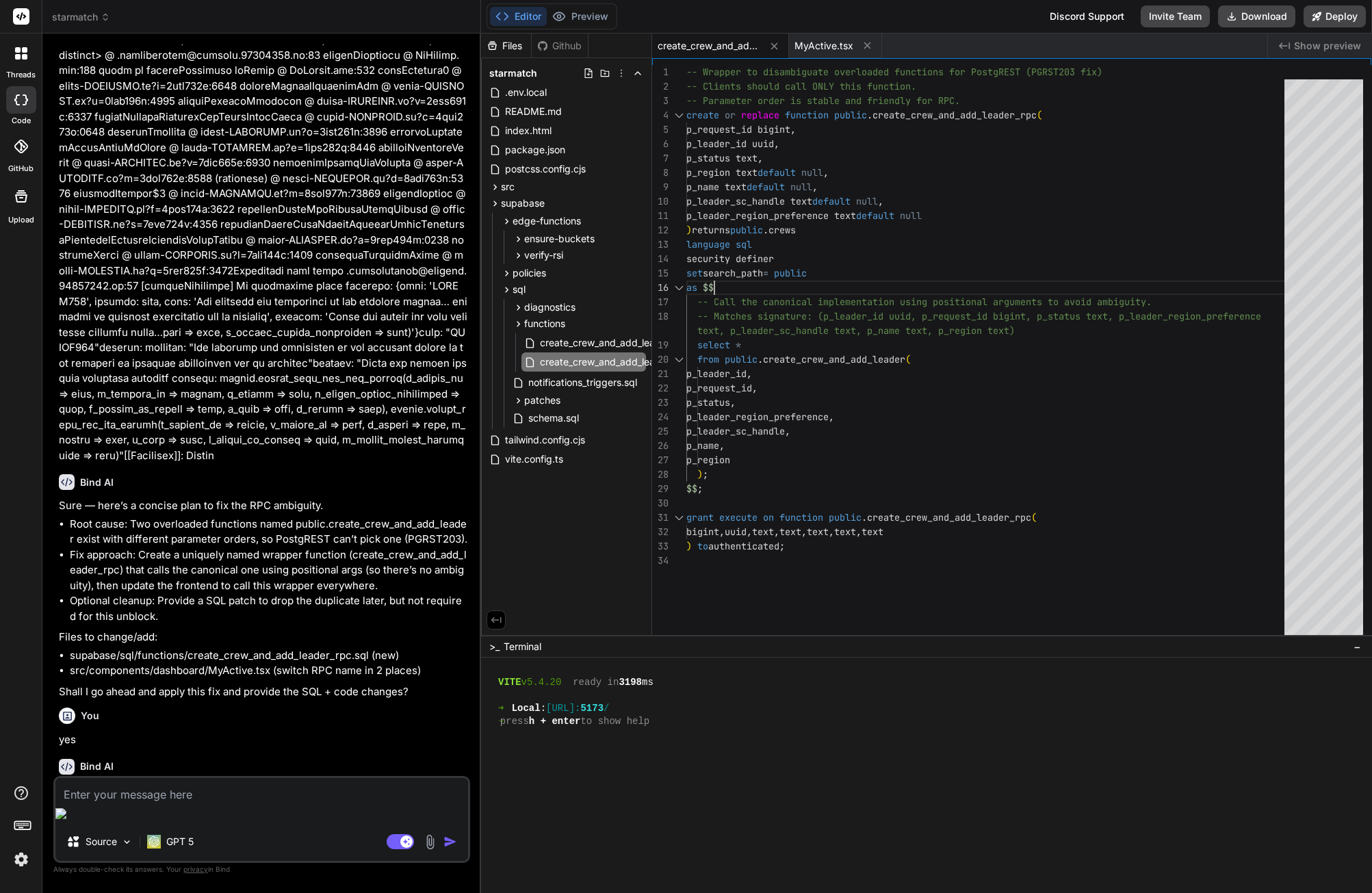
scroll to position [0, 0]
click at [945, 279] on div "-- Wrapper to disambiguate overloaded functions fo r PostgREST (PGRST203 fix) -…" at bounding box center [989, 353] width 607 height 577
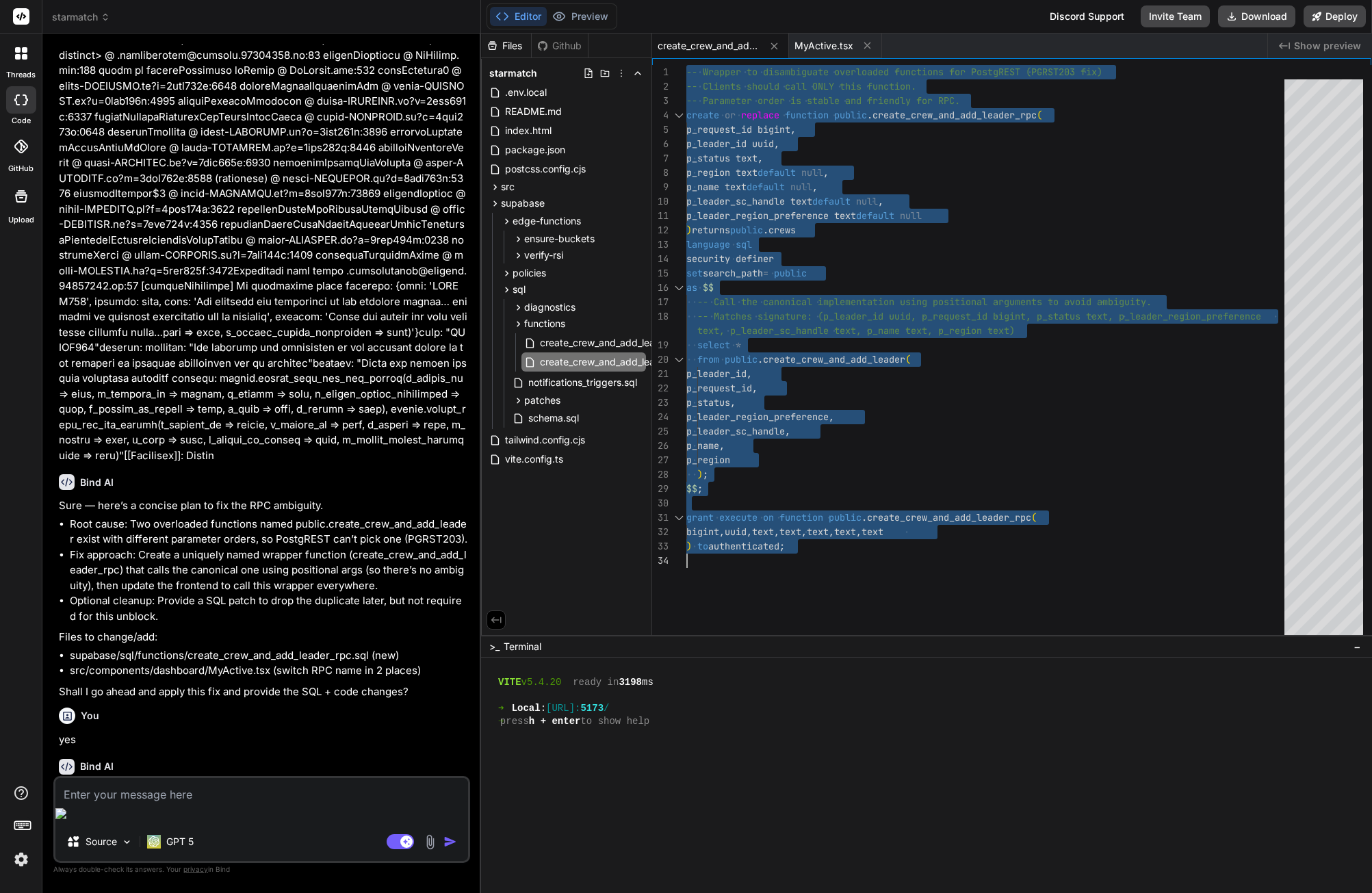
type textarea "-- Wrapper to disambiguate overloaded functions for PostgREST (PGRST203 fix) --…"
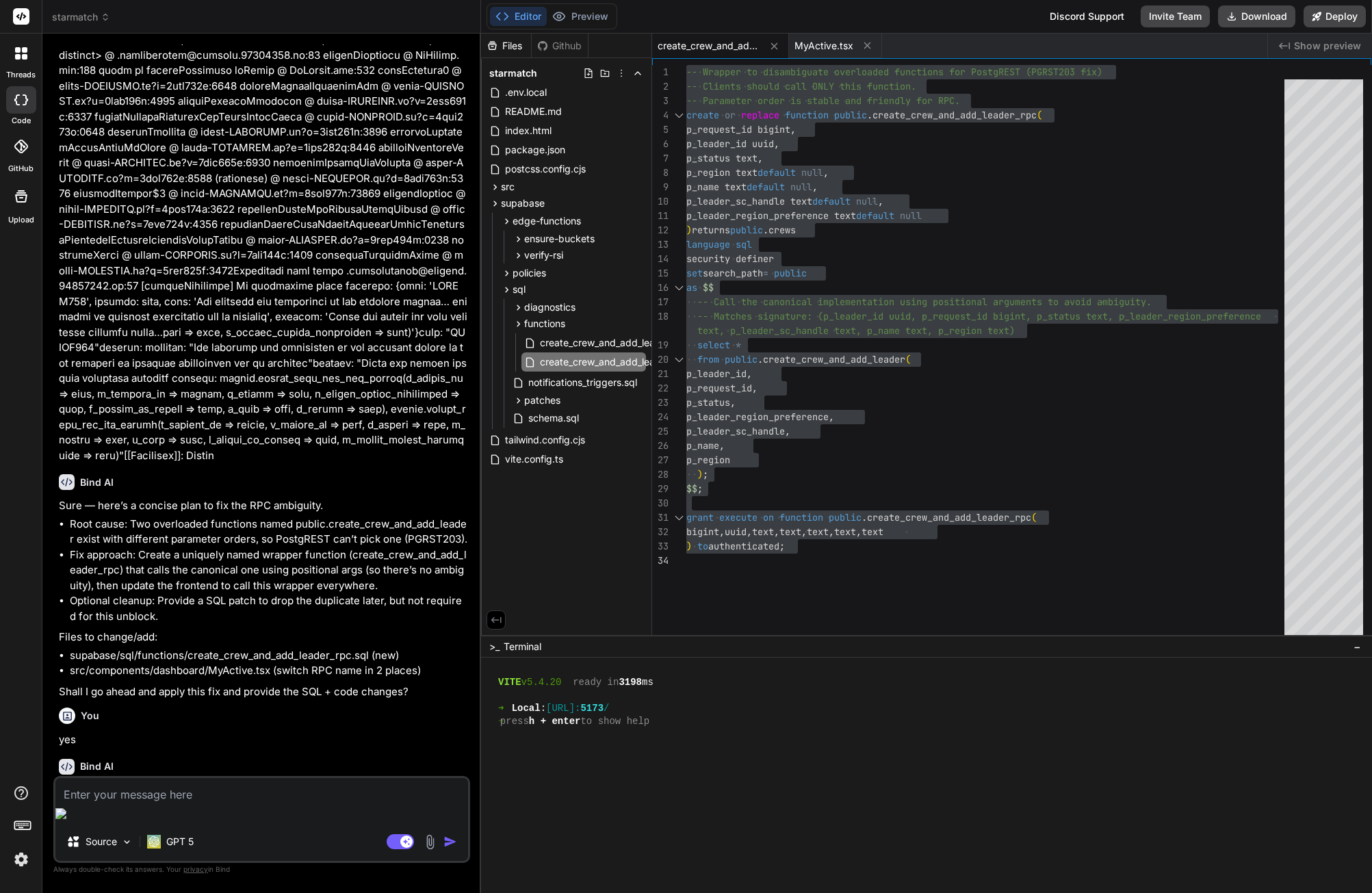
drag, startPoint x: 102, startPoint y: 750, endPoint x: 178, endPoint y: 768, distance: 78.1
copy li "Run command npm run dev"
click at [166, 803] on textarea at bounding box center [261, 791] width 412 height 25
paste textarea "Run command npm run dev"
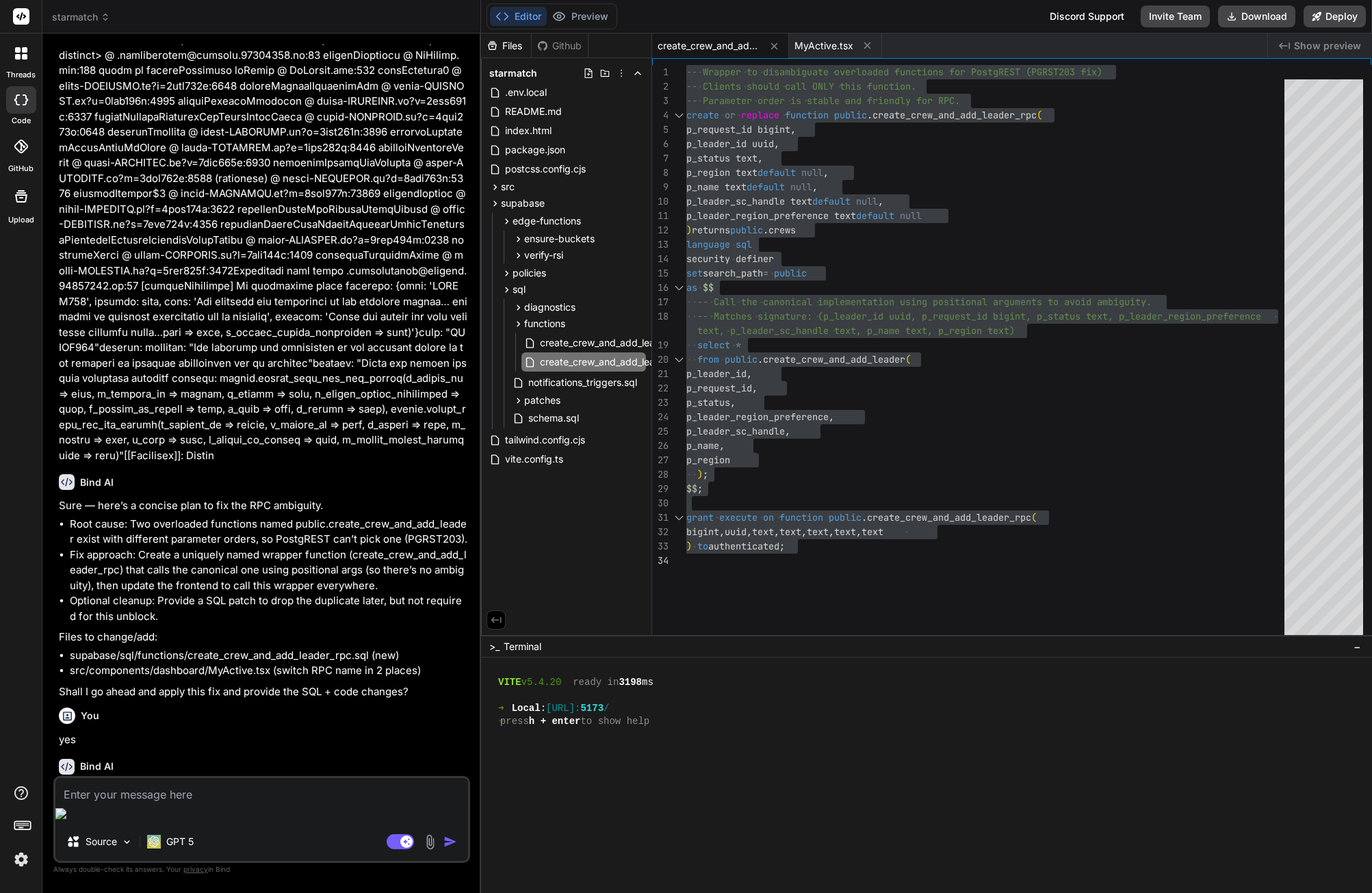
type textarea "Run command npm run dev"
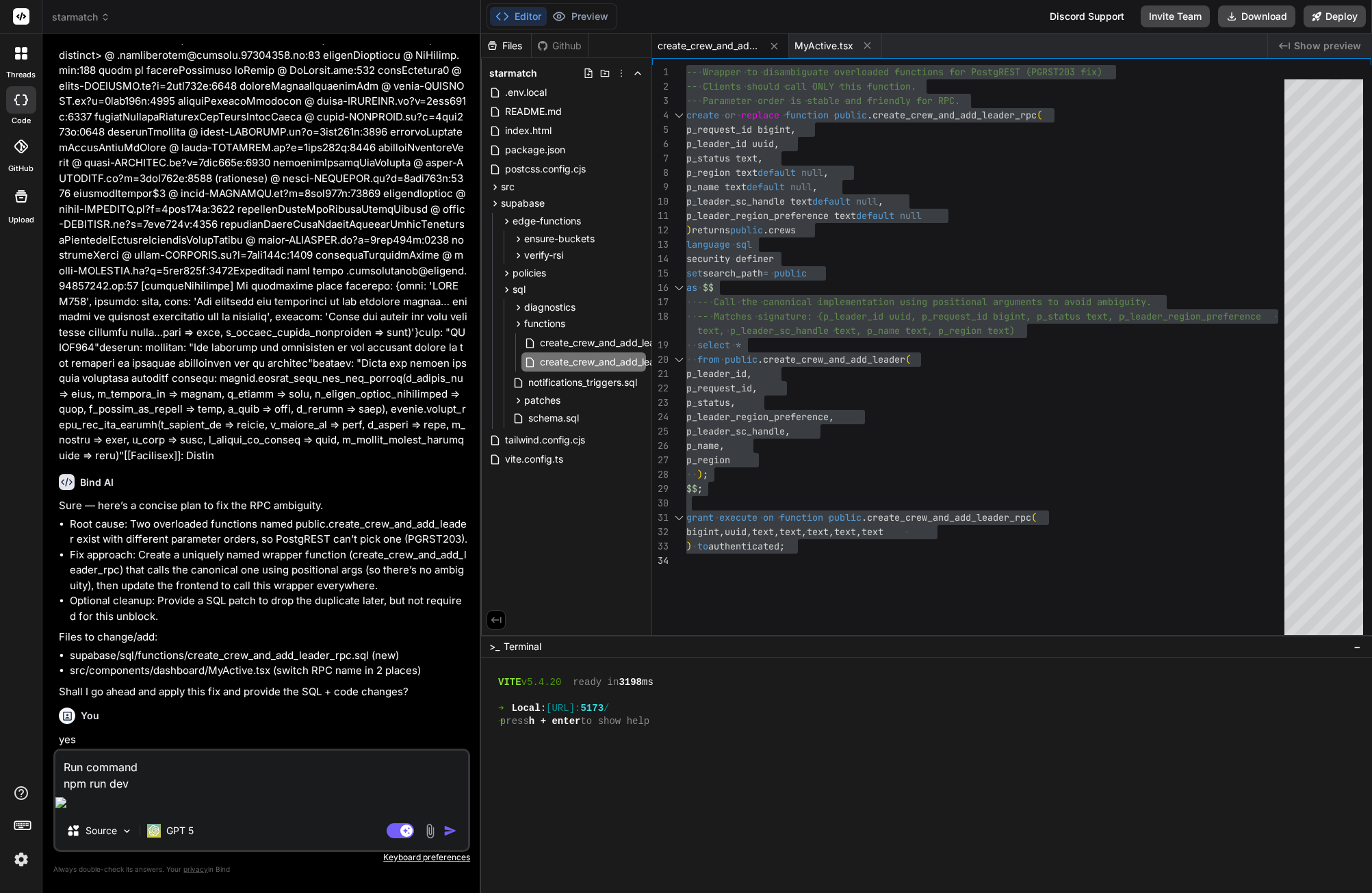
type textarea "x"
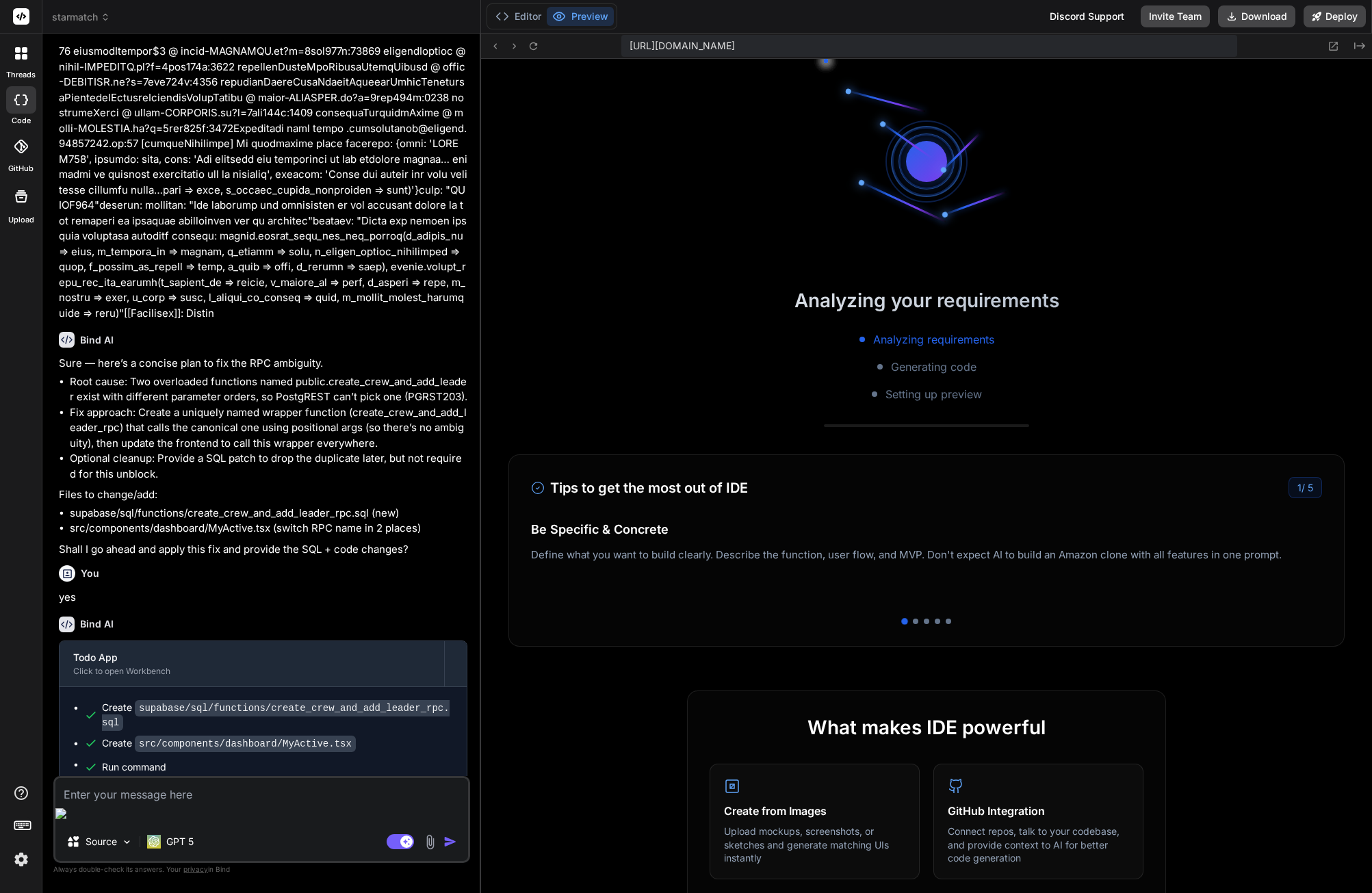
scroll to position [637, 0]
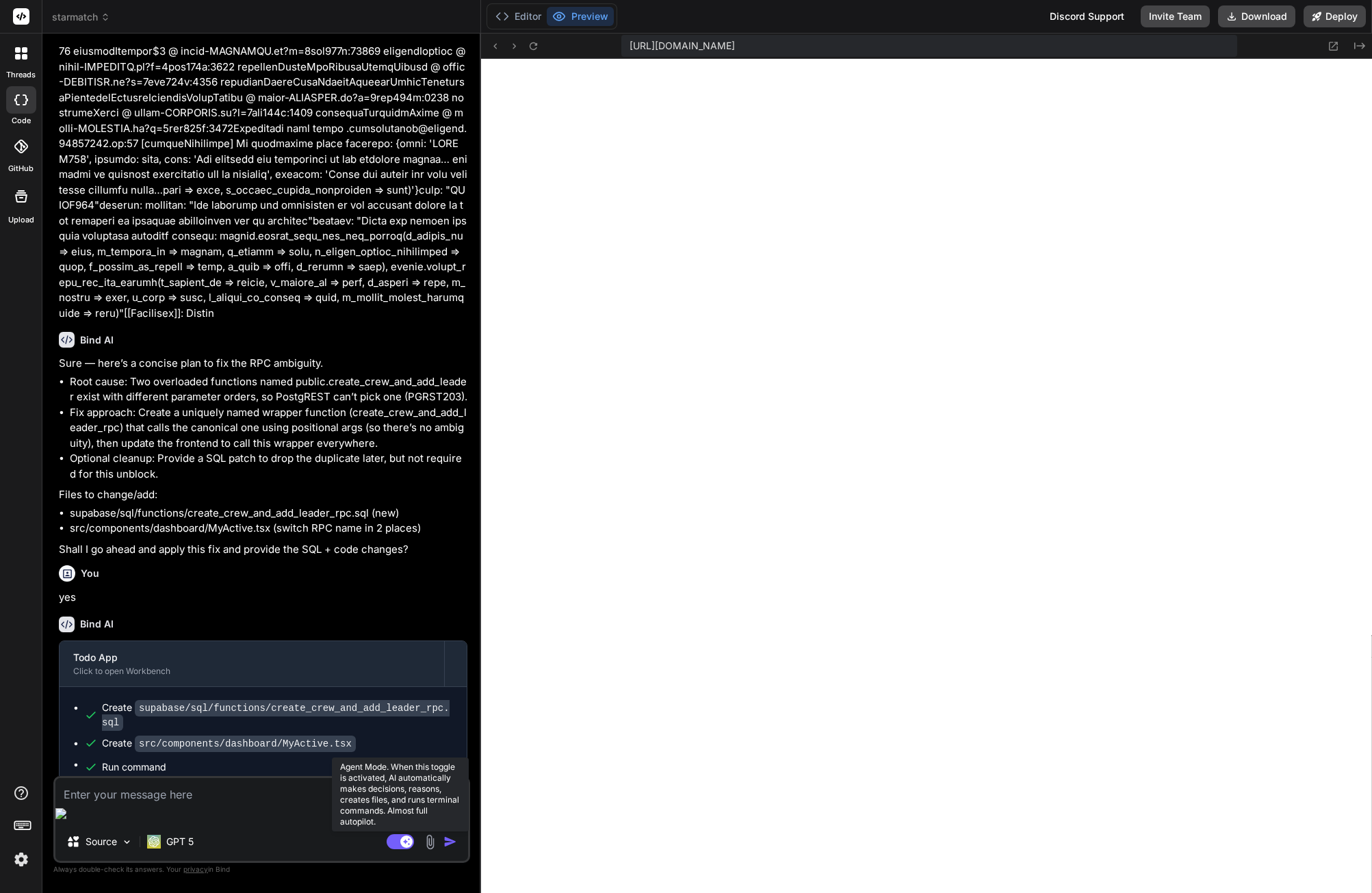
click at [402, 838] on rect at bounding box center [406, 842] width 12 height 12
type textarea "x"
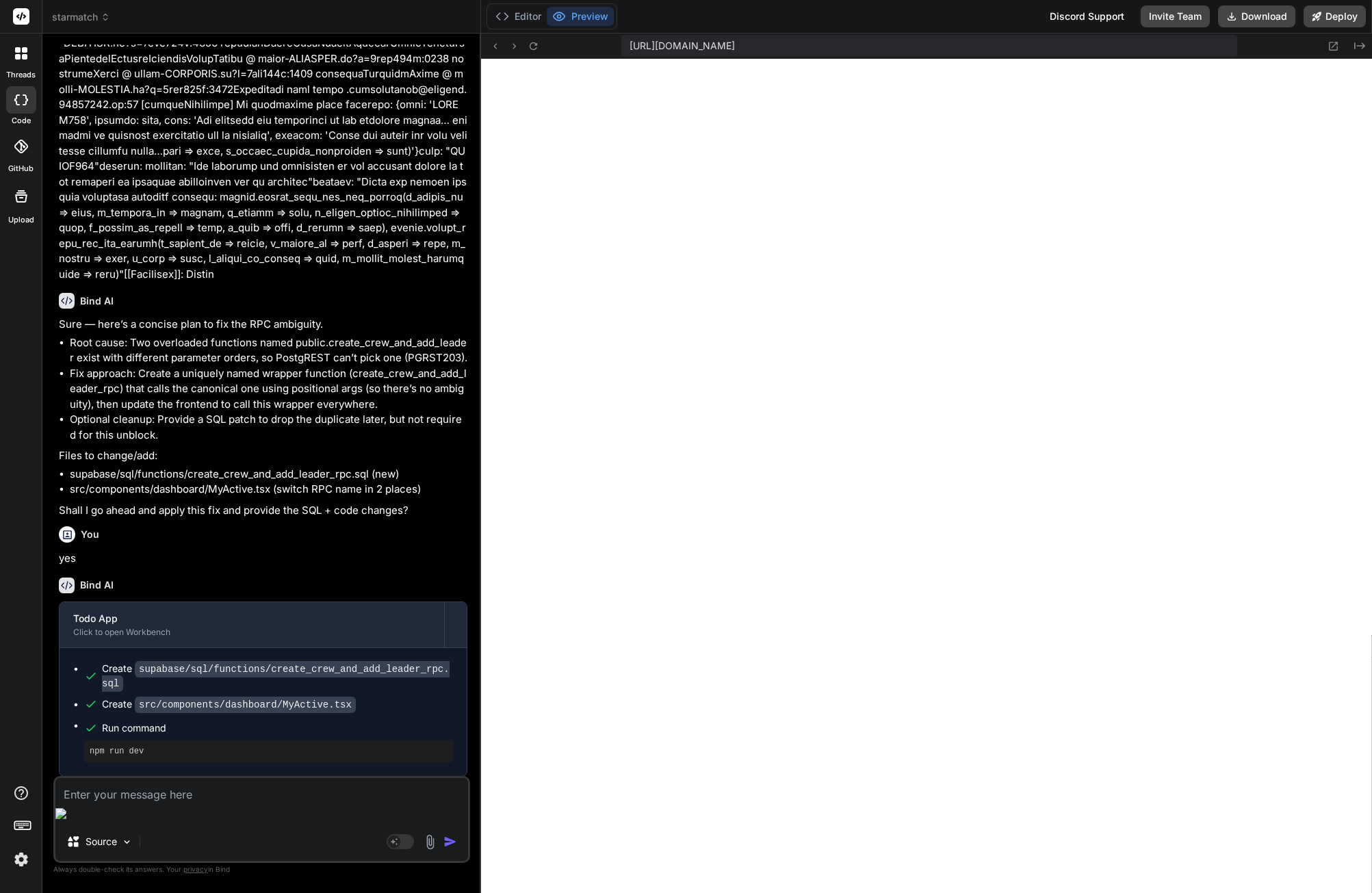
scroll to position [5048, 0]
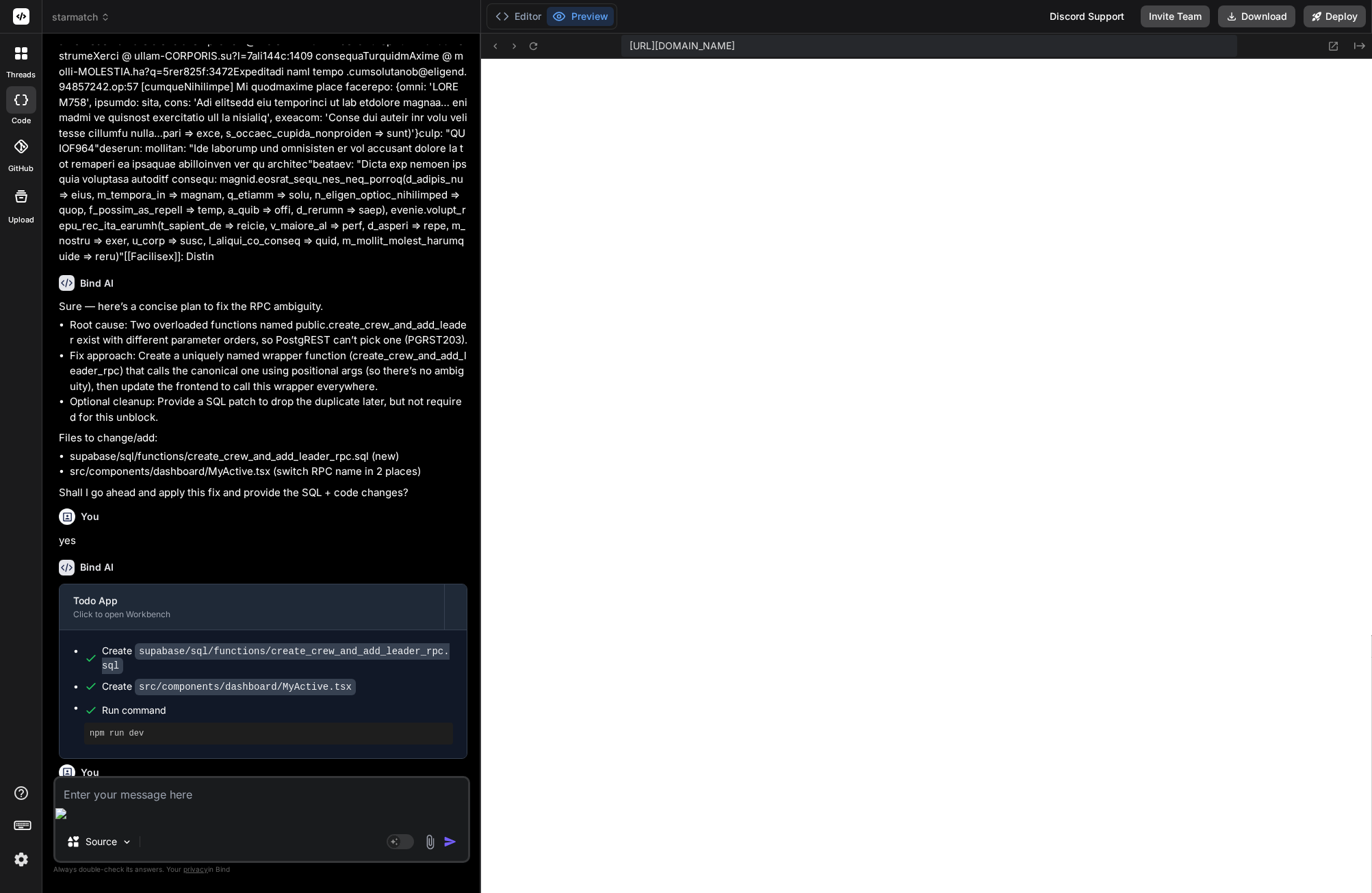
click at [194, 803] on textarea at bounding box center [261, 791] width 412 height 25
type textarea "O"
type textarea "x"
type textarea "On"
type textarea "x"
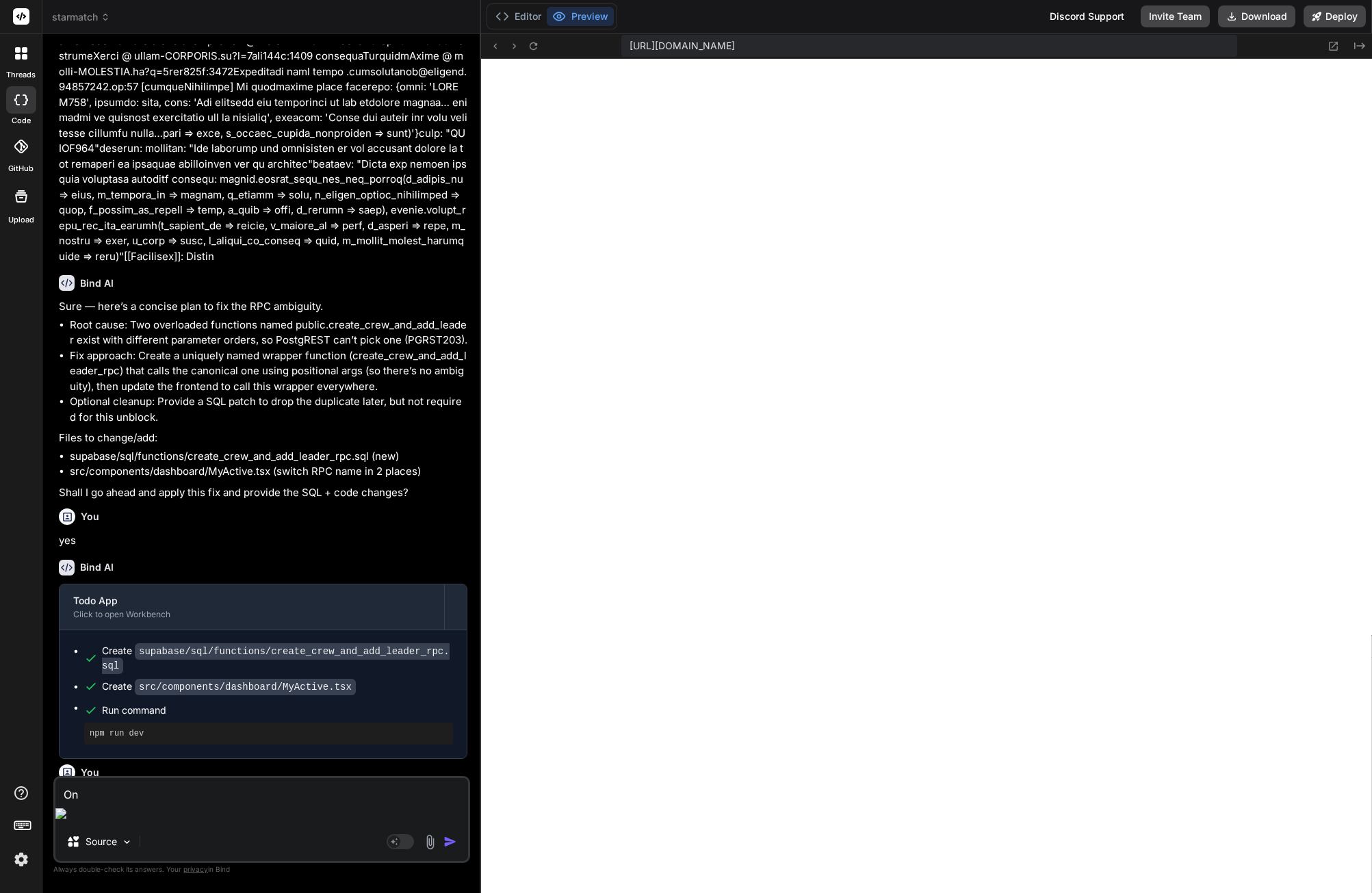
type textarea "Onc"
type textarea "x"
type textarea "Once"
type textarea "x"
type textarea "Once"
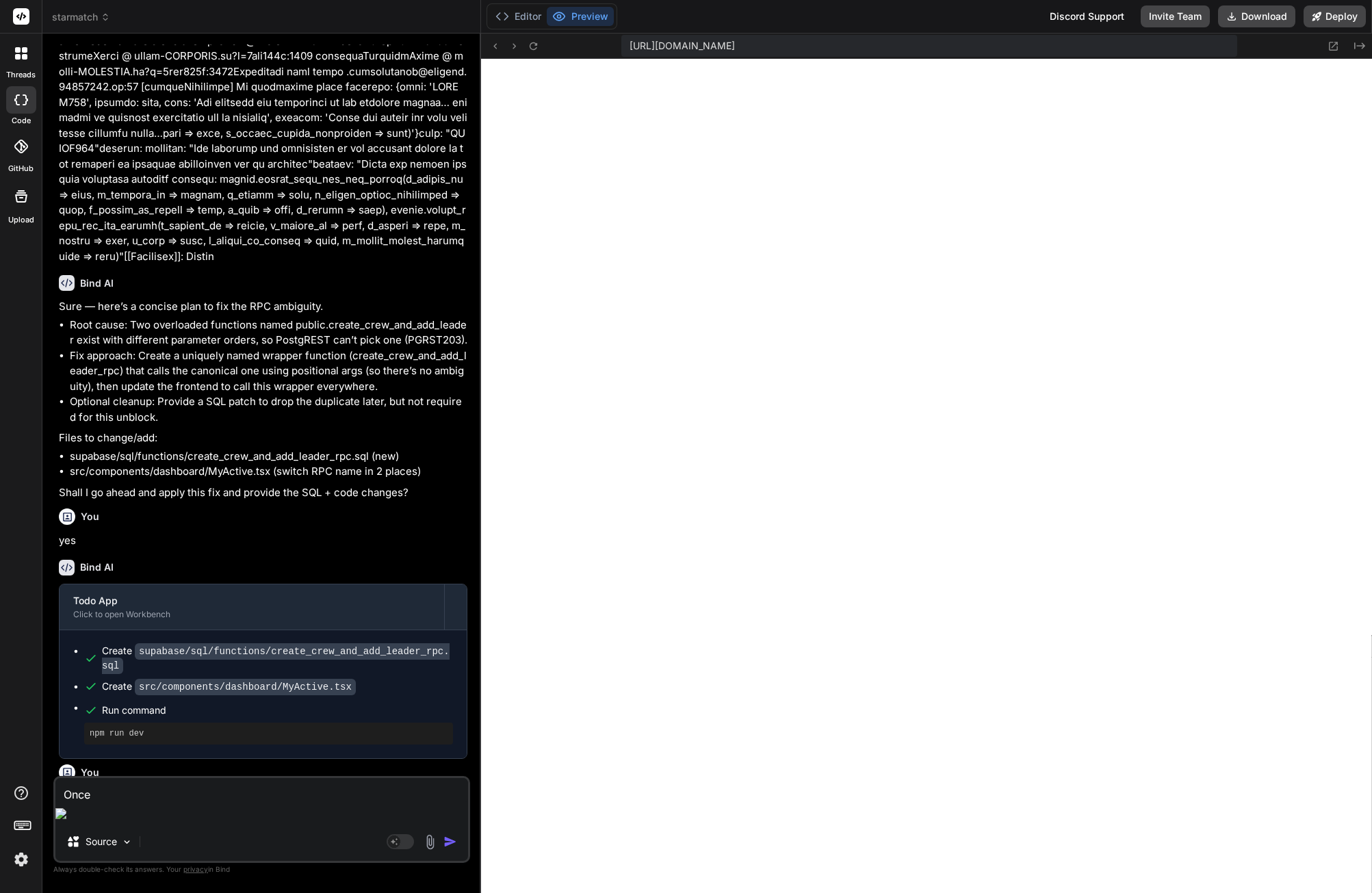
type textarea "x"
type textarea "Once t"
type textarea "x"
type textarea "Once th"
type textarea "x"
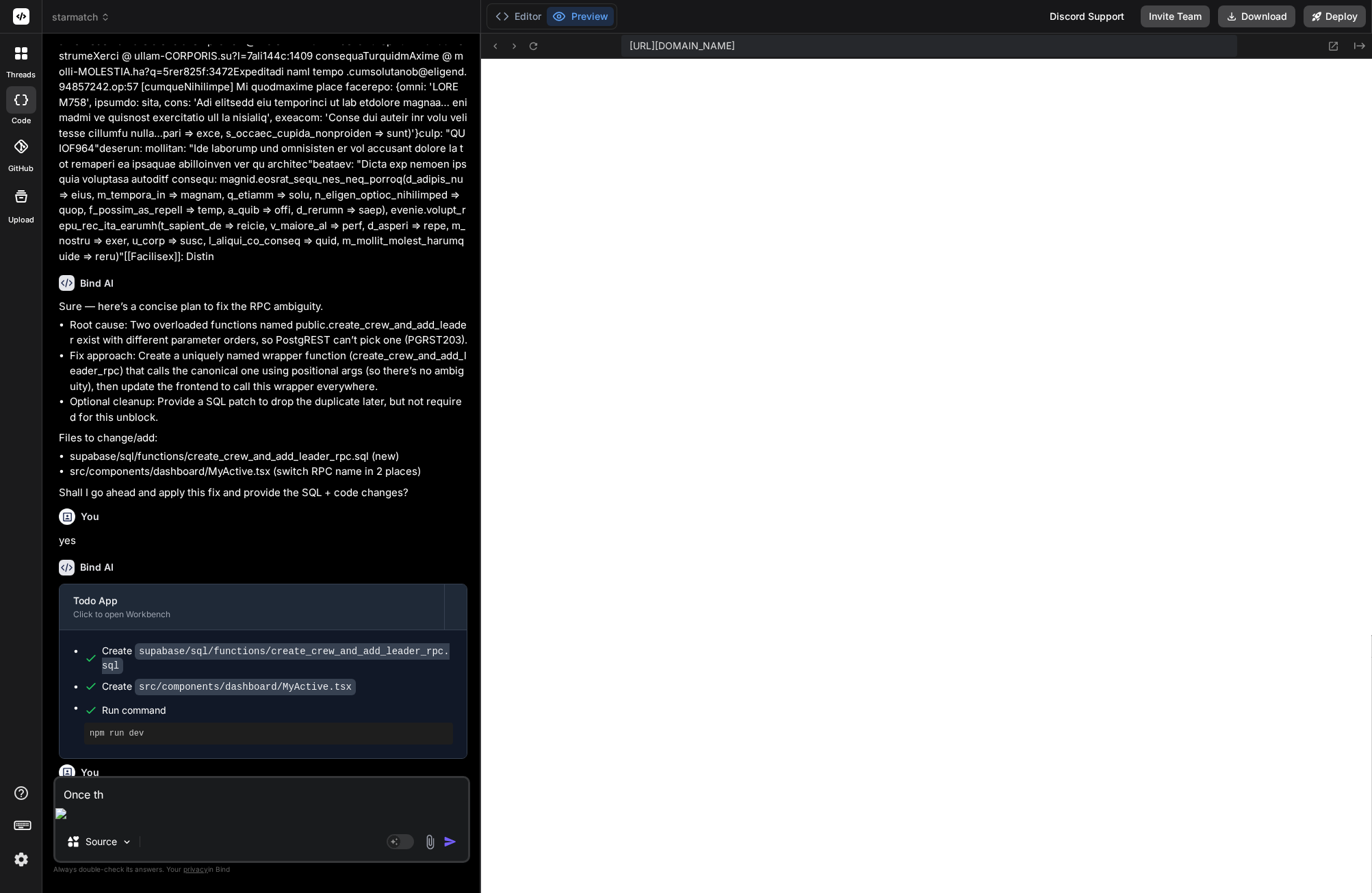
type textarea "Once the"
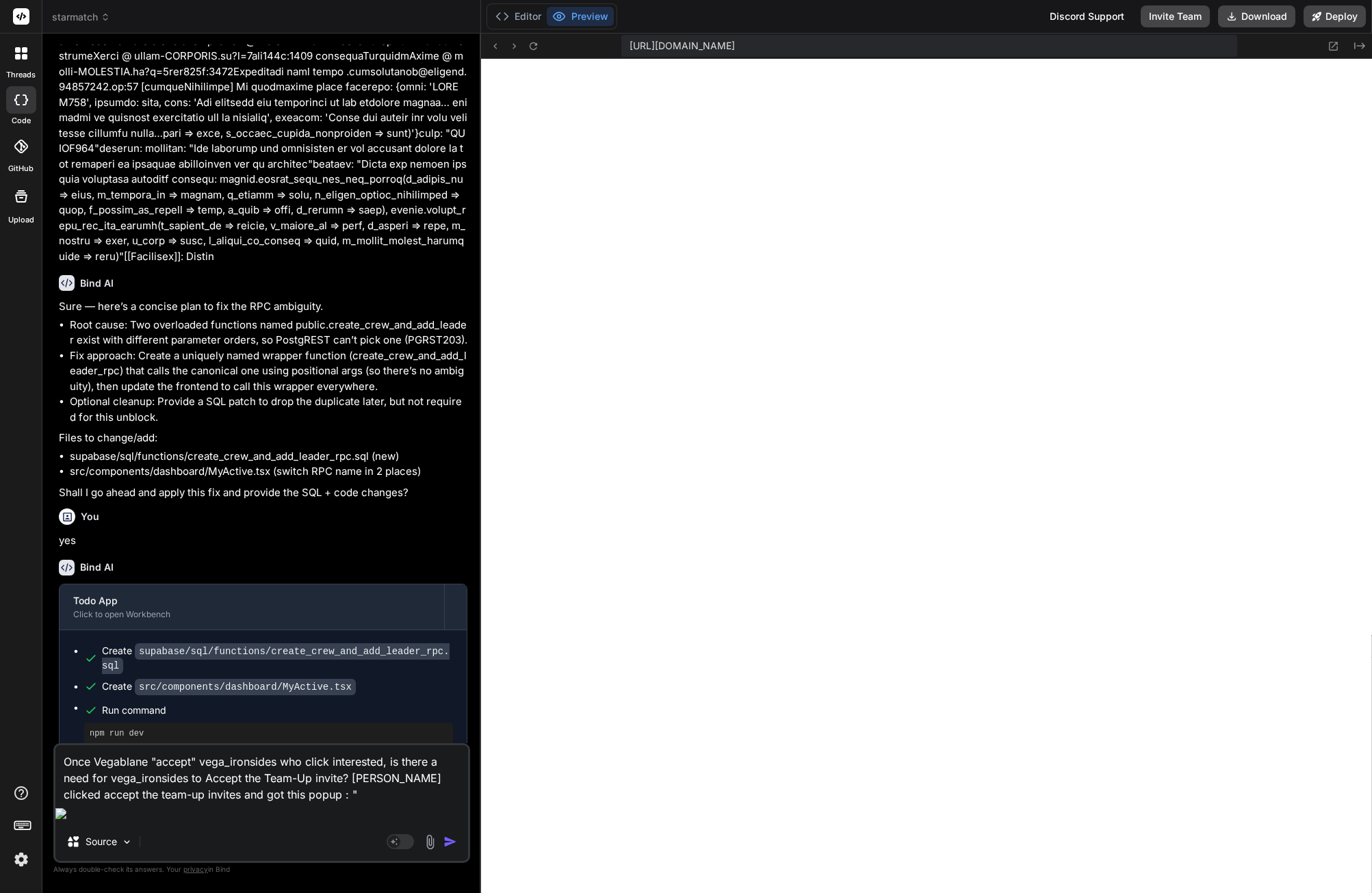
paste textarea "Run command npm run dev"
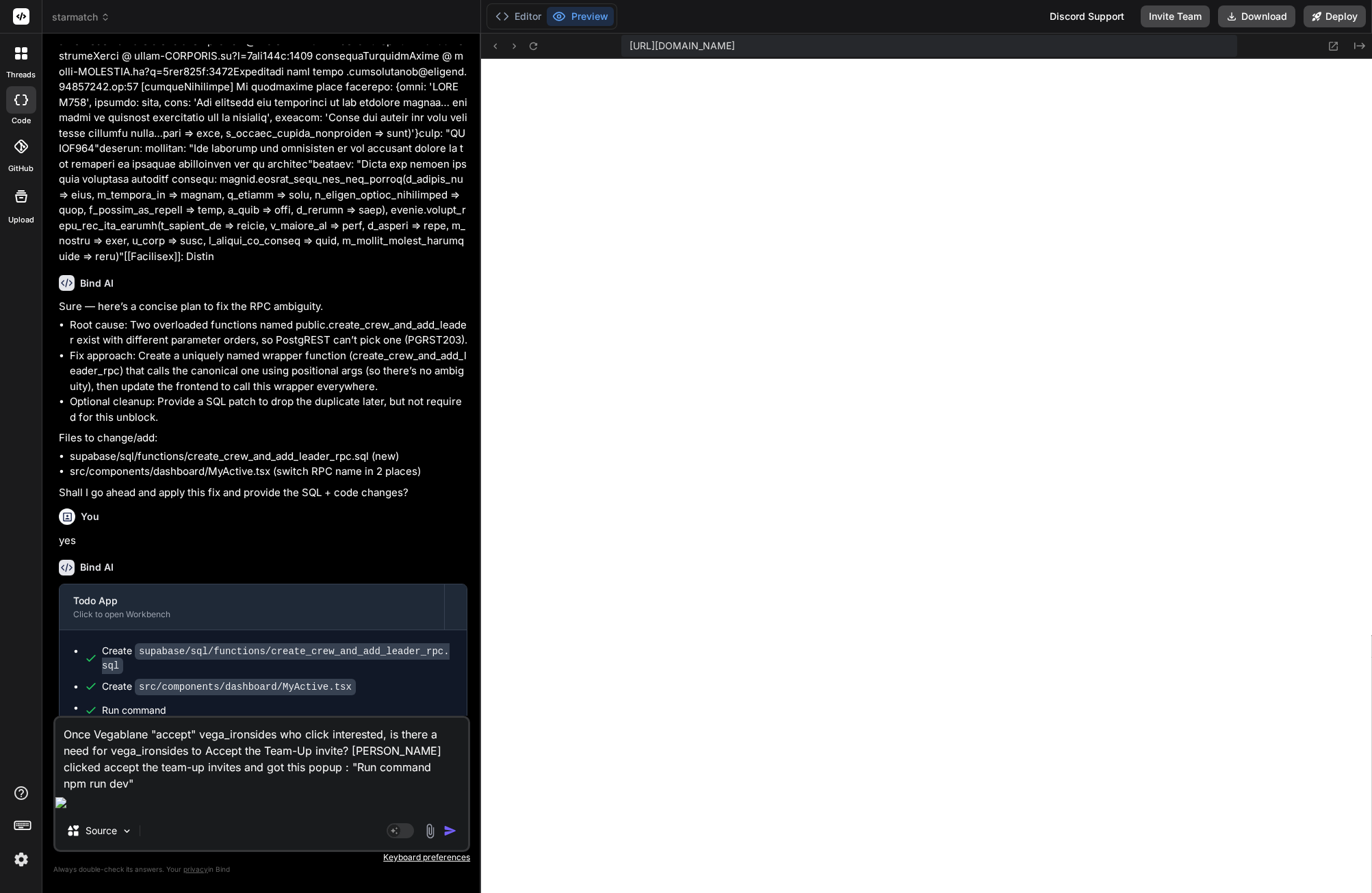
click at [74, 792] on textarea "Once Vegablane "accept" vega_ironsides who click interested, is there a need fo…" at bounding box center [261, 755] width 412 height 74
click at [124, 792] on textarea "Once Vegablane "accept" vega_ironsides who click interested, is there a need fo…" at bounding box center [261, 755] width 412 height 74
paste textarea "ew row violates row-level security policy for table "crew_members""
drag, startPoint x: 420, startPoint y: 801, endPoint x: 482, endPoint y: 803, distance: 62.0
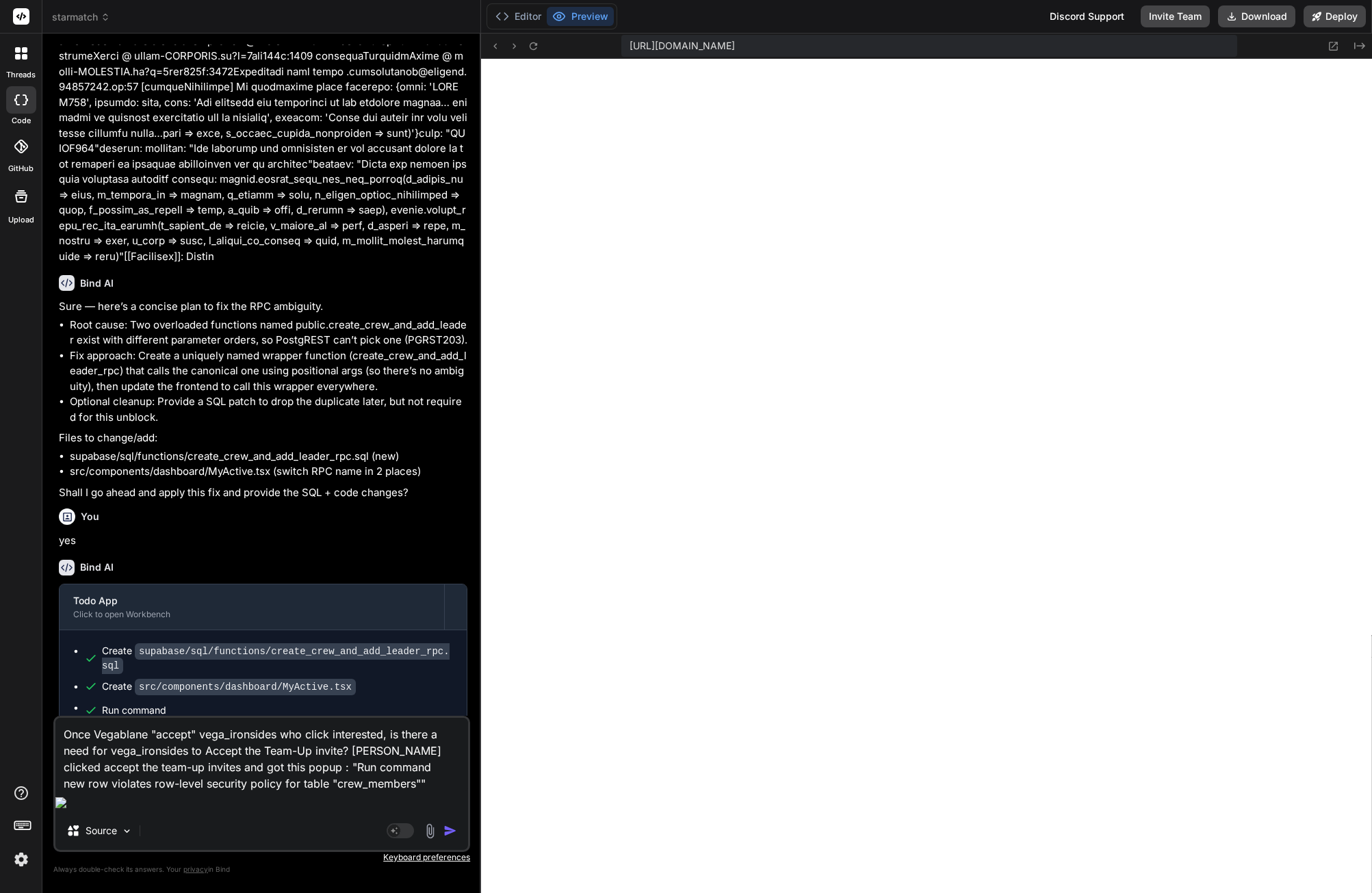
click at [420, 792] on textarea "Once Vegablane "accept" vega_ironsides who click interested, is there a need fo…" at bounding box center [261, 755] width 412 height 74
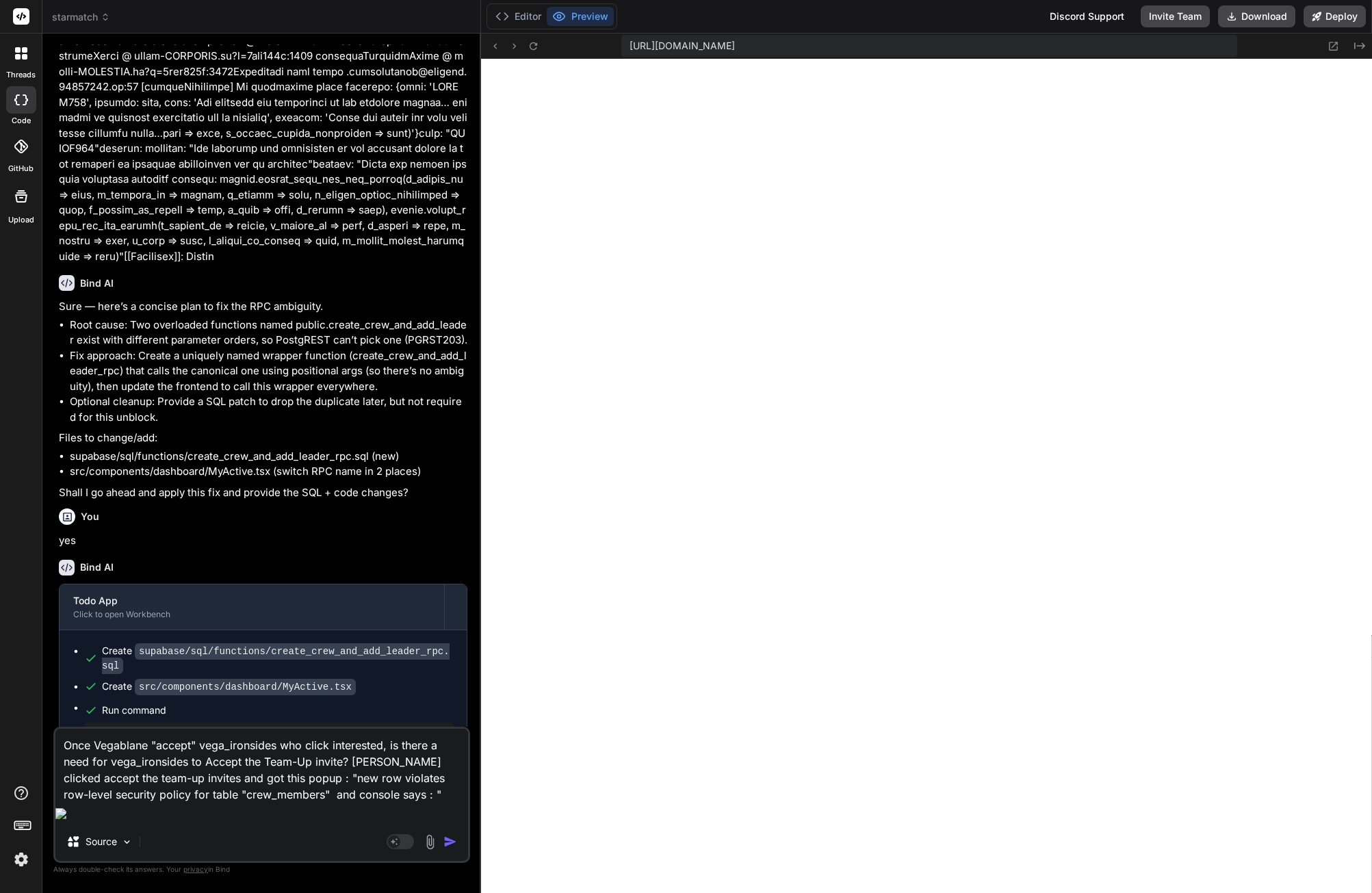
click at [437, 803] on textarea "Once Vegablane "accept" vega_ironsides who click interested, is there a need fo…" at bounding box center [261, 766] width 412 height 74
paste textarea "@supabase_supabase-js.js?v=a485a14c:4293 POST https://gvemkkoojqojauxetgwn.supa…"
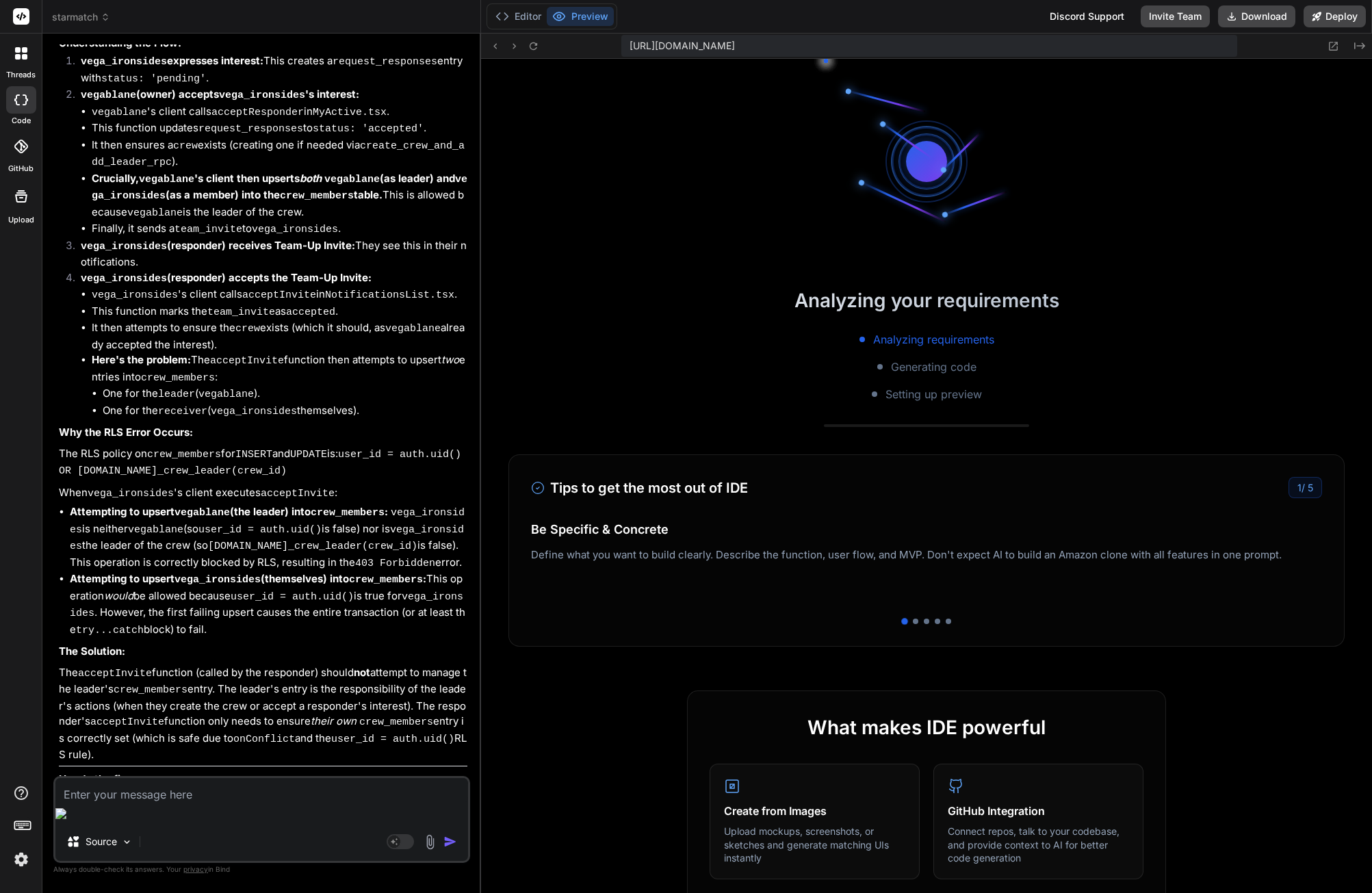
scroll to position [6428, 0]
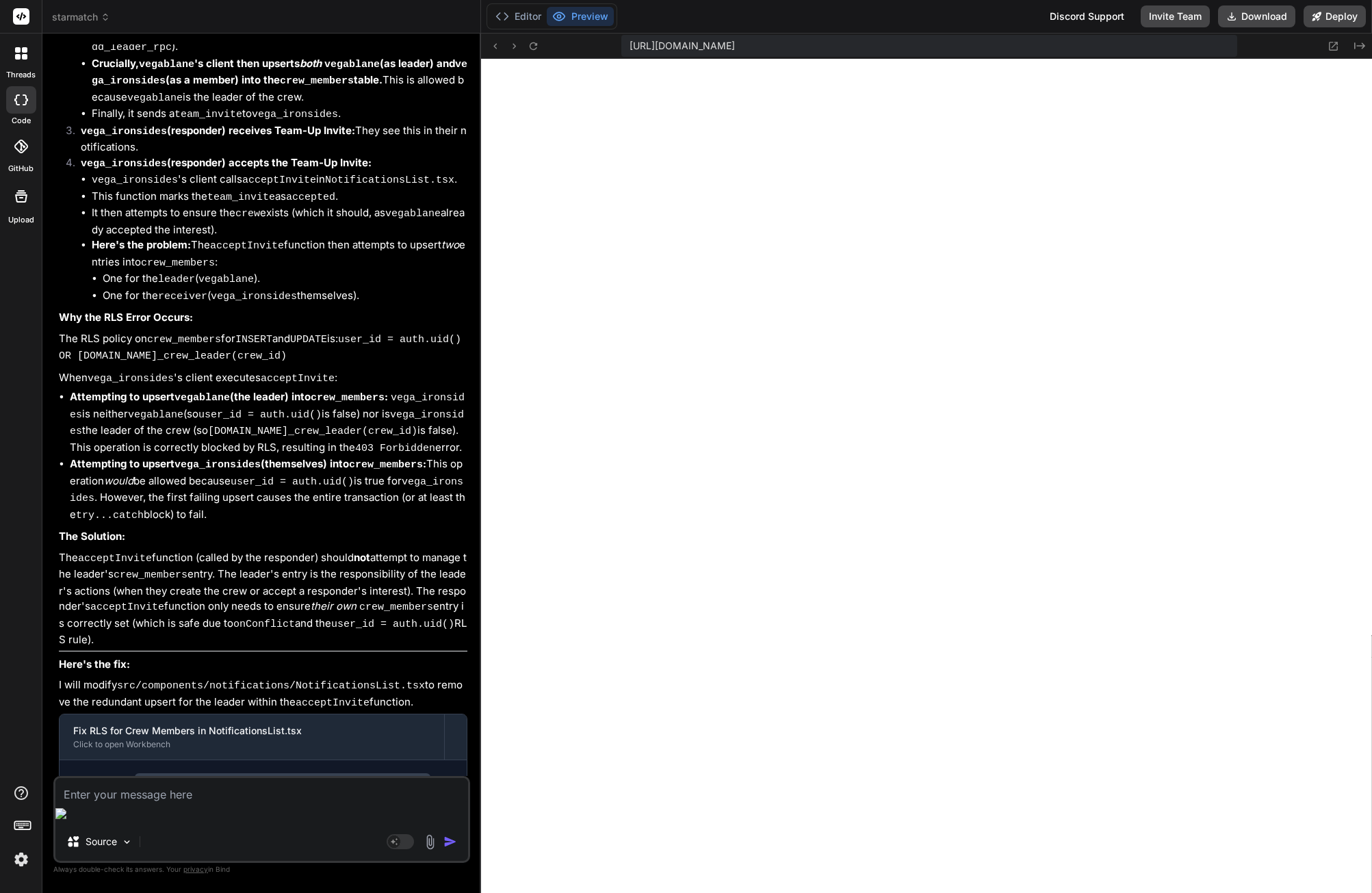
click at [240, 803] on textarea at bounding box center [261, 791] width 412 height 25
click at [145, 803] on textarea at bounding box center [261, 791] width 412 height 25
click at [273, 803] on textarea "Make the buttons Main Menu, Friends Ready, Party and Ready for PU turns beautif…" at bounding box center [261, 783] width 412 height 42
drag, startPoint x: 279, startPoint y: 818, endPoint x: 329, endPoint y: 810, distance: 50.6
click at [280, 803] on textarea "Make the buttons Main Menu, Friends Ready, Party and Ready for PU turns beautif…" at bounding box center [261, 783] width 412 height 42
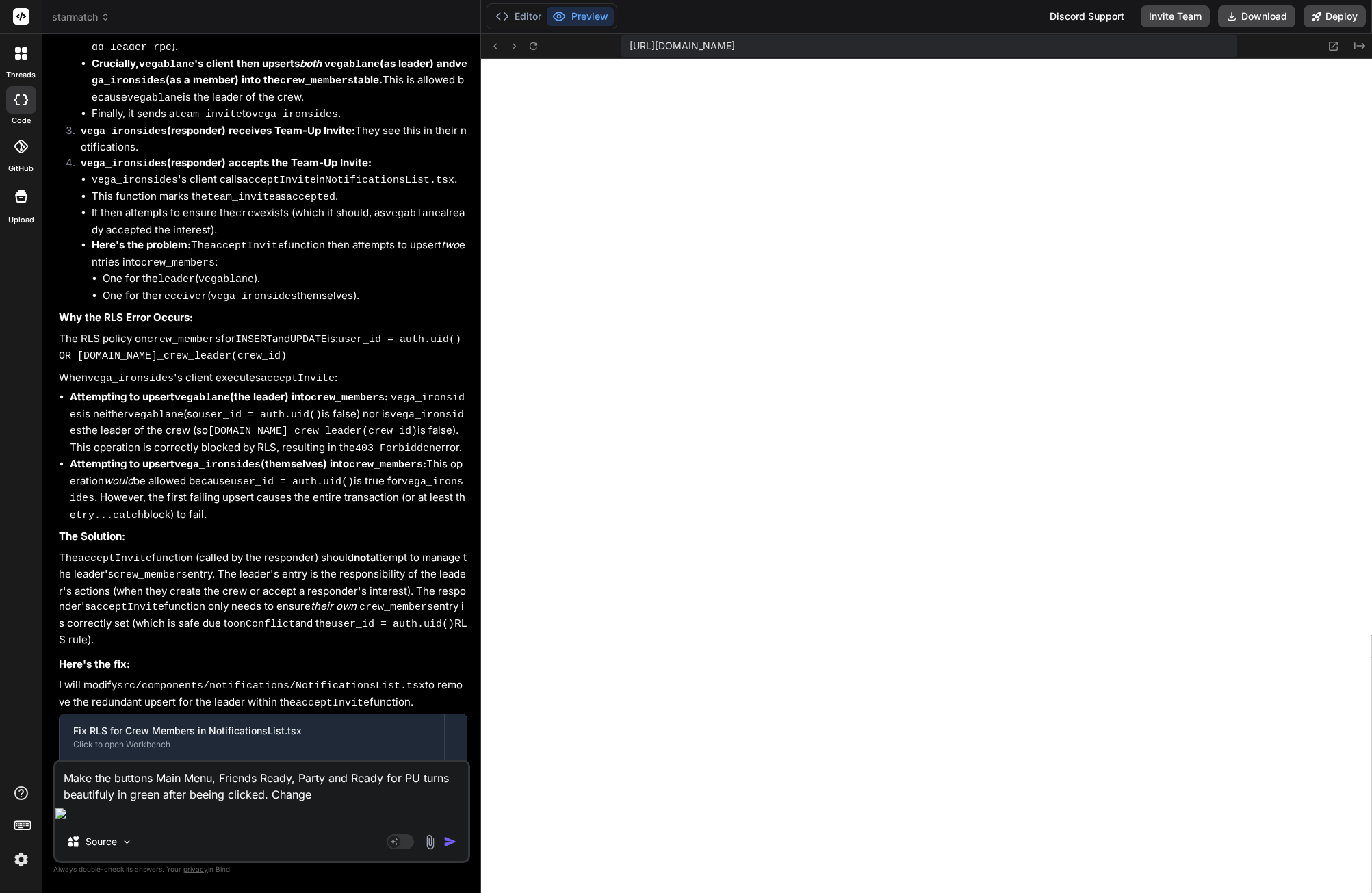
paste textarea "send/accept requests"
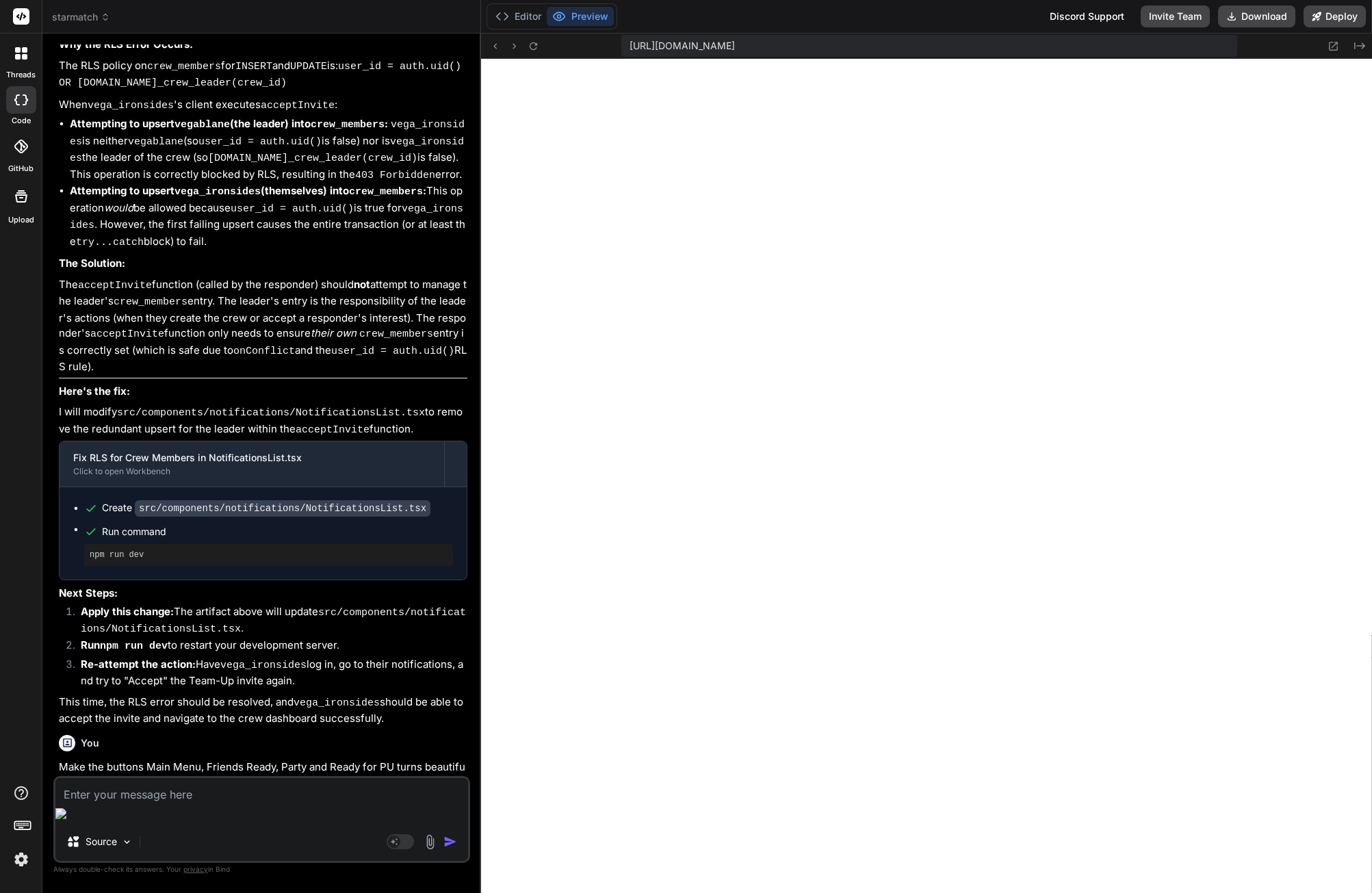
scroll to position [6883, 0]
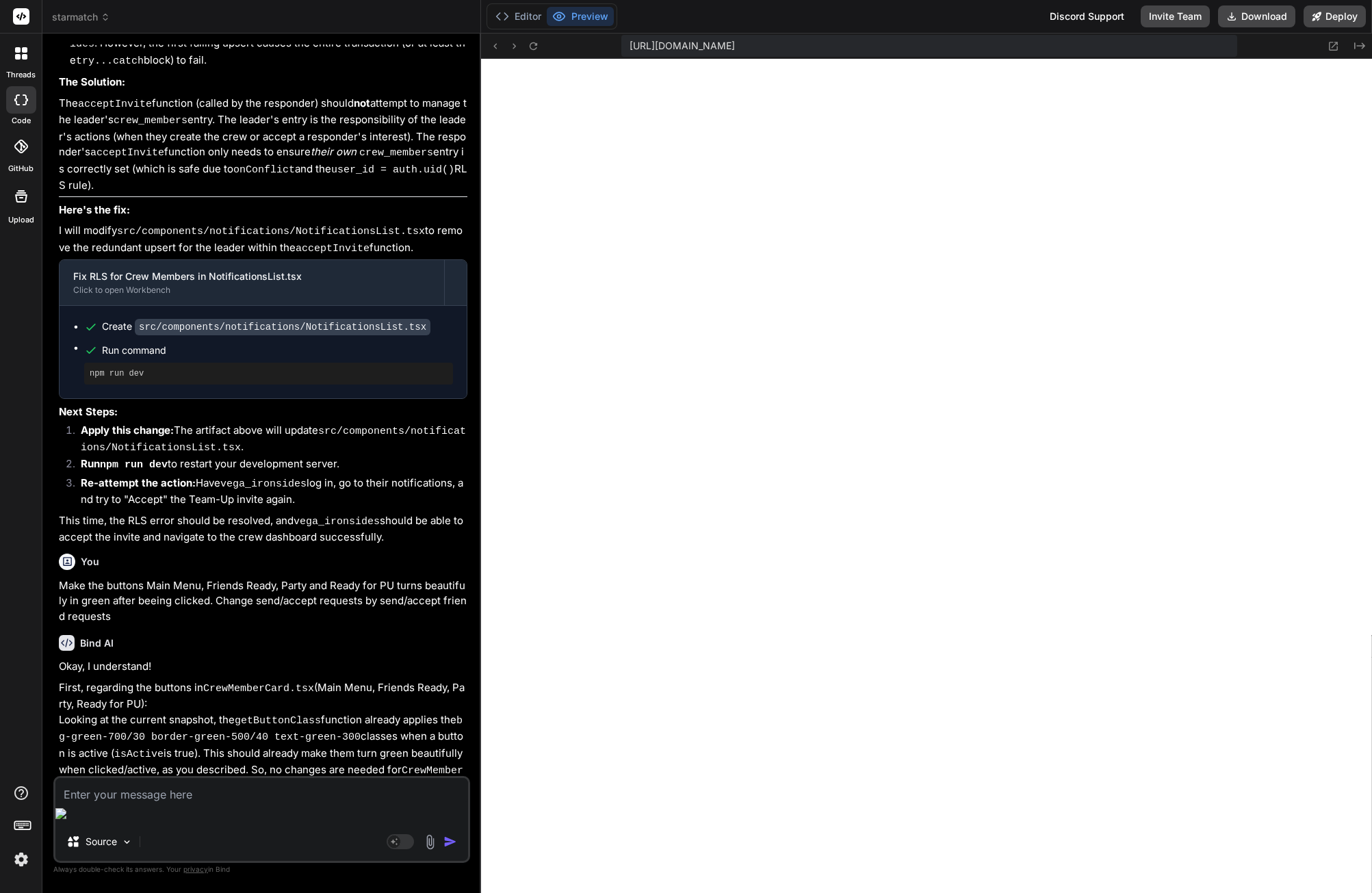
click at [168, 803] on textarea at bounding box center [261, 791] width 412 height 25
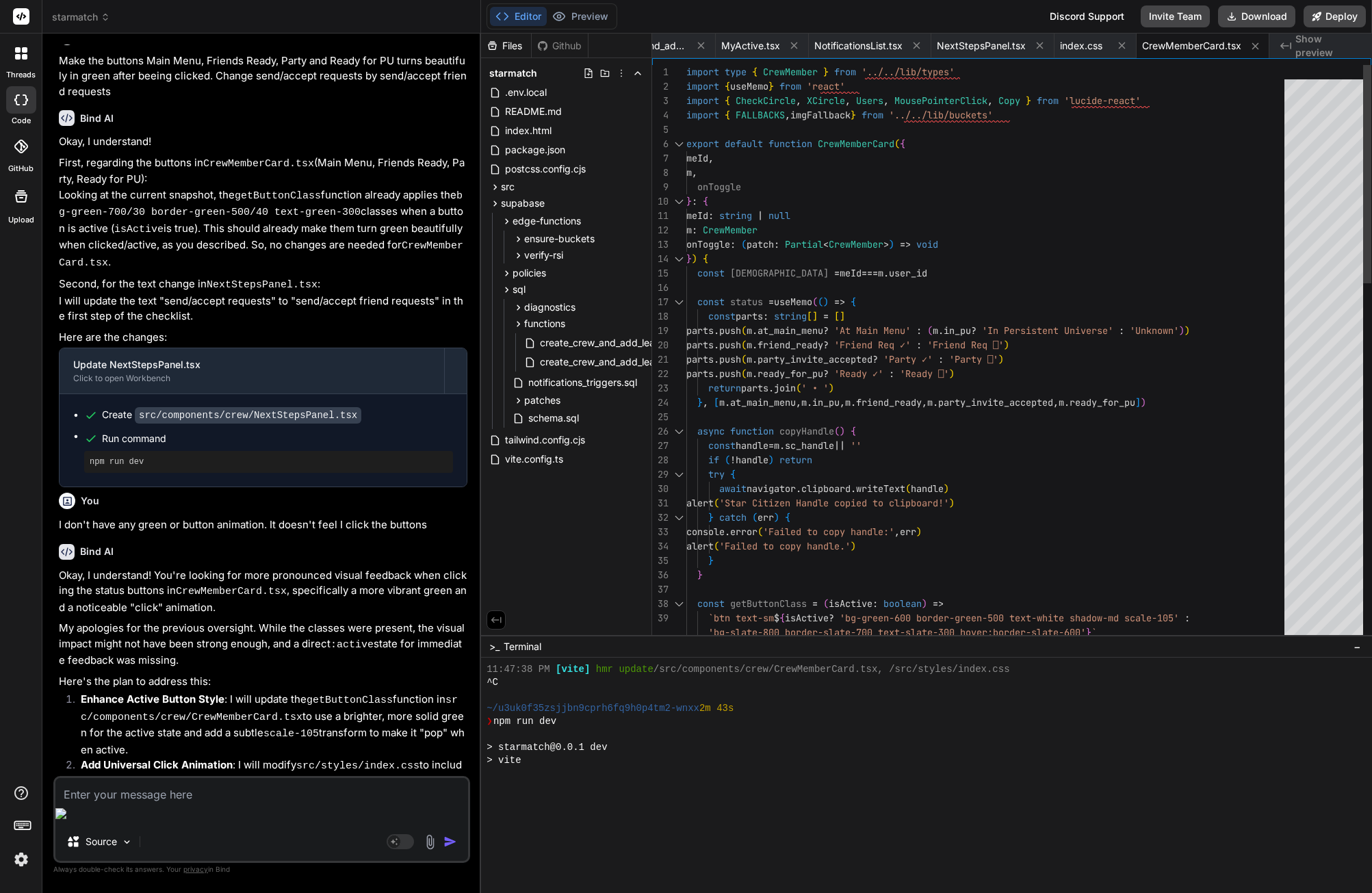
scroll to position [1236, 0]
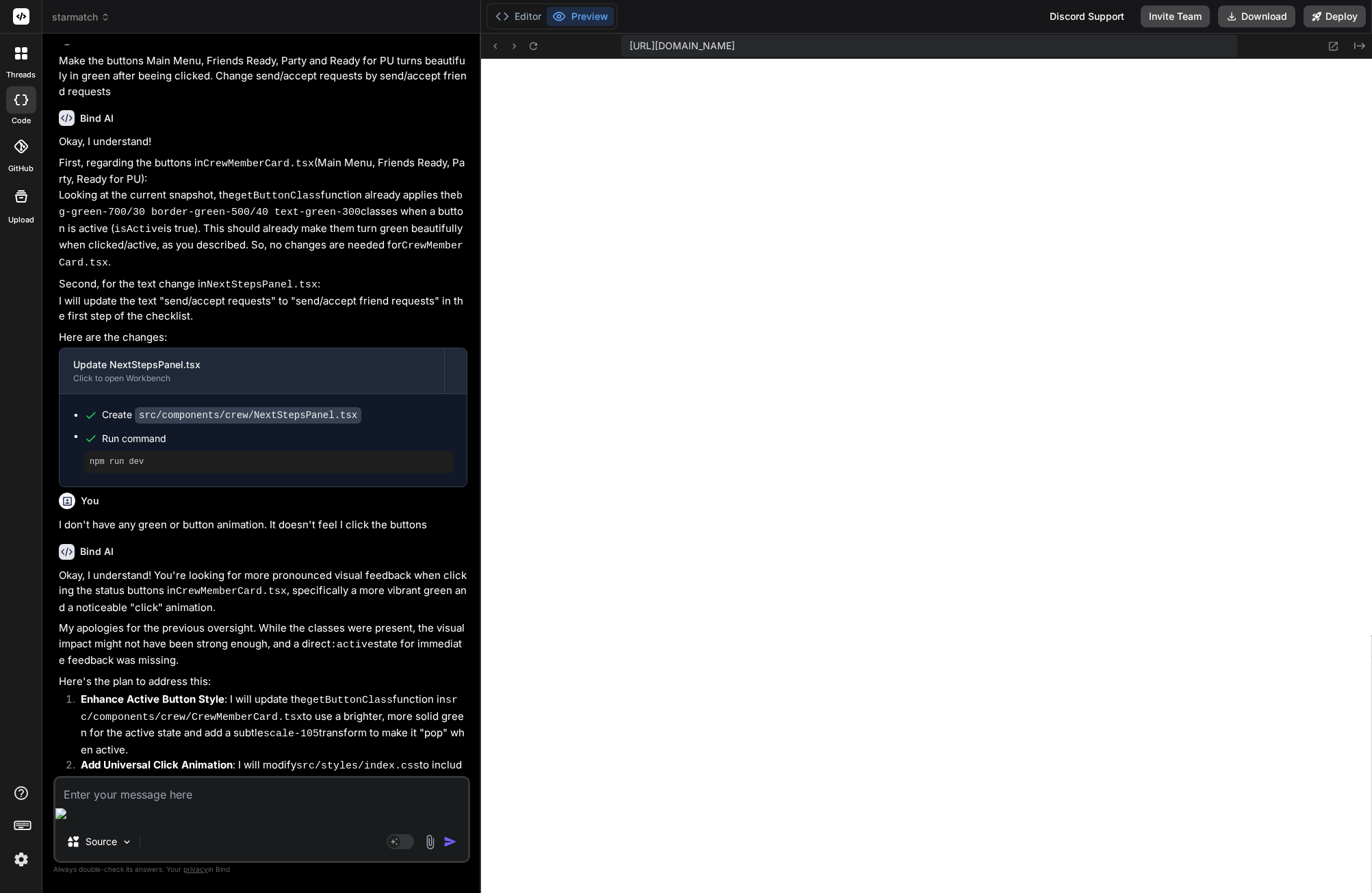
click at [223, 826] on div "Source Agent Mode. When this toggle is activated, AI automatically makes decisi…" at bounding box center [262, 819] width 417 height 87
click at [214, 803] on textarea at bounding box center [261, 791] width 412 height 25
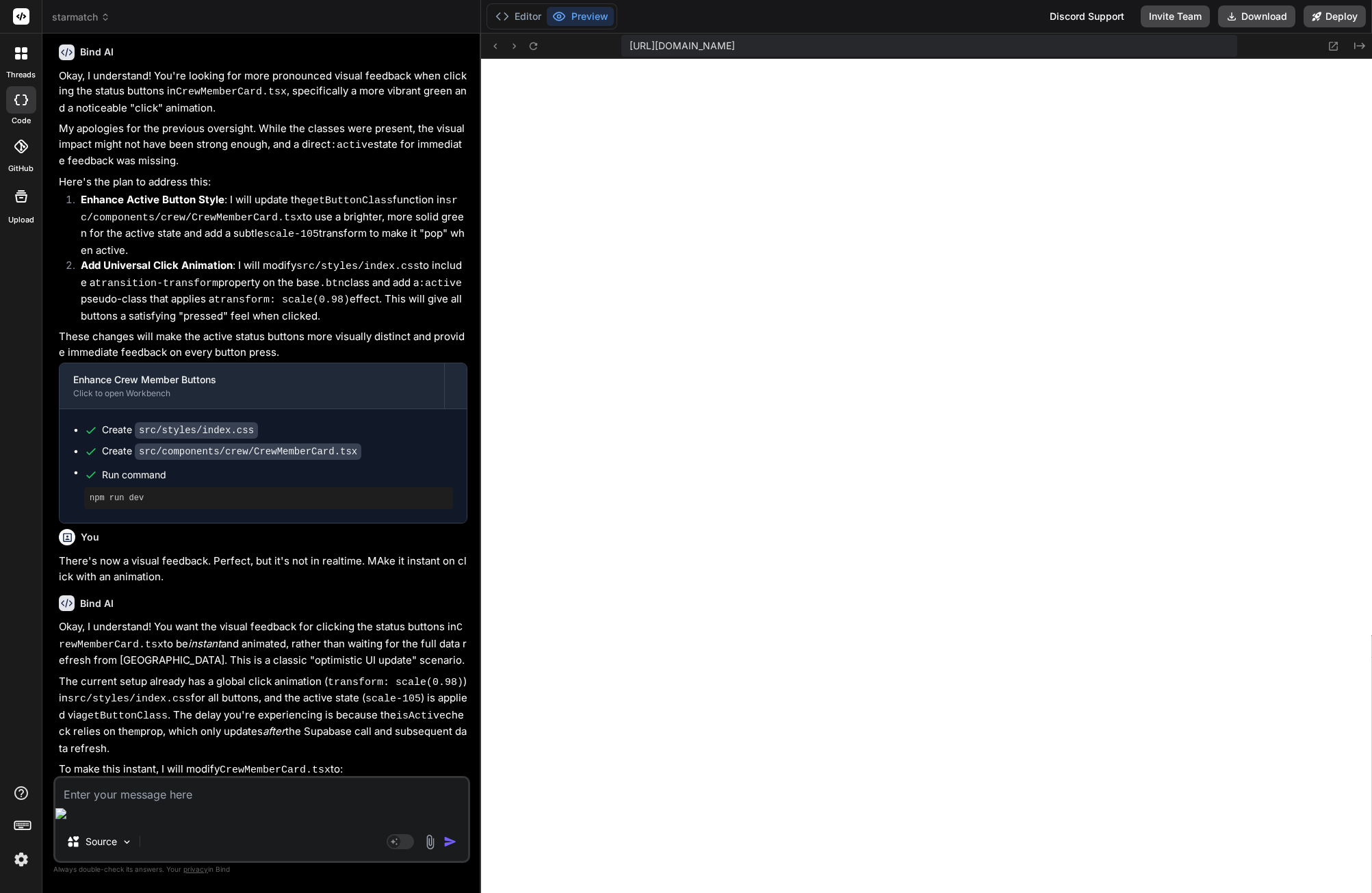
scroll to position [8010, 0]
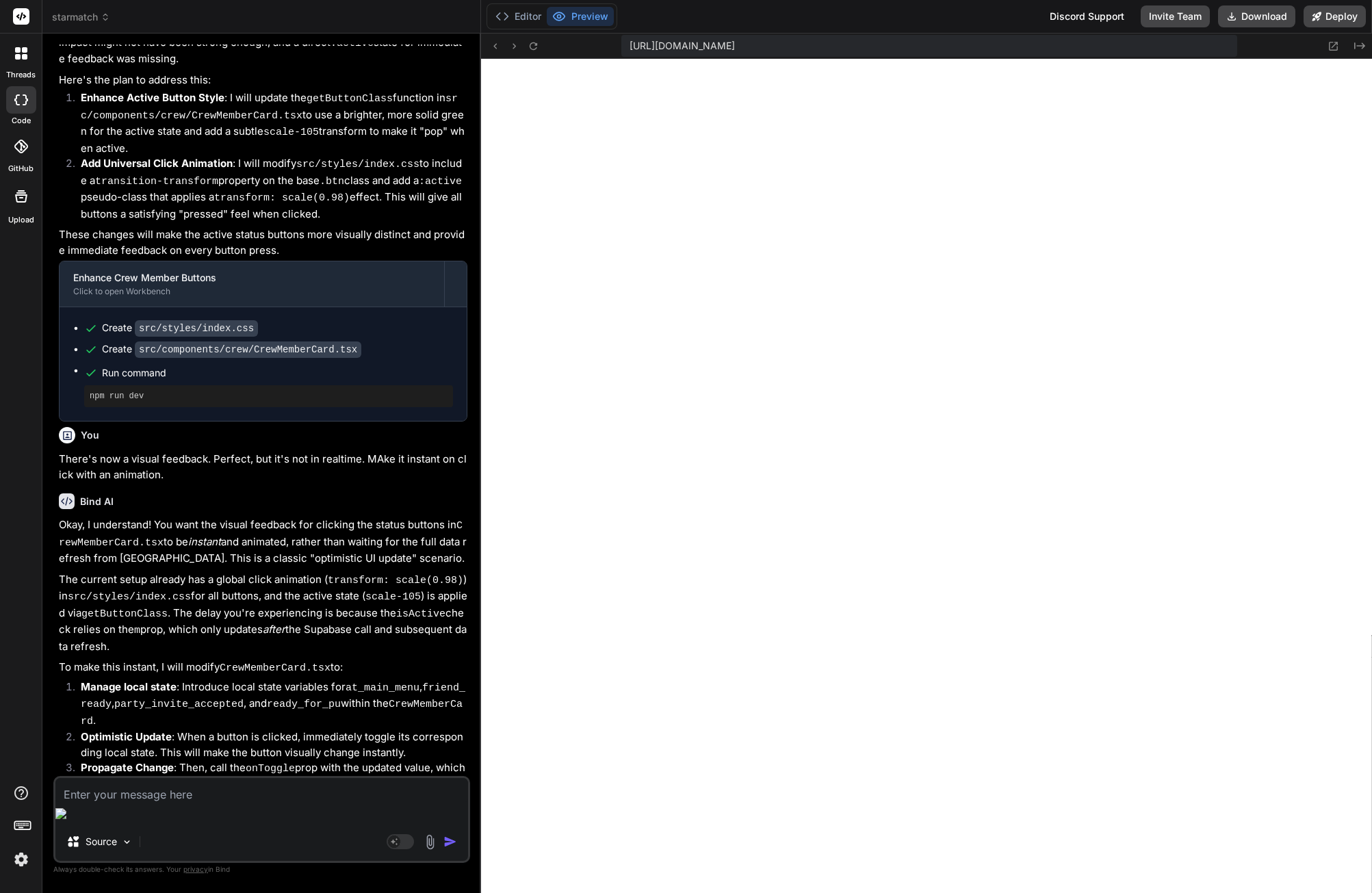
click at [184, 803] on textarea at bounding box center [261, 791] width 412 height 25
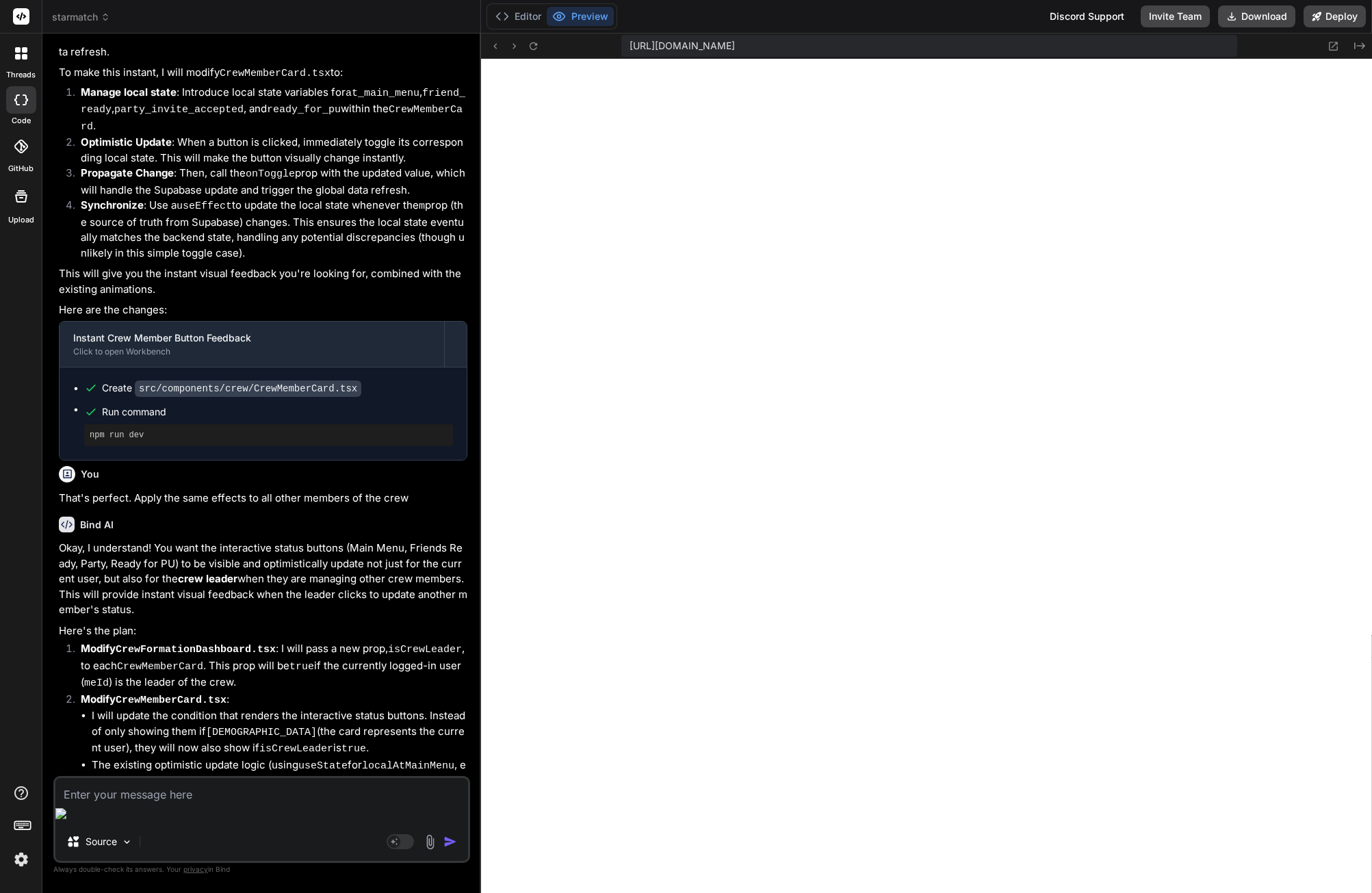
scroll to position [8606, 0]
click at [115, 826] on div "Source Agent Mode. When this toggle is activated, AI automatically makes decisi…" at bounding box center [262, 819] width 417 height 87
click at [115, 803] on textarea at bounding box center [261, 791] width 412 height 25
paste textarea "[plugin:vite:react-babel] /home/u3uk0f35zsjjbn9cprh6fq9h0p4tm2-wnxx/src/routes/…"
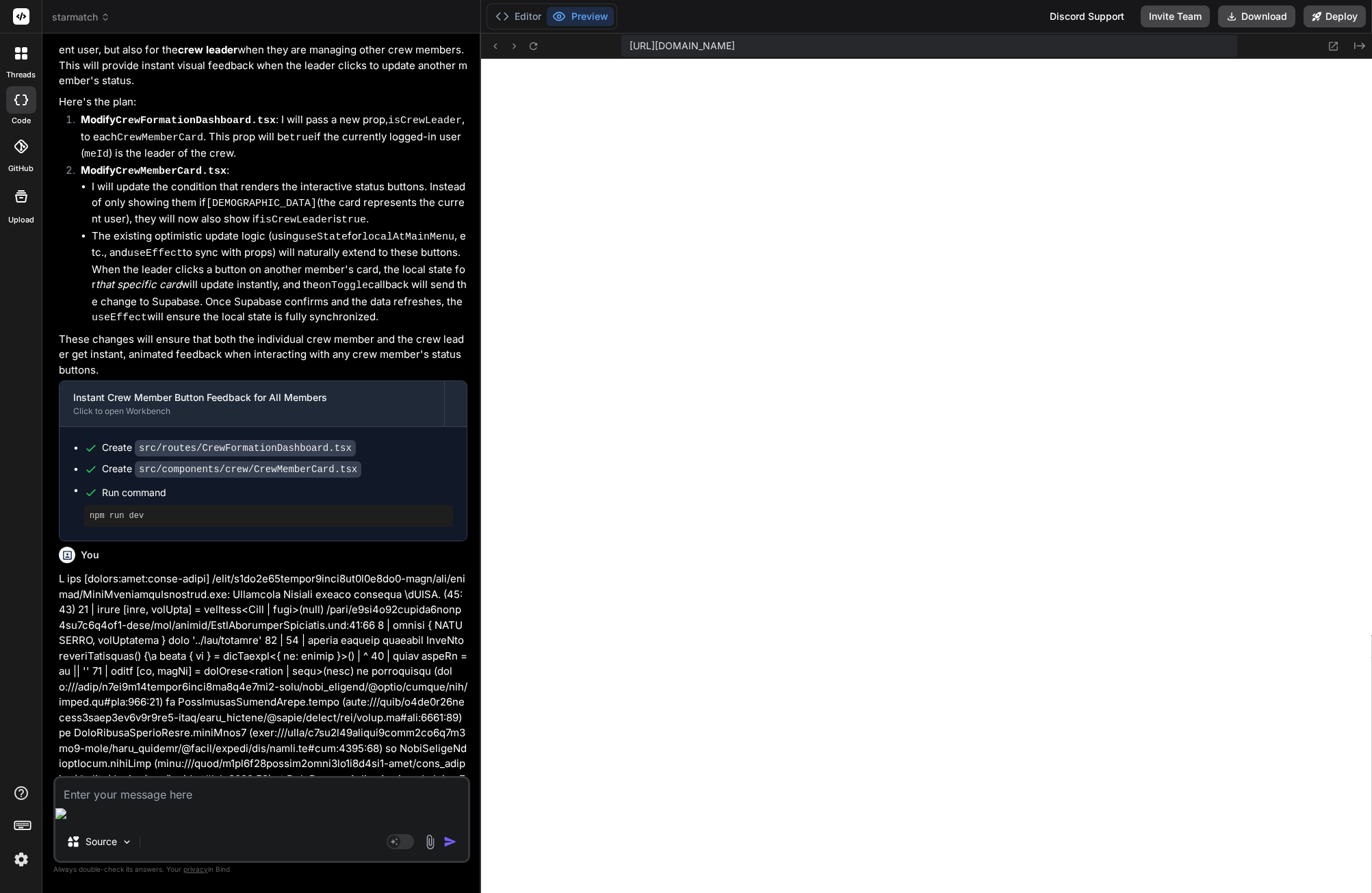
scroll to position [9334, 0]
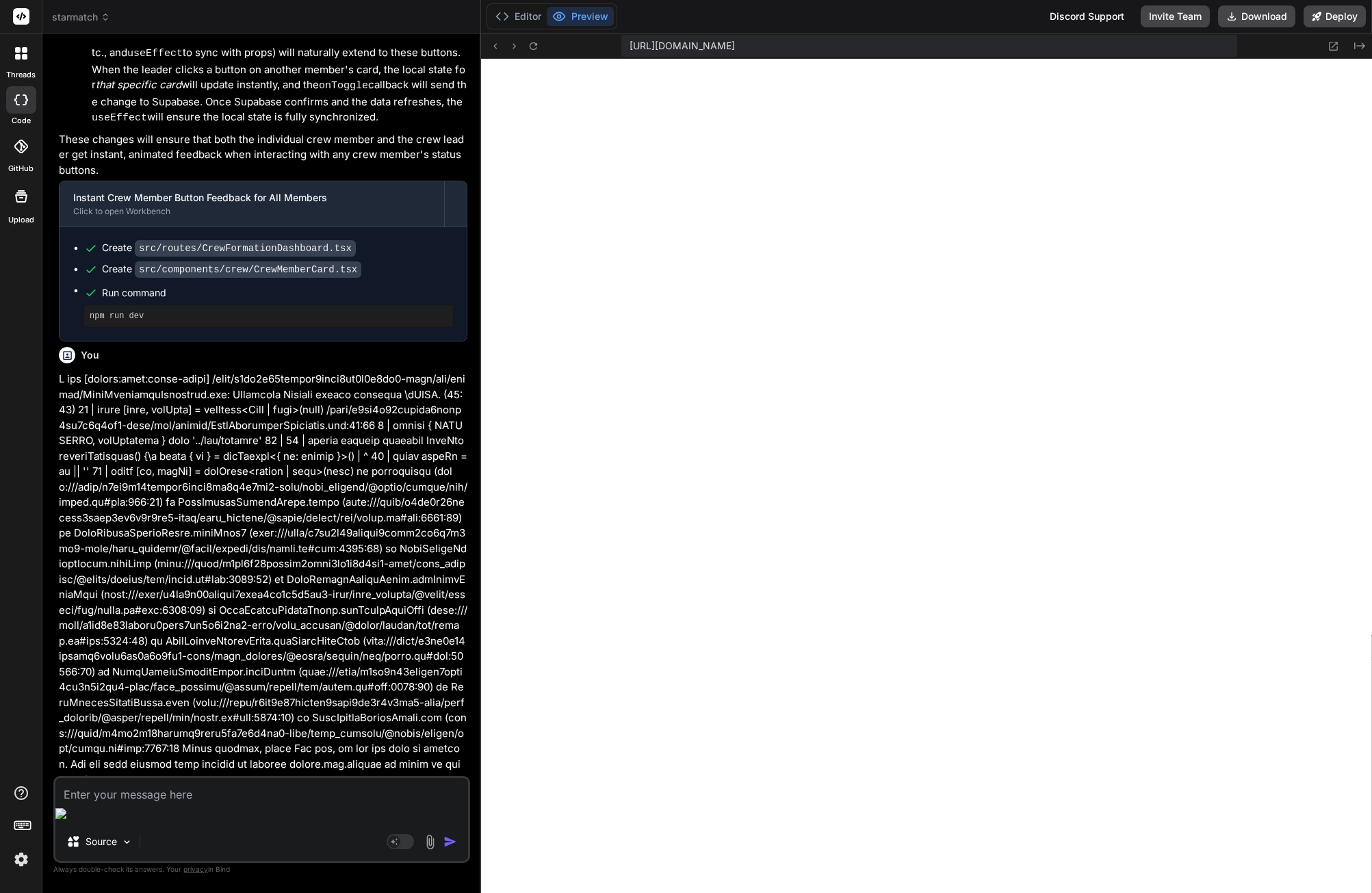
drag, startPoint x: 165, startPoint y: 821, endPoint x: 237, endPoint y: 805, distance: 73.8
click at [165, 803] on textarea at bounding box center [261, 791] width 412 height 25
click at [218, 803] on textarea at bounding box center [261, 791] width 412 height 25
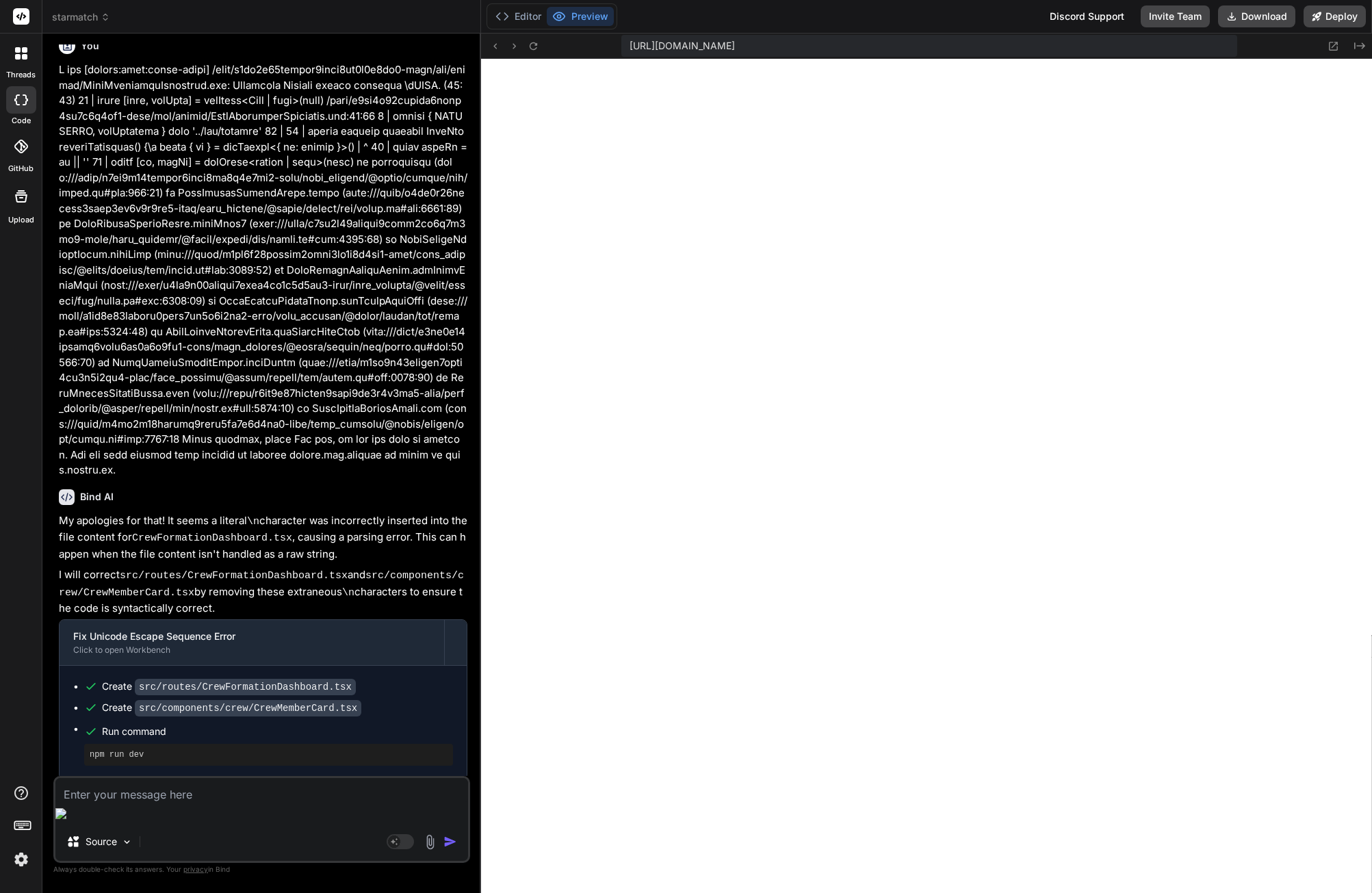
scroll to position [9801, 0]
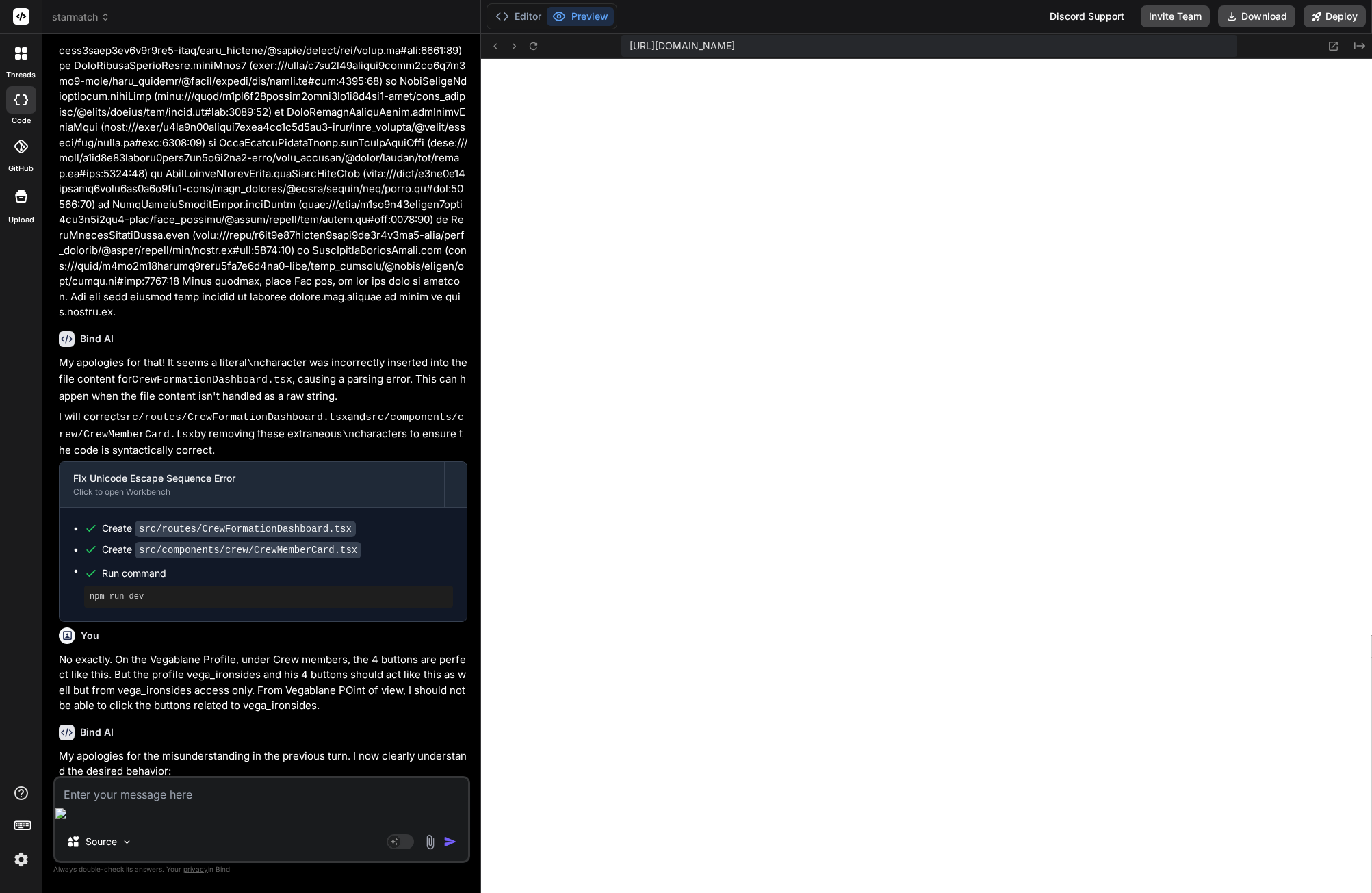
click at [226, 832] on div "Source" at bounding box center [261, 845] width 412 height 33
click at [219, 803] on textarea at bounding box center [261, 791] width 412 height 25
paste textarea "[plugin:vite:react-babel] /home/u3uk0f35zsjjbn9cprh6fq9h0p4tm2-wnxx/src/compone…"
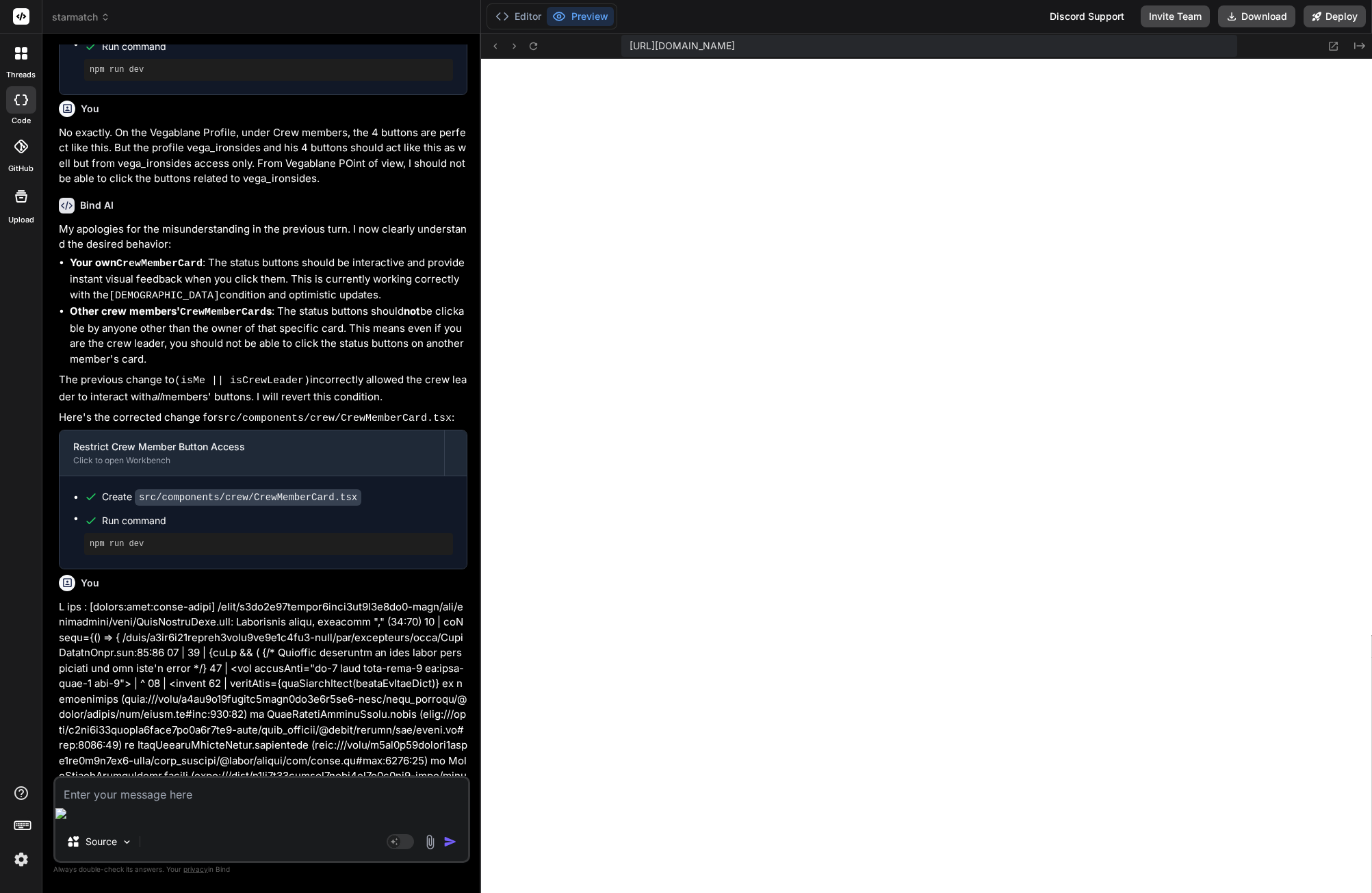
scroll to position [10595, 0]
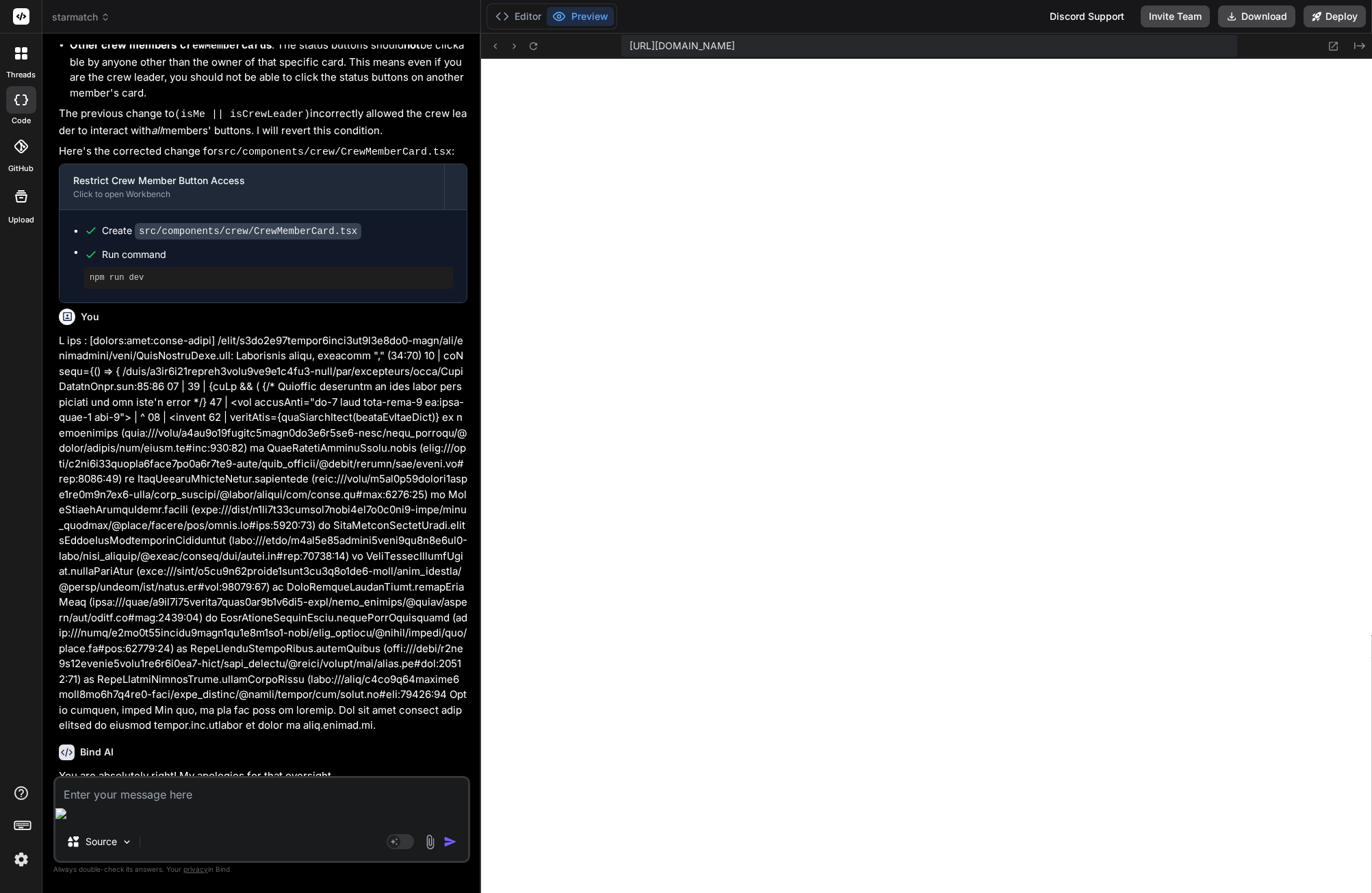
click at [178, 829] on div "Source" at bounding box center [261, 845] width 412 height 33
click at [180, 803] on textarea at bounding box center [261, 791] width 412 height 25
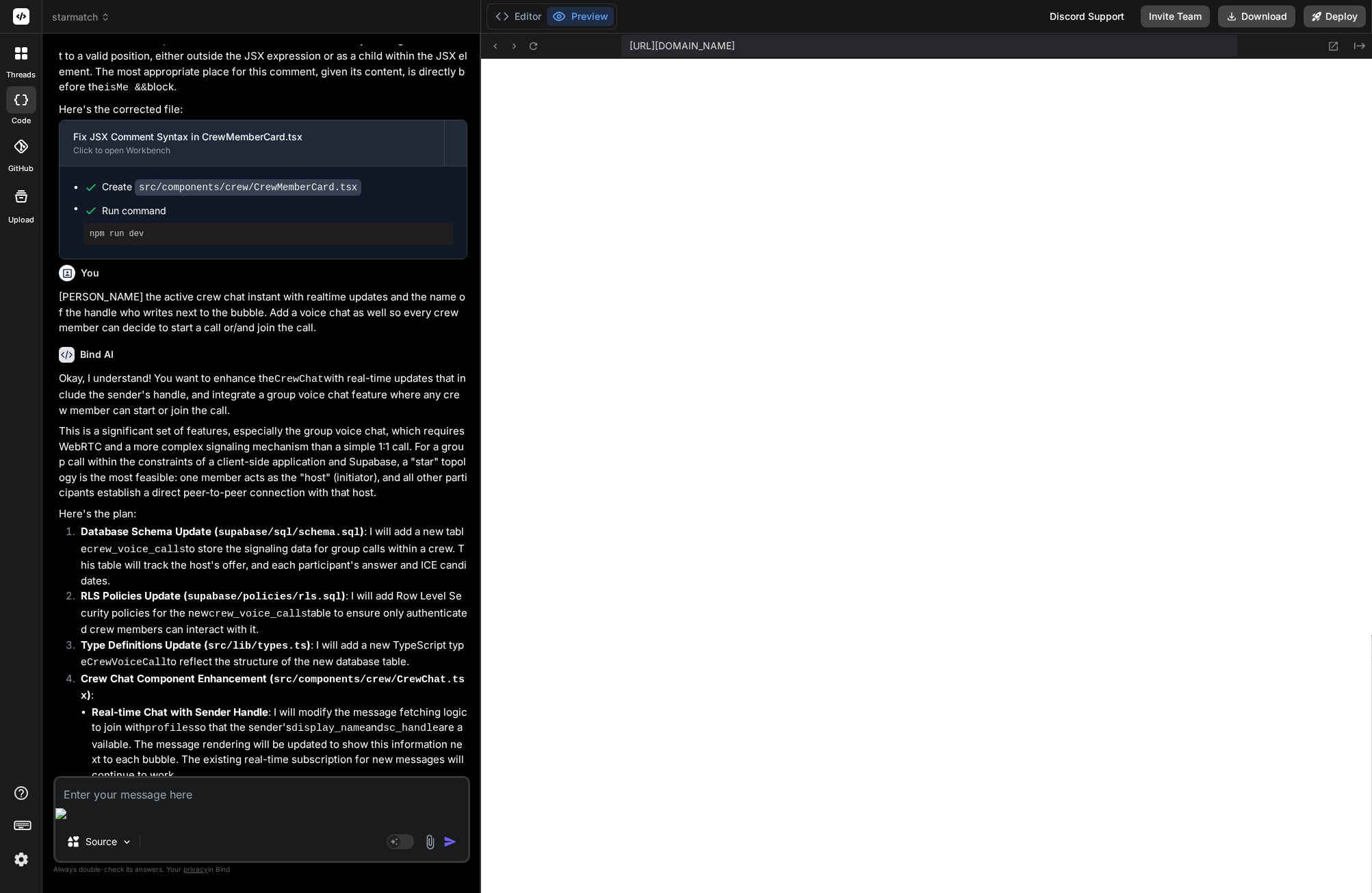
scroll to position [11417, 0]
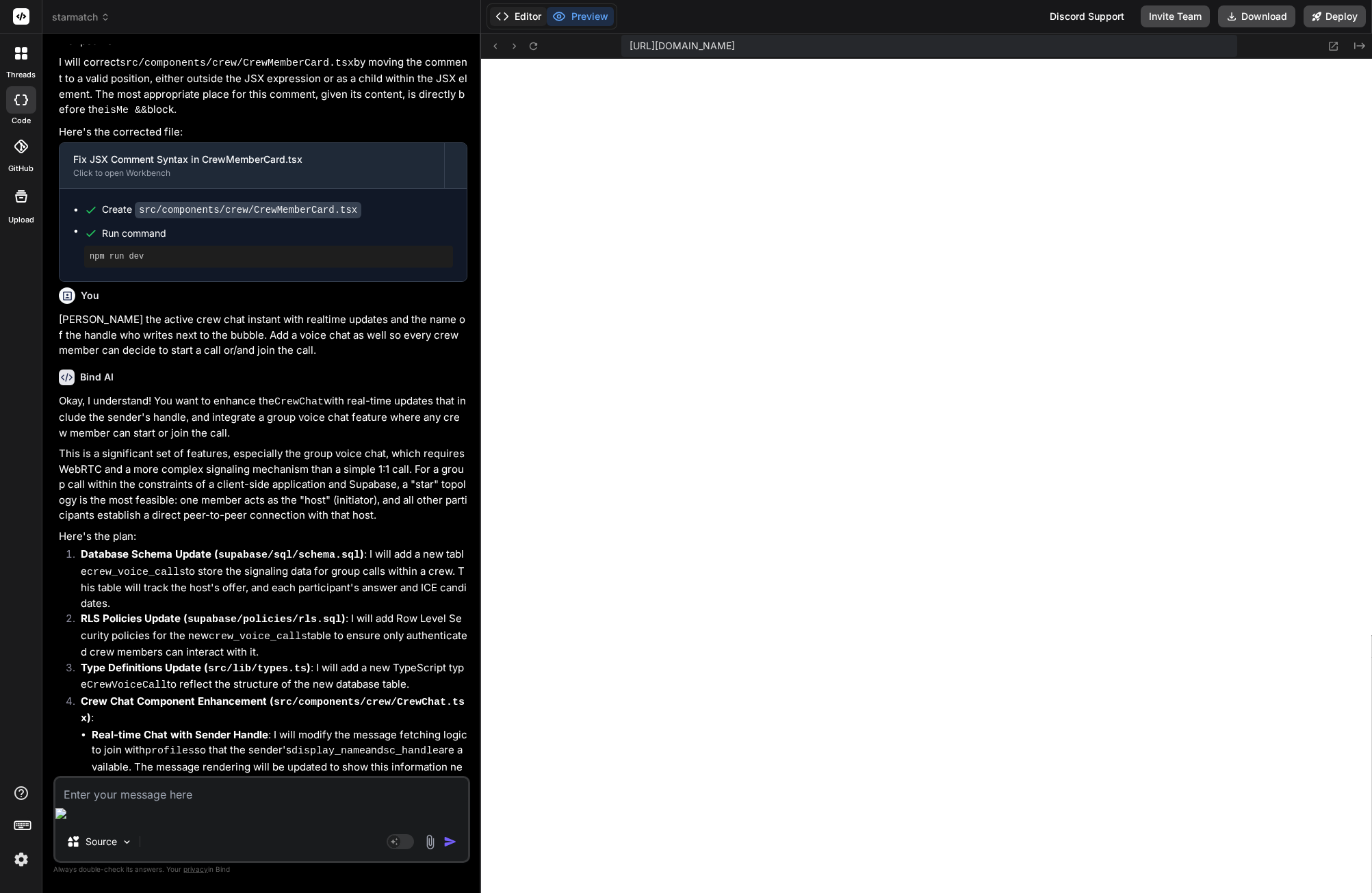
click at [521, 16] on button "Editor" at bounding box center [518, 16] width 57 height 19
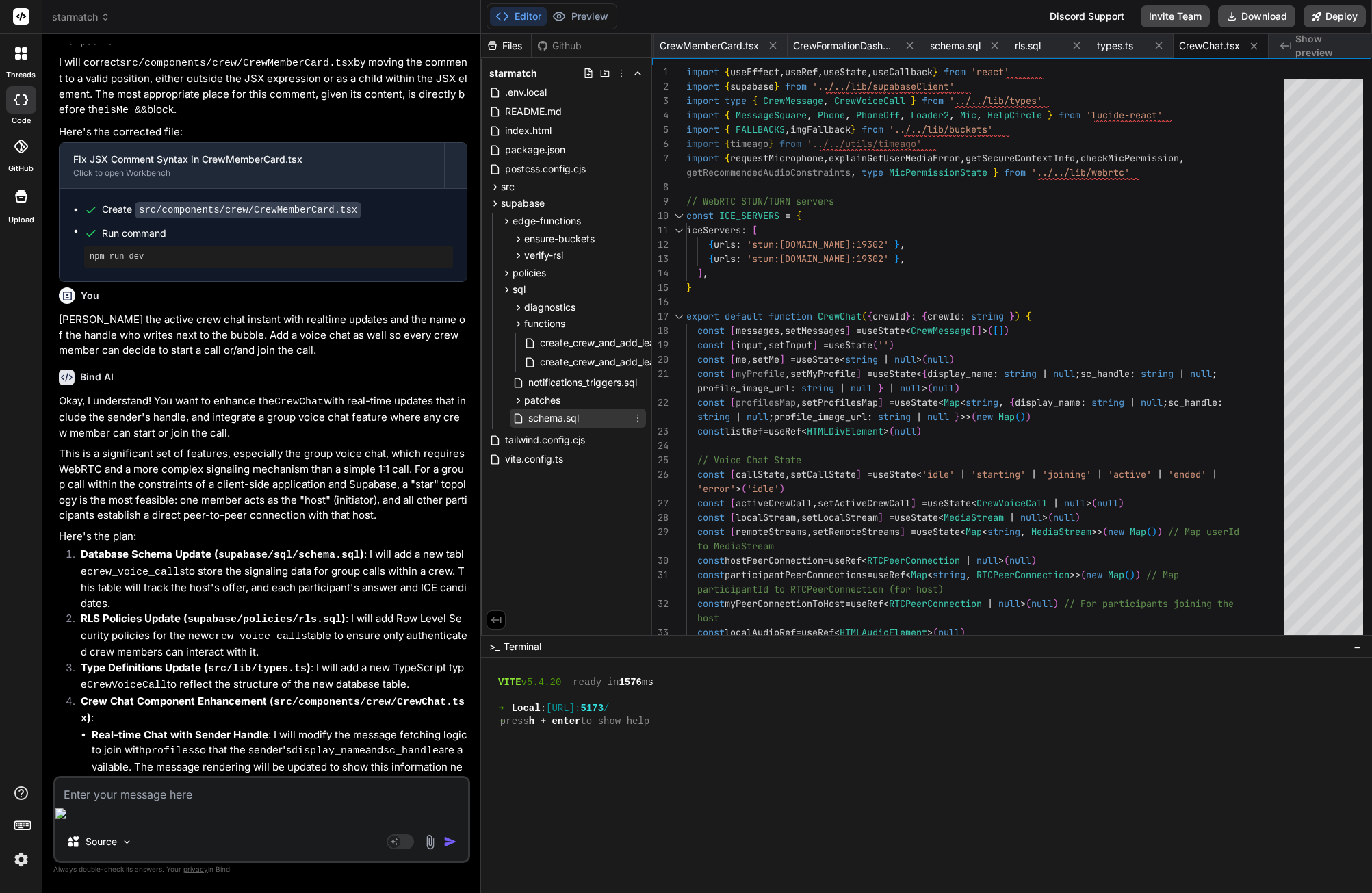
click at [566, 415] on span "schema.sql" at bounding box center [553, 417] width 54 height 16
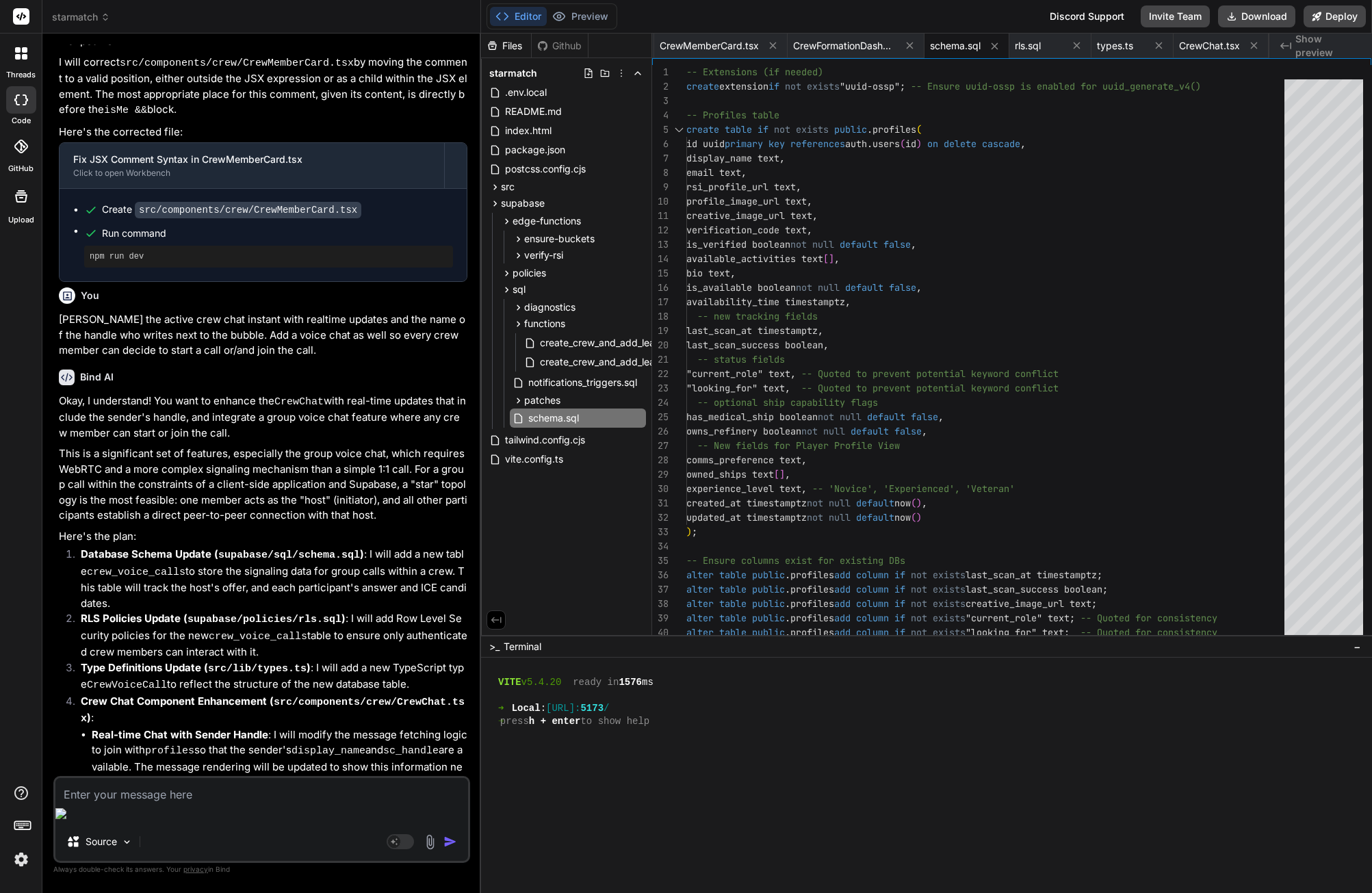
scroll to position [11486, 0]
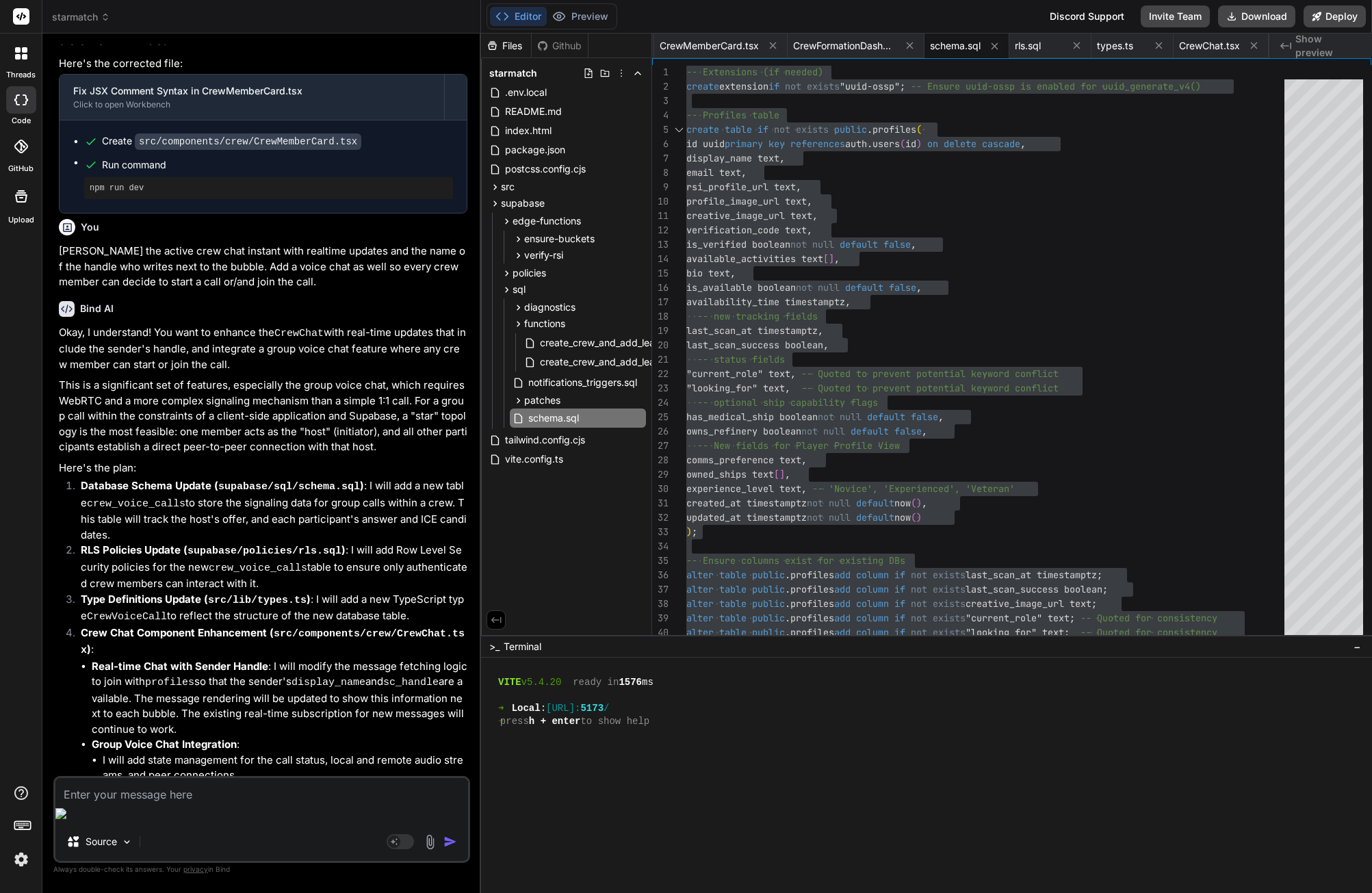
click at [208, 803] on textarea at bounding box center [261, 791] width 412 height 25
paste textarea "ERROR: 42601: syntax error at or near "\" LINE 277: user_id uuid not null refer…"
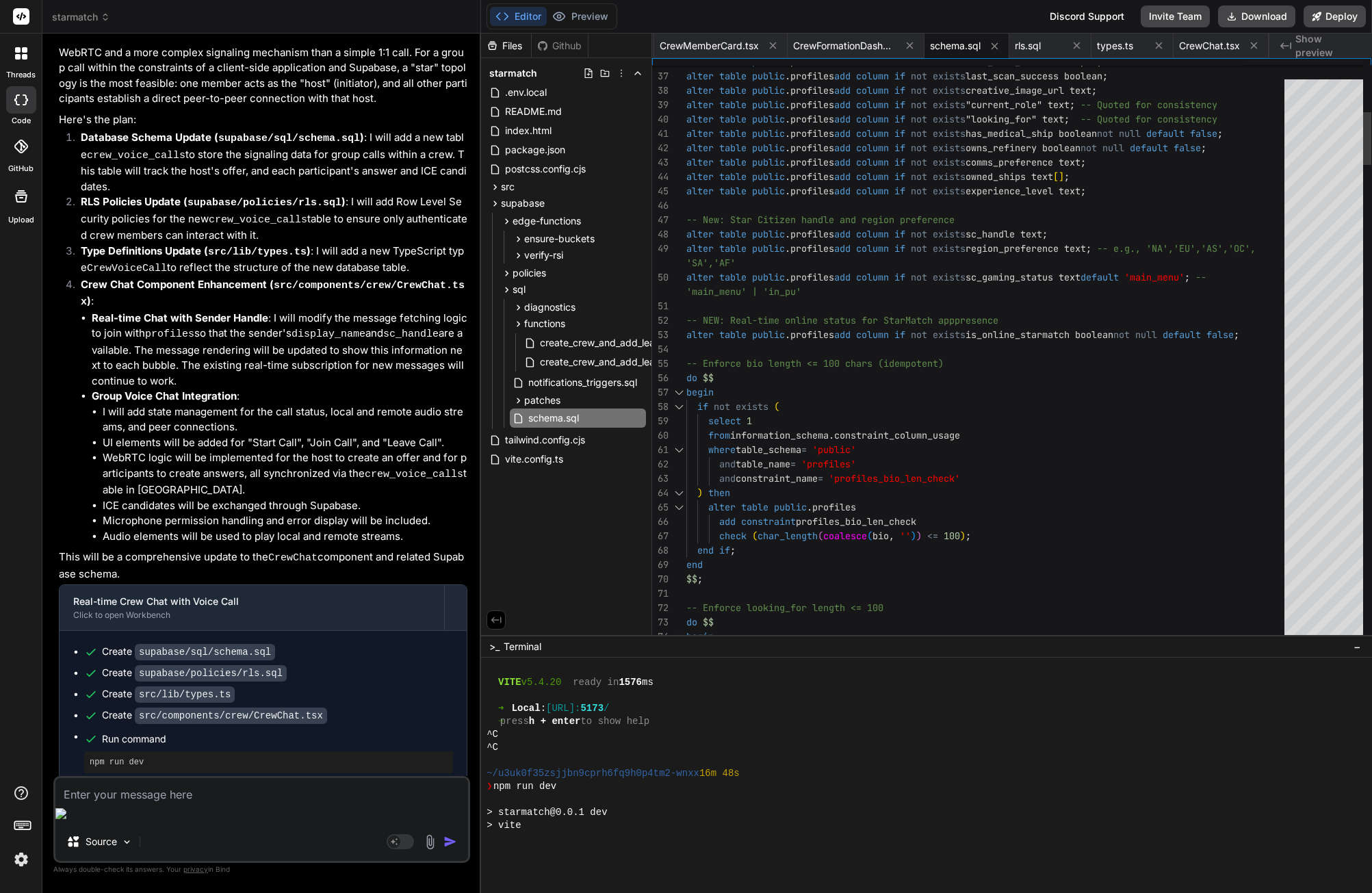
scroll to position [4397, 0]
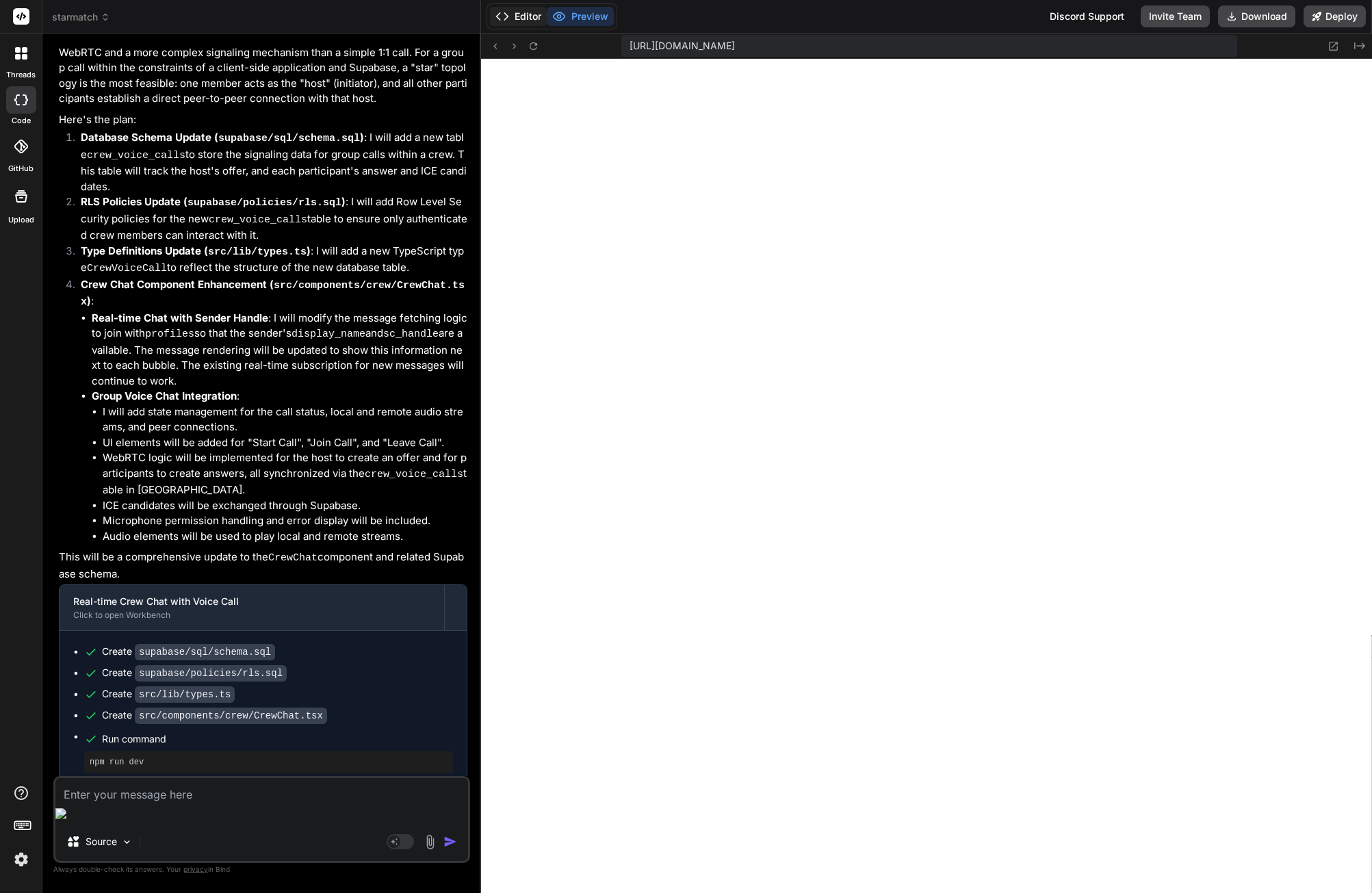
click at [526, 10] on button "Editor" at bounding box center [518, 16] width 57 height 19
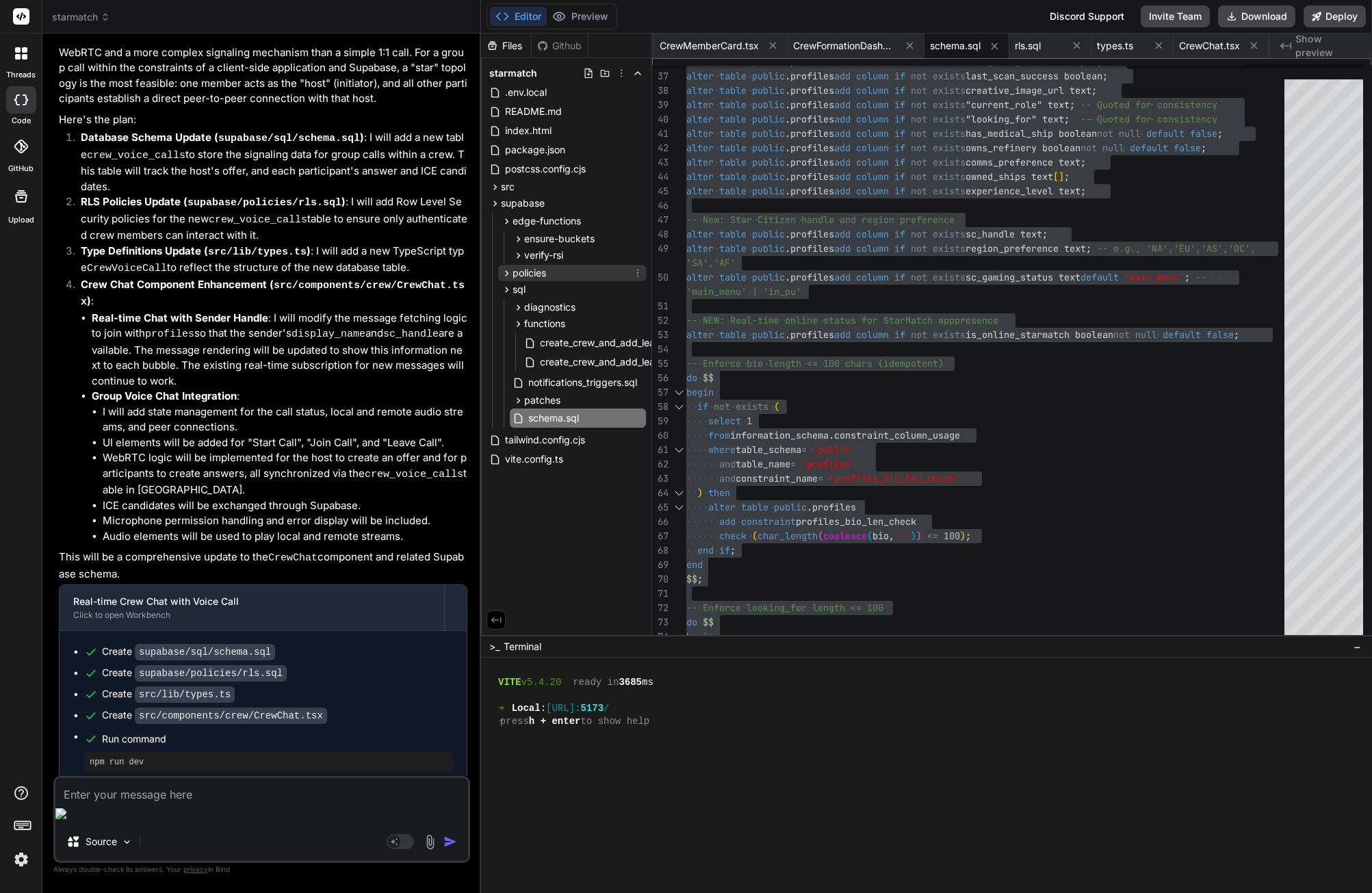
click at [544, 269] on span "policies" at bounding box center [529, 273] width 34 height 14
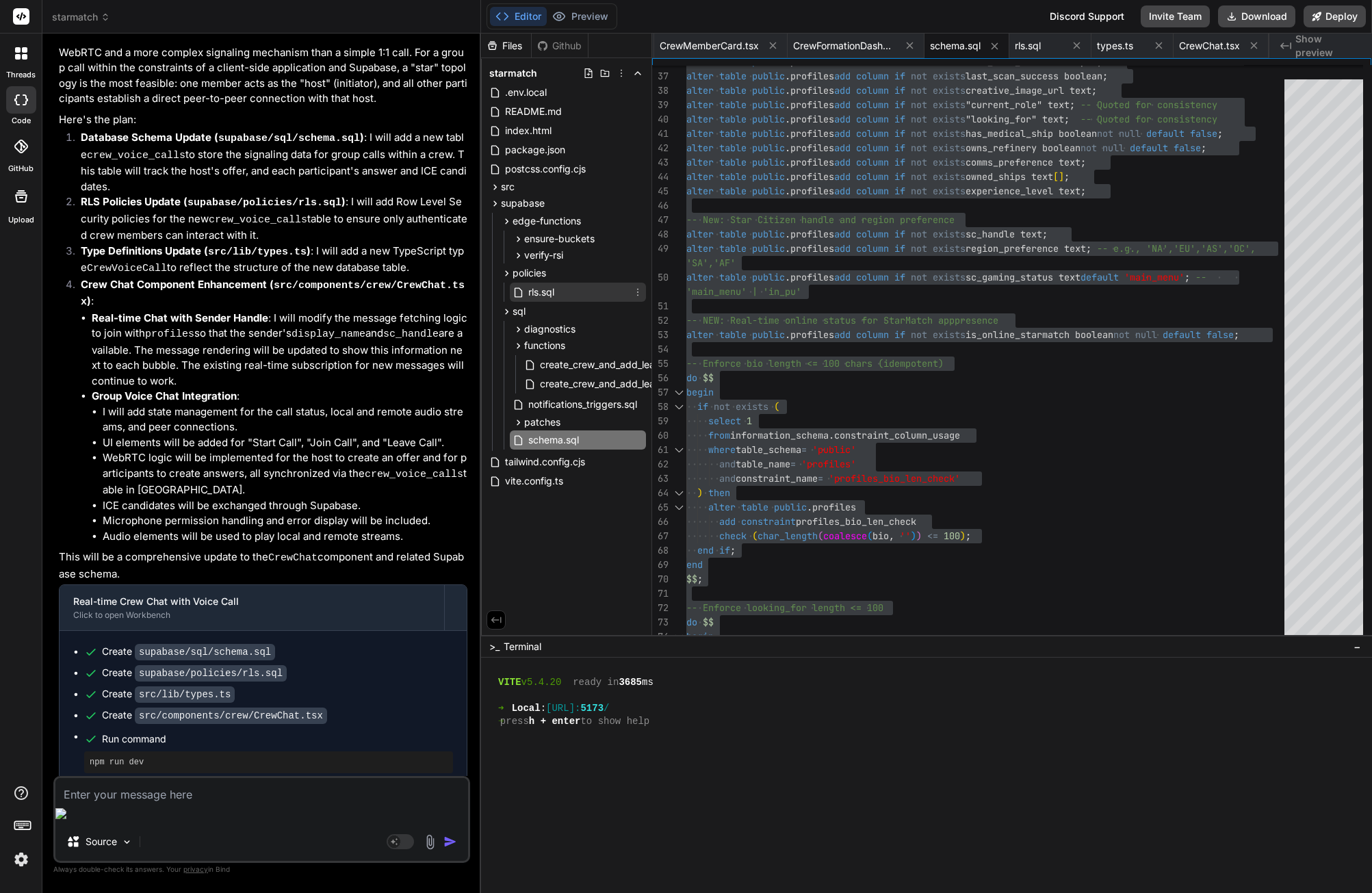
click at [561, 295] on div "rls.sql" at bounding box center [577, 293] width 136 height 19
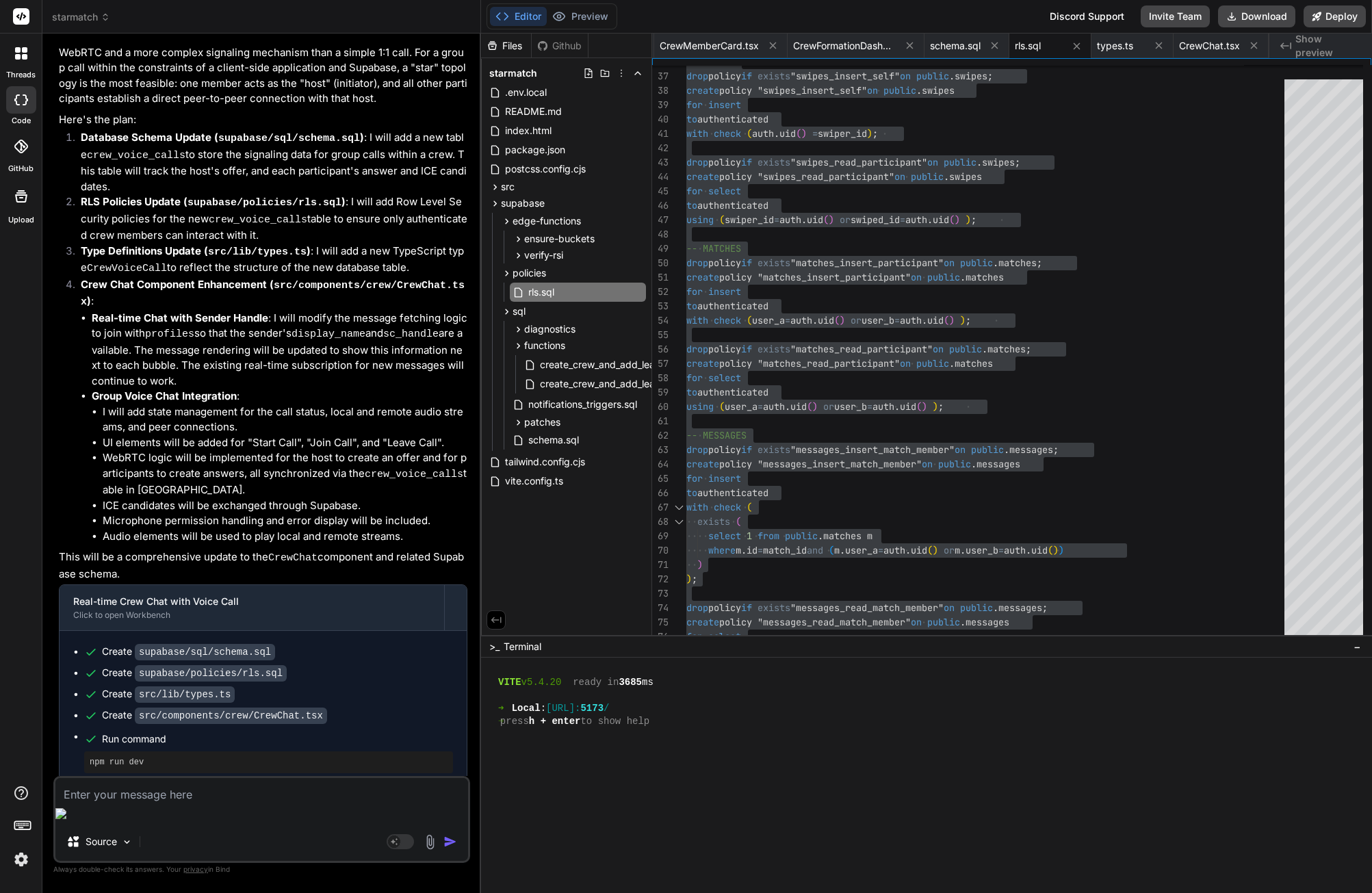
click at [193, 803] on textarea at bounding box center [261, 791] width 412 height 25
paste textarea "ERROR: 42601: syntax error at or near "\" LINE 261: using (\n public.current_us…"
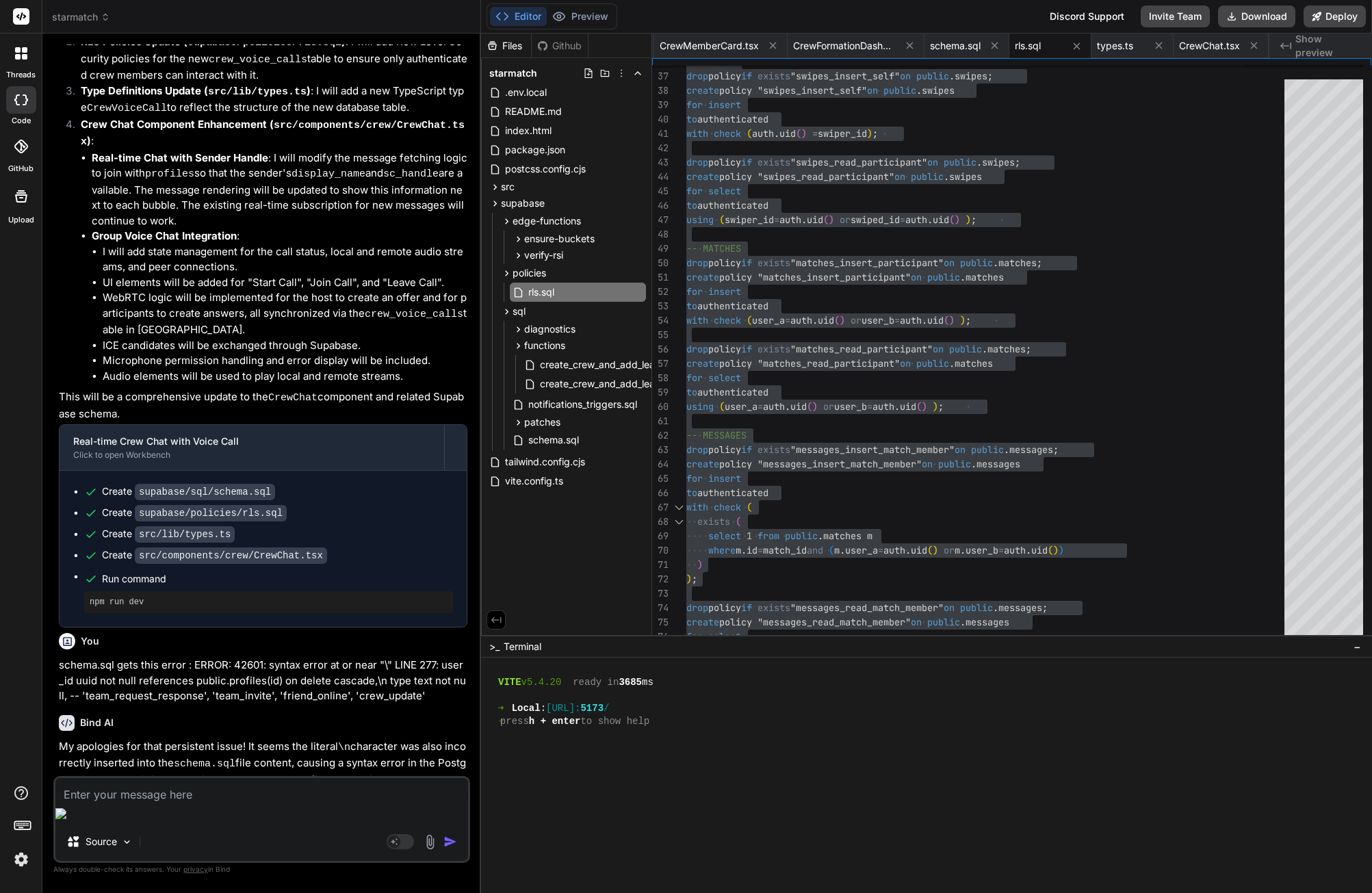
scroll to position [11946, 0]
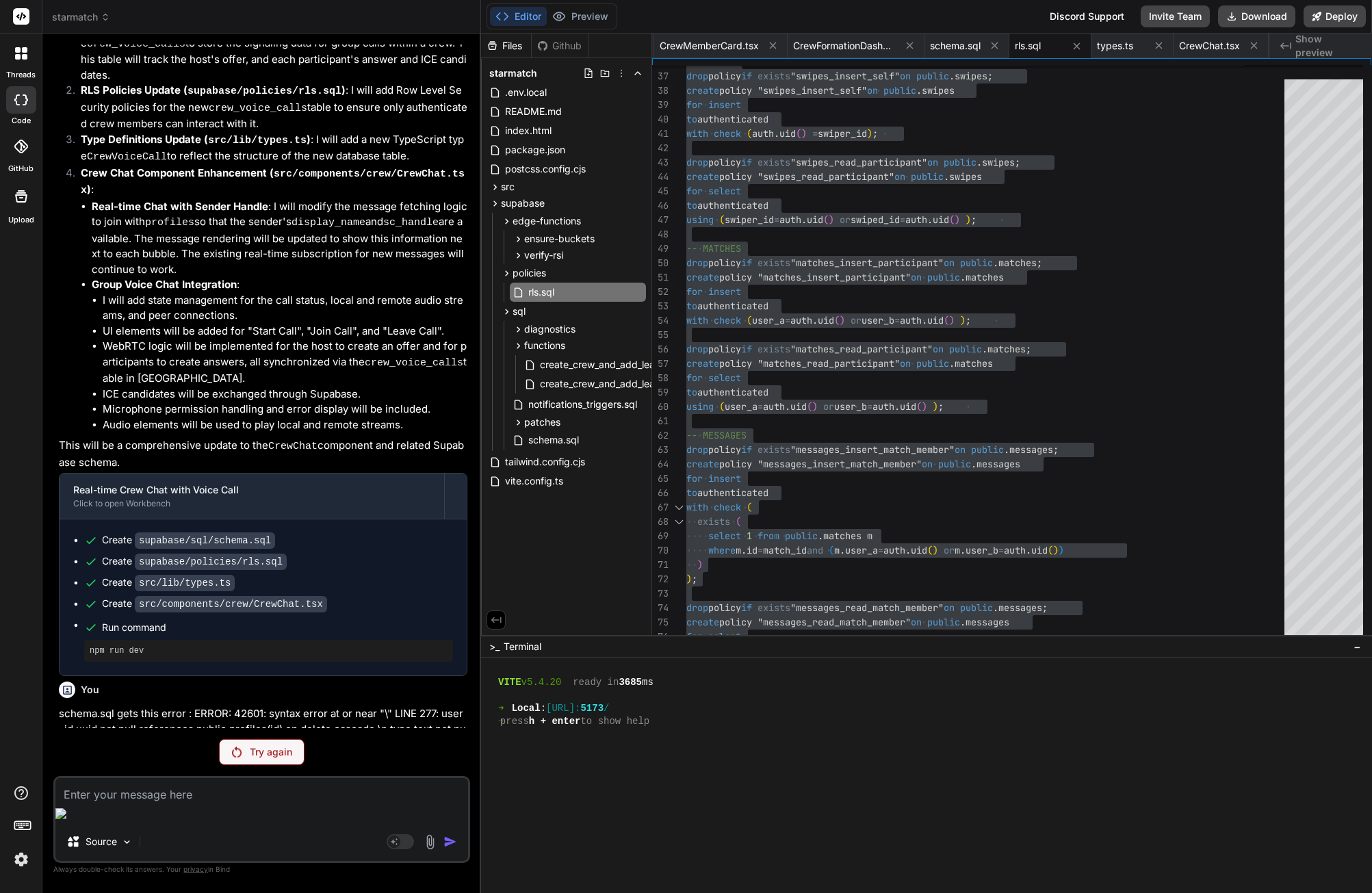
click at [284, 764] on div "Try again" at bounding box center [261, 752] width 86 height 26
click at [268, 759] on p "Try again" at bounding box center [271, 752] width 42 height 14
click at [286, 762] on div "Try again" at bounding box center [261, 752] width 86 height 26
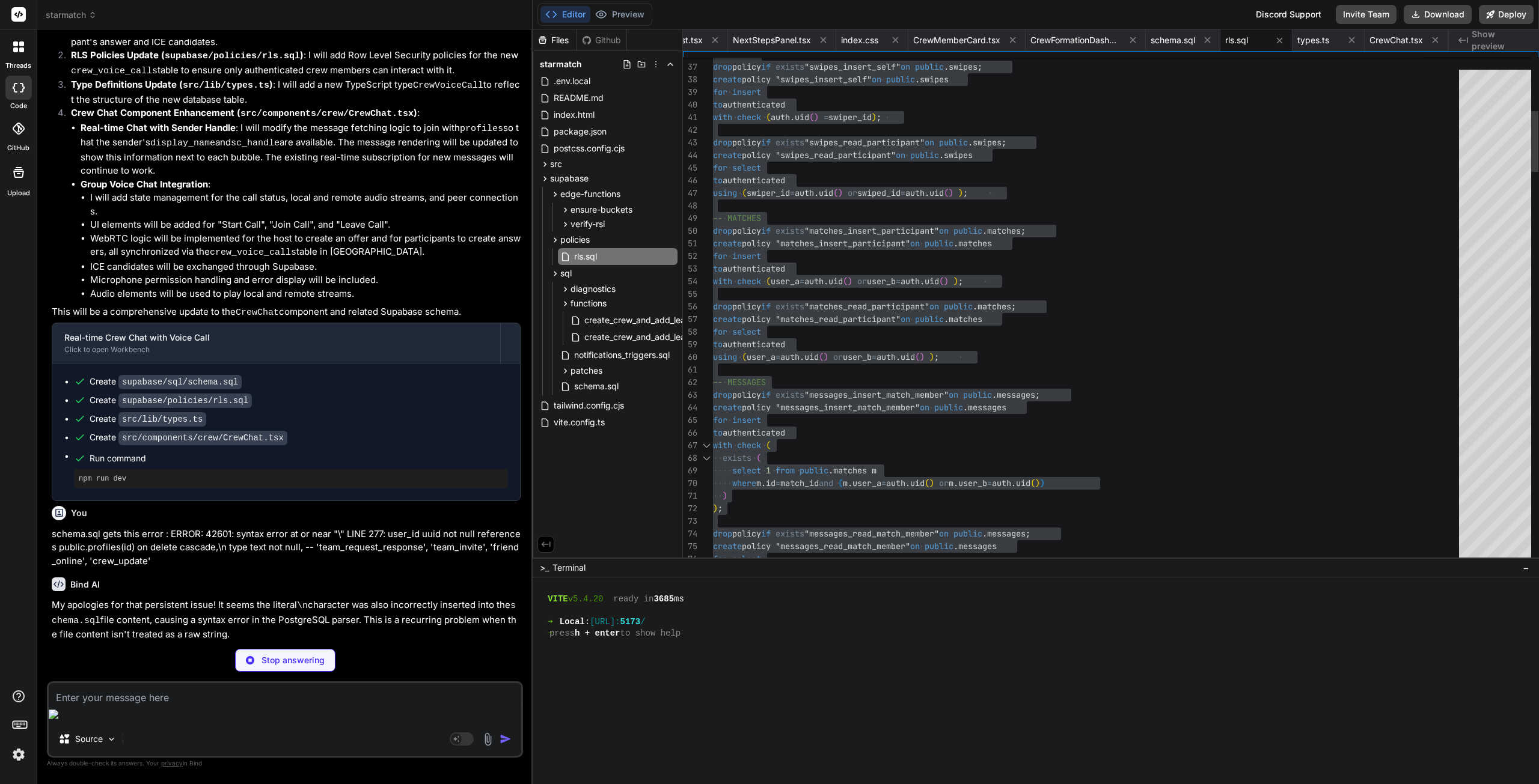
scroll to position [9059, 0]
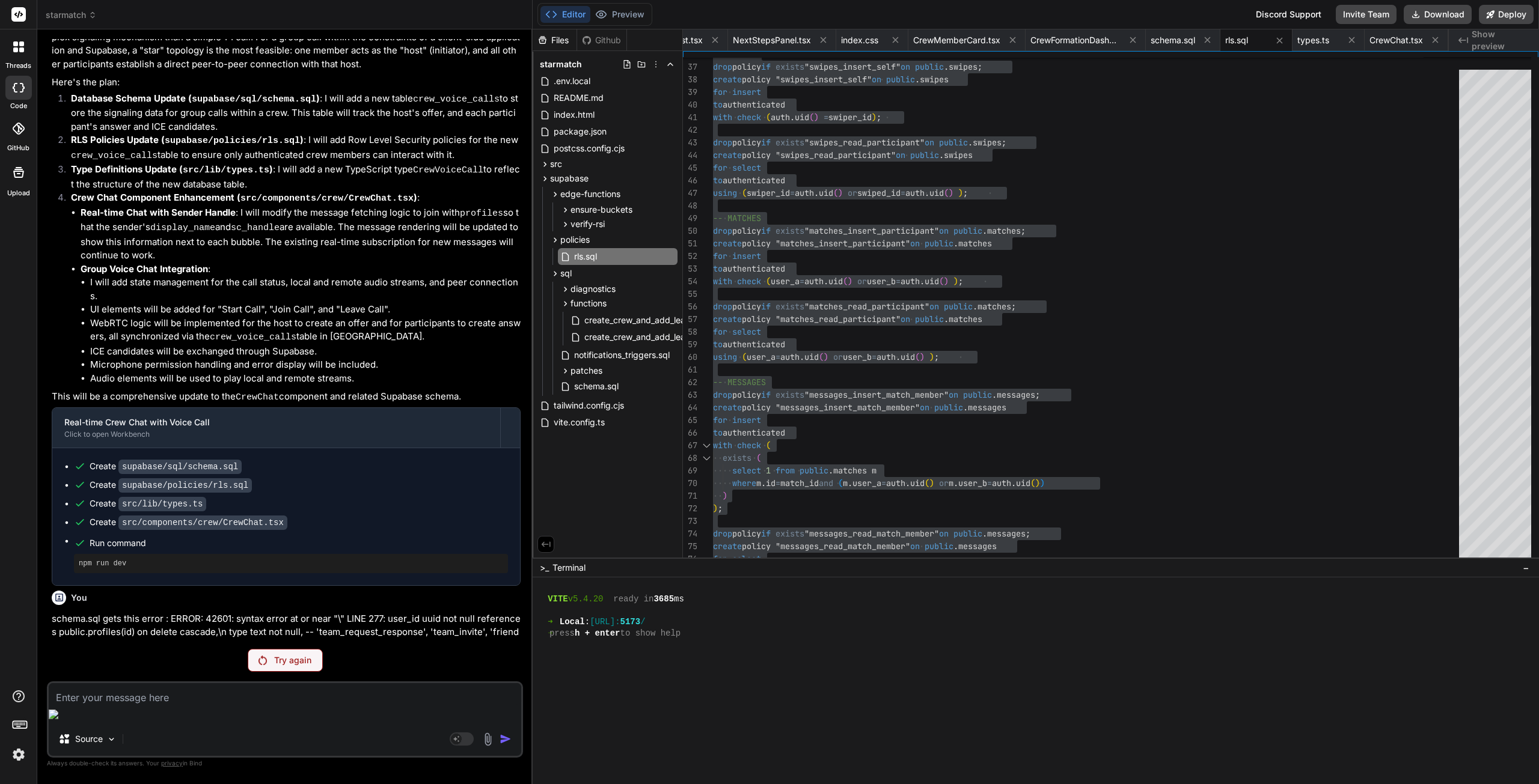
drag, startPoint x: 274, startPoint y: 647, endPoint x: 245, endPoint y: 645, distance: 29.1
drag, startPoint x: 288, startPoint y: 652, endPoint x: 39, endPoint y: 636, distance: 249.5
click at [39, 636] on div "Bind AI Web Search Created with Pixso. Code Generator You Here's the results : …" at bounding box center [285, 407] width 496 height 754
copy p "rls.sql gets this error : ERROR: 42601: syntax error at or near "\" LINE 261: u…"
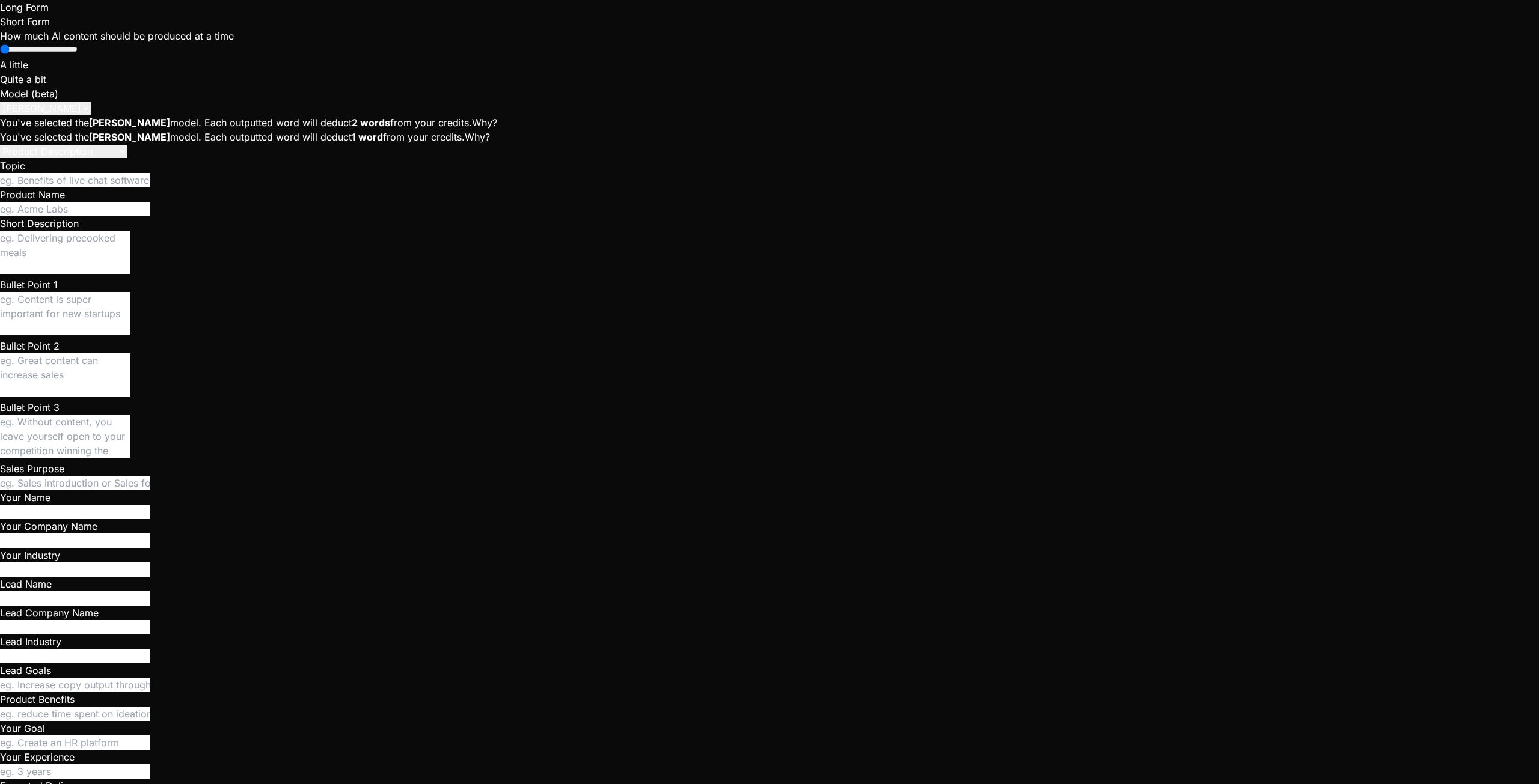
scroll to position [229, 0]
paste textarea "Run command npm run dev"
type textarea "x"
type textarea "Run command npm run dev"
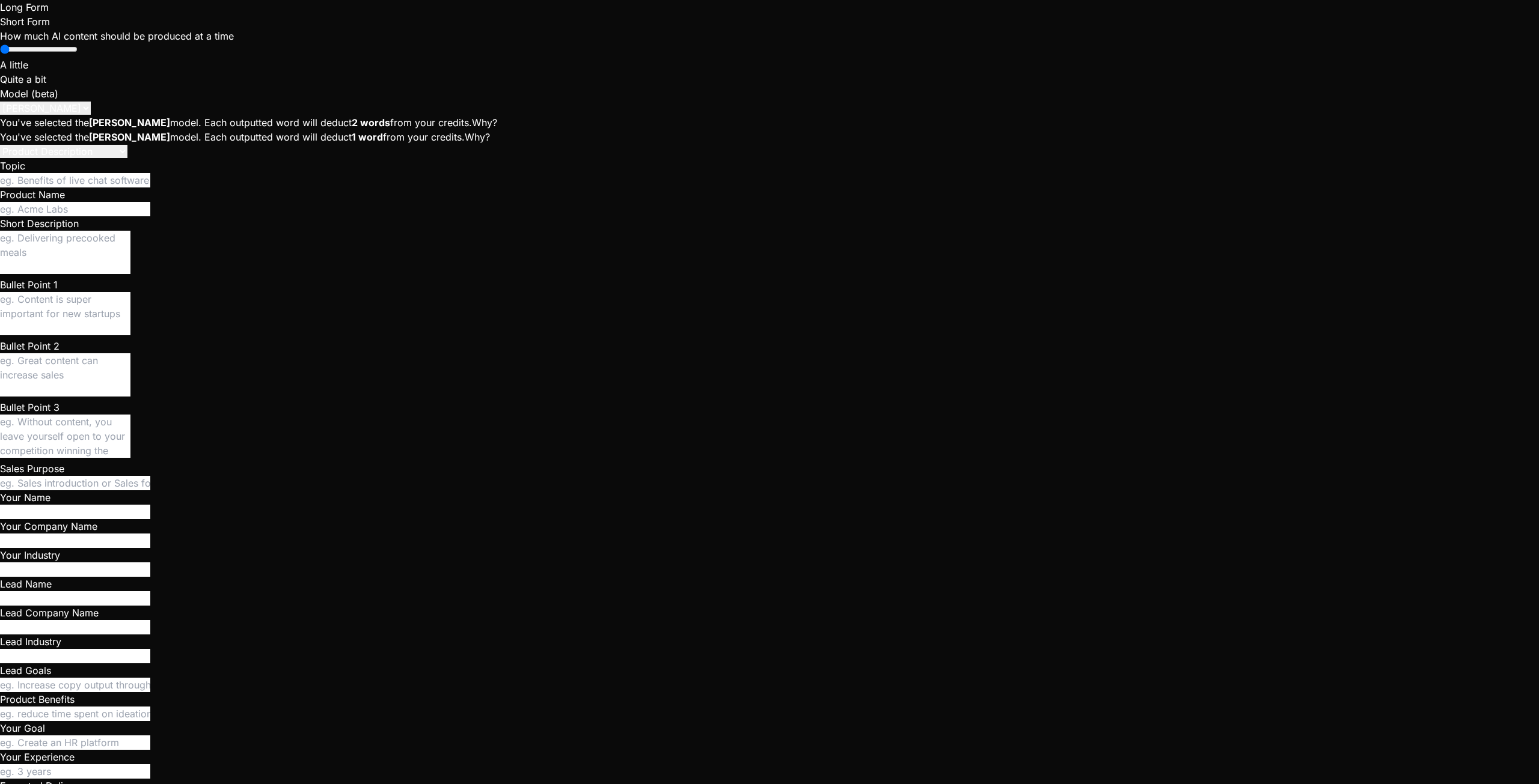
type textarea "x"
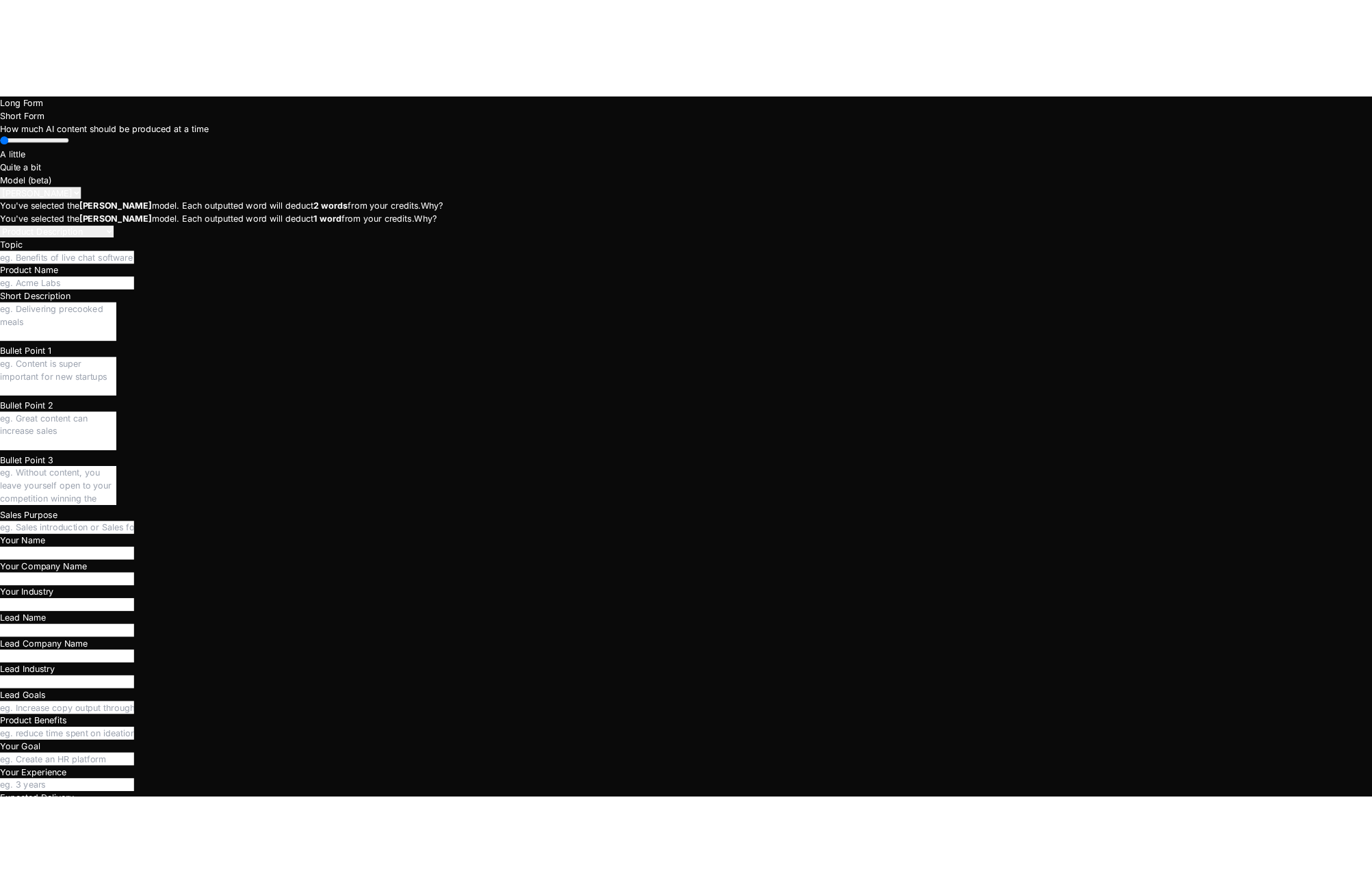
scroll to position [443, 0]
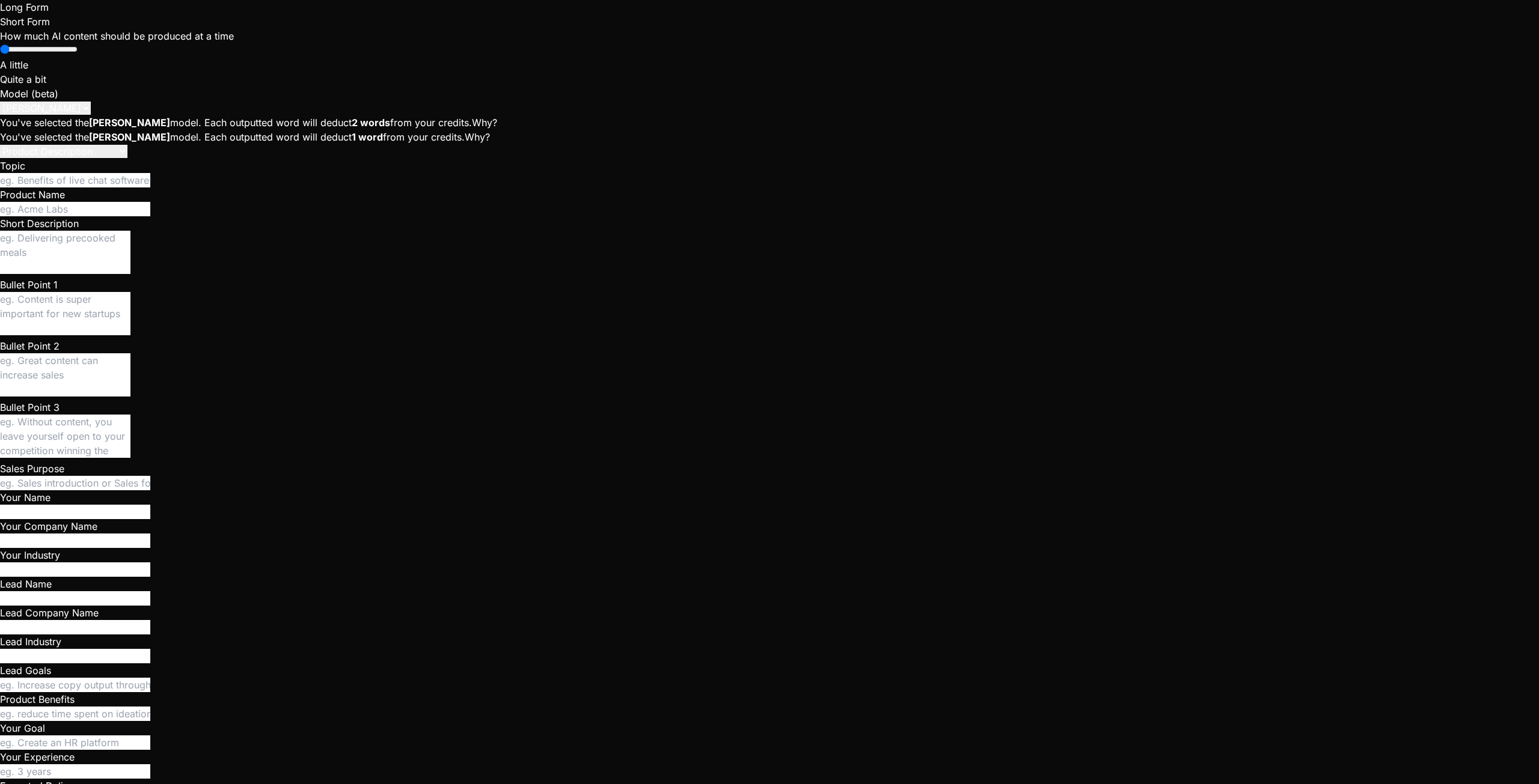
type textarea "x"
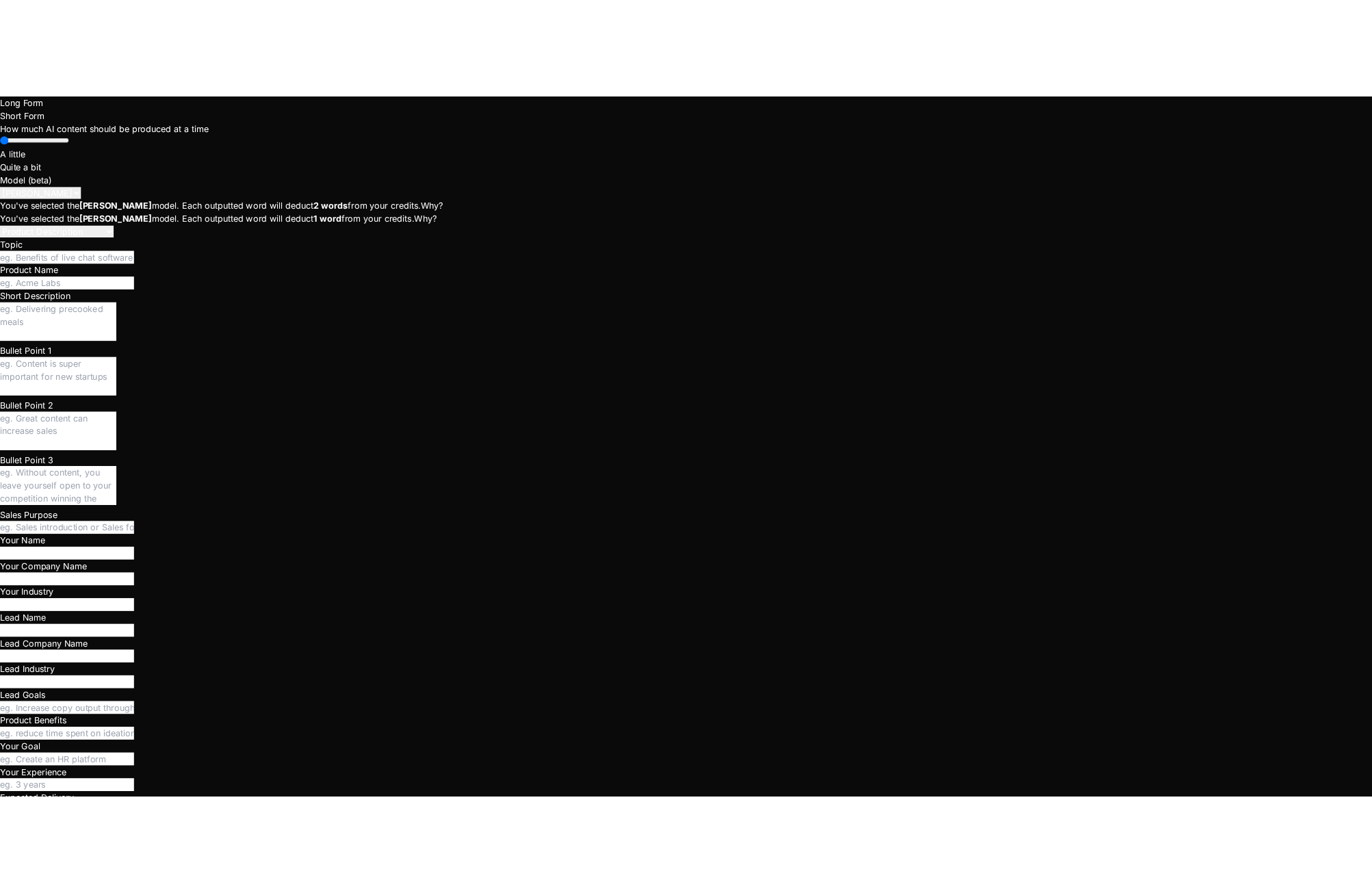
scroll to position [3587, 0]
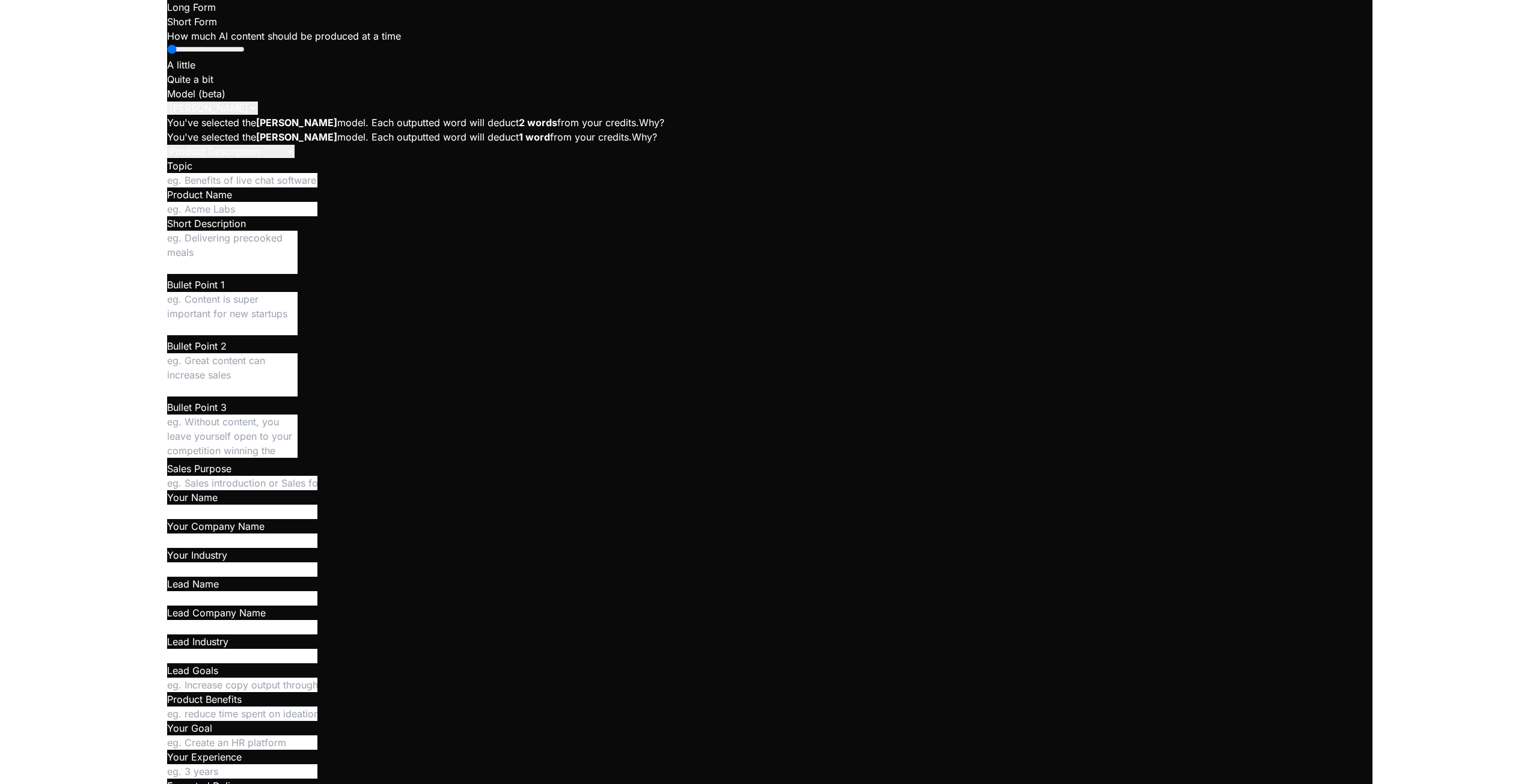
scroll to position [229, 0]
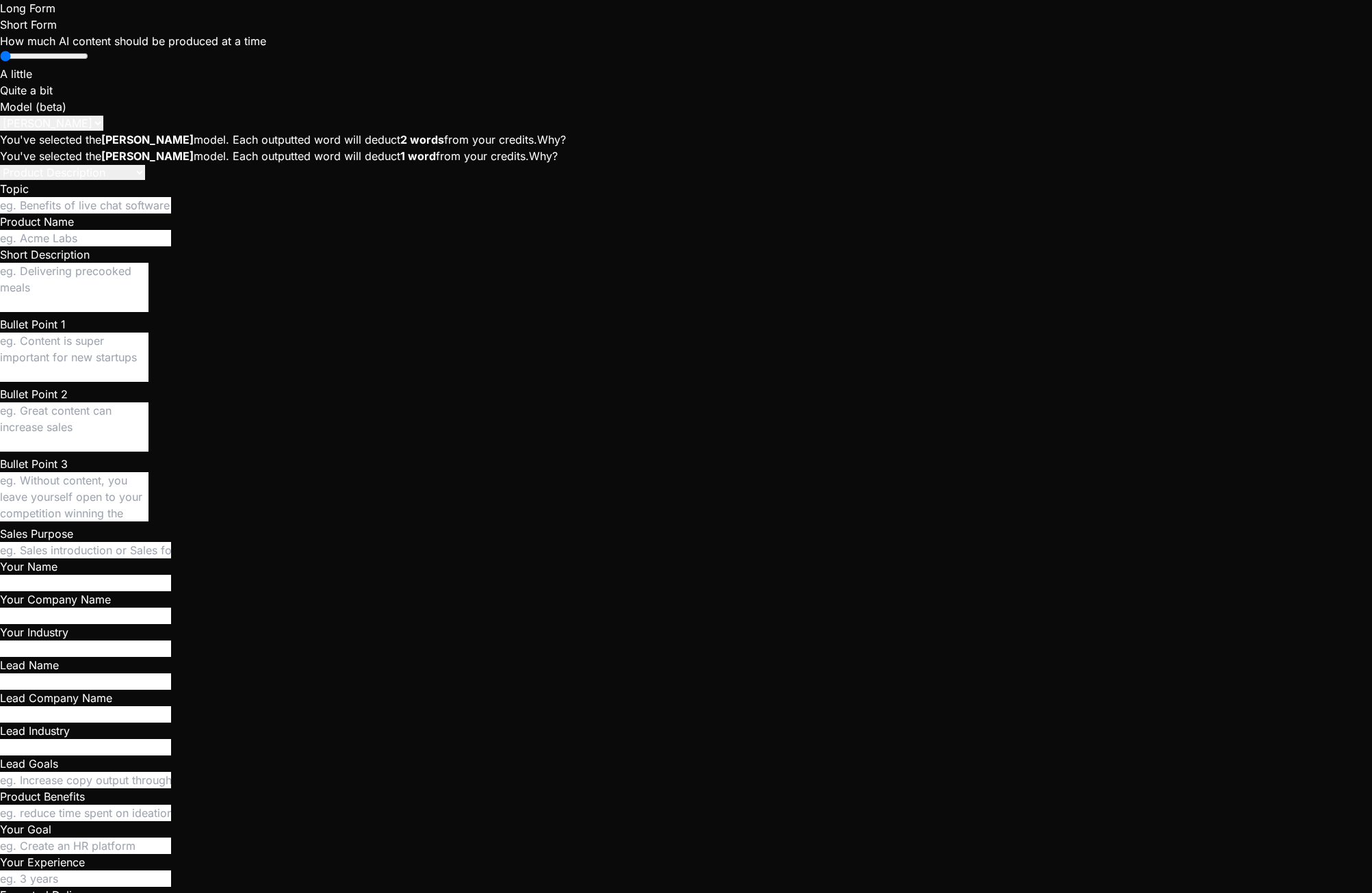
type textarea "x"
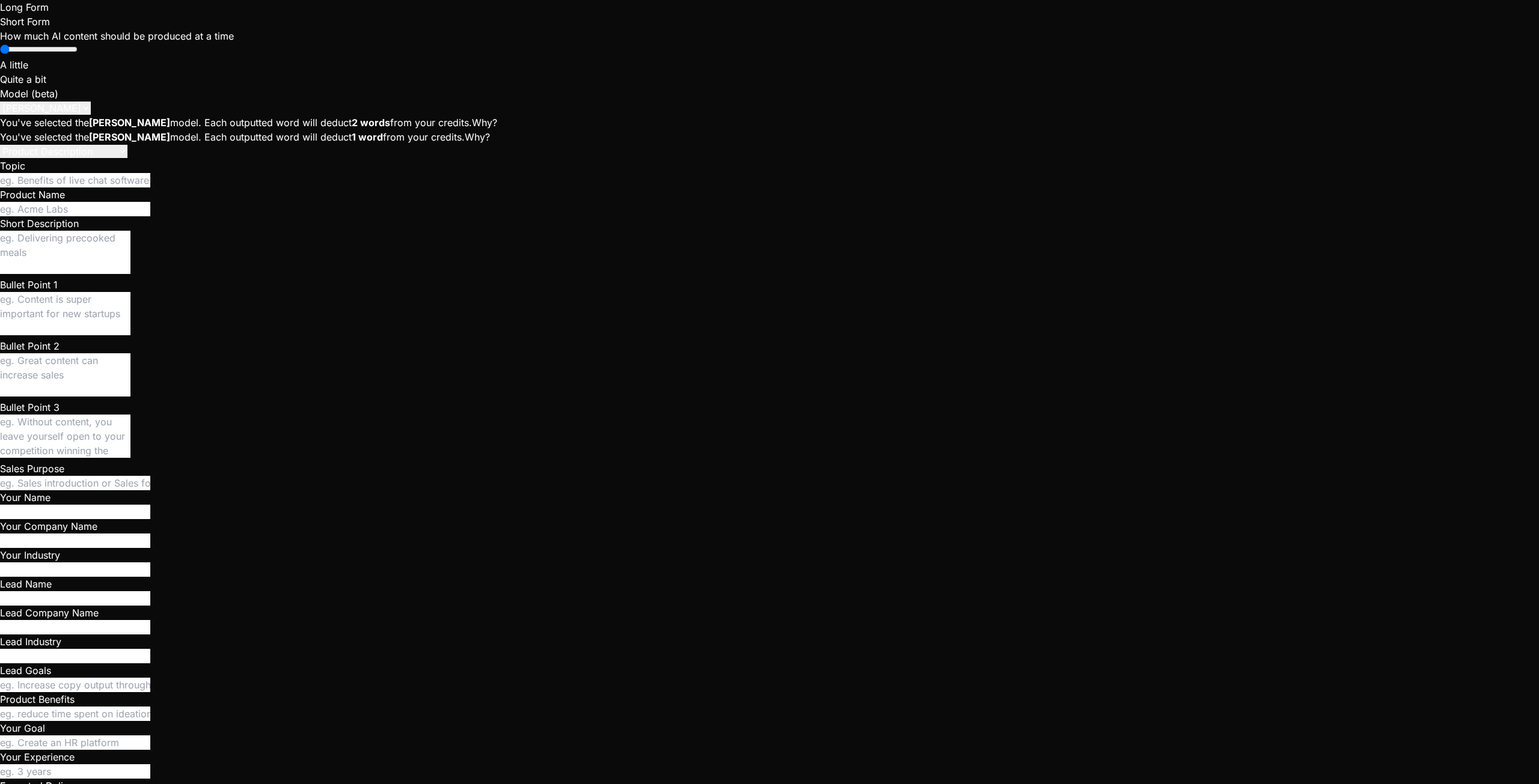
scroll to position [1491, 0]
type textarea "x"
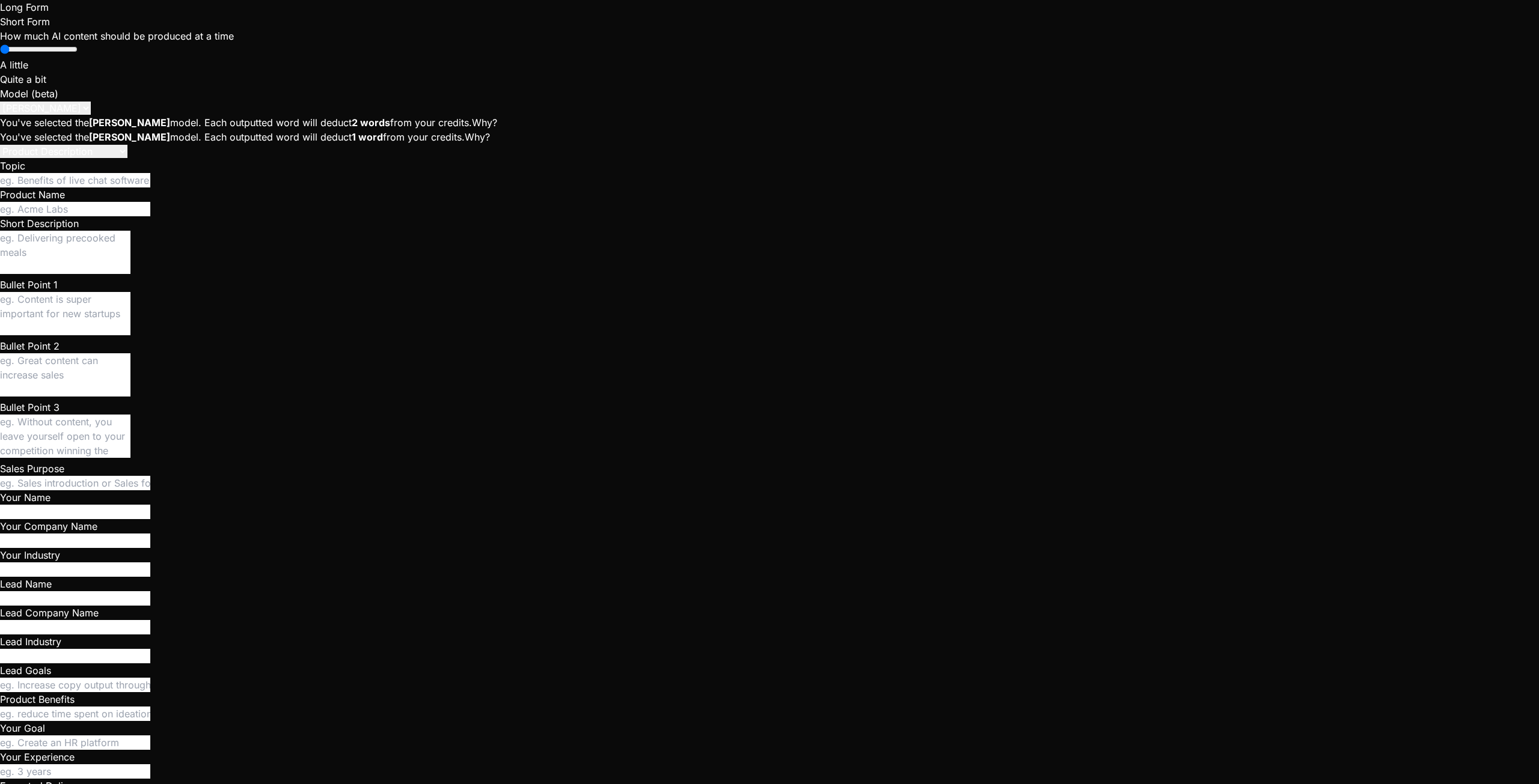
type textarea "x"
type textarea "-- Enable RLS alter table public.profiles enable row level security; alter tabl…"
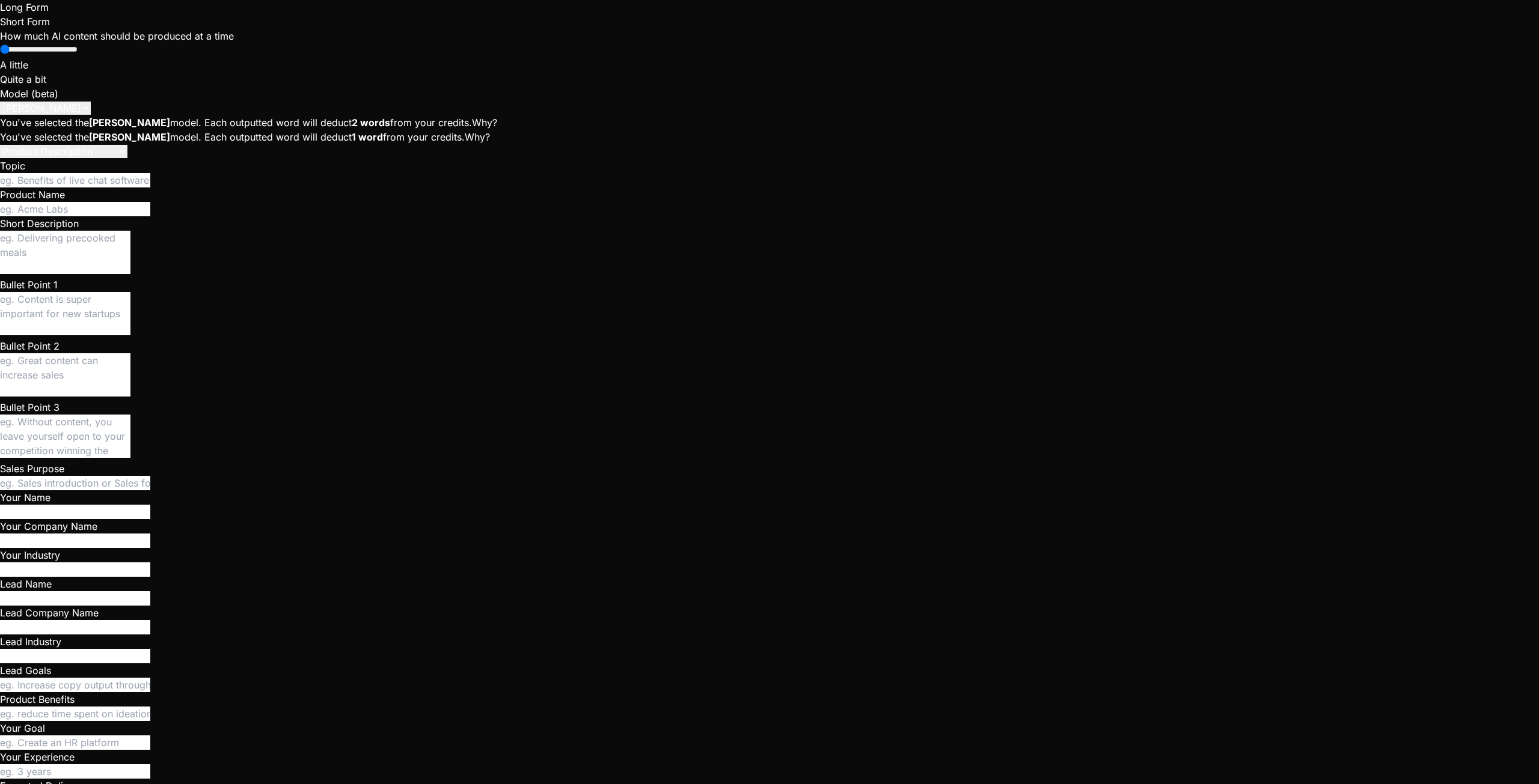
paste textarea "-- Enable RLS alter table public.profiles enable row level security; alter tabl…"
type textarea "-- Enable RLS alter table public.profiles enable row level security; alter tabl…"
type textarea "x"
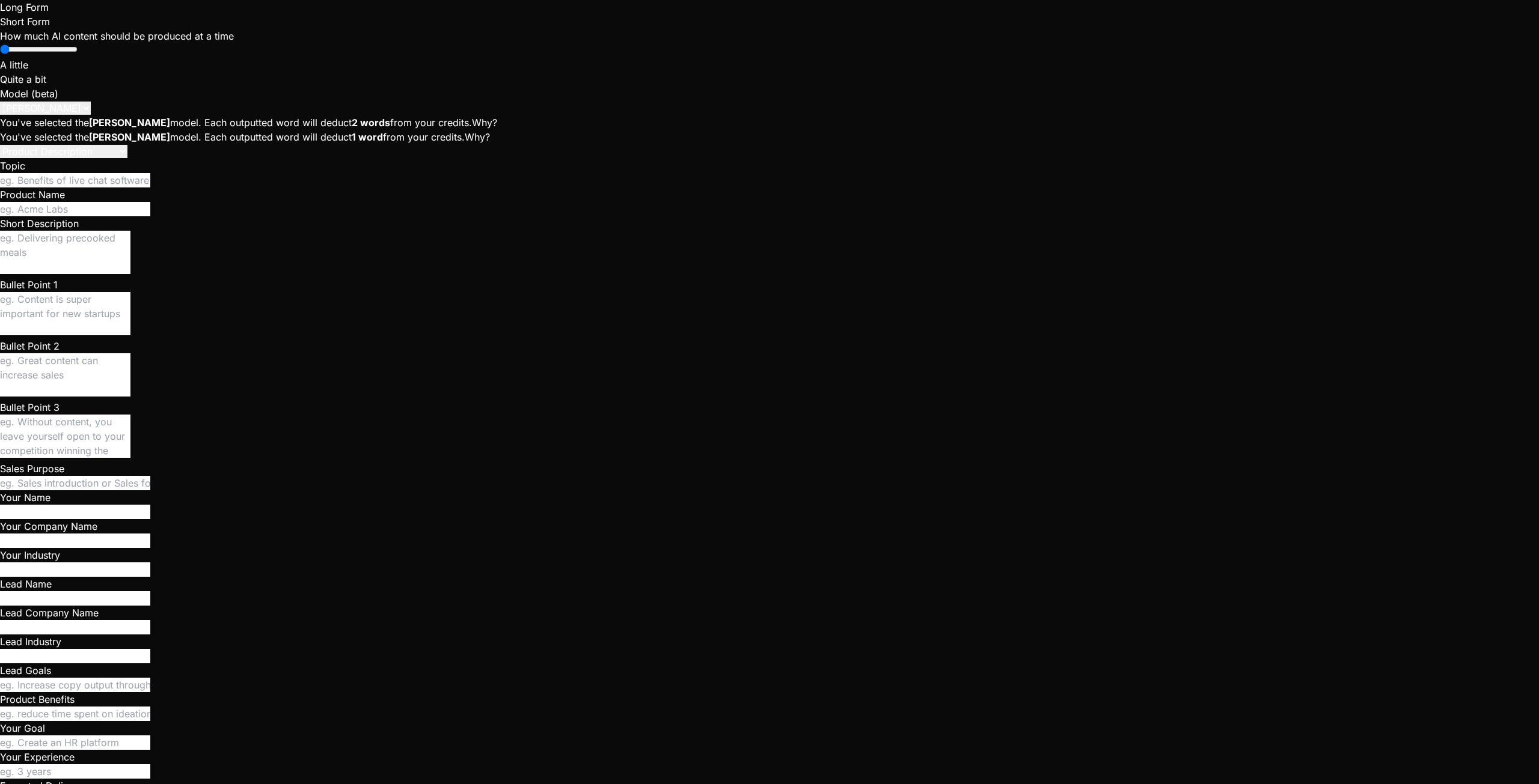
type textarea "x"
type textarea "r"
type textarea "x"
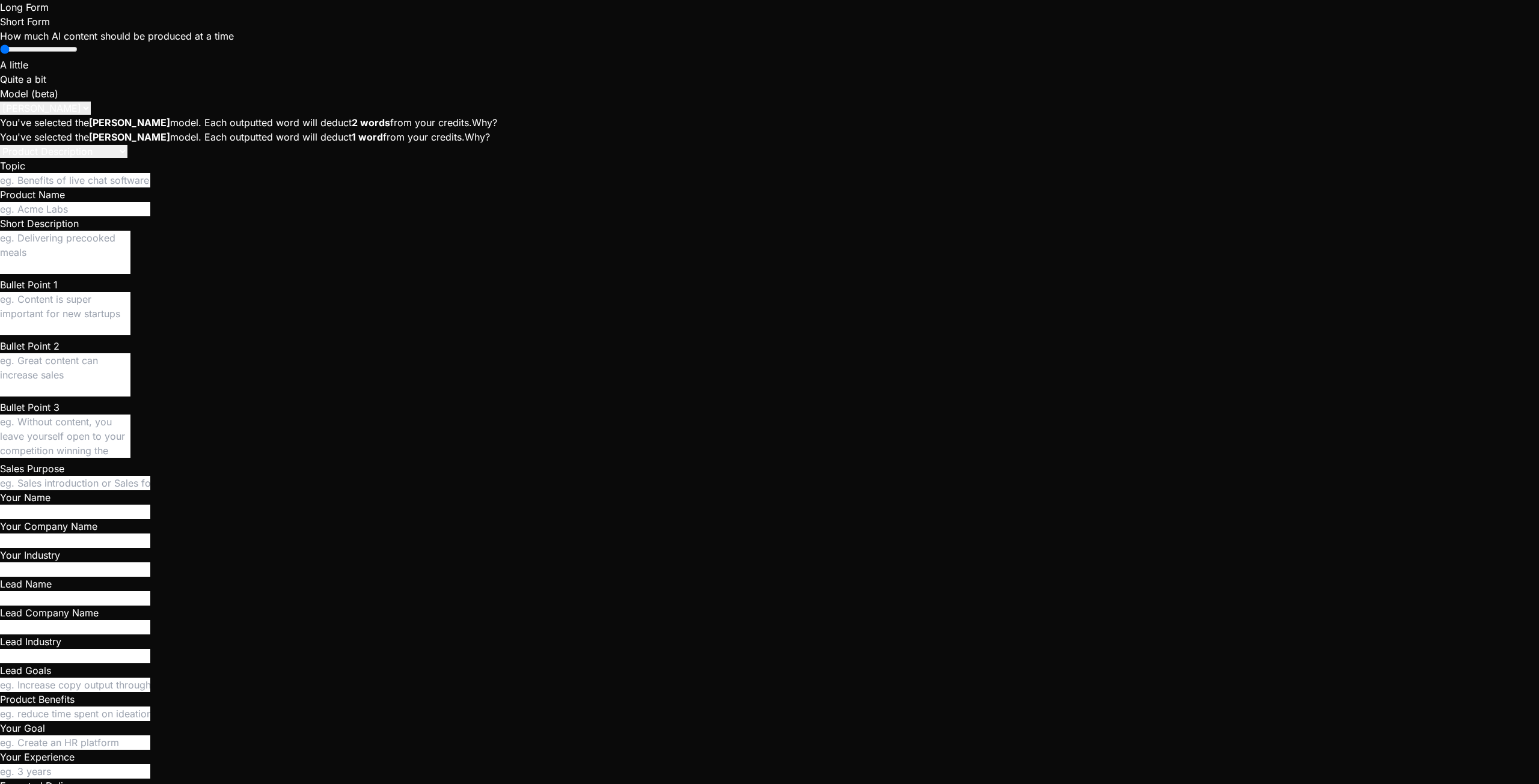
type textarea "rl"
type textarea "x"
type textarea "rls"
type textarea "x"
type textarea "rls."
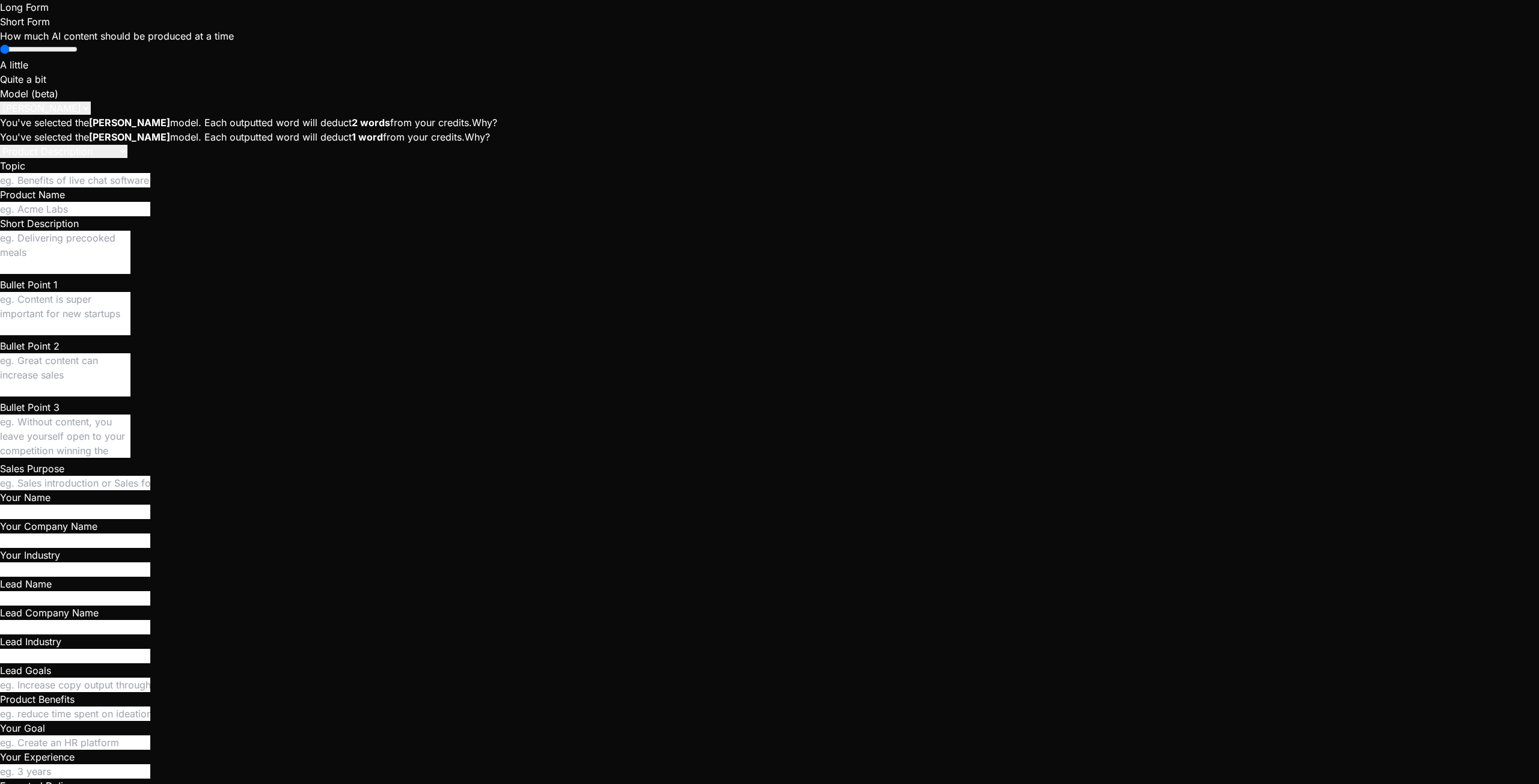
type textarea "x"
type textarea "rls.s"
type textarea "x"
type textarea "rls.sq"
type textarea "x"
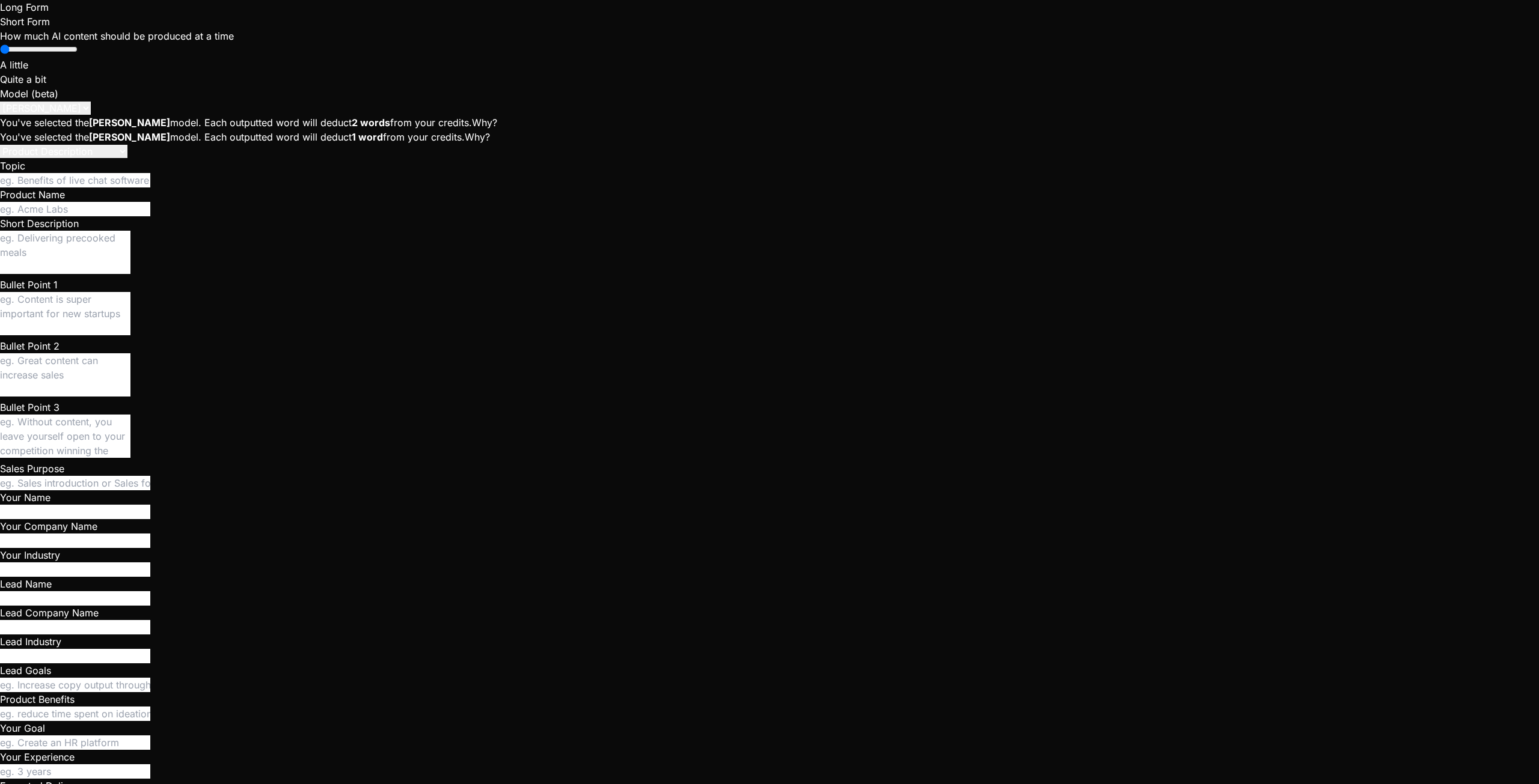
type textarea "rls.sql"
type textarea "x"
type textarea "rls.sql"
type textarea "x"
type textarea "rls.sql g"
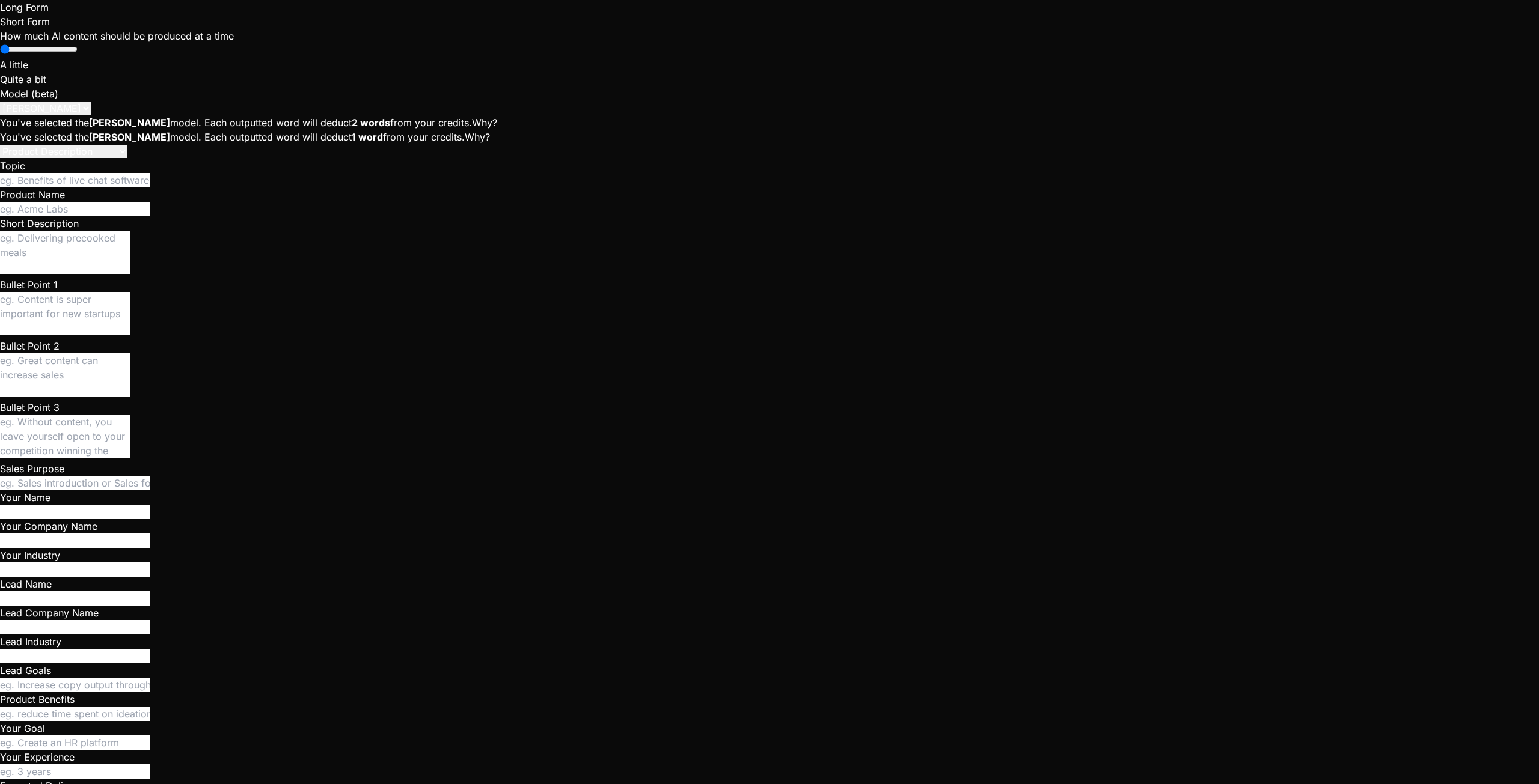
type textarea "x"
type textarea "rls.sql ge"
type textarea "x"
type textarea "rls.sql get"
type textarea "x"
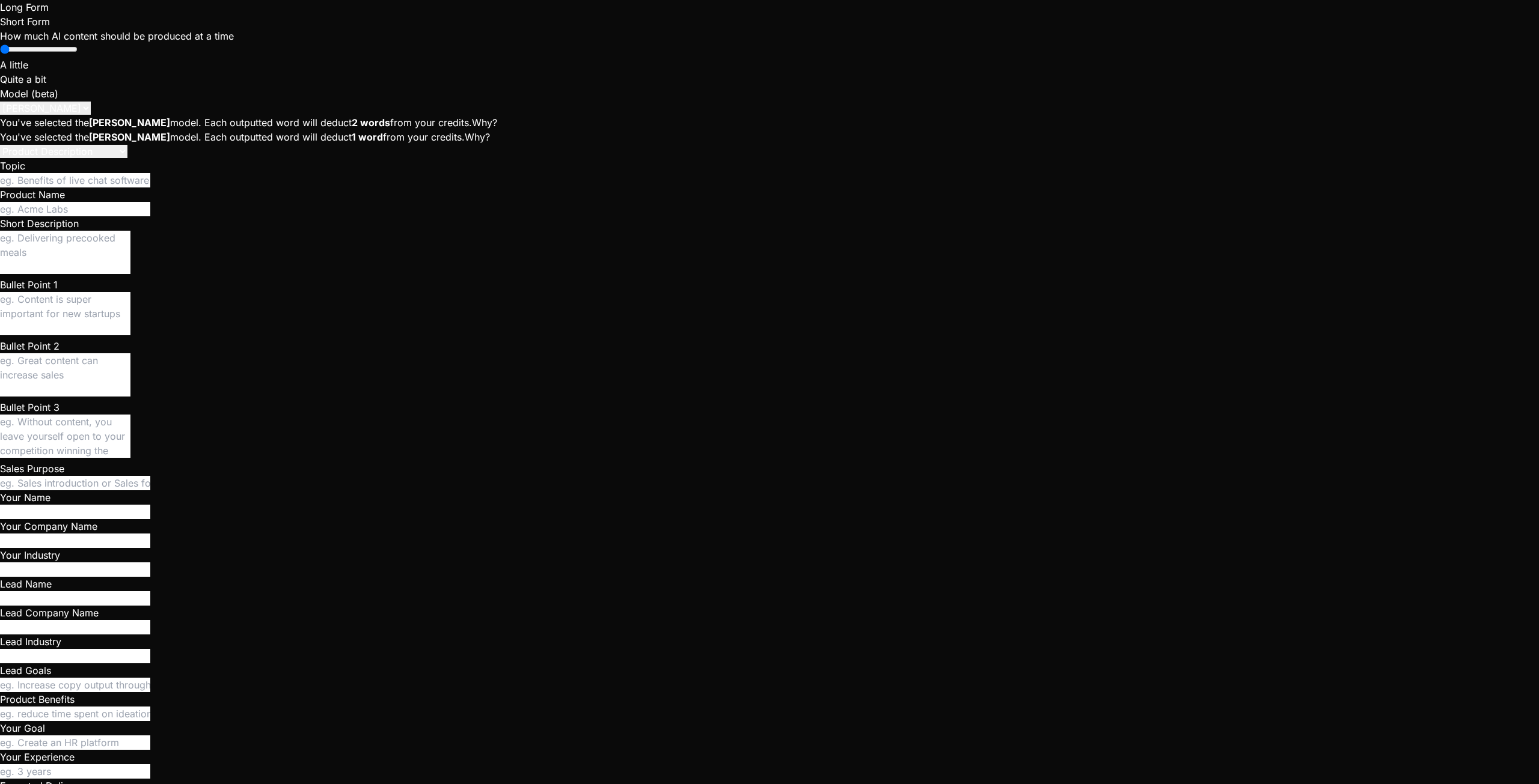
type textarea "rls.sql gets"
type textarea "x"
type textarea "rls.sql gets"
type textarea "x"
type textarea "rls.sql gets t"
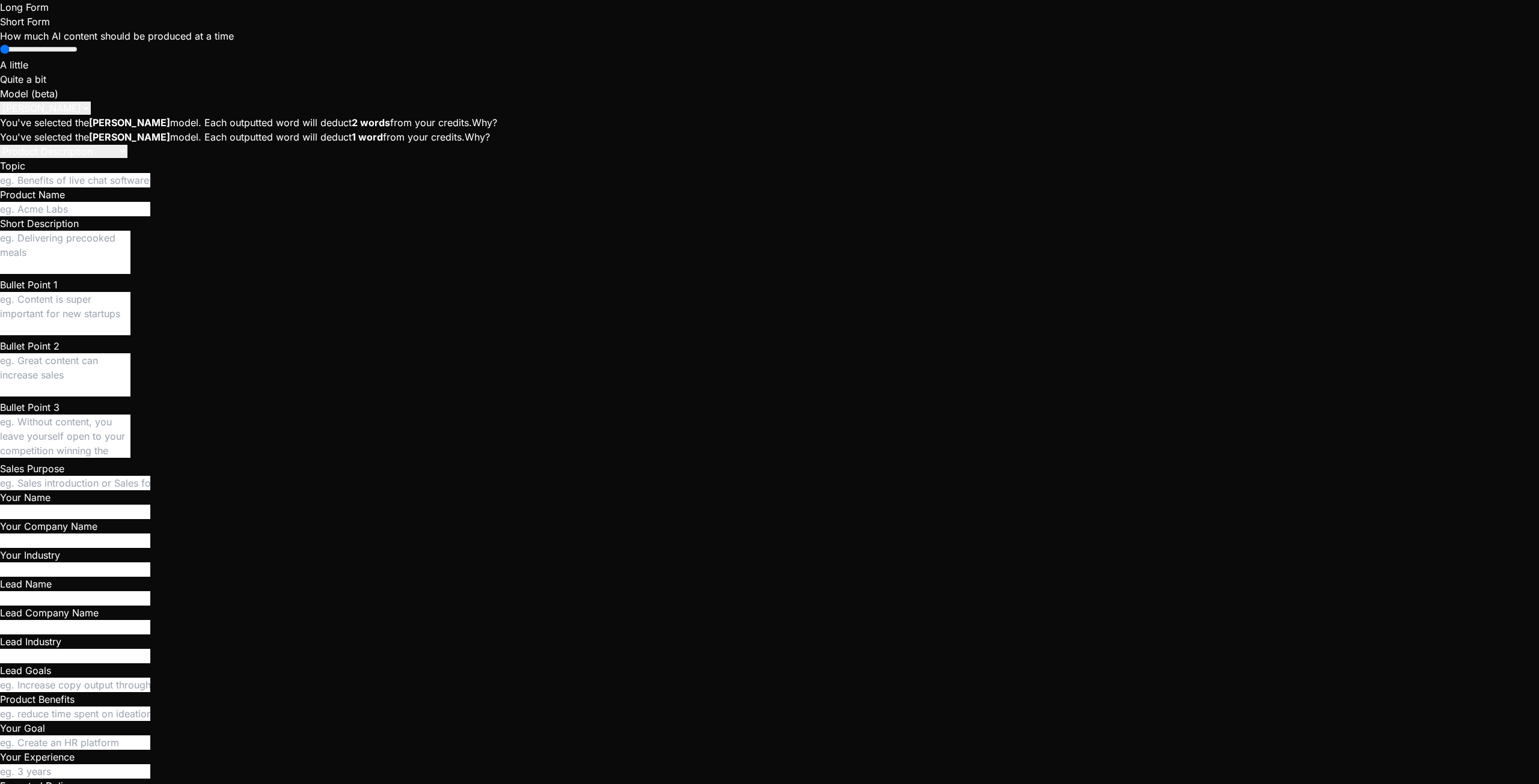
type textarea "x"
type textarea "rls.sql gets th"
type textarea "x"
type textarea "rls.sql gets thi"
type textarea "x"
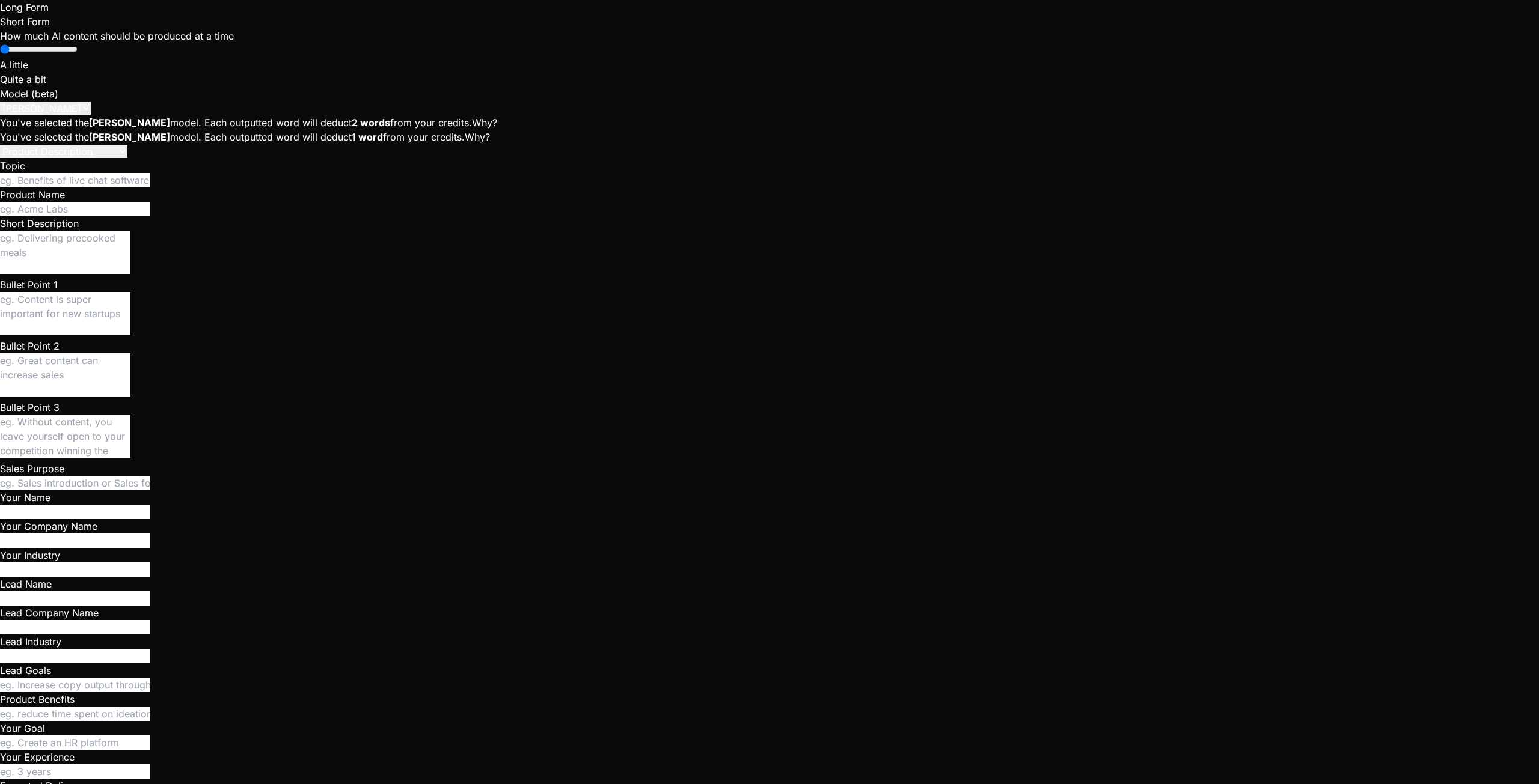
type textarea "rls.sql gets this"
type textarea "x"
type textarea "rls.sql gets this"
type textarea "x"
type textarea "rls.sql gets this e"
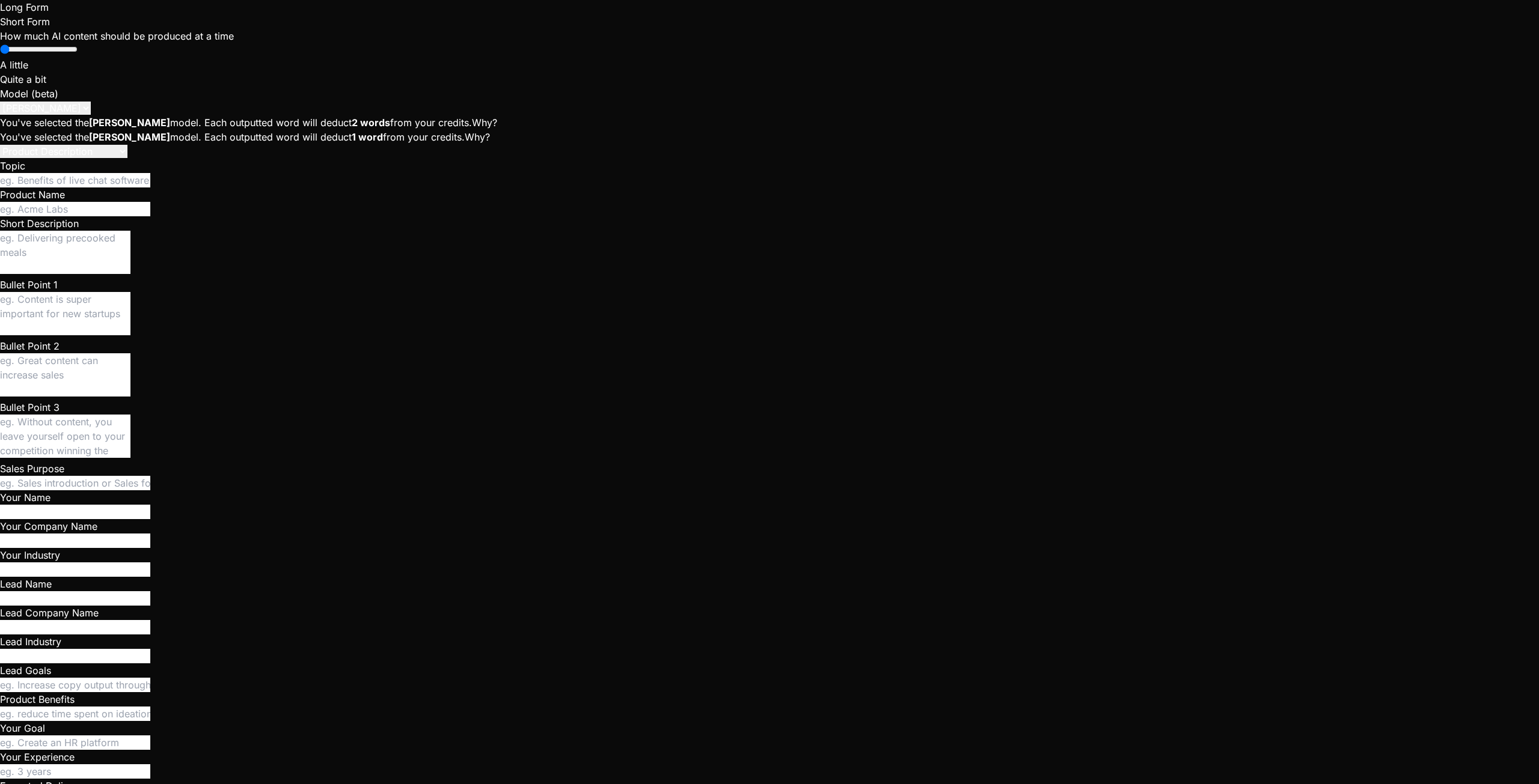
type textarea "x"
type textarea "rls.sql gets this er"
type textarea "x"
type textarea "rls.sql gets this err"
type textarea "x"
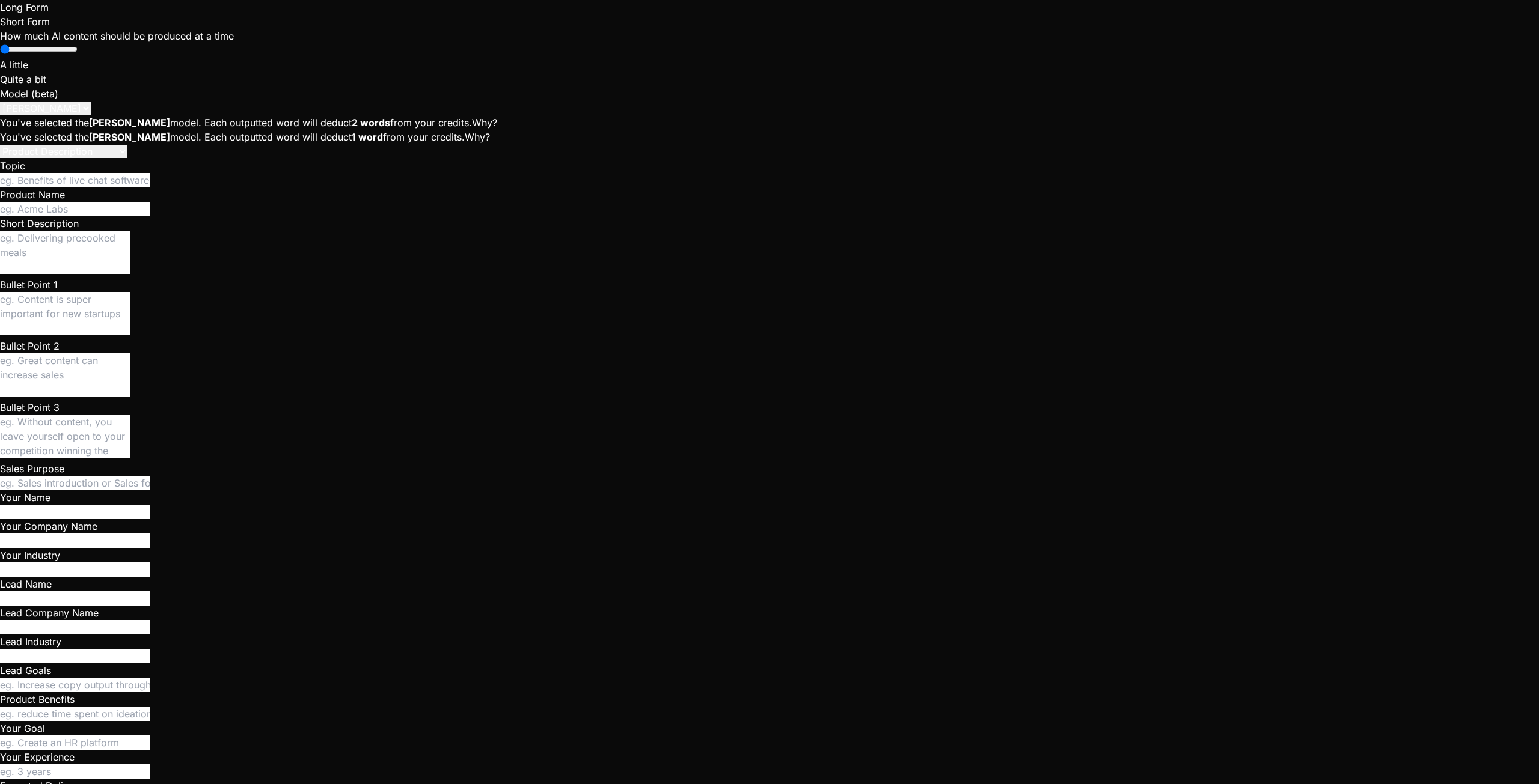
type textarea "rls.sql gets this erro"
type textarea "x"
type textarea "rls.sql gets this error"
type textarea "x"
type textarea "rls.sql gets this error"
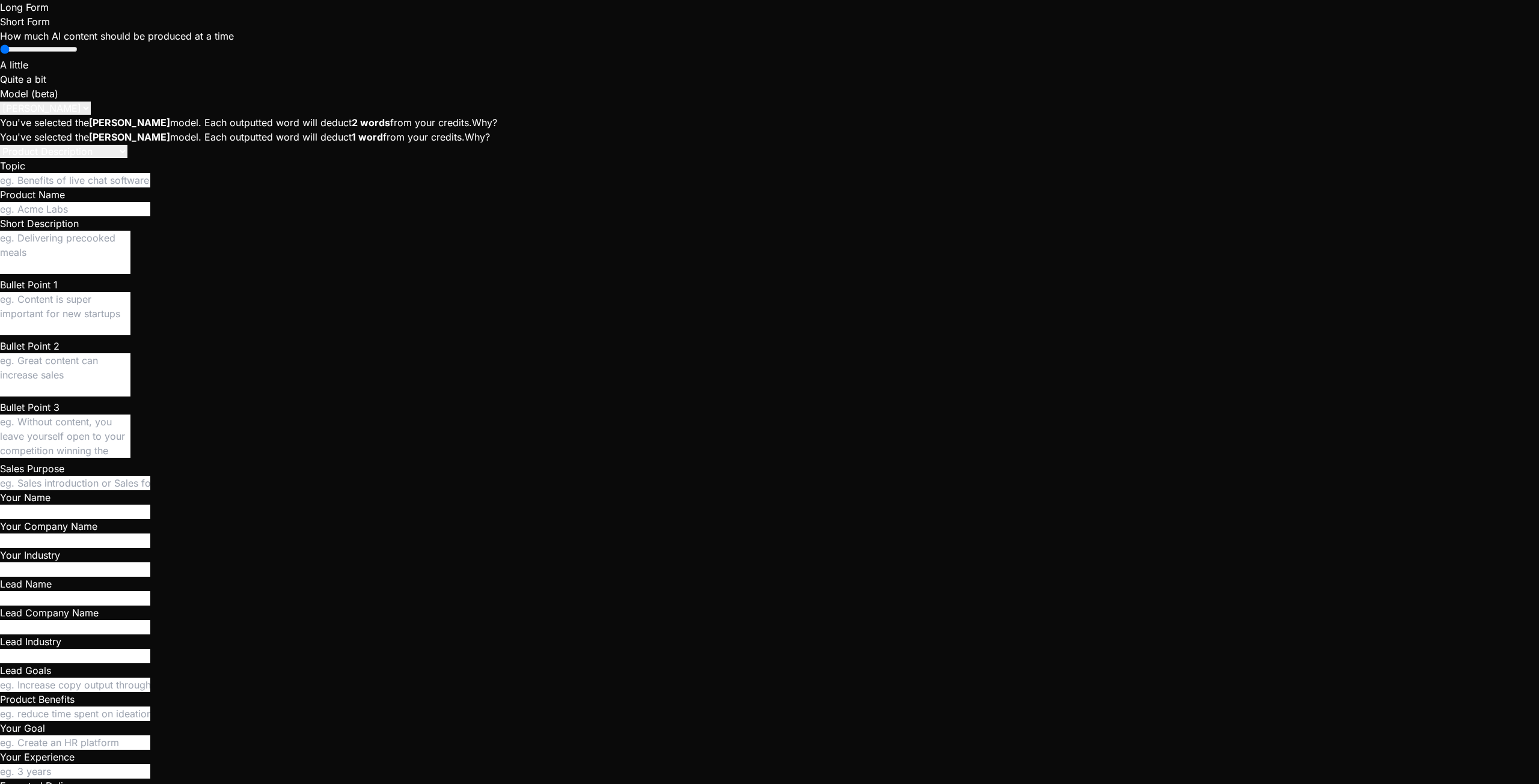
type textarea "x"
type textarea "rls.sql gets this error :"
type textarea "x"
type textarea "rls.sql gets this error :"
type textarea "x"
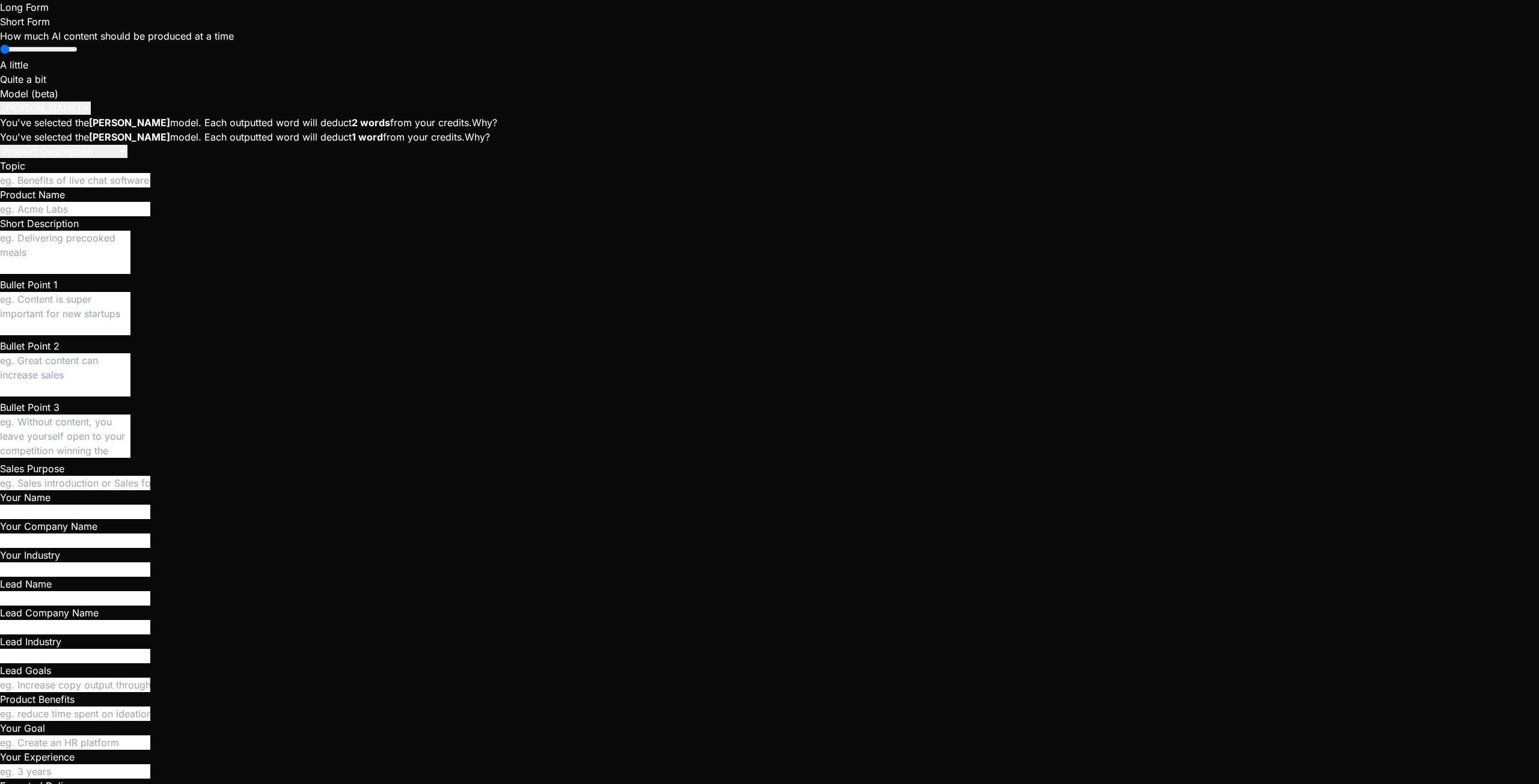
paste textarea "ERROR: 42601: syntax error at or near "\" LINE 261: using (\n public.current_us…"
type textarea "rls.sql gets this error : ERROR: 42601: syntax error at or near "\" LINE 261: u…"
type textarea "x"
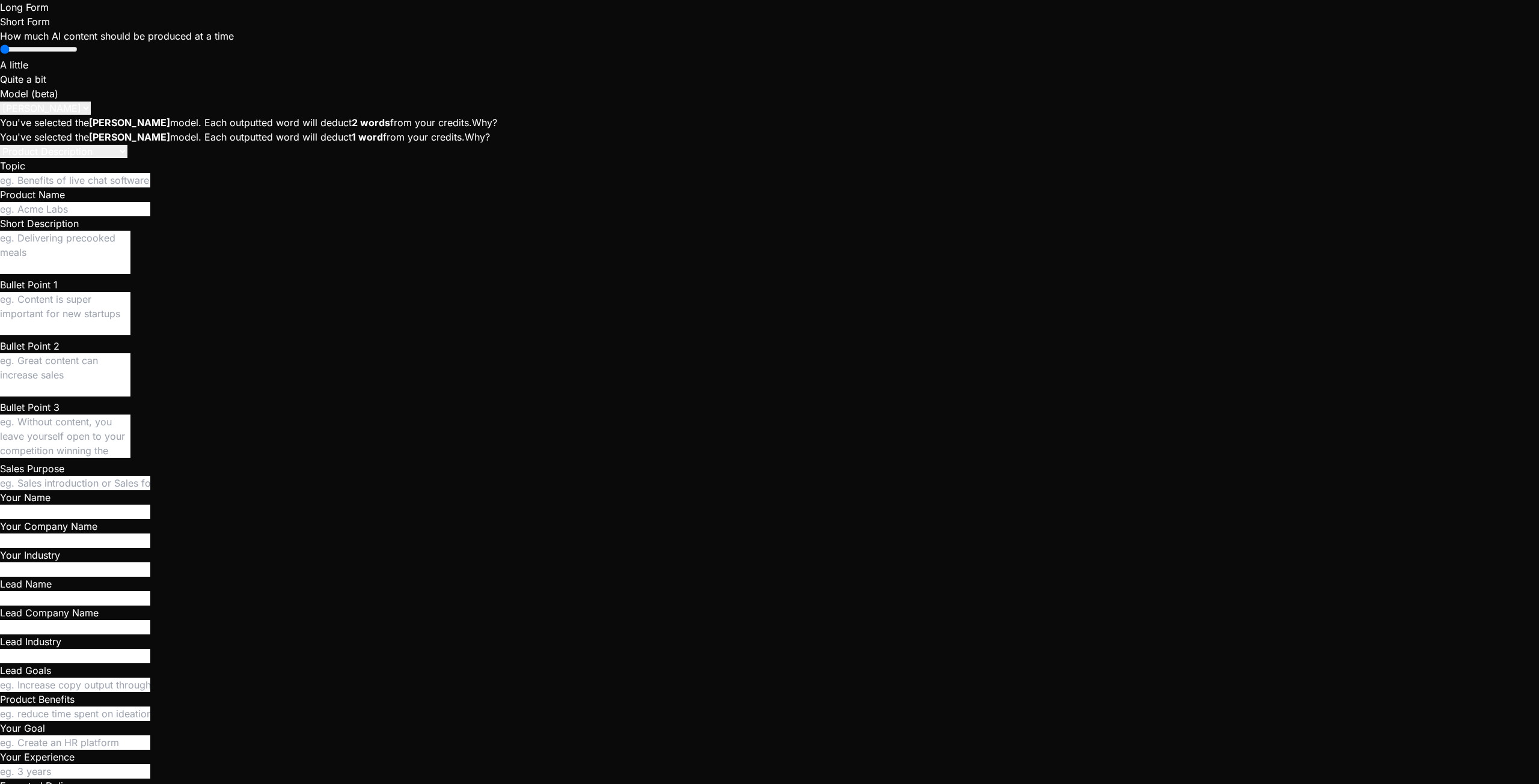
type textarea "-- STORAGE policies hint remain unchanged (managed in storage schema)"
type textarea "x"
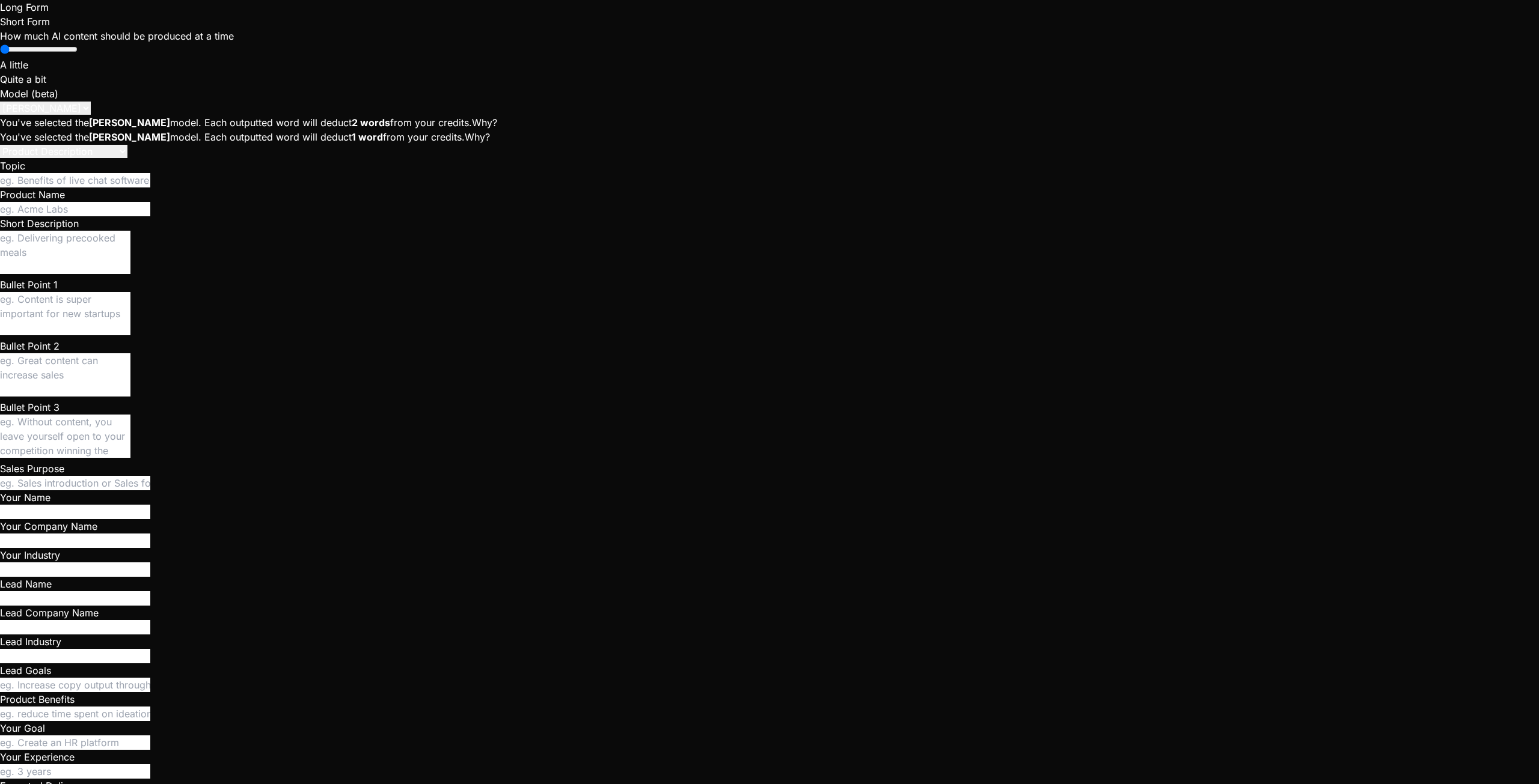
type textarea "-- Enable RLS alter table public.profiles enable row level security; alter tabl…"
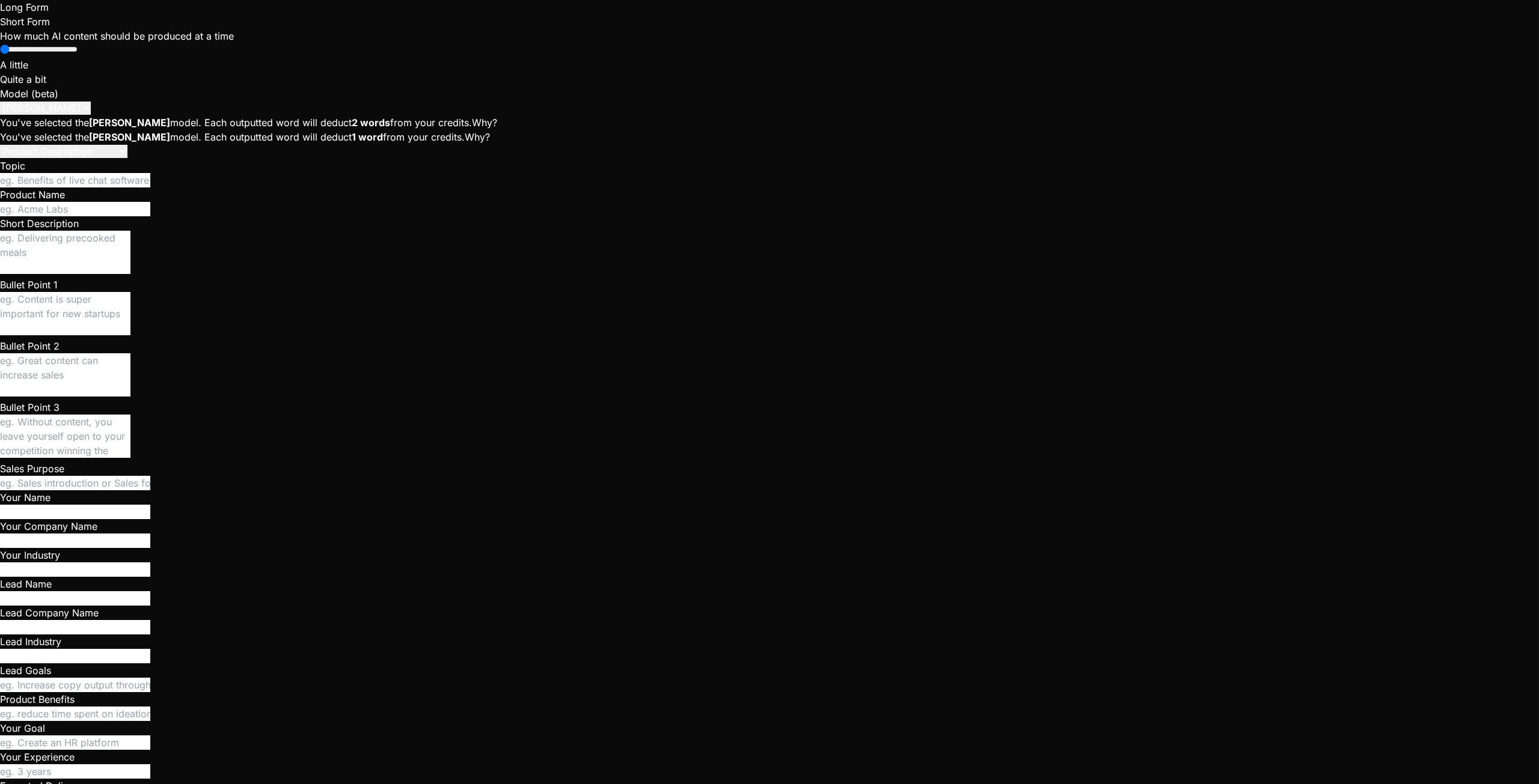
type textarea "I"
type textarea "x"
type textarea "I"
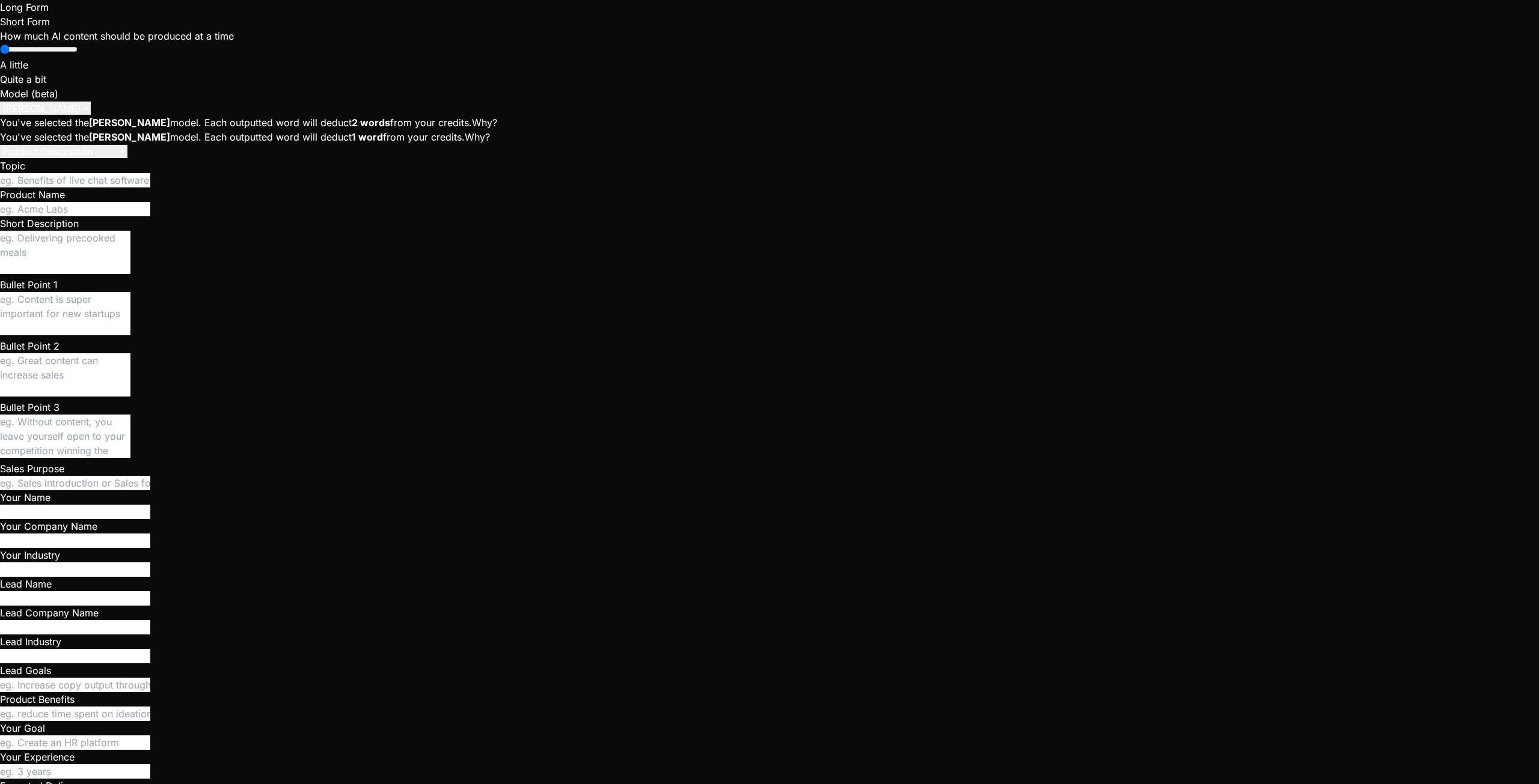
type textarea "x"
type textarea "I c"
type textarea "x"
type textarea "I ca"
type textarea "x"
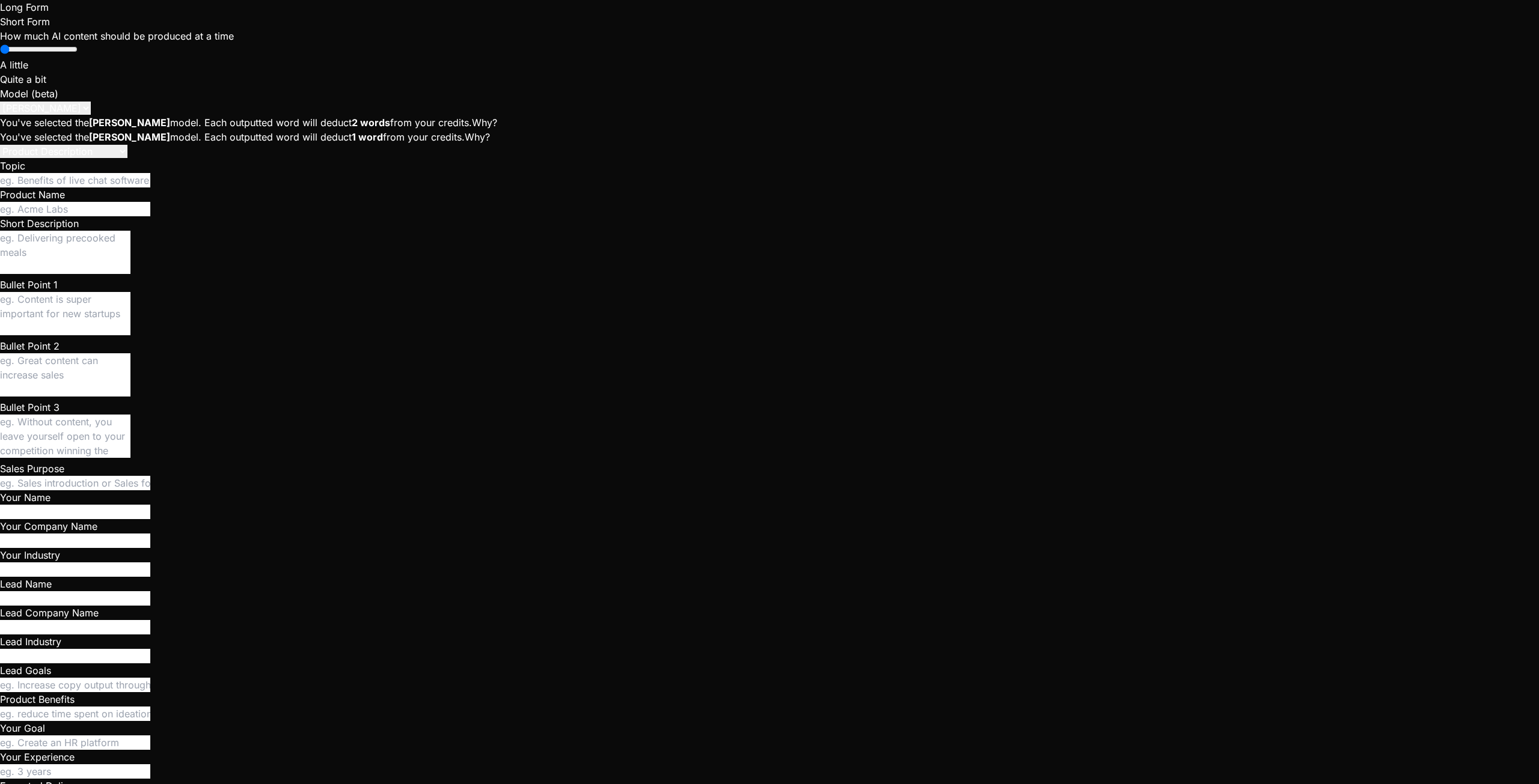
type textarea "I can"
type textarea "x"
type textarea "I can'"
type textarea "x"
type textarea "I can't"
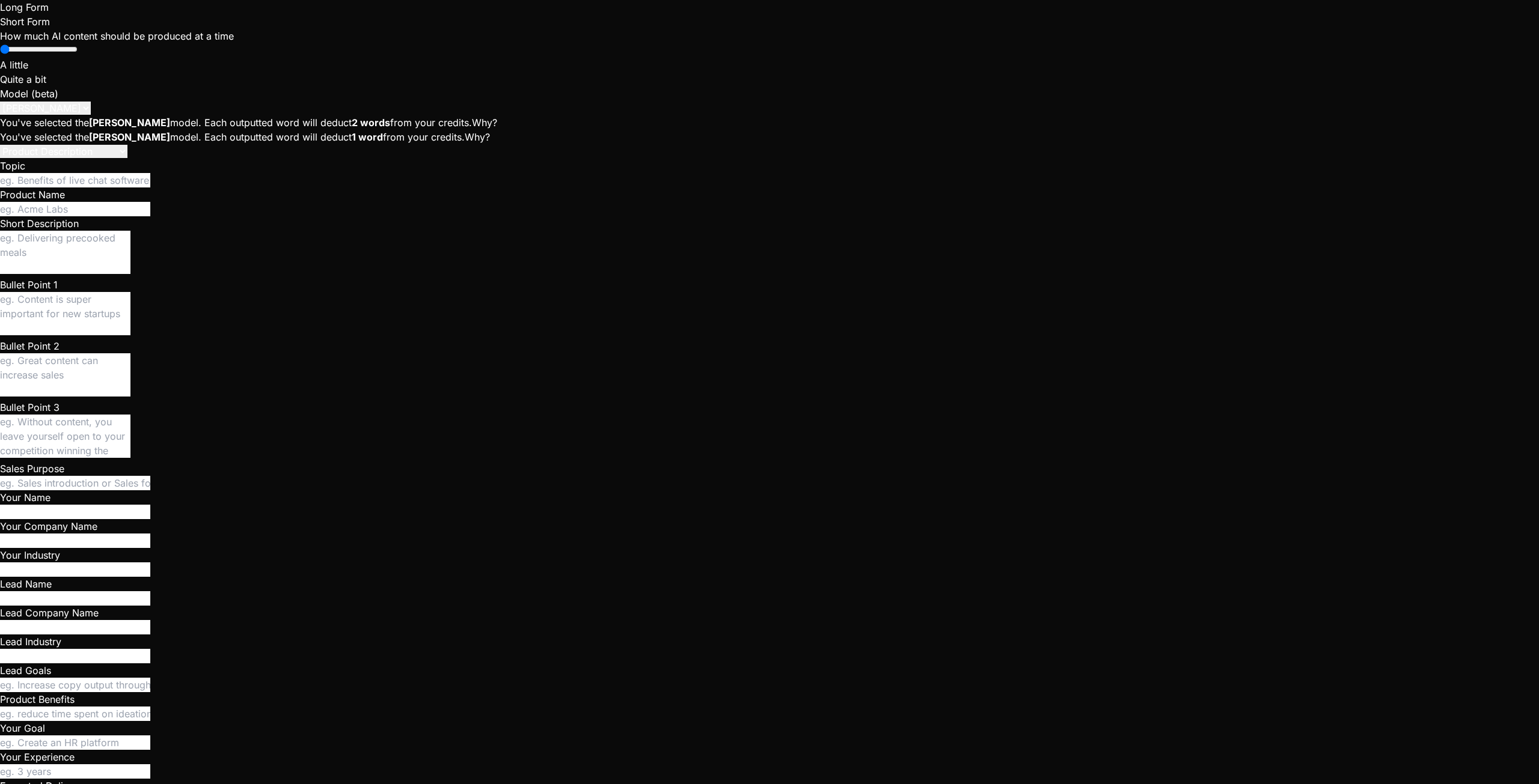
type textarea "x"
type textarea "I can't"
type textarea "x"
type textarea "I can't s"
type textarea "x"
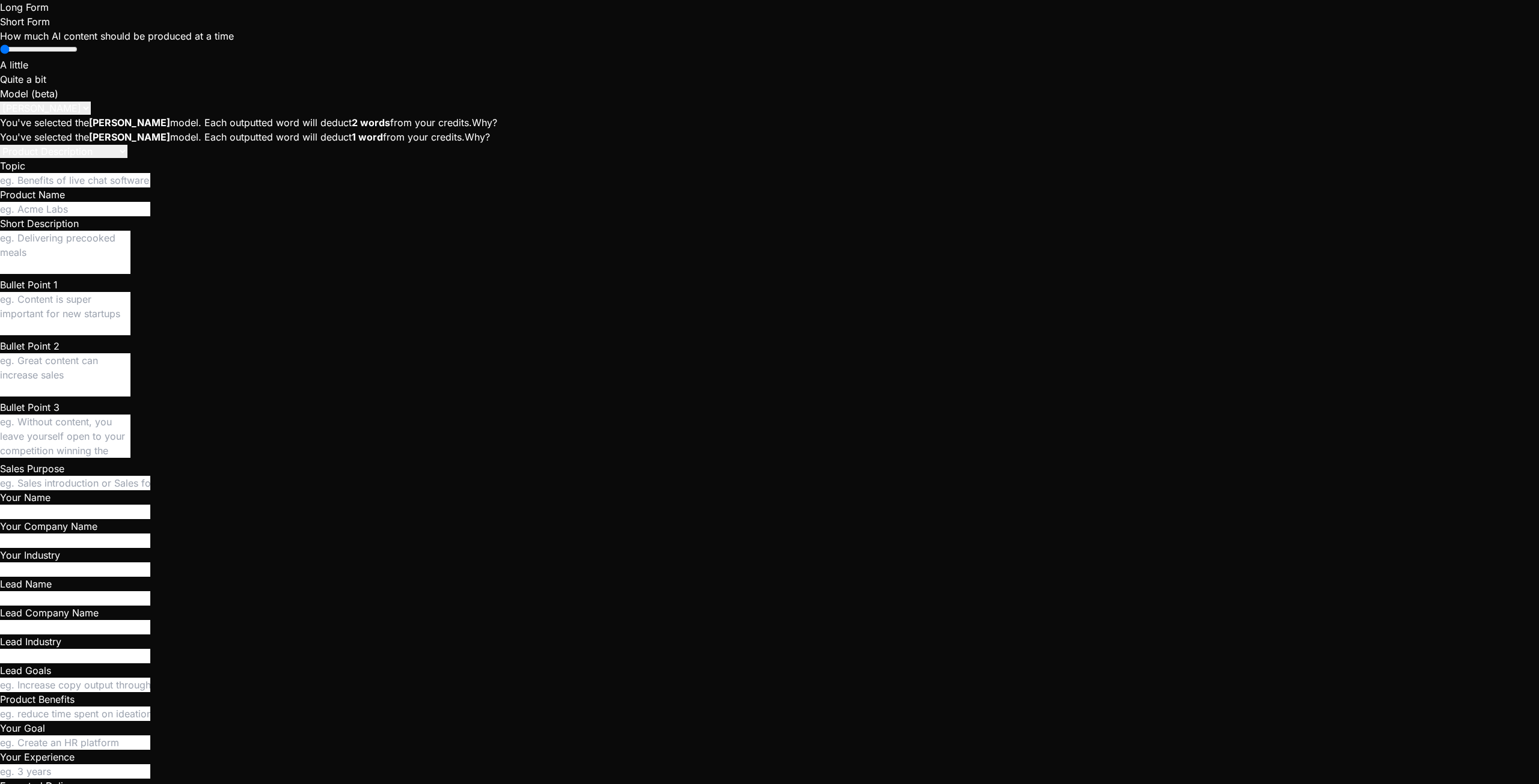
type textarea "I can't se"
type textarea "x"
type textarea "I can't see"
type textarea "x"
type textarea "I can't see"
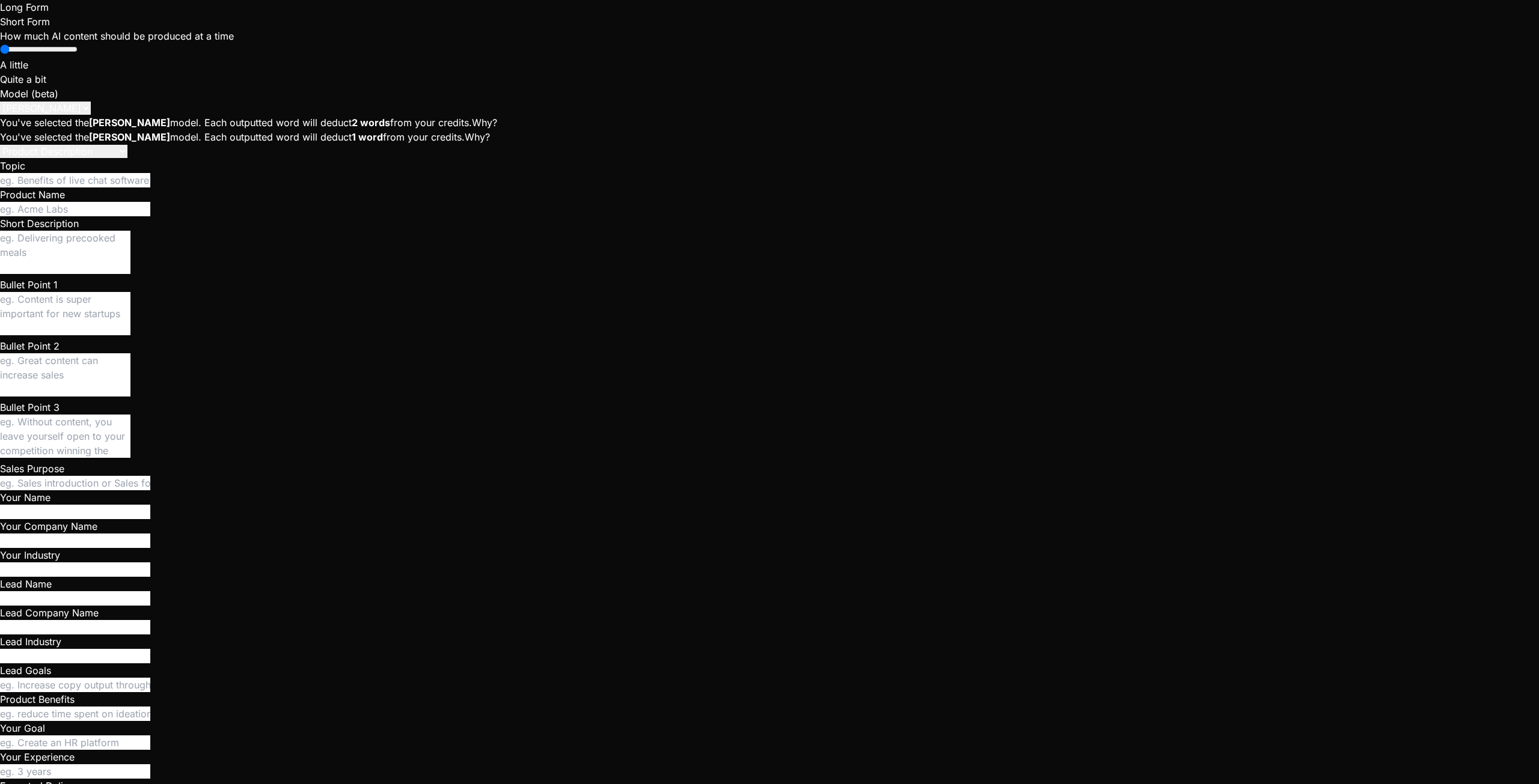
type textarea "x"
type textarea "I can't see T"
type textarea "x"
type textarea "I can't see Th"
type textarea "x"
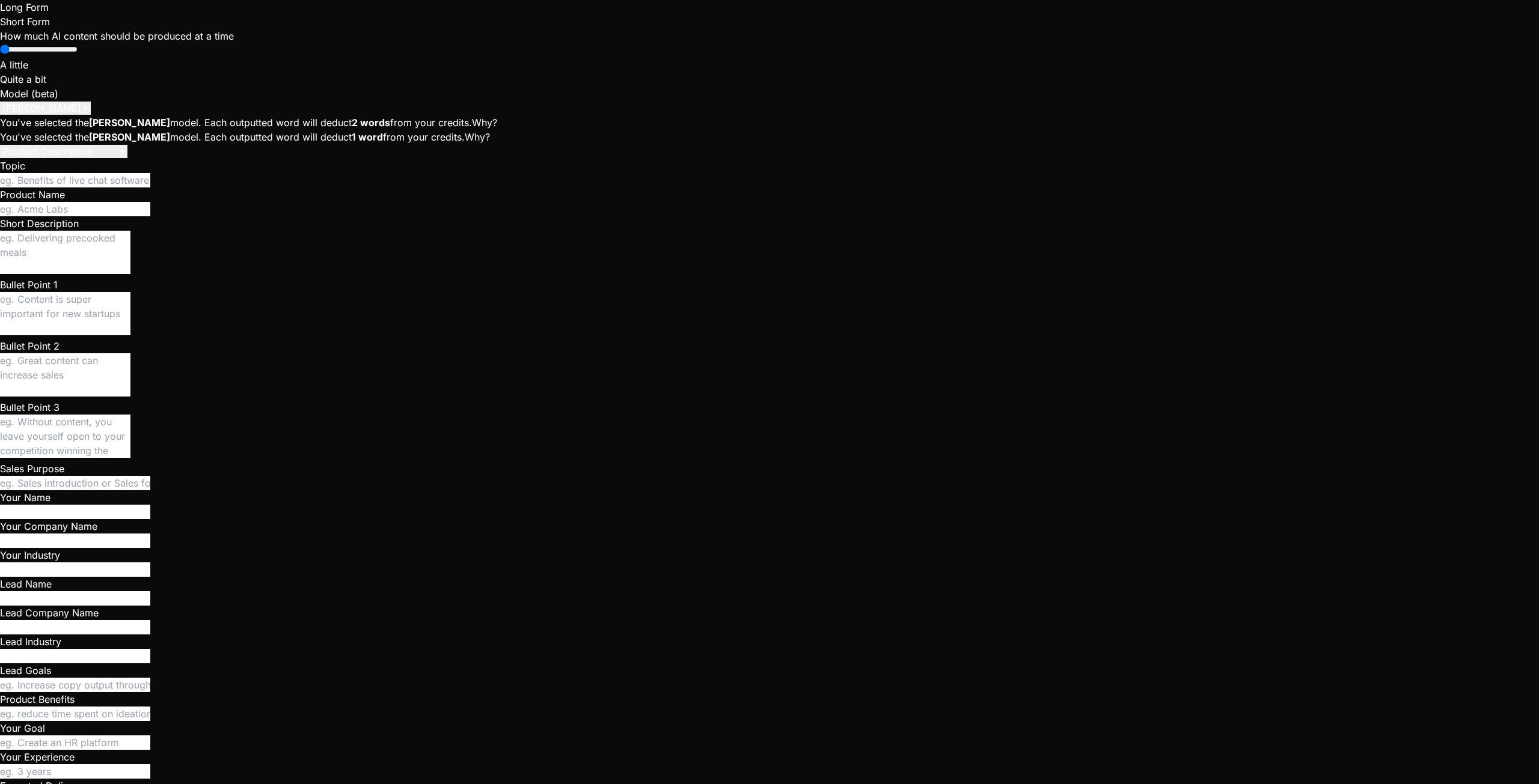
type textarea "I can't see The"
type textarea "x"
type textarea "I can't see The"
type textarea "x"
type textarea "I can't see The C"
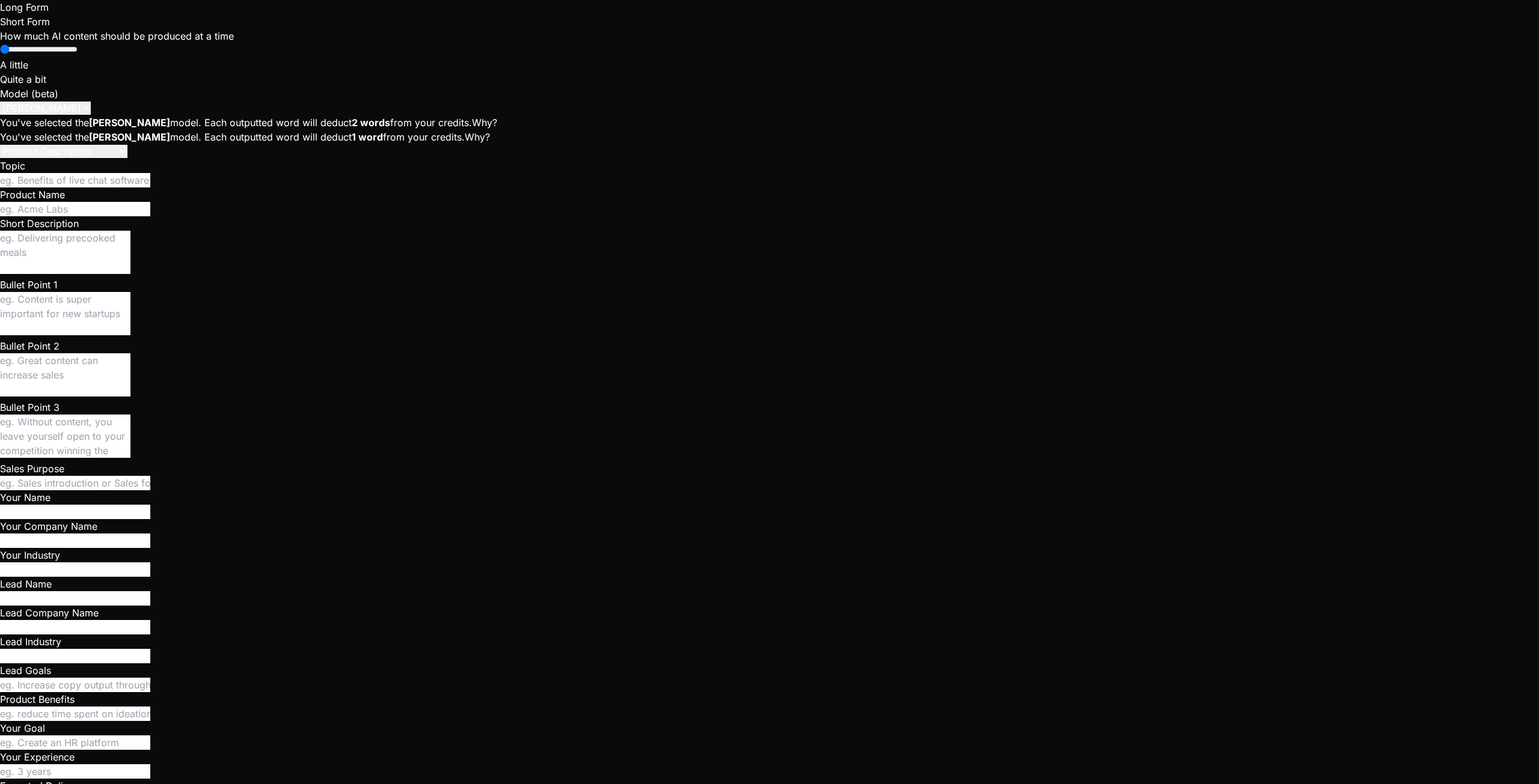
type textarea "x"
type textarea "I can't see The Cr"
type textarea "x"
type textarea "I can't see The Cre"
type textarea "x"
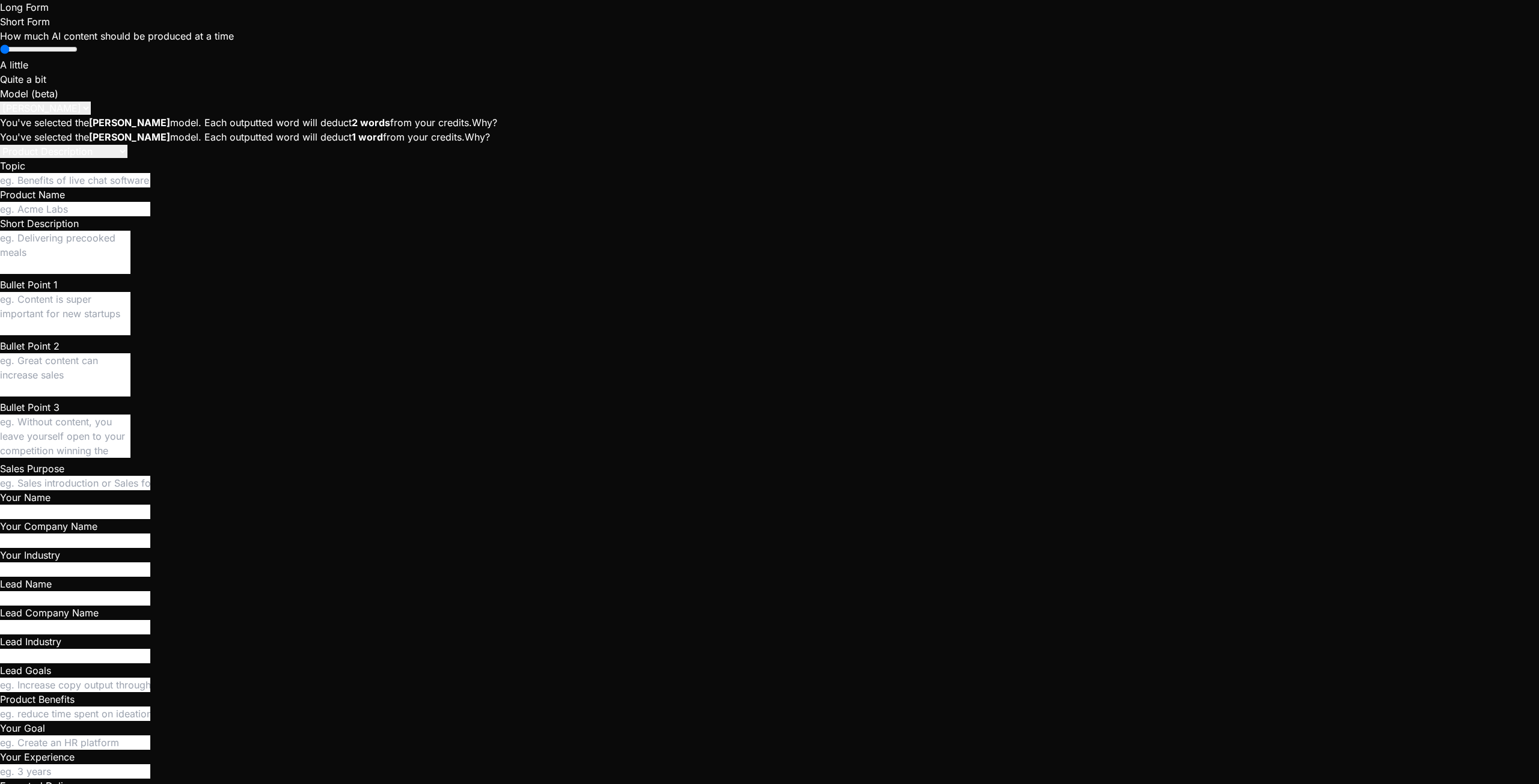
type textarea "I can't see The Crew"
type textarea "x"
type textarea "I can't see The Crews"
type textarea "x"
type textarea "I can't see The Crews"
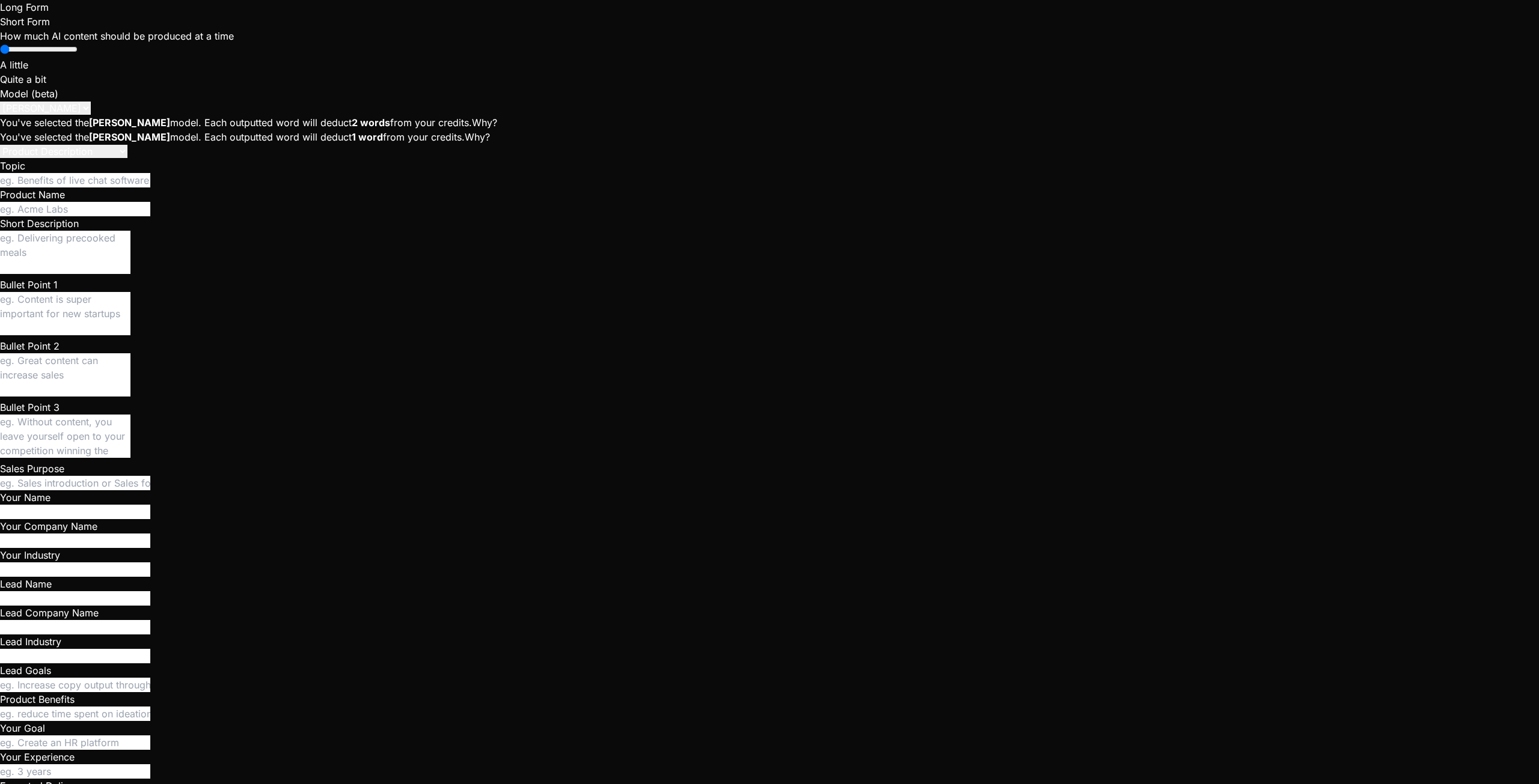
type textarea "x"
type textarea "I can't see The Crews t"
type textarea "x"
type textarea "I can't see The Crews ta"
type textarea "x"
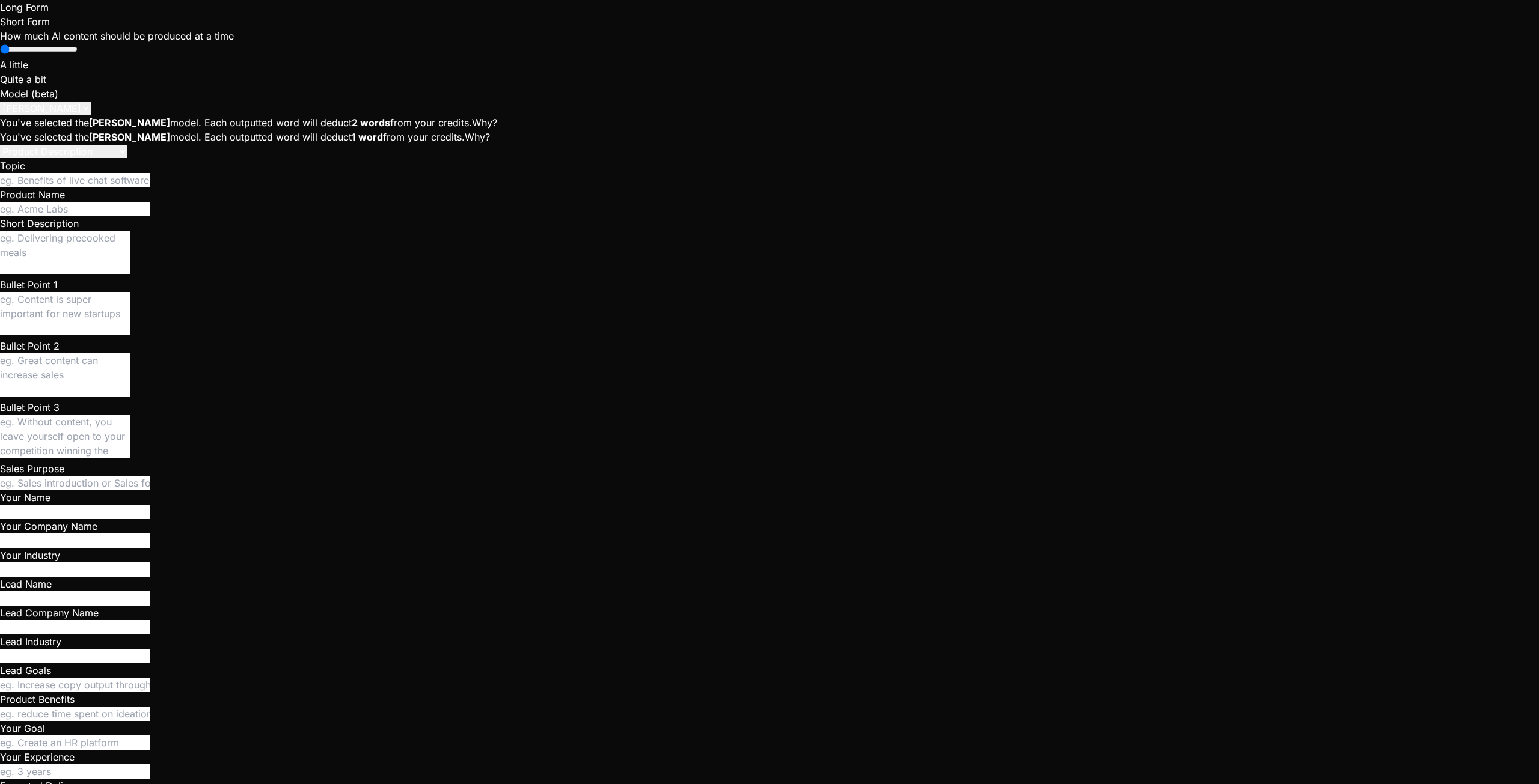
type textarea "I can't see The Crews tab"
type textarea "x"
type textarea "I can't see The Crews tab"
type textarea "x"
type textarea "I can't see The Crews tab a"
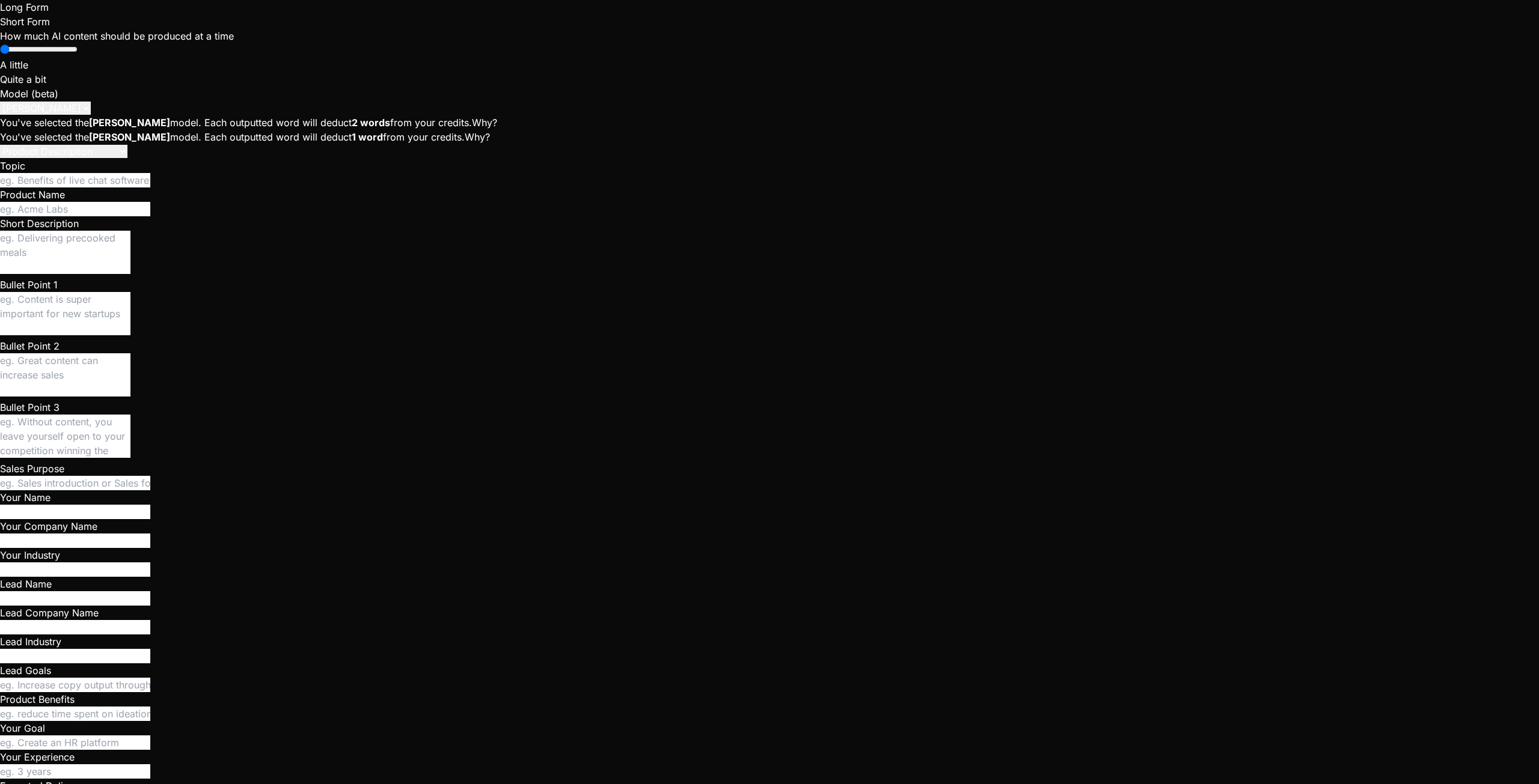
type textarea "x"
type textarea "I can't see The Crews tab an"
type textarea "x"
type textarea "I can't see The Crews tab any"
type textarea "x"
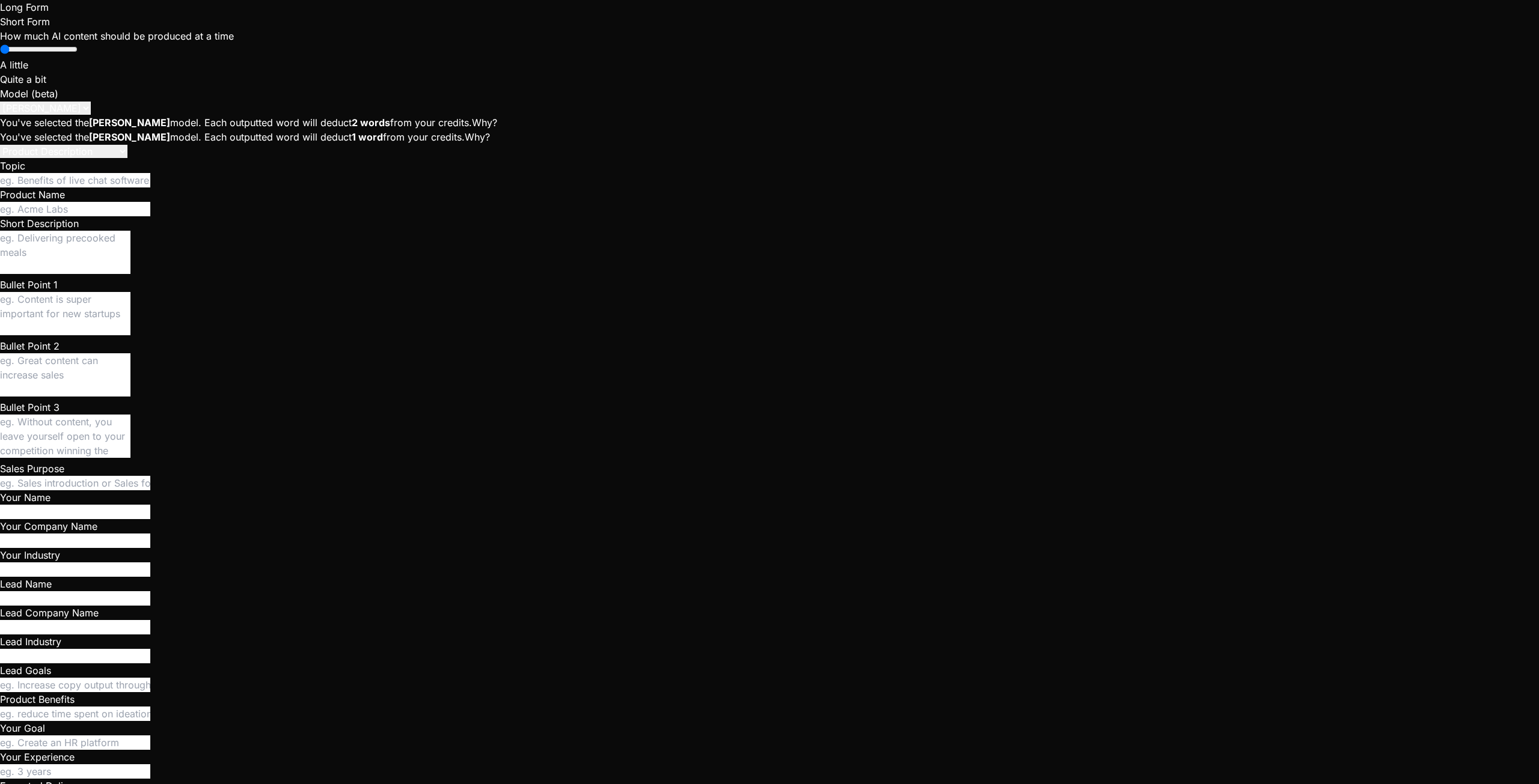
type textarea "I can't see The Crews tab anym"
type textarea "x"
type textarea "I can't see The Crews tab anymo"
type textarea "x"
type textarea "I can't see The Crews tab anymor"
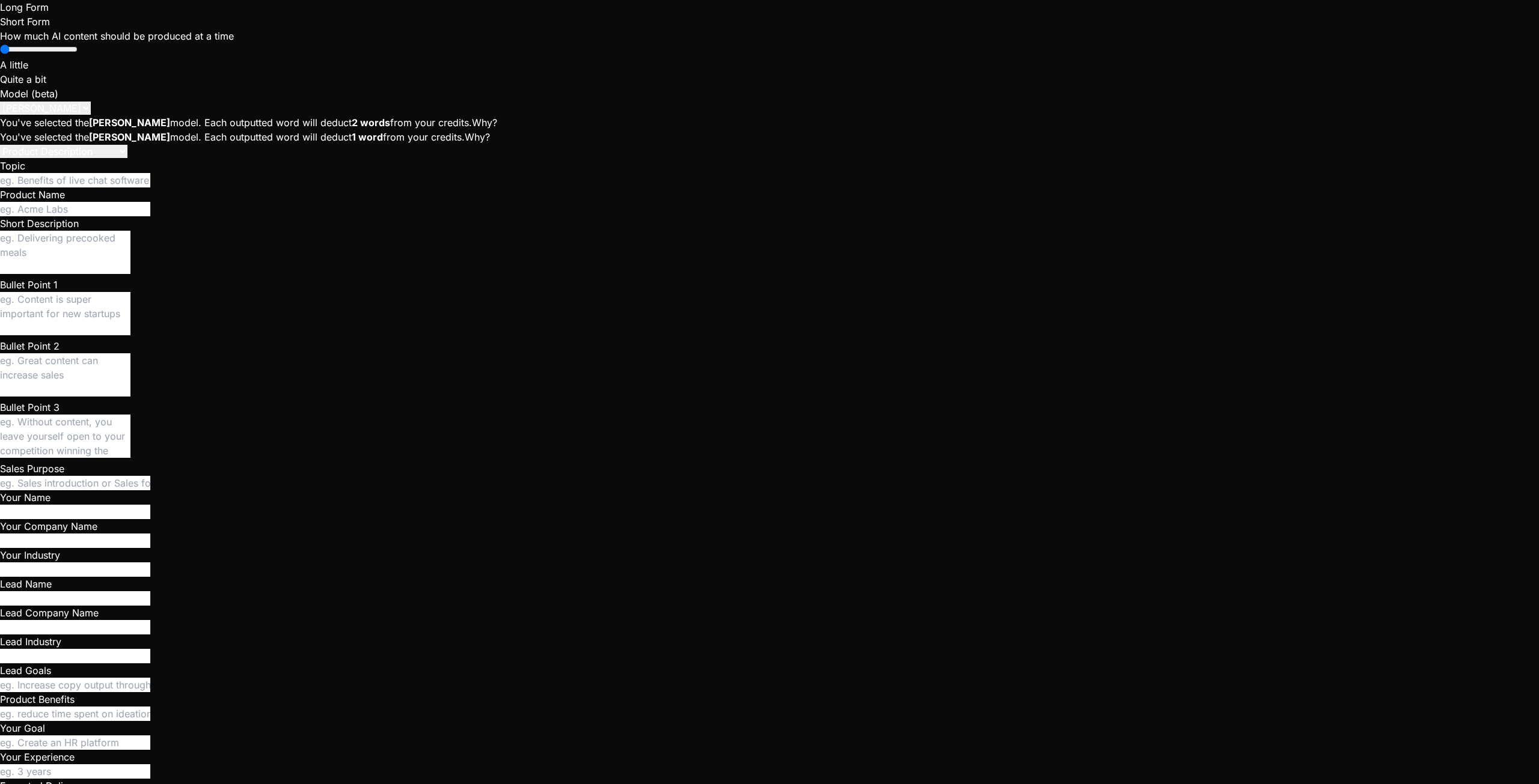
type textarea "x"
type textarea "I can't see The Crews tab anymore"
type textarea "x"
type textarea "I can't see The Crews tab anymore."
type textarea "x"
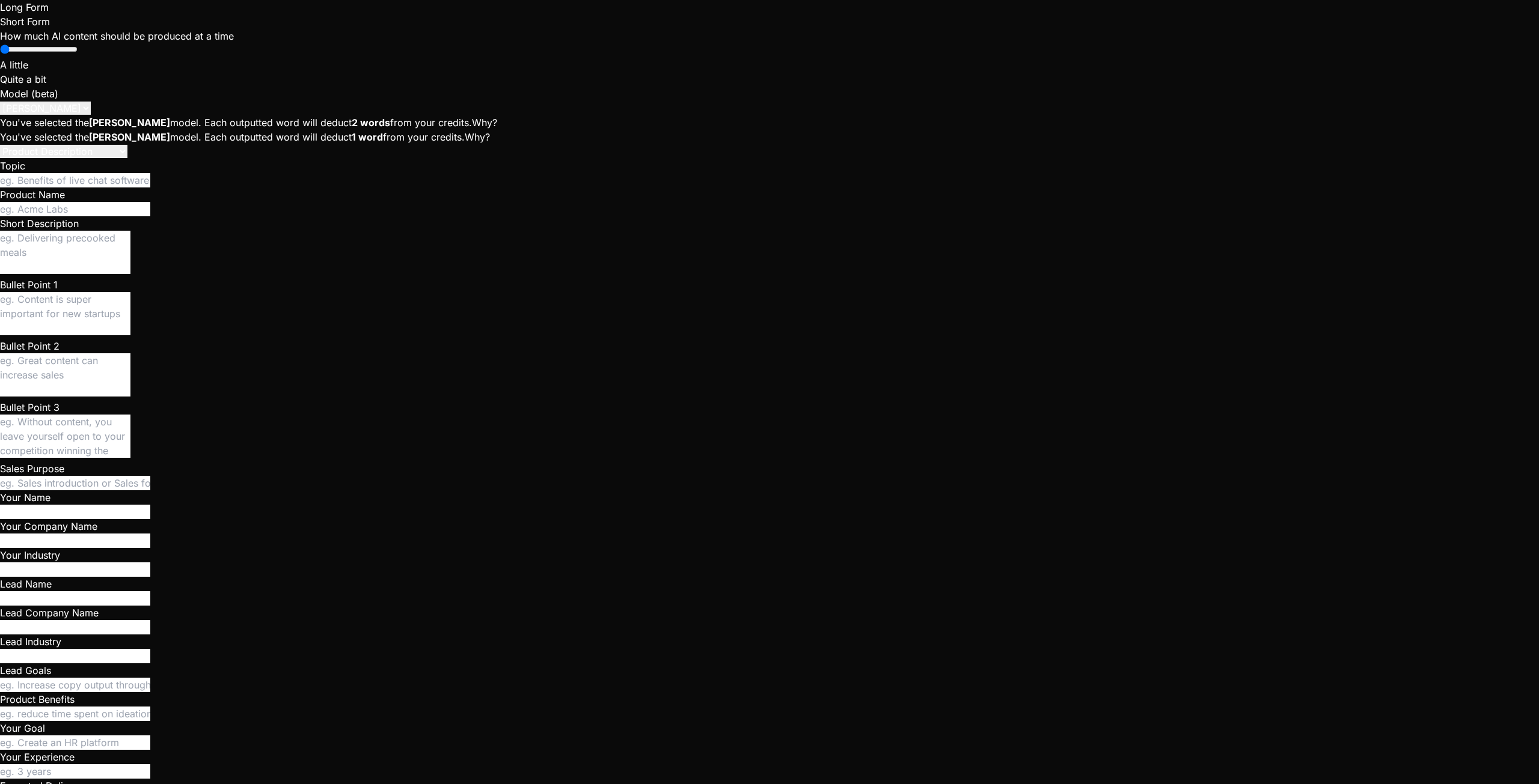
type textarea "I can't see The Crews tab anymore."
type textarea "x"
type textarea "I can't see The Crews tab anymore. N"
type textarea "x"
type textarea "I can't see The Crews tab anymore. No"
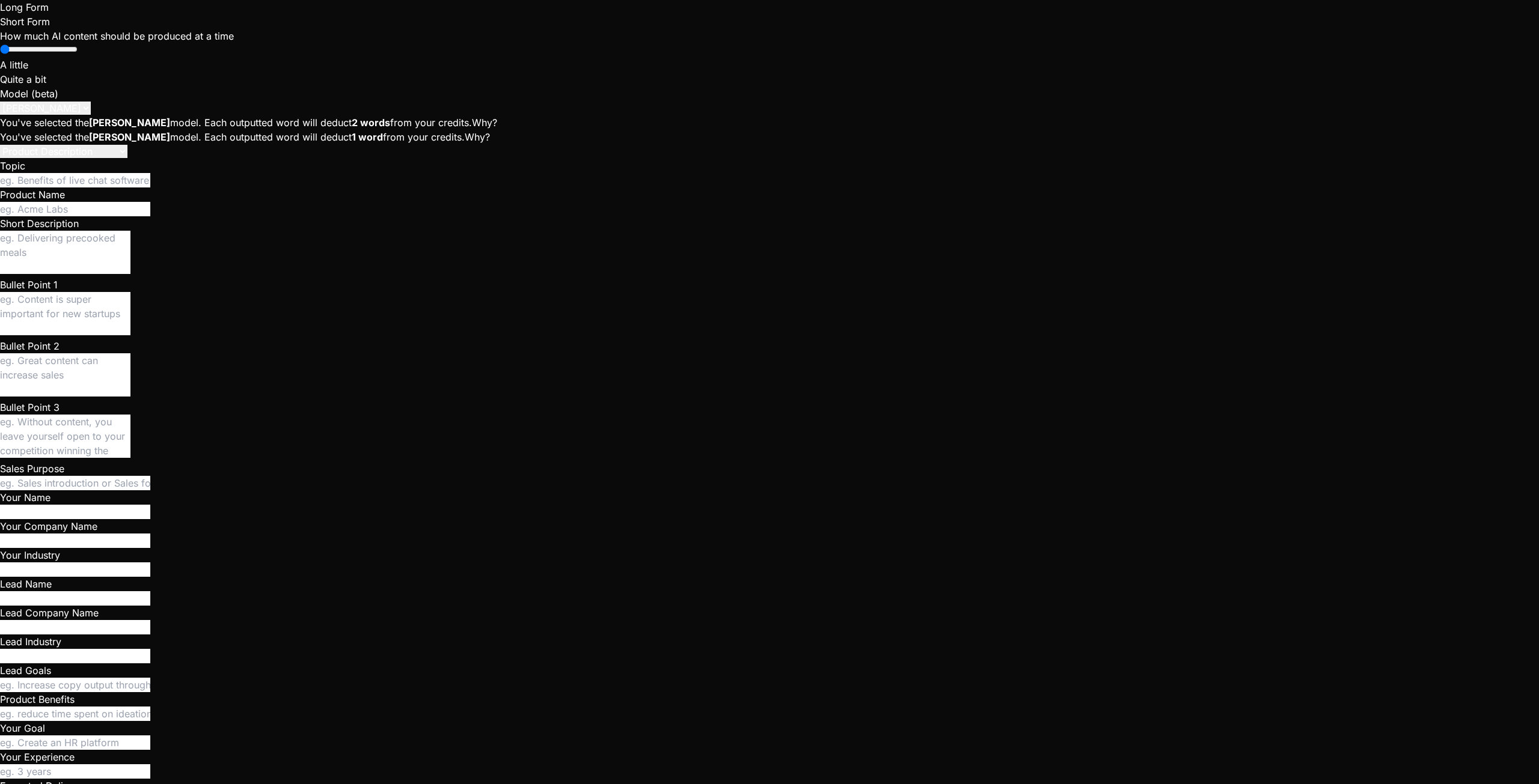
type textarea "x"
type textarea "I can't see The Crews tab anymore. Not"
type textarea "x"
type textarea "I can't see The Crews tab anymore. Noth"
type textarea "x"
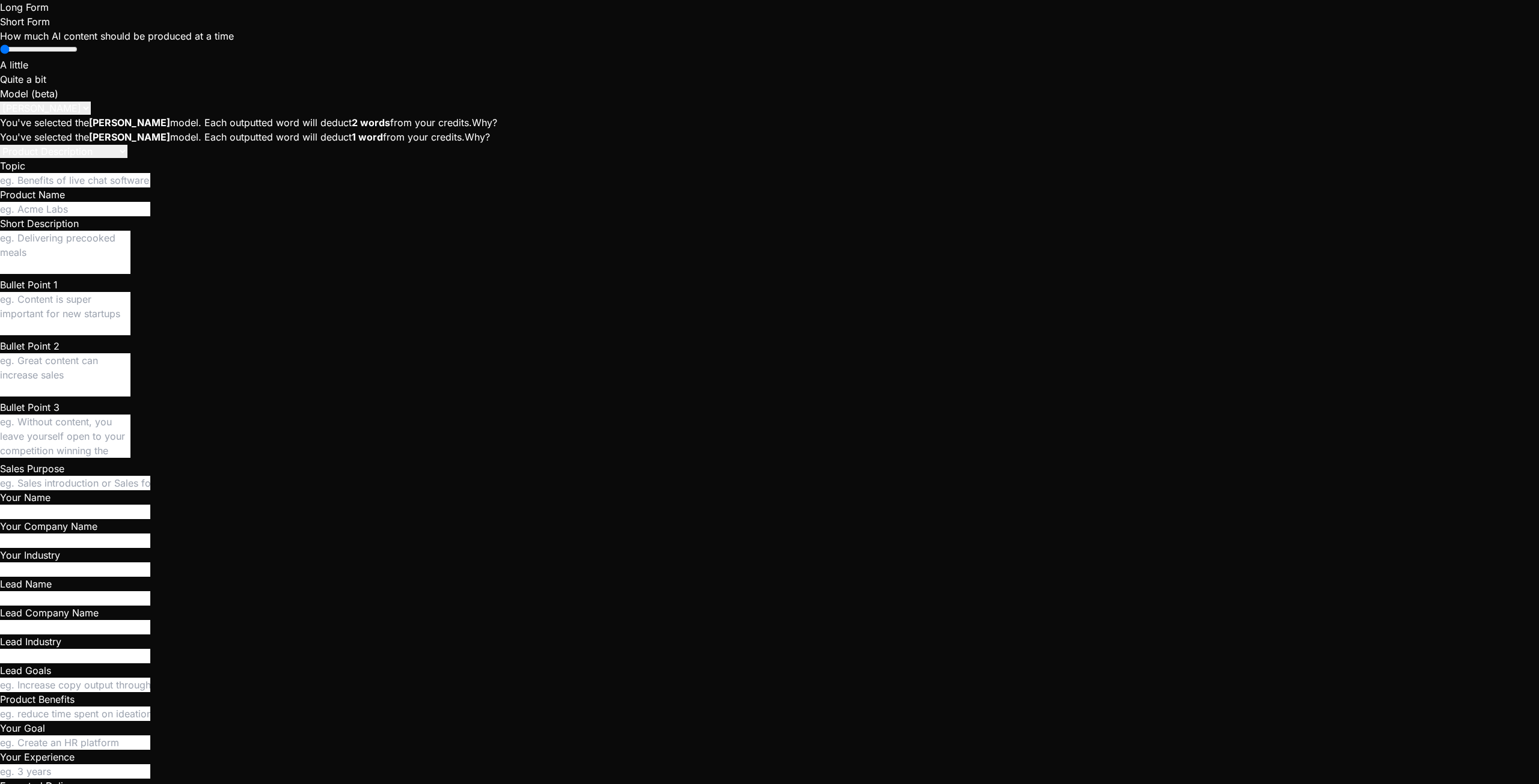
type textarea "I can't see The Crews tab anymore. Nothi"
type textarea "x"
type textarea "I can't see The Crews tab anymore. Nothin"
type textarea "x"
type textarea "I can't see The Crews tab anymore. Nothing"
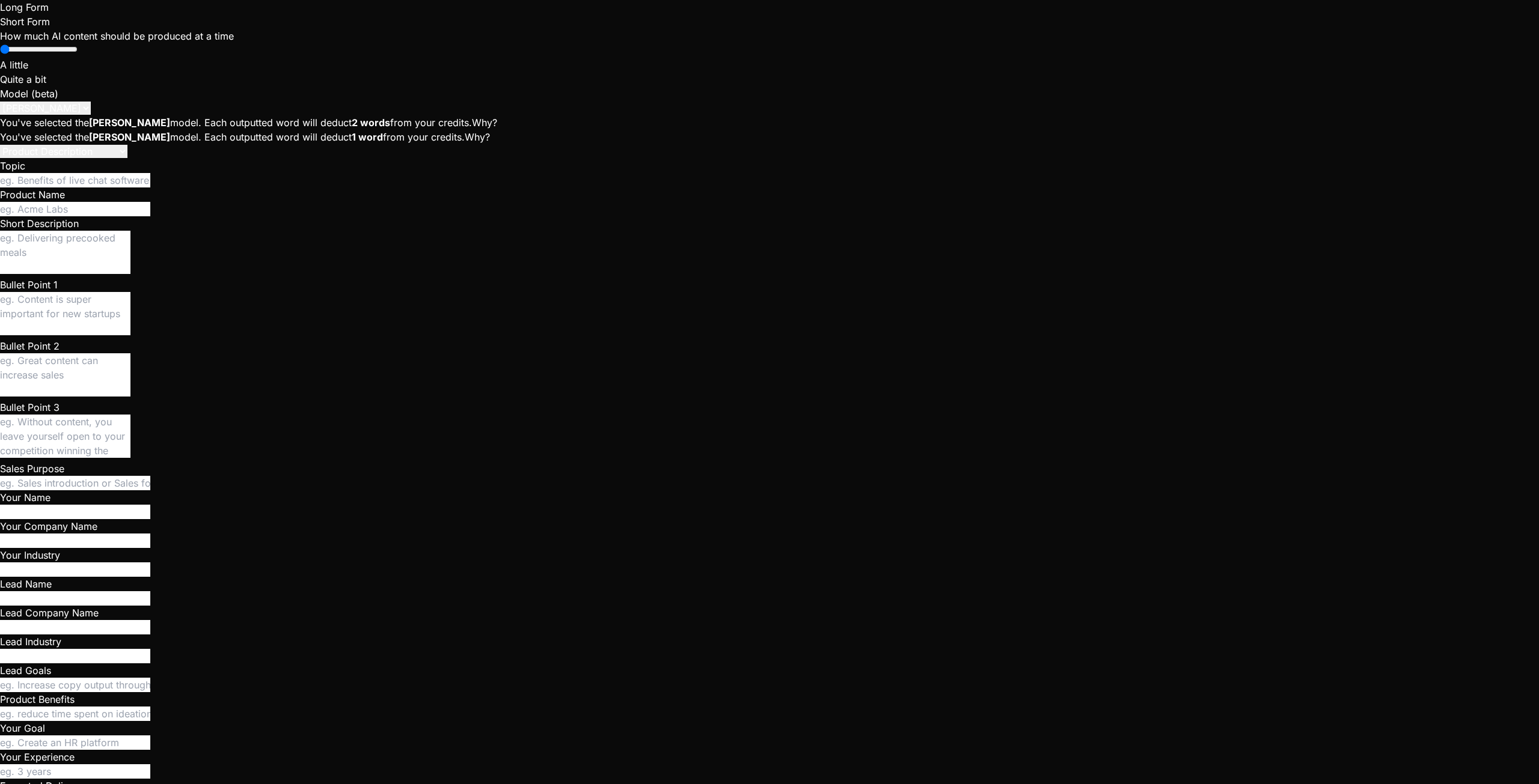
type textarea "x"
type textarea "I can't see The Crews tab anymore. Nothing"
type textarea "x"
type textarea "I can't see The Crews tab anymore. Nothing"
type textarea "x"
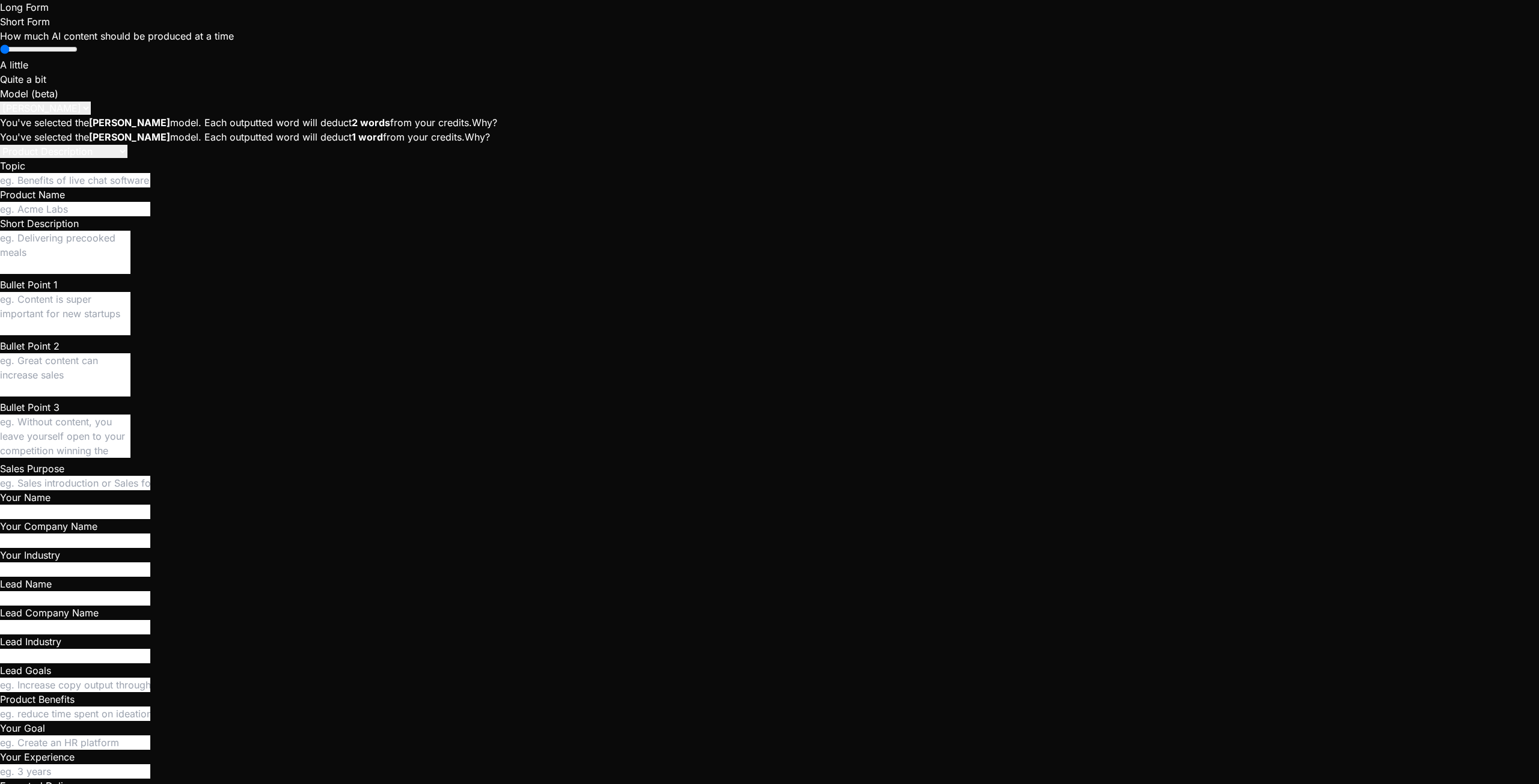
type textarea "I can't see The Crews tab anymore. Nothin"
type textarea "x"
type textarea "I can't see The Crews tab anymore. Nothi"
type textarea "x"
type textarea "I can't see The Crews tab anymore. Noth"
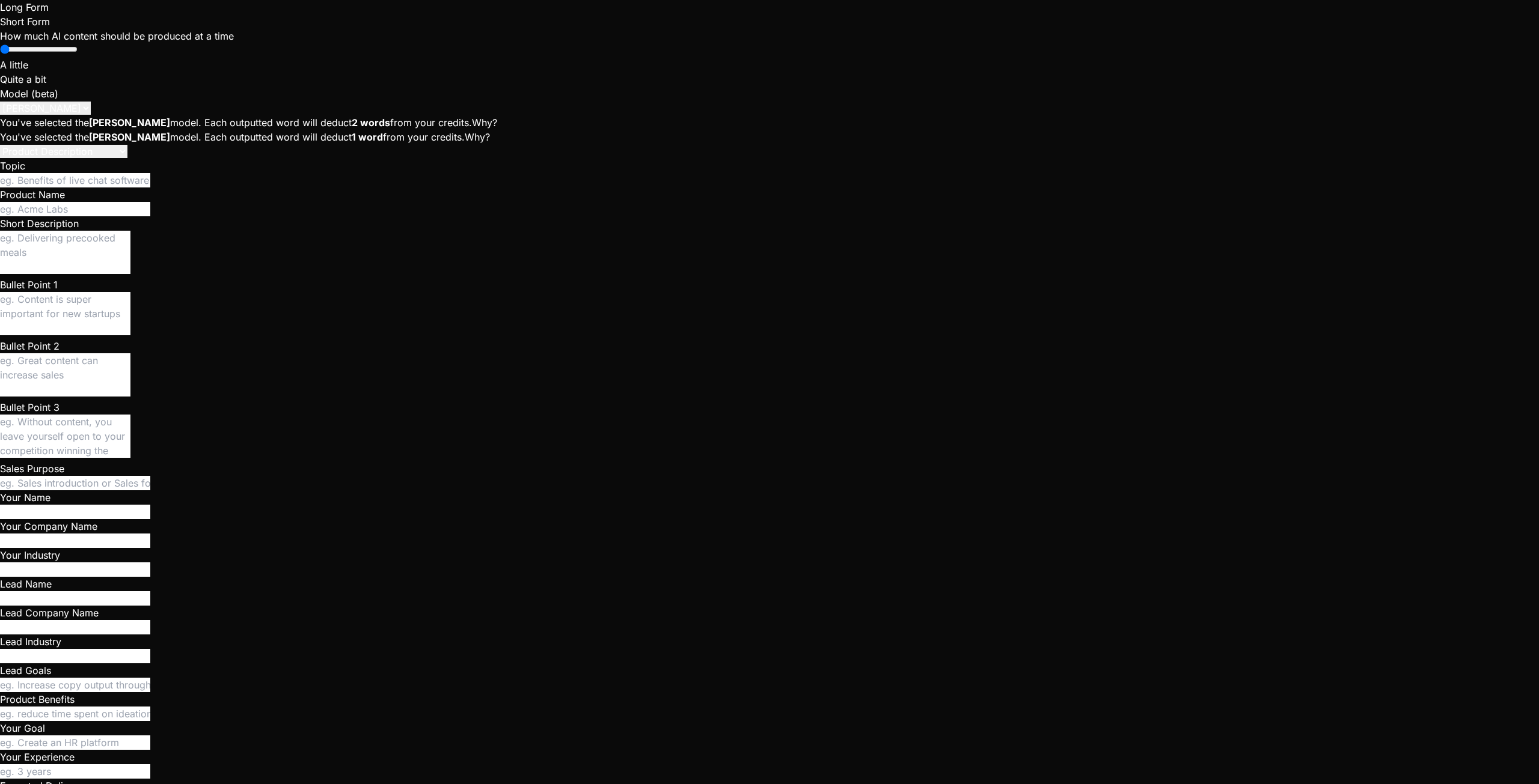
type textarea "x"
type textarea "I can't see The Crews tab anymore. Not"
type textarea "x"
type textarea "I can't see The Crews tab anymore. No"
type textarea "x"
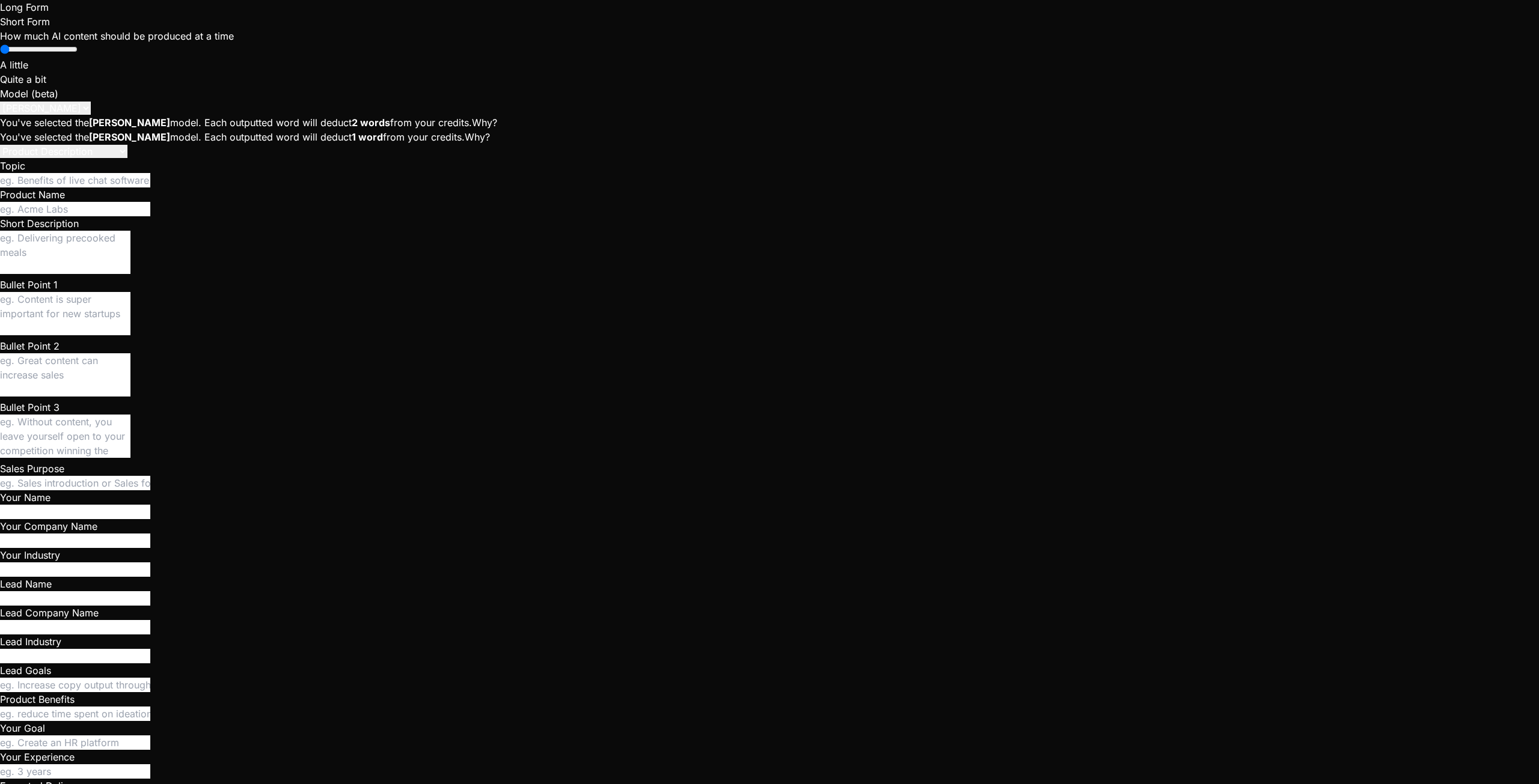
type textarea "I can't see The Crews tab anymore. N"
type textarea "x"
type textarea "I can't see The Crews tab anymore."
type textarea "x"
type textarea "I can't see The Crews tab anymore. O"
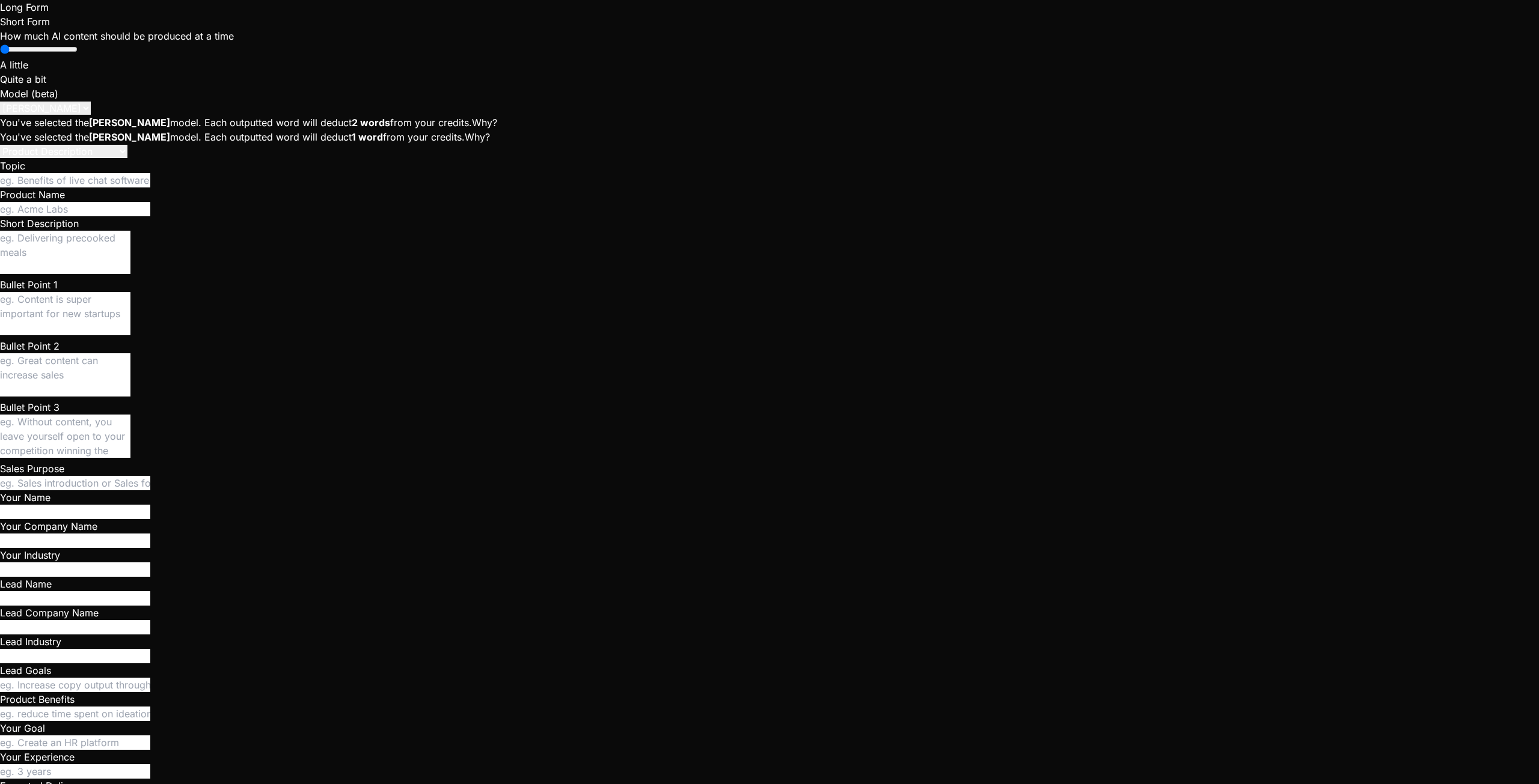
type textarea "x"
type textarea "I can't see The Crews tab anymore. On"
type textarea "x"
type textarea "I can't see The Crews tab anymore. Onl"
type textarea "x"
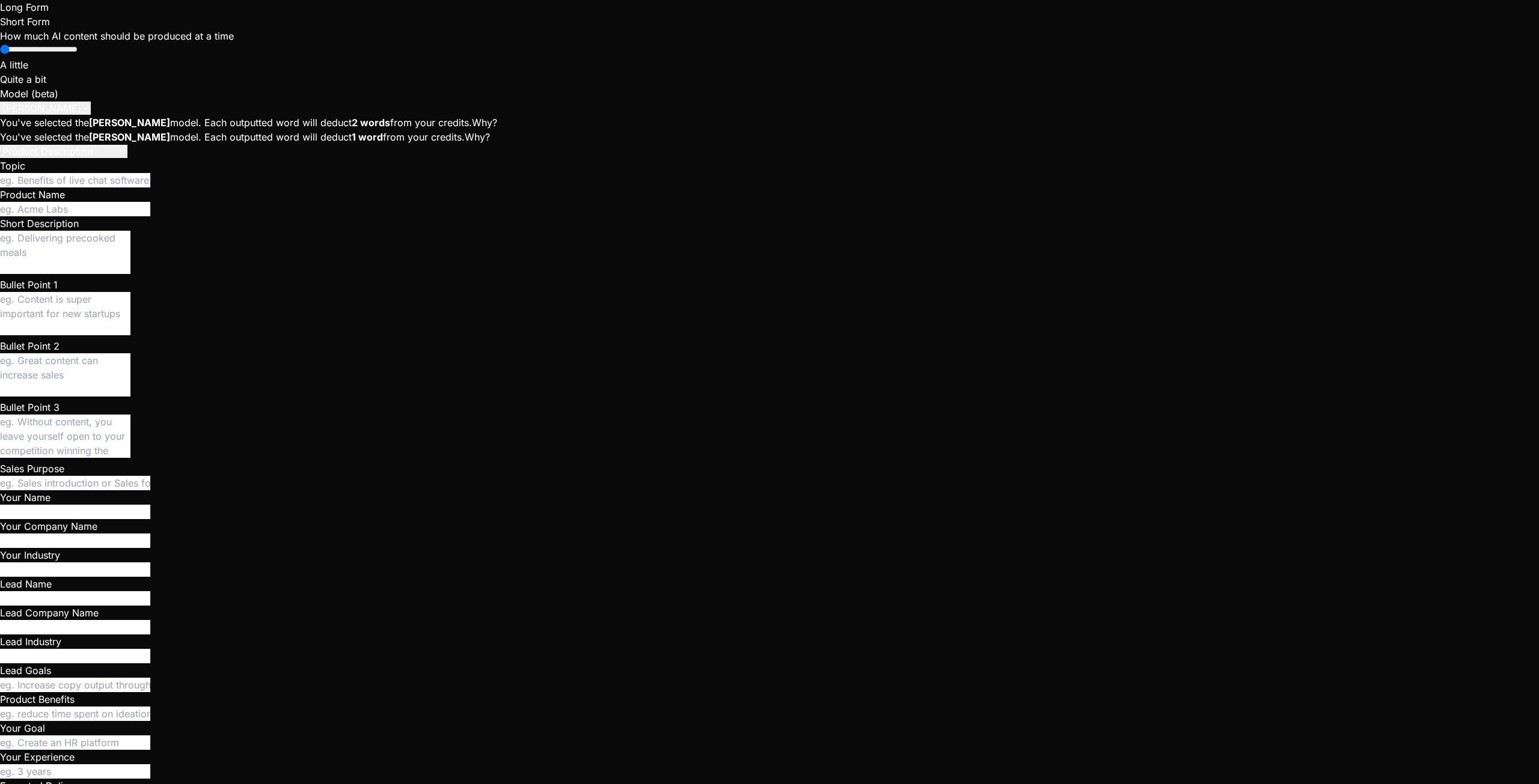
type textarea "I can't see The Crews tab anymore. Only"
type textarea "x"
type textarea "I can't see The Crews tab anymore. Only"
type textarea "x"
type textarea "I can't see The Crews tab anymore. Only a"
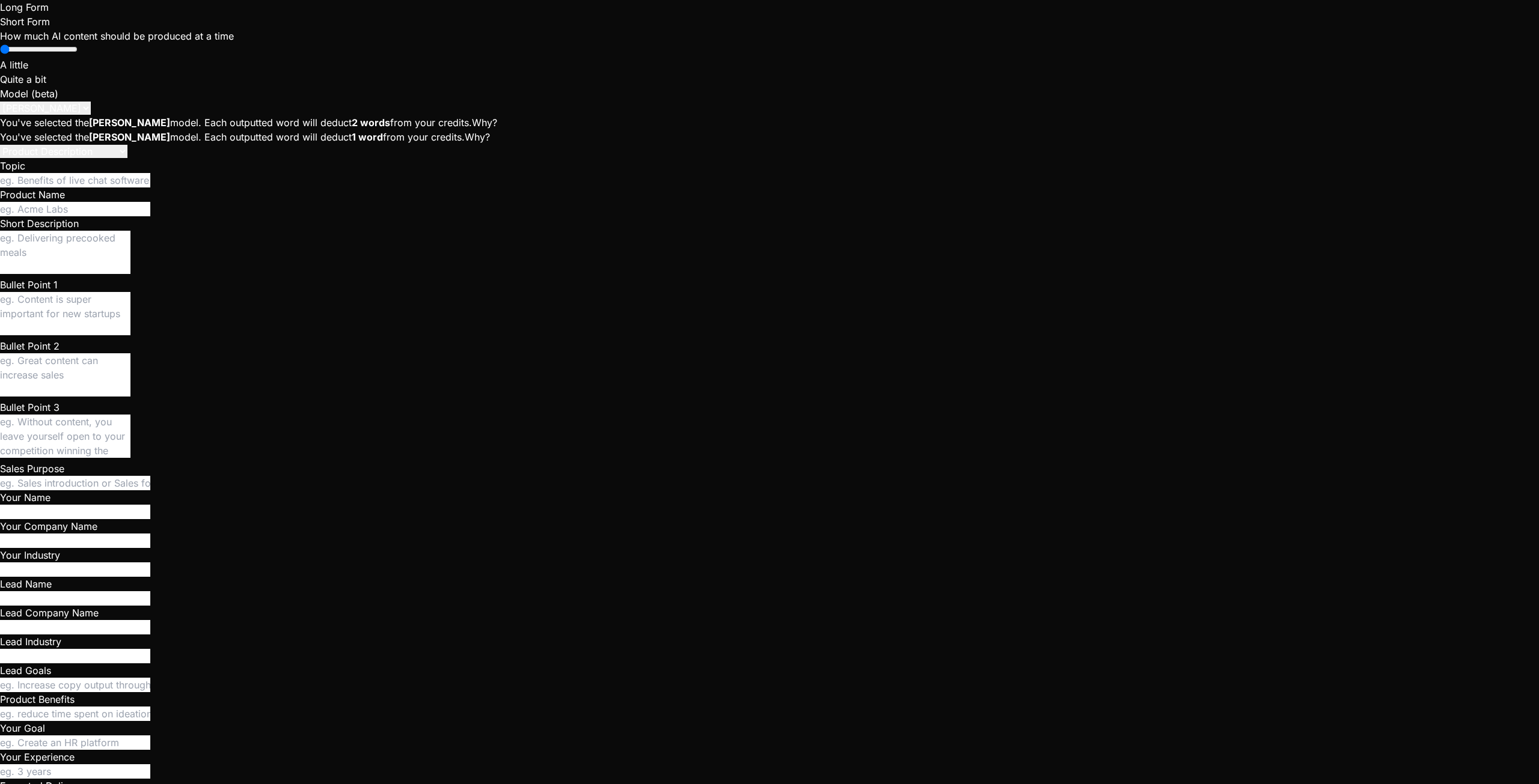
type textarea "x"
type textarea "I can't see The Crews tab anymore. Only a"
type textarea "x"
type textarea "I can't see The Crews tab anymore. Only a b"
type textarea "x"
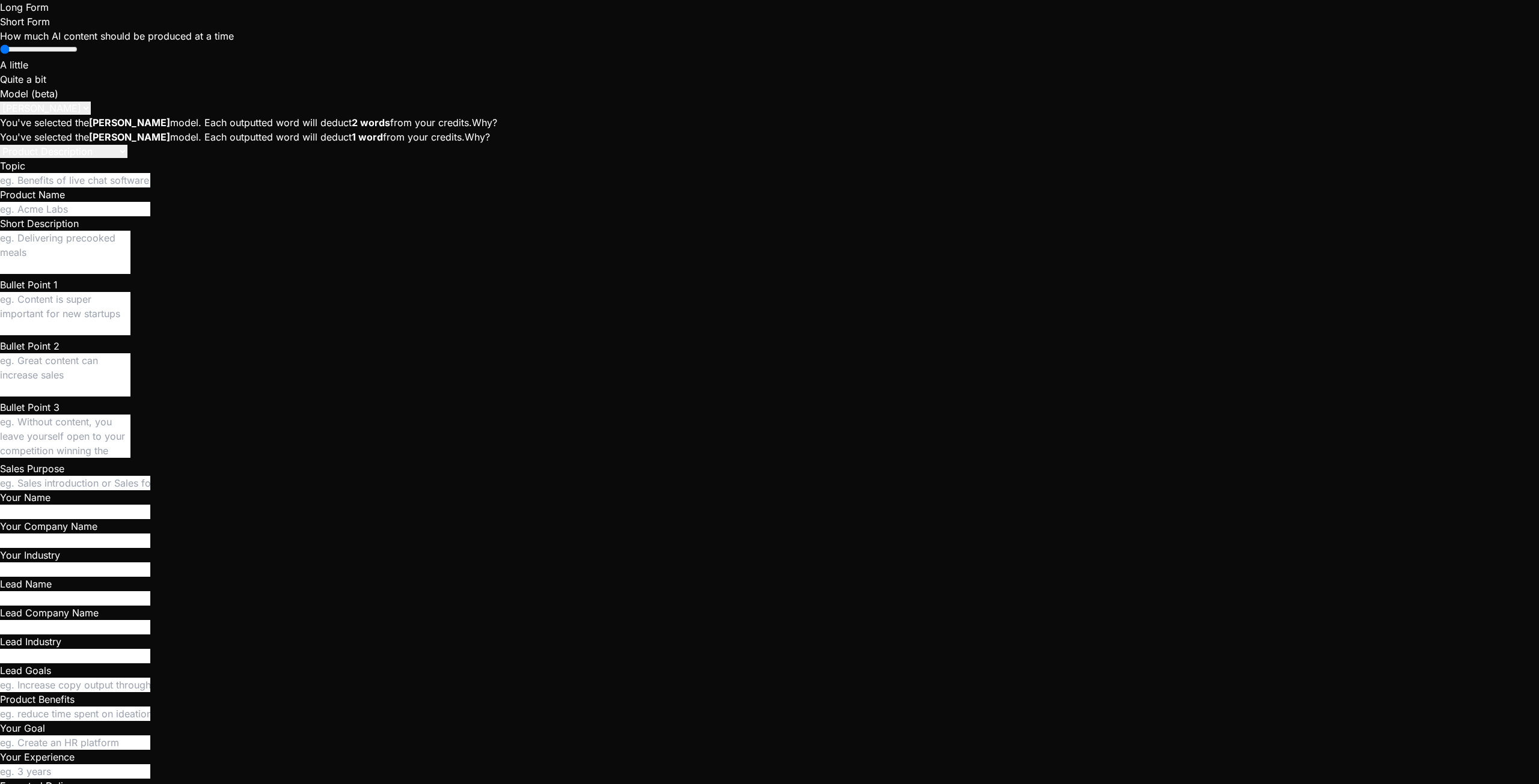
type textarea "I can't see The Crews tab anymore. Only a bl"
type textarea "x"
type textarea "I can't see The Crews tab anymore. Only a bla"
type textarea "x"
type textarea "I can't see The Crews tab anymore. Only a blan"
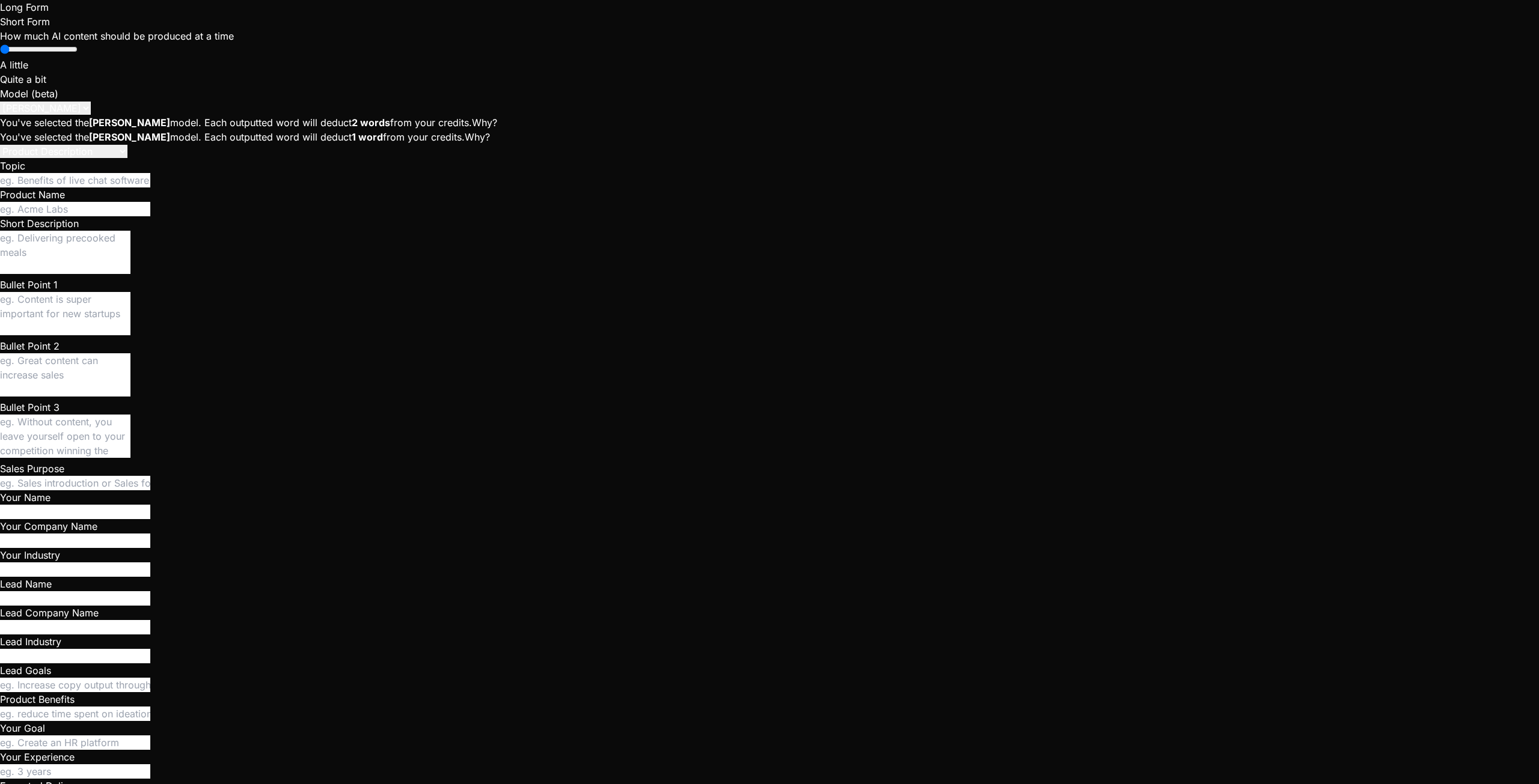
type textarea "x"
type textarea "I can't see The Crews tab anymore. Only a blank"
type textarea "x"
type textarea "I can't see The Crews tab anymore. Only a blank"
type textarea "x"
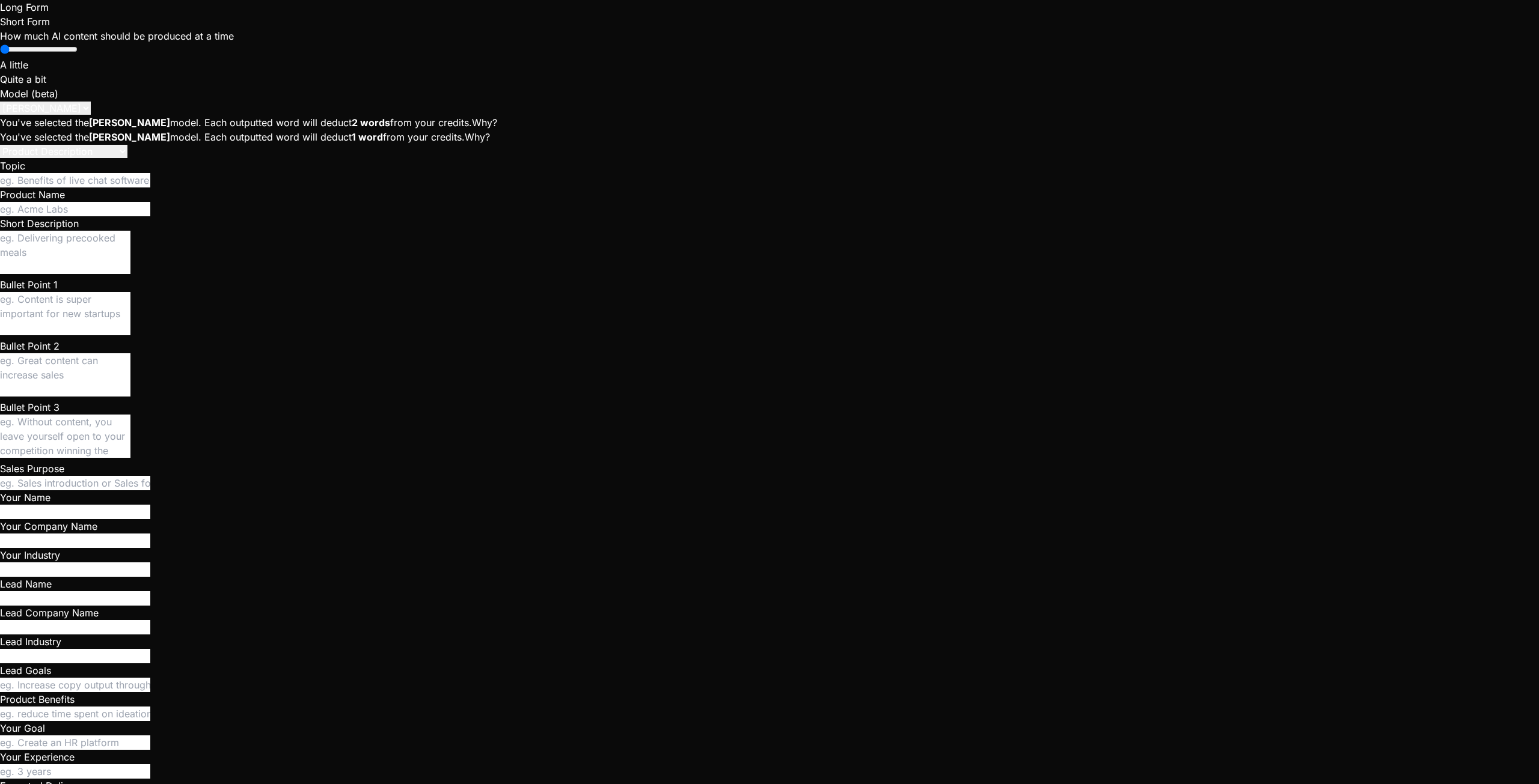
type textarea "I can't see The Crews tab anymore. Only a blank p"
type textarea "x"
type textarea "I can't see The Crews tab anymore. Only a blank pa"
type textarea "x"
type textarea "I can't see The Crews tab anymore. Only a blank pag"
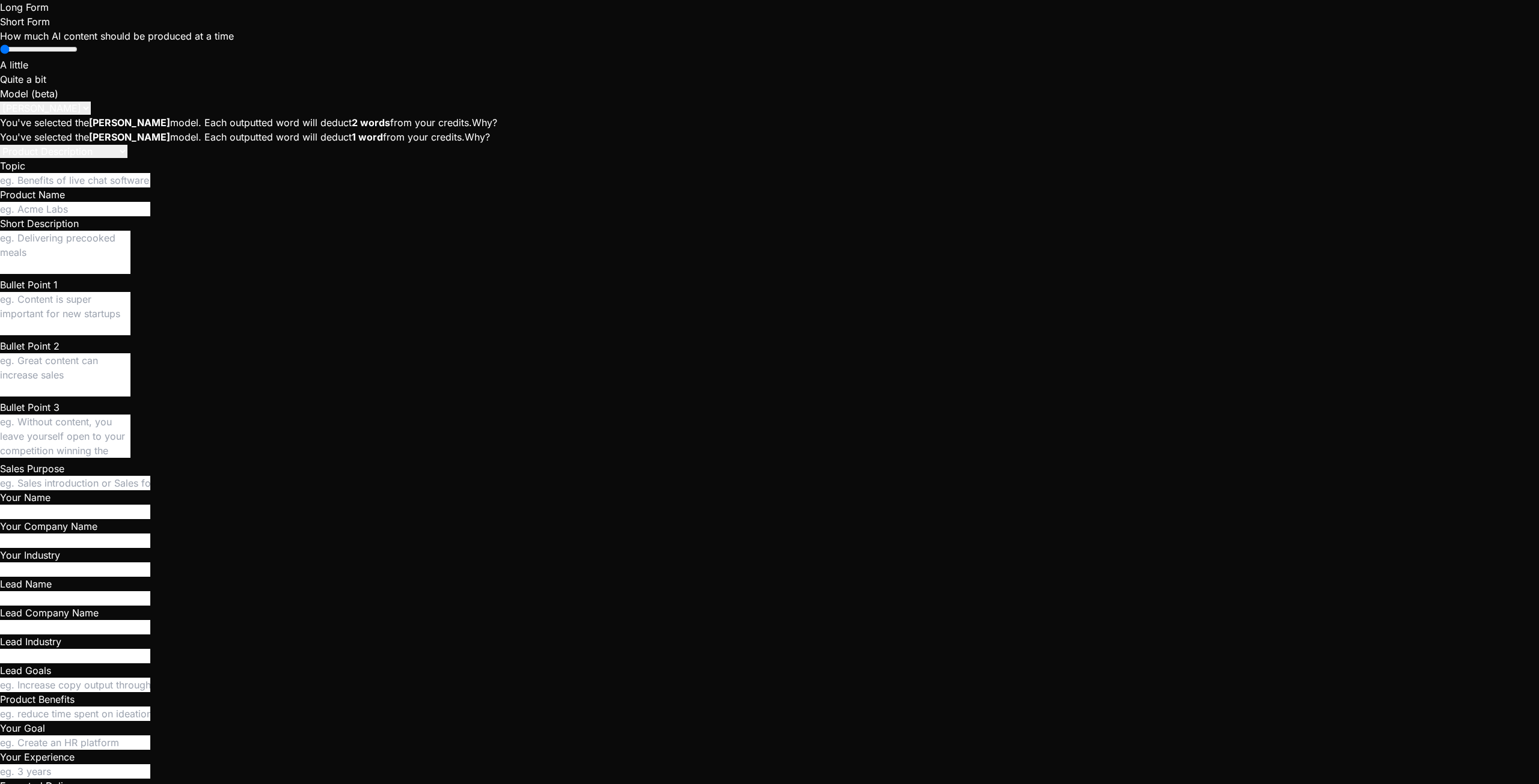
type textarea "x"
type textarea "I can't see The Crews tab anymore. Only a blank page"
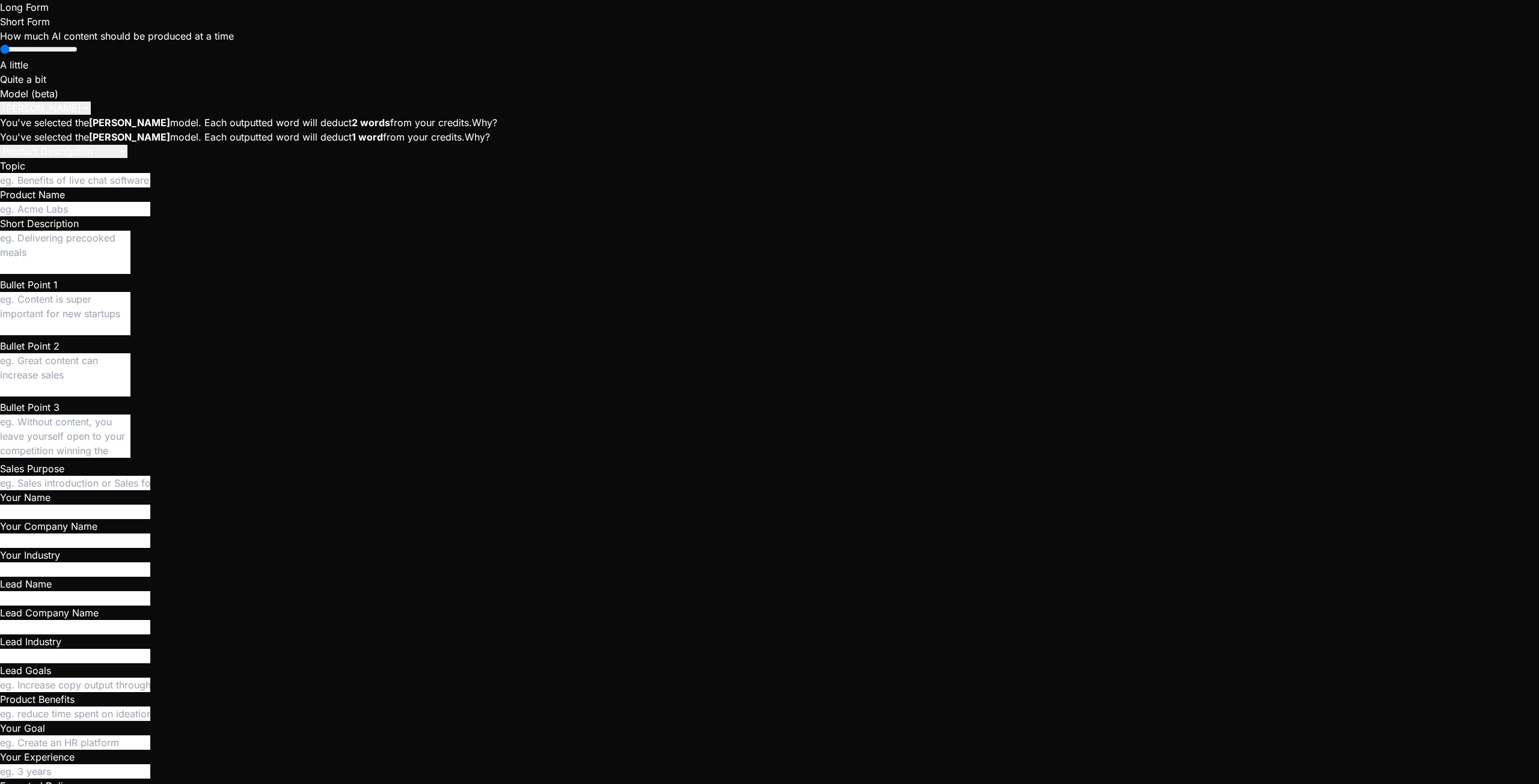
click at [940, 377] on div "to authenticated using ( user_id = auth . uid ( ) OR public . is_crew_leader ( …" at bounding box center [1089, 603] width 753 height 1969
drag, startPoint x: 89, startPoint y: 622, endPoint x: 181, endPoint y: 646, distance: 95.1
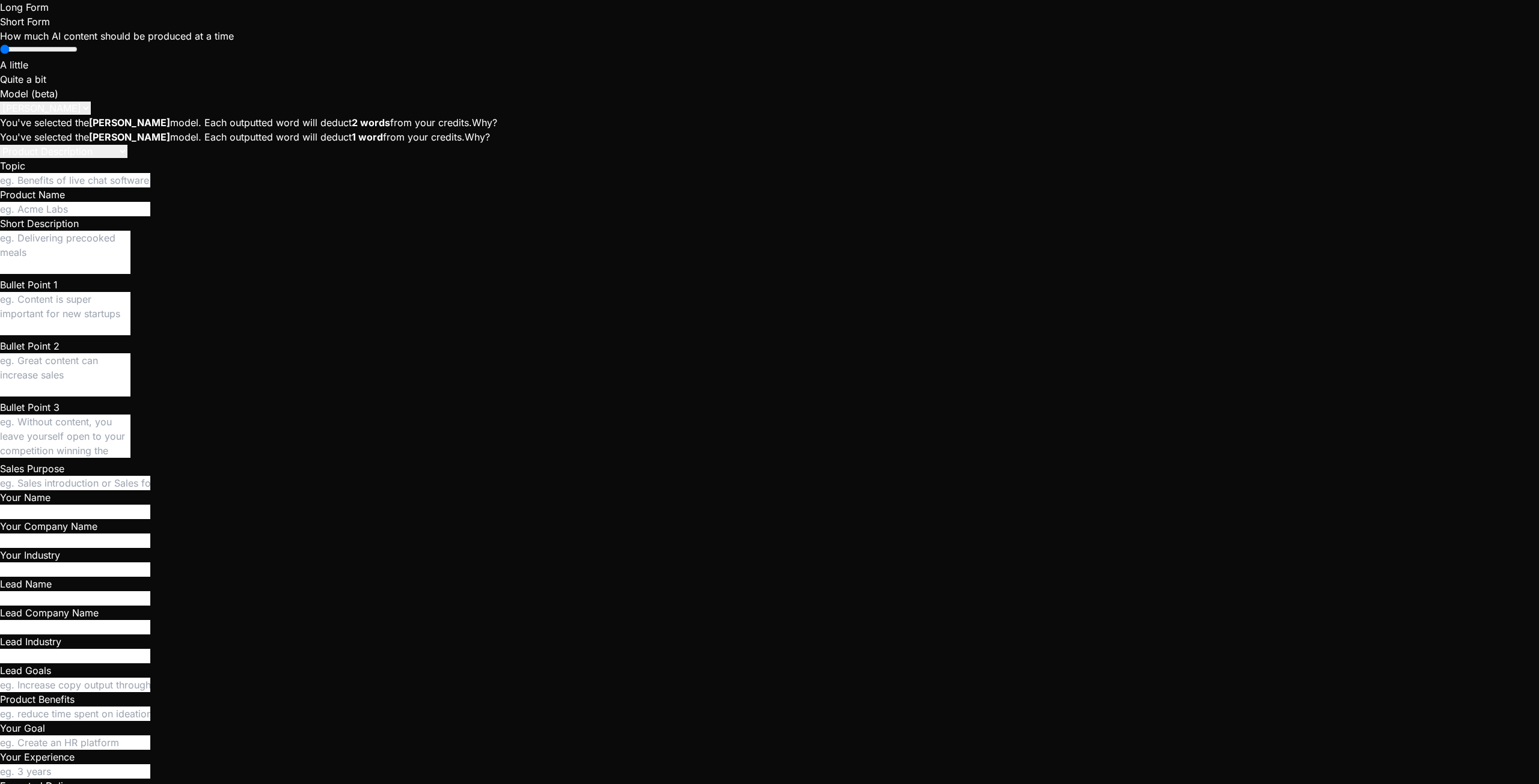
copy li "Run command npm run dev"
paste textarea "Run command npm run dev"
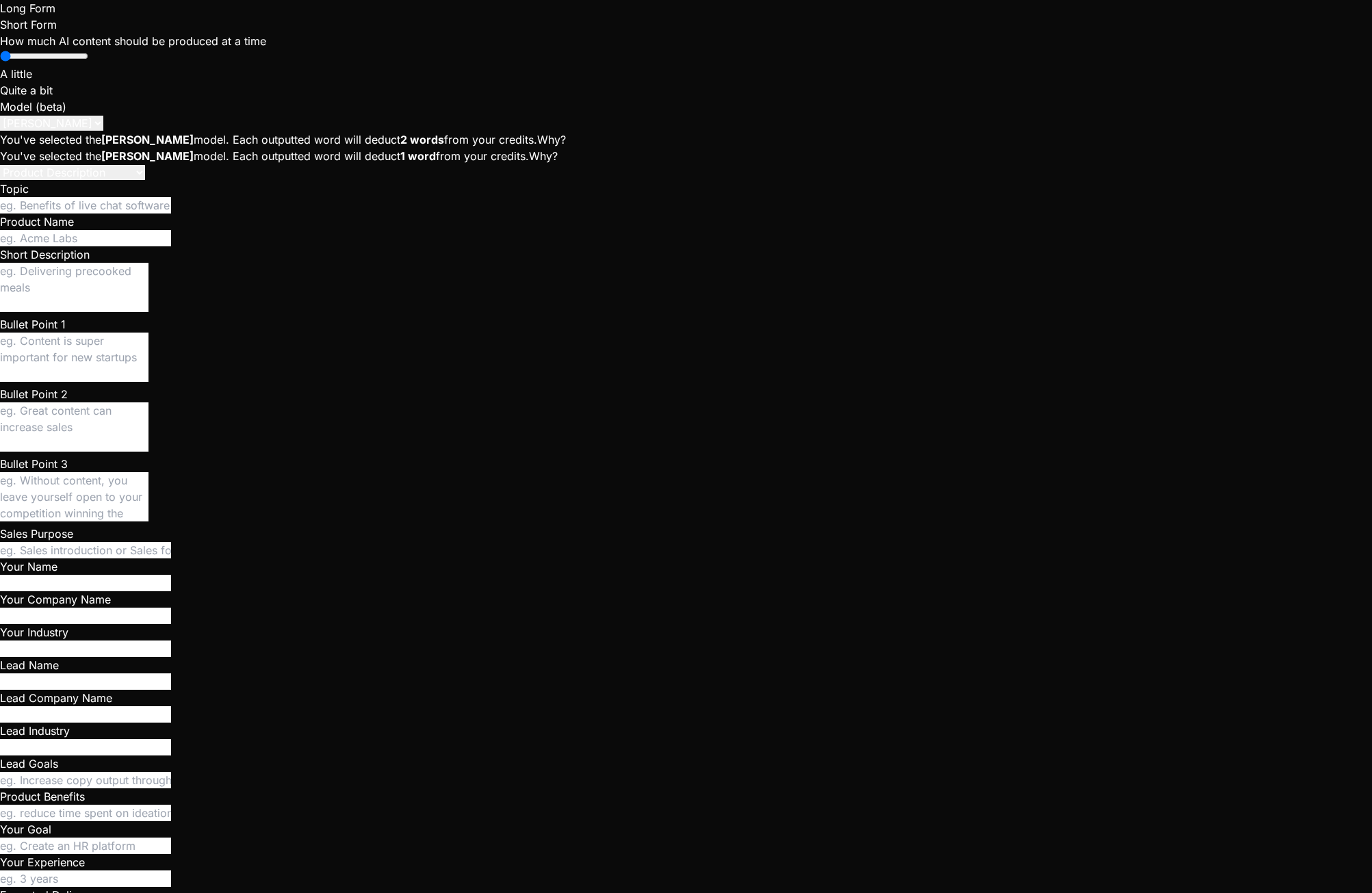
scroll to position [2523, 0]
paste textarea "Uncaught ReferenceError: useMemo is not defined at CrewChat (CrewChat.tsx:115:2…"
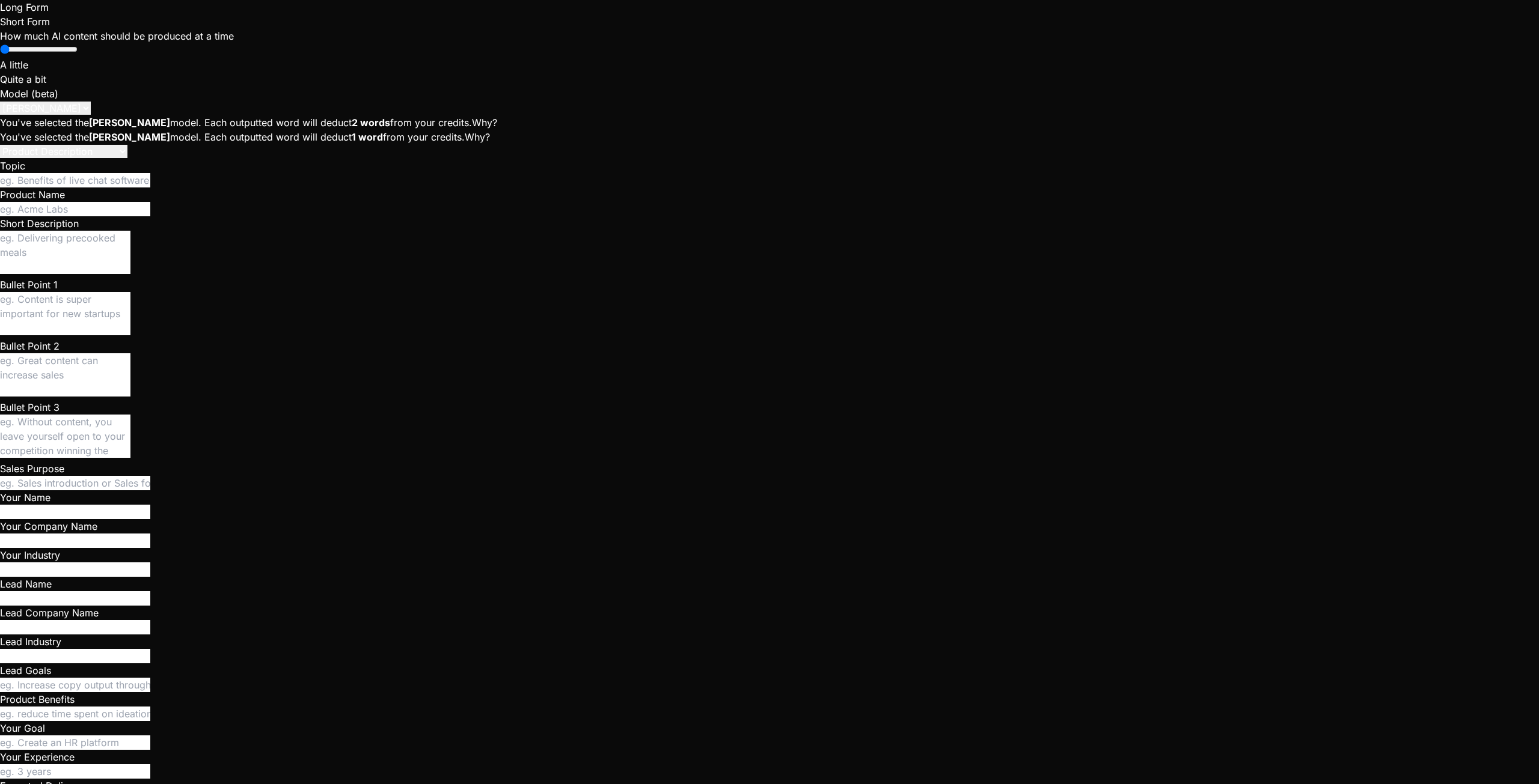
scroll to position [7092, 0]
paste textarea "[plugin:vite:react-babel] /home/u3uk0f35zsjjbn9cprh6fq9h0p4tm2-wnxx/src/compone…"
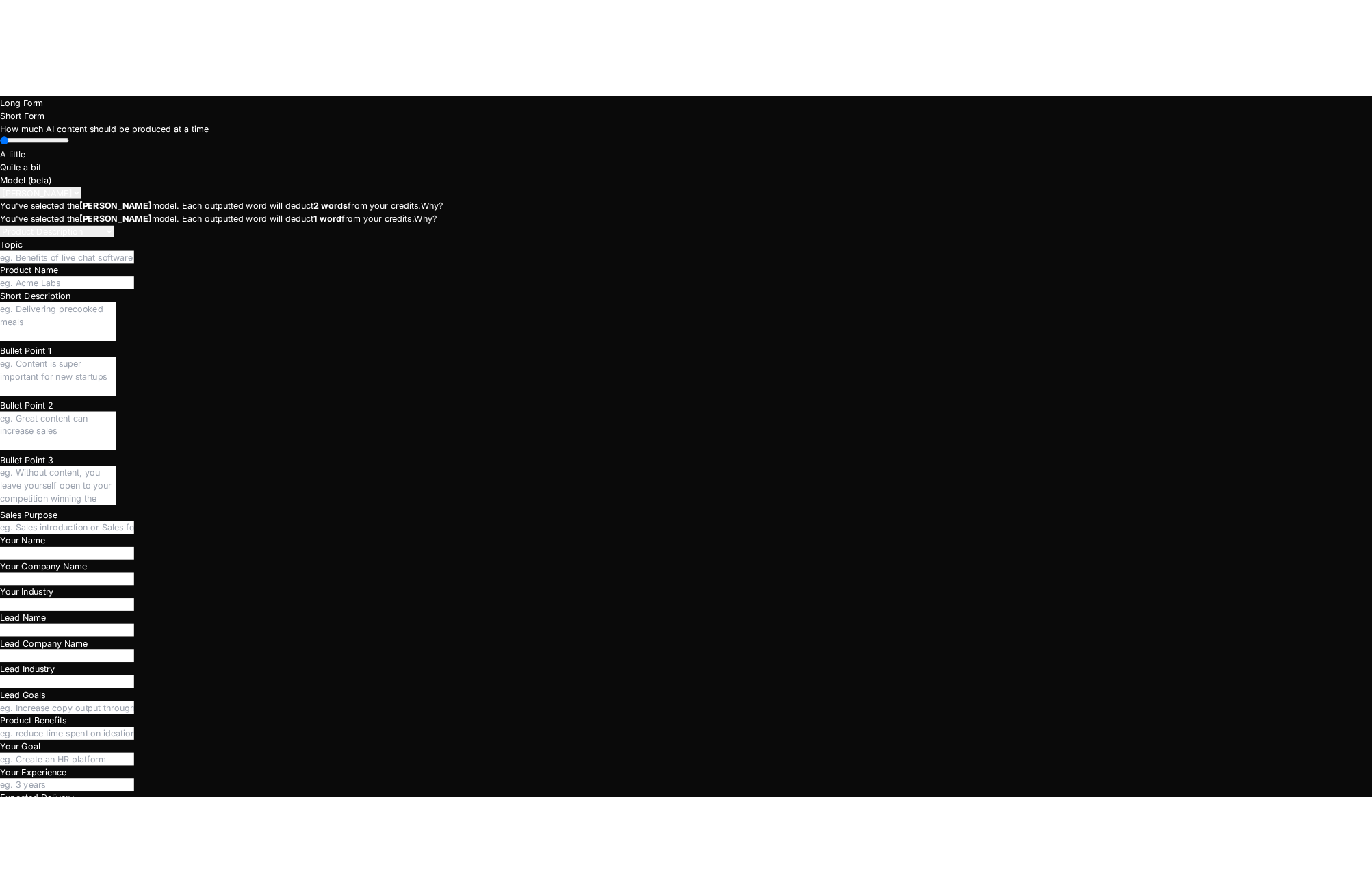
scroll to position [5795, 0]
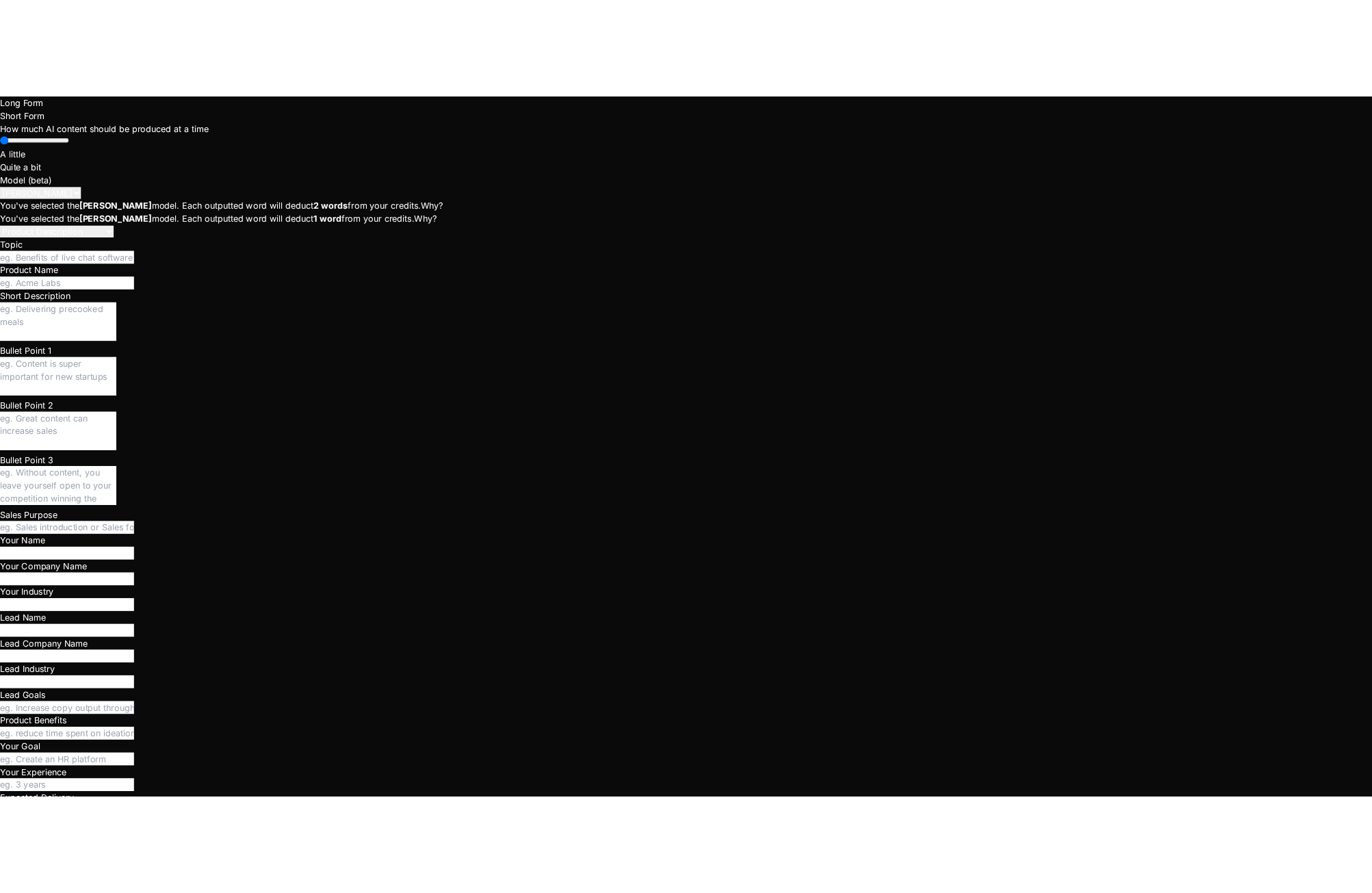
scroll to position [6148, 0]
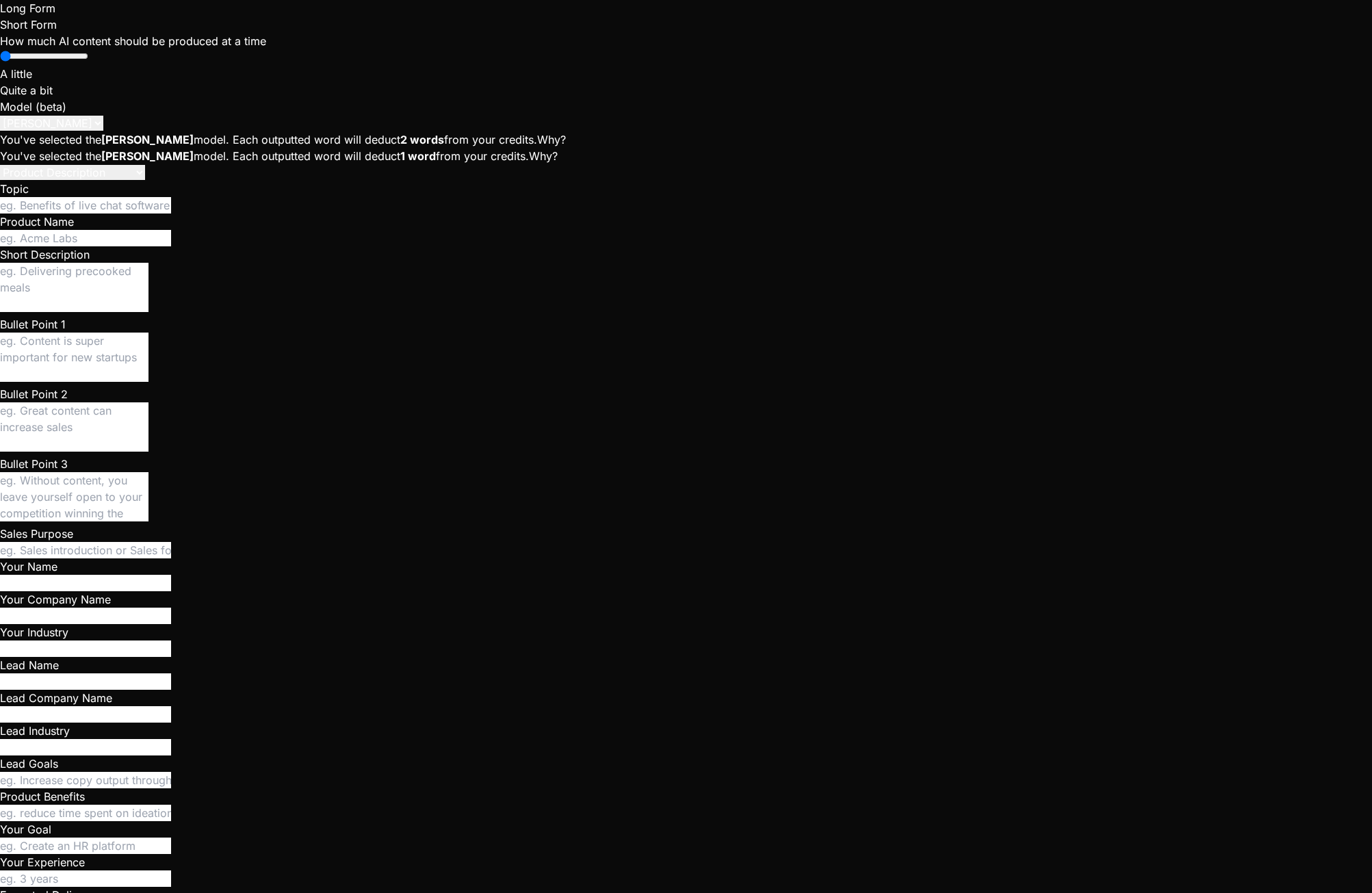
paste textarea "Uncaught ReferenceError: Cannot access 'leaveCall' before initialization at Cre…"
paste textarea "[plugin:vite:react-babel] /home/u3uk0f35zsjjbn9cprh6fq9h0p4tm2-wnxx/src/compone…"
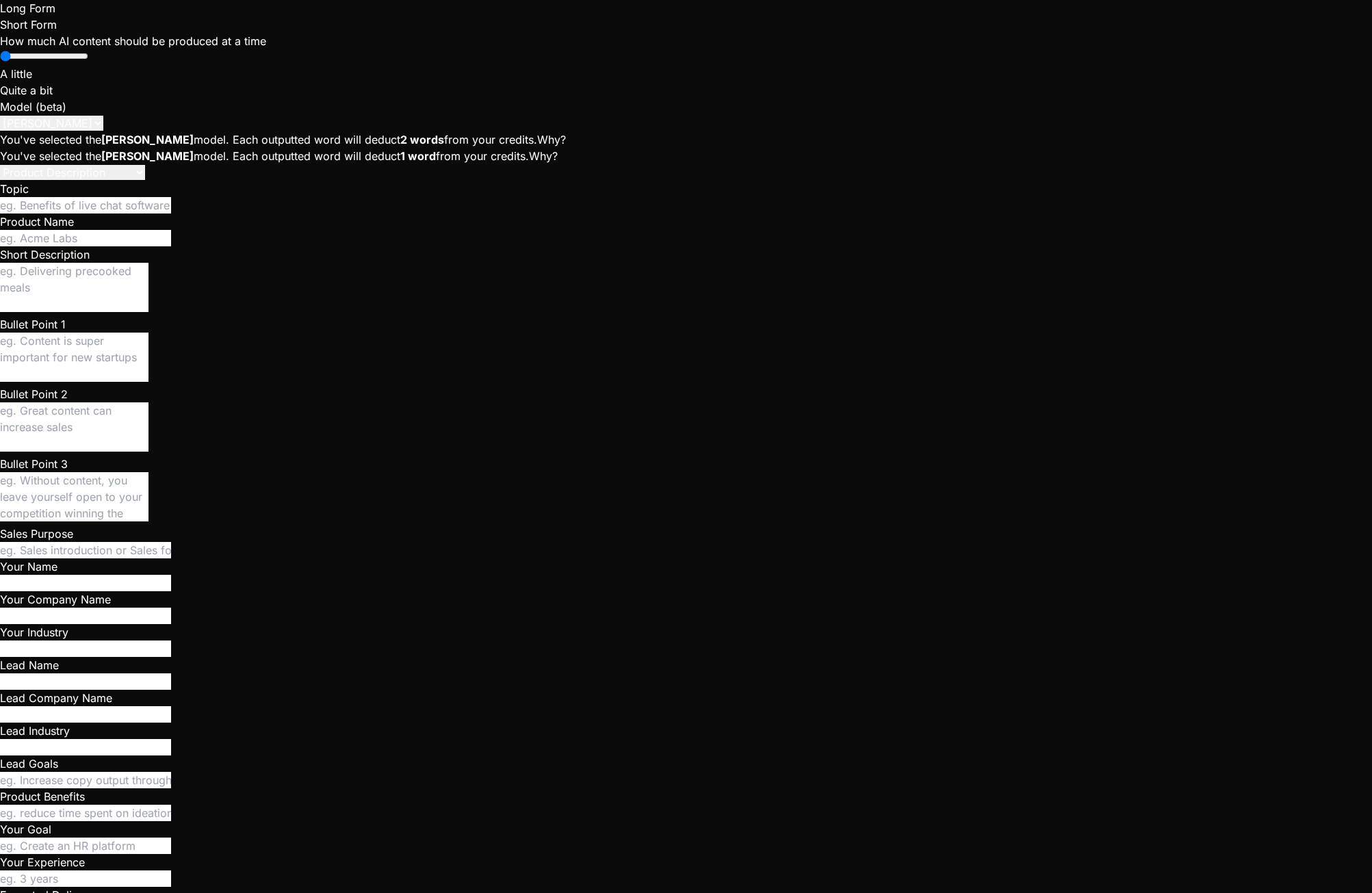
scroll to position [9831, 0]
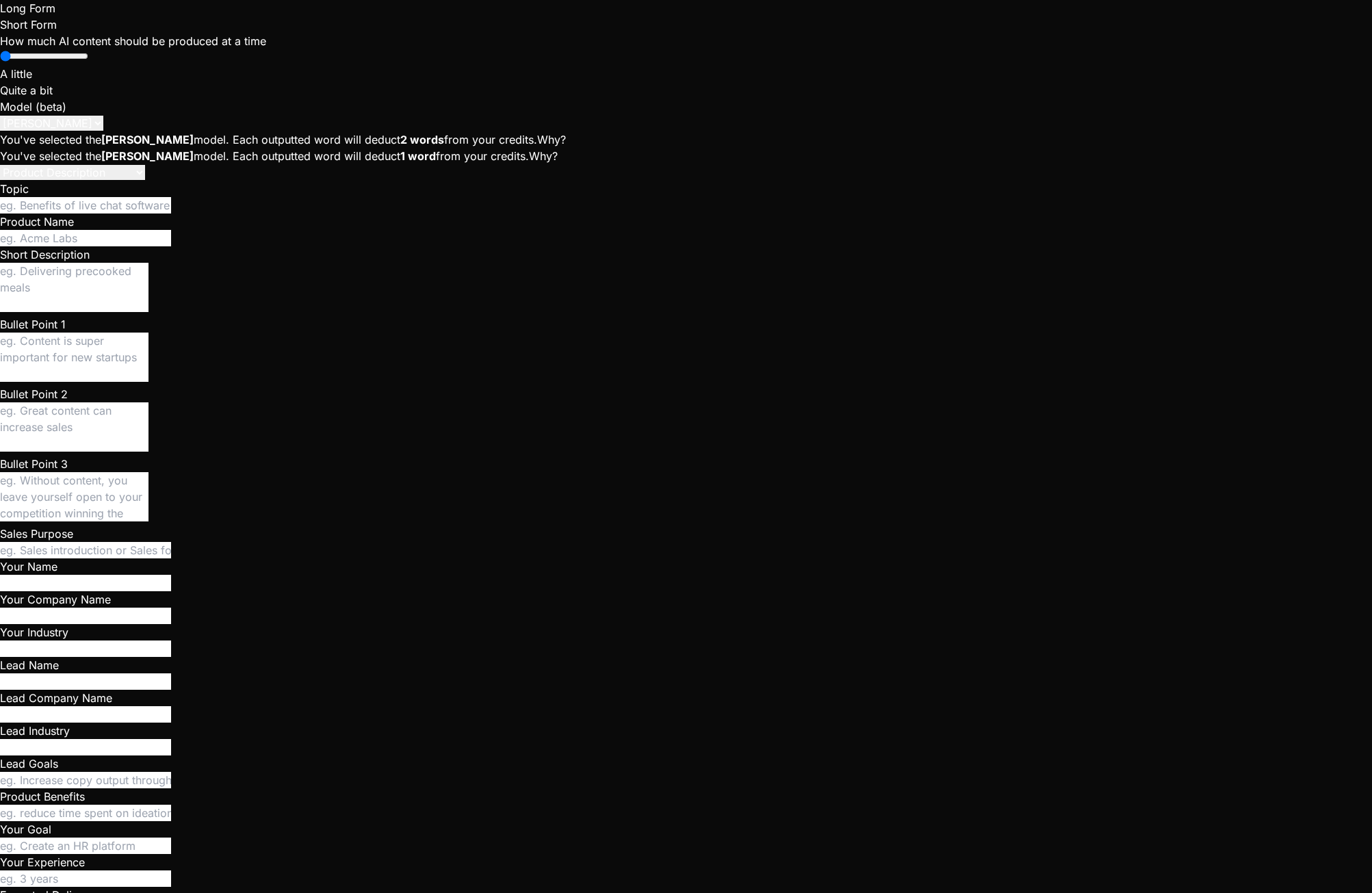
paste textarea "[plugin:vite:react-babel] /home/u3uk0f35zsjjbn9cprh6fq9h0p4tm2-wnxx/src/compone…"
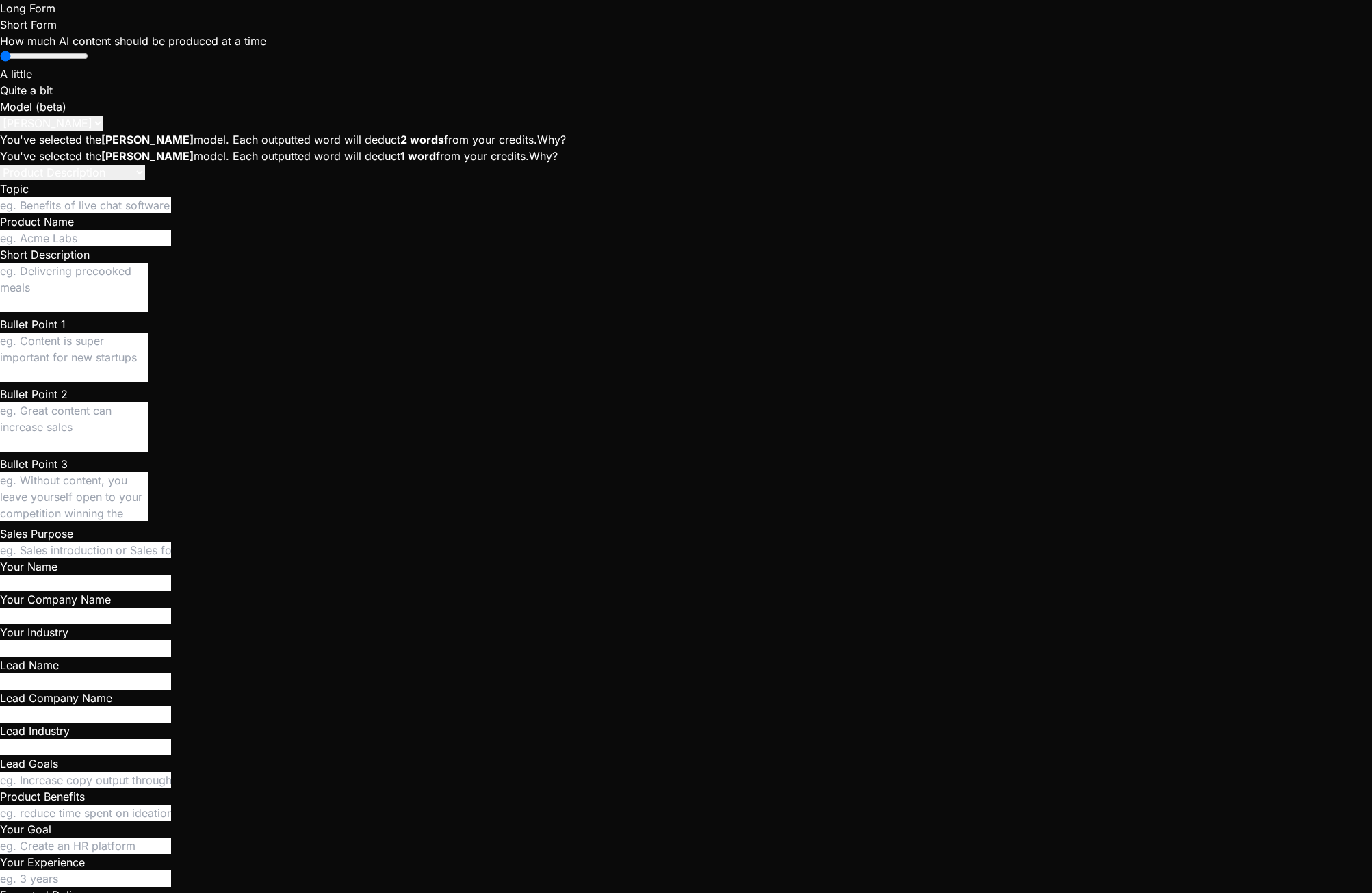
paste textarea "[plugin:vite:react-babel] /home/u3uk0f35zsjjbn9cprh6fq9h0p4tm2-wnxx/src/compone…"
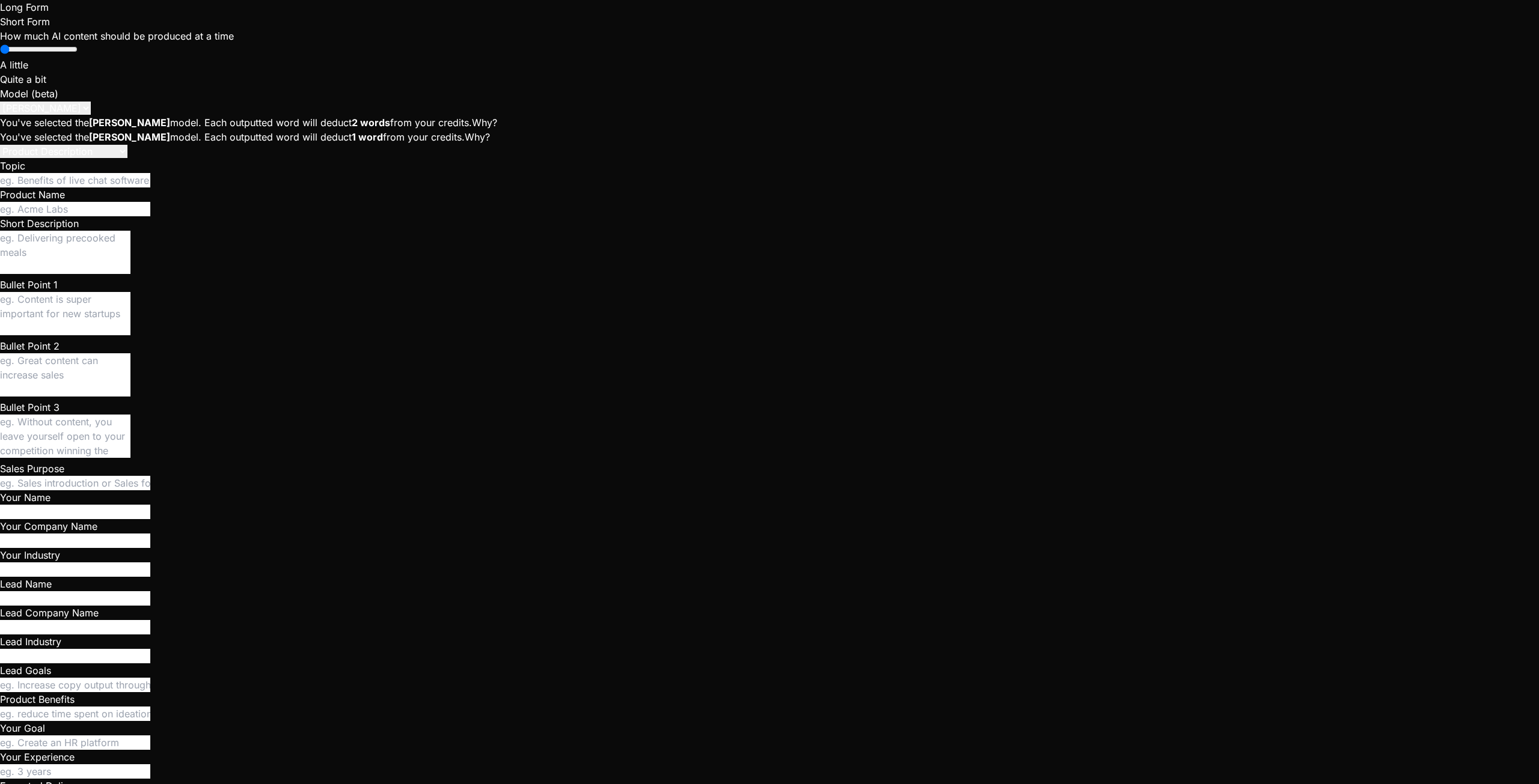
scroll to position [46, 0]
type textarea "x"
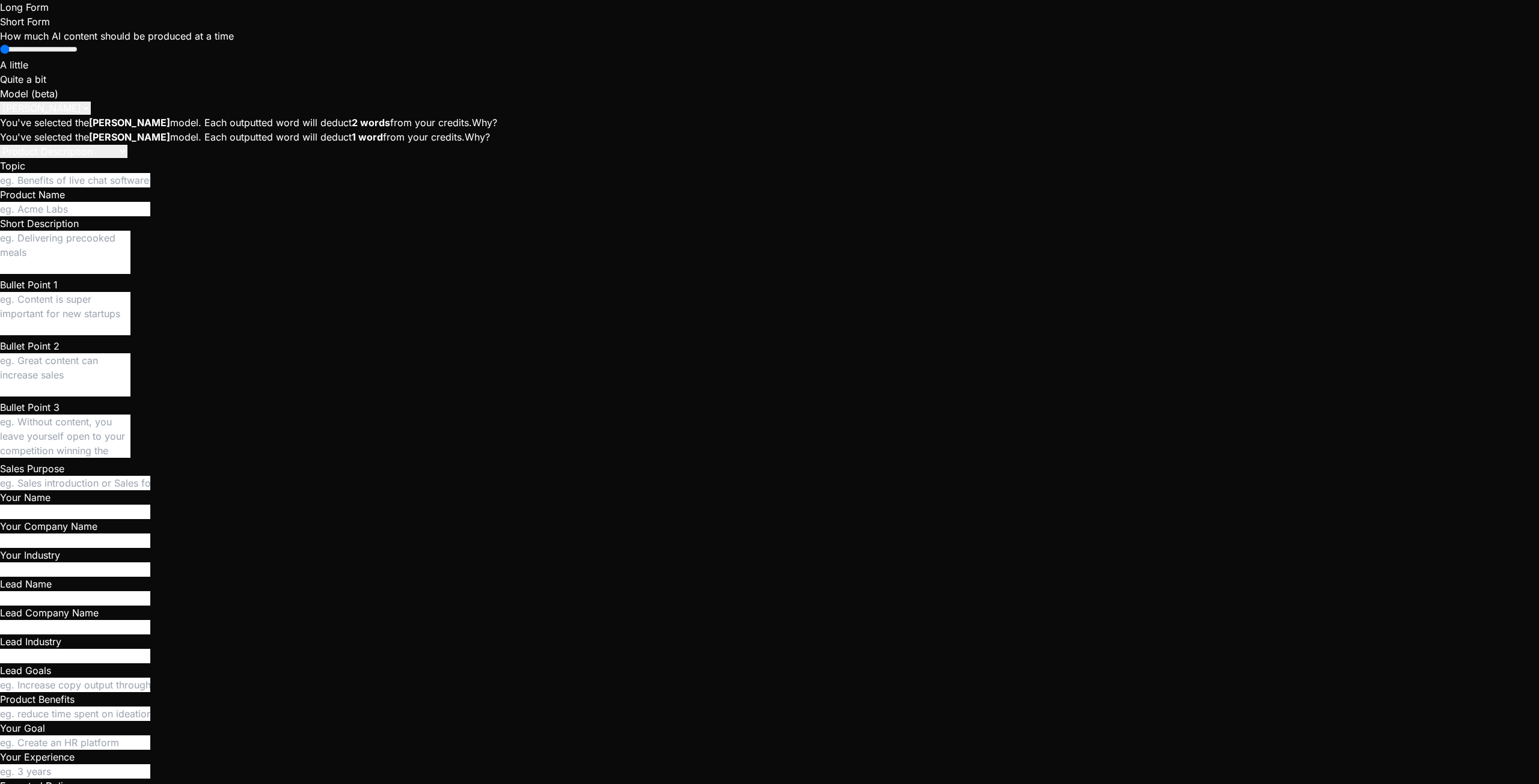
scroll to position [229, 0]
type textarea "x"
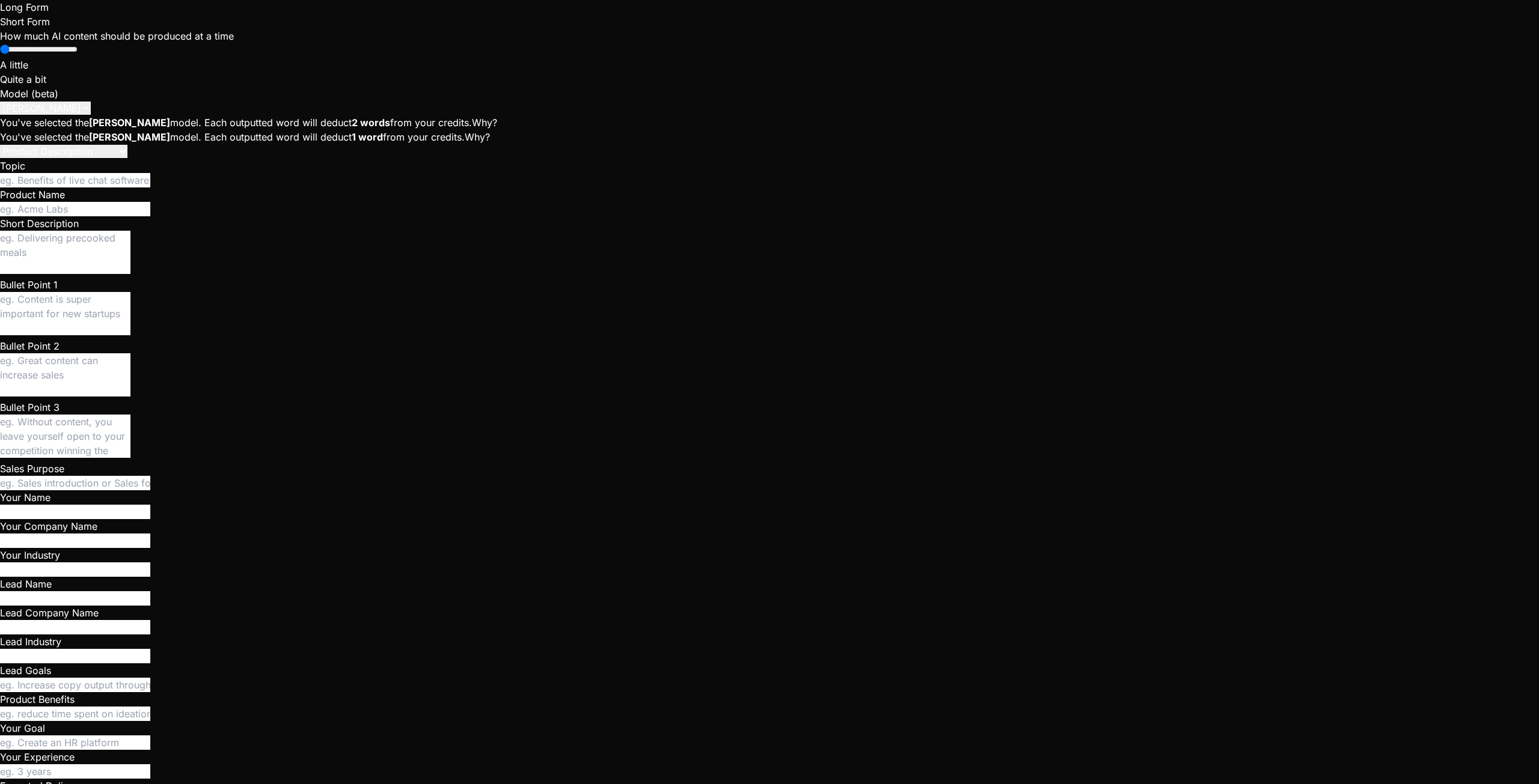
scroll to position [229, 0]
